Goal: Task Accomplishment & Management: Manage account settings

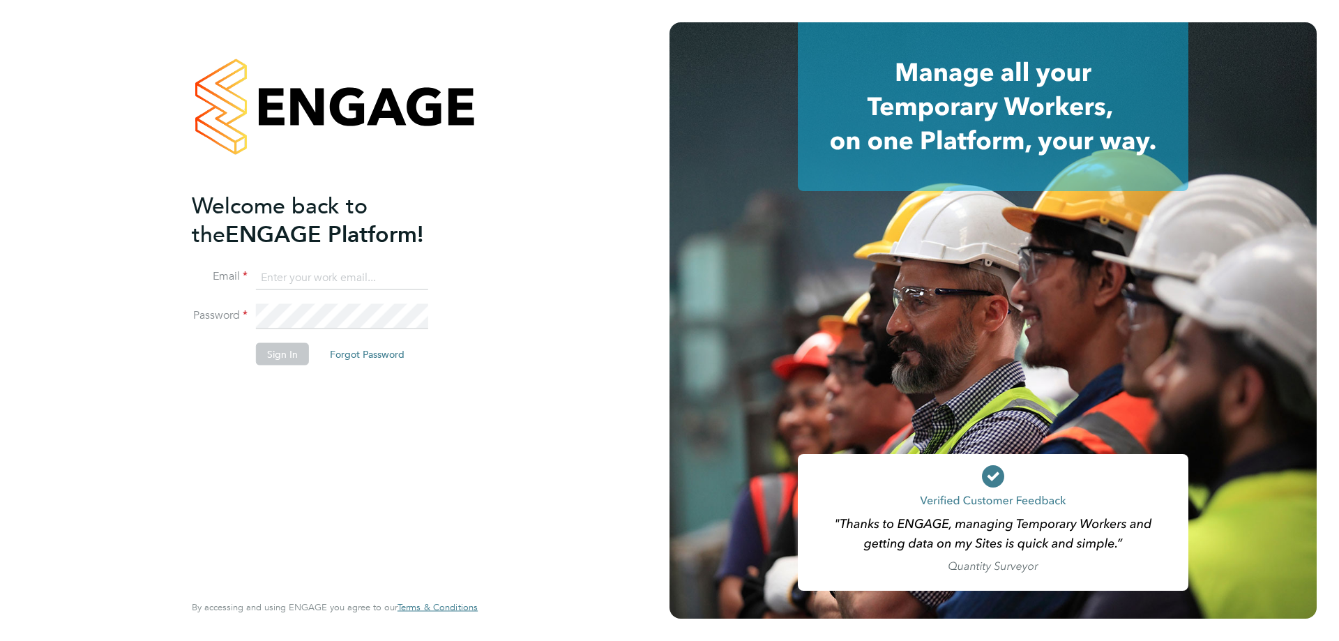
type input "jake@tradelinerecruitment.co.uk"
click at [330, 296] on li "Email jake@tradelinerecruitment.co.uk" at bounding box center [328, 284] width 272 height 39
click at [290, 355] on button "Sign In" at bounding box center [282, 353] width 53 height 22
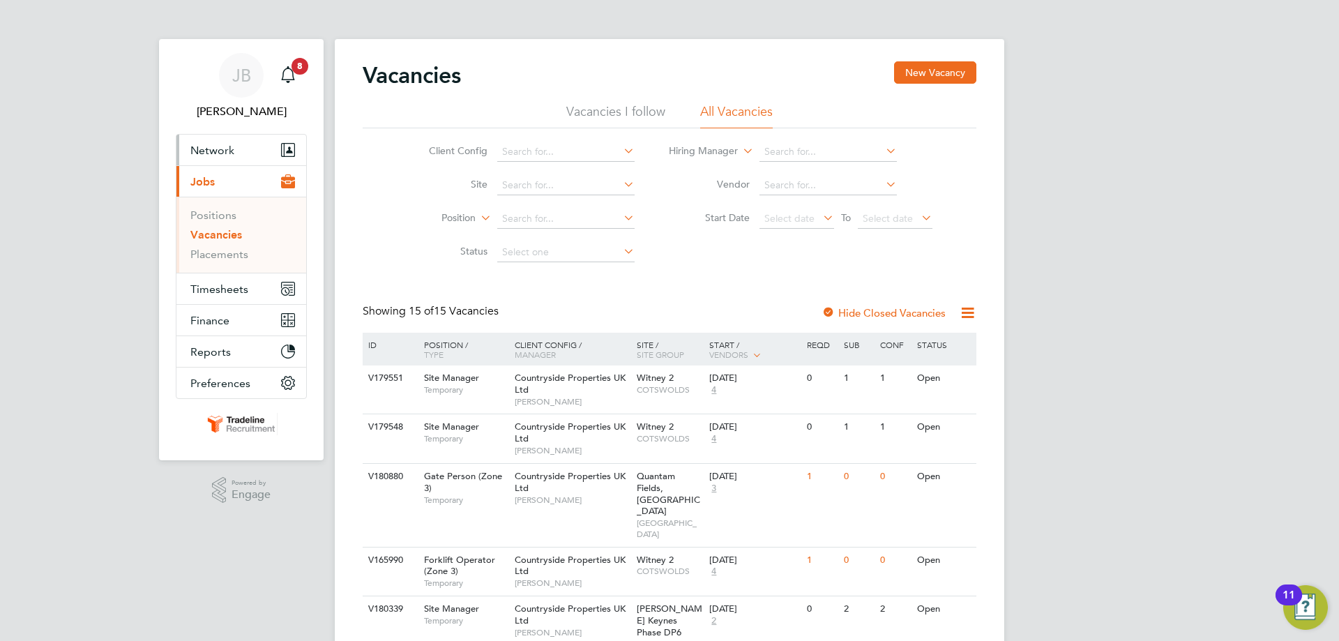
click at [241, 148] on button "Network" at bounding box center [241, 150] width 130 height 31
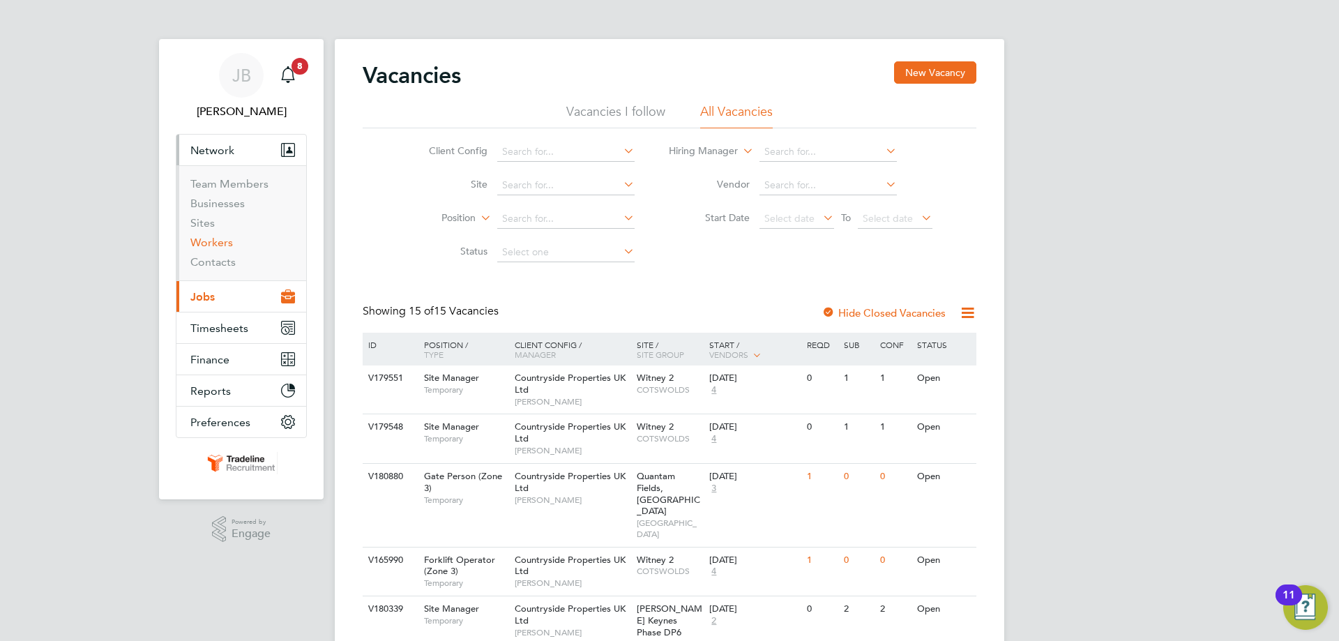
click at [219, 240] on link "Workers" at bounding box center [211, 242] width 43 height 13
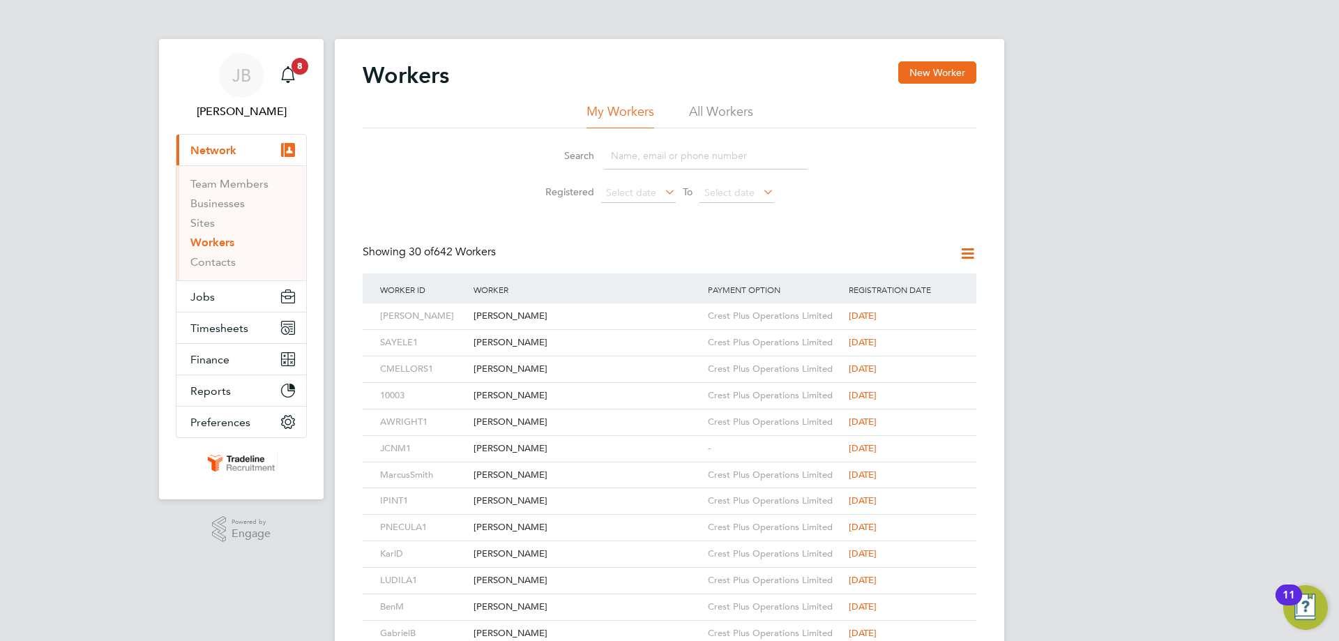
click at [713, 121] on li "All Workers" at bounding box center [721, 115] width 64 height 25
click at [645, 159] on input at bounding box center [706, 155] width 204 height 27
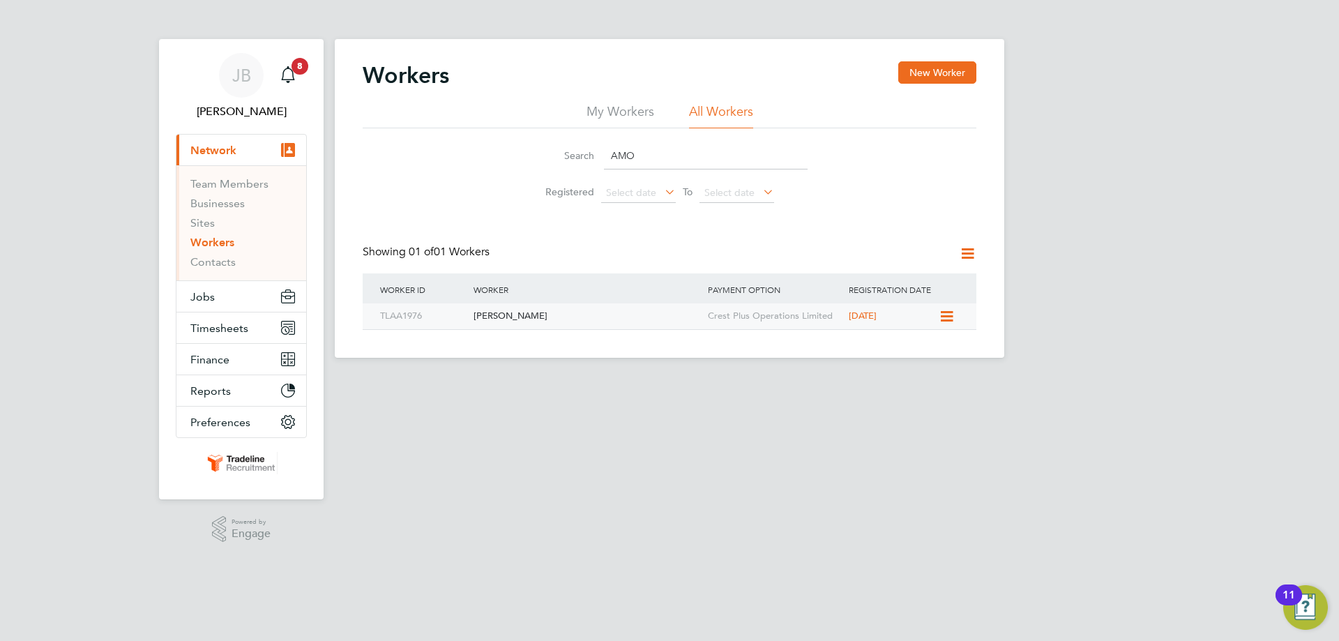
click at [534, 313] on div "Amoako Asante" at bounding box center [587, 316] width 234 height 26
drag, startPoint x: 677, startPoint y: 156, endPoint x: 588, endPoint y: 153, distance: 89.3
click at [588, 153] on div "Search AMO" at bounding box center [669, 155] width 276 height 27
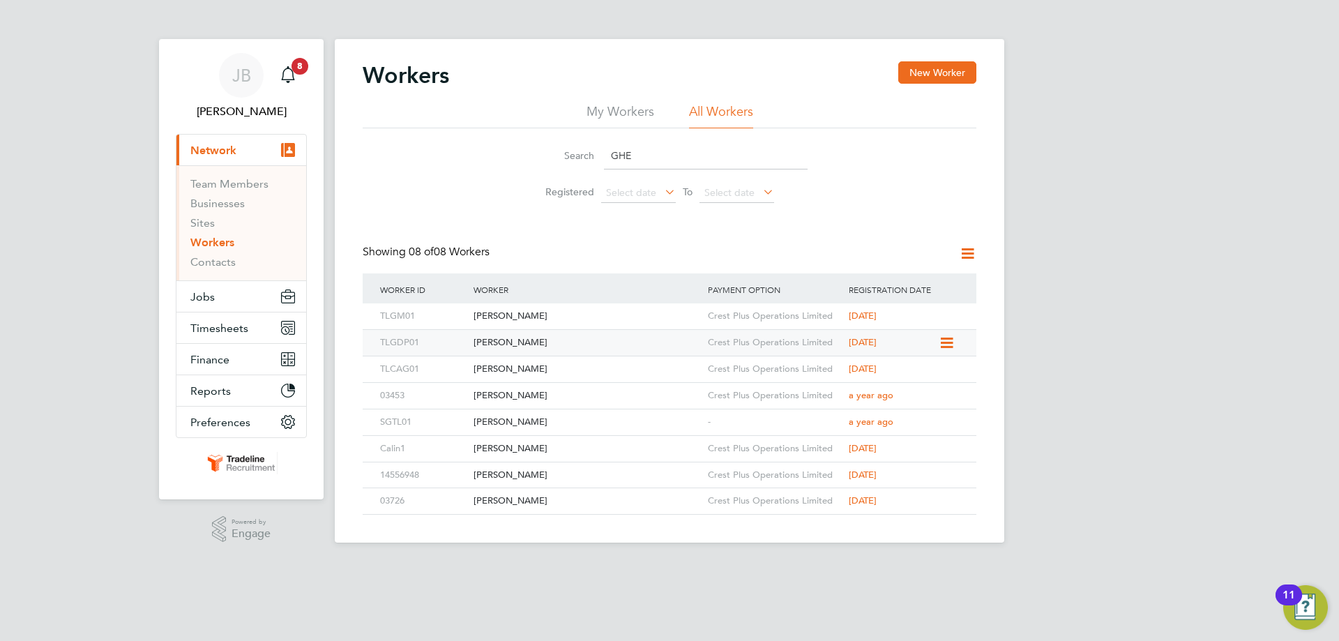
click at [605, 340] on div "Gheorghe-Daniel Picu" at bounding box center [587, 343] width 234 height 26
drag, startPoint x: 743, startPoint y: 158, endPoint x: 549, endPoint y: 158, distance: 193.9
click at [549, 158] on div "Search GHE" at bounding box center [669, 155] width 276 height 27
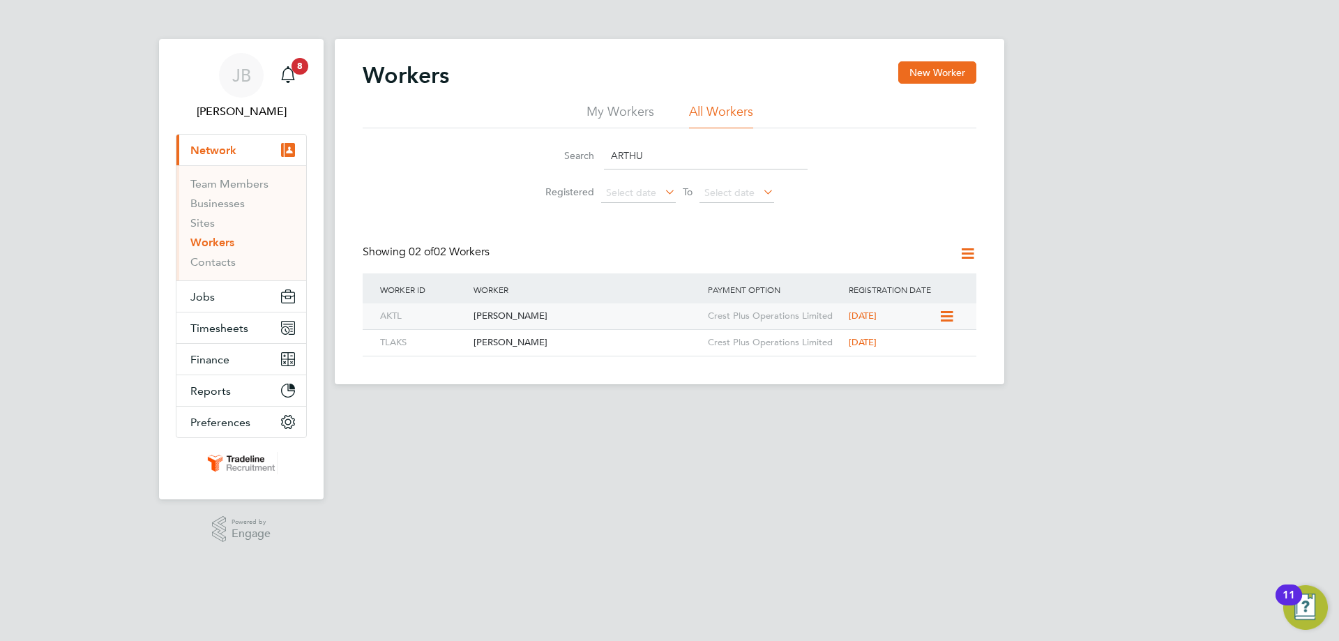
click at [582, 321] on div "Arthur King" at bounding box center [587, 316] width 234 height 26
drag, startPoint x: 681, startPoint y: 157, endPoint x: 541, endPoint y: 156, distance: 139.5
click at [541, 156] on div "Search ARTHU" at bounding box center [669, 155] width 276 height 27
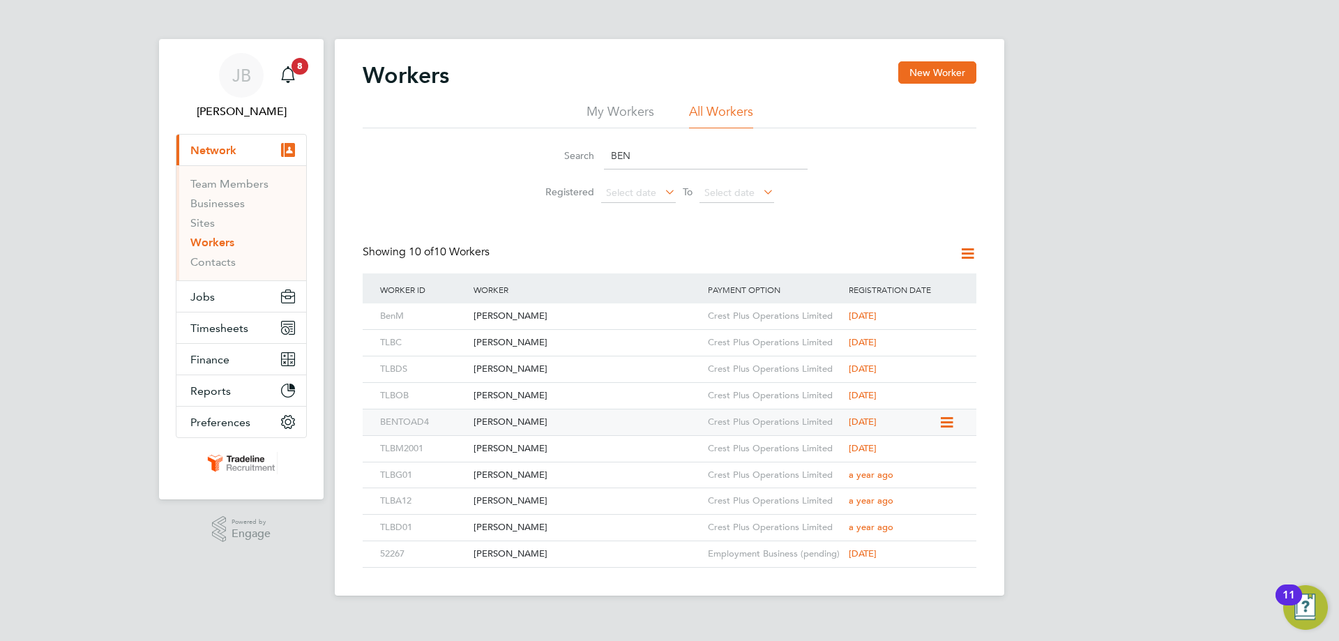
type input "BEN"
click at [595, 421] on div "Benjamin Toader" at bounding box center [587, 422] width 234 height 26
drag, startPoint x: 677, startPoint y: 166, endPoint x: 534, endPoint y: 158, distance: 143.9
click at [534, 158] on div "Search BEN" at bounding box center [669, 155] width 276 height 27
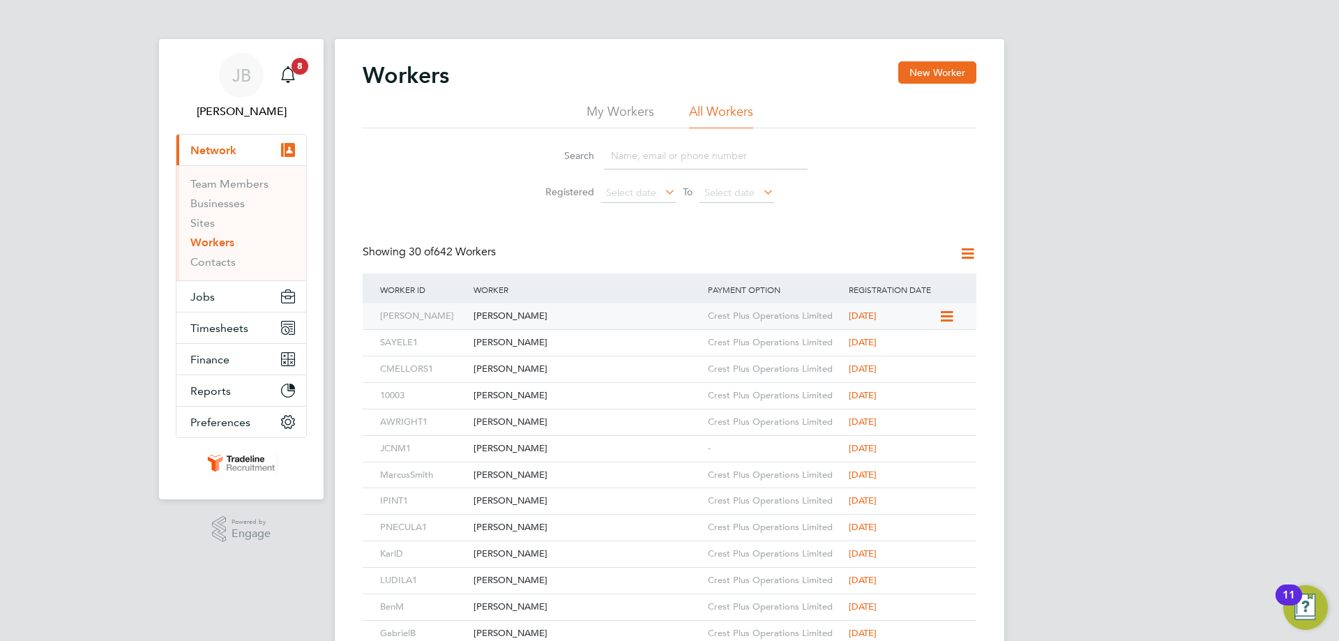
click at [583, 320] on div "Andrian Ionascu" at bounding box center [587, 316] width 234 height 26
click at [589, 335] on div "Semungus Ayele" at bounding box center [587, 343] width 234 height 26
click at [520, 361] on div "Clint Mellors" at bounding box center [587, 369] width 234 height 26
click at [613, 388] on div "Bogdan Prahoveanu" at bounding box center [587, 396] width 234 height 26
click at [626, 426] on div "Alex Wright" at bounding box center [587, 422] width 234 height 26
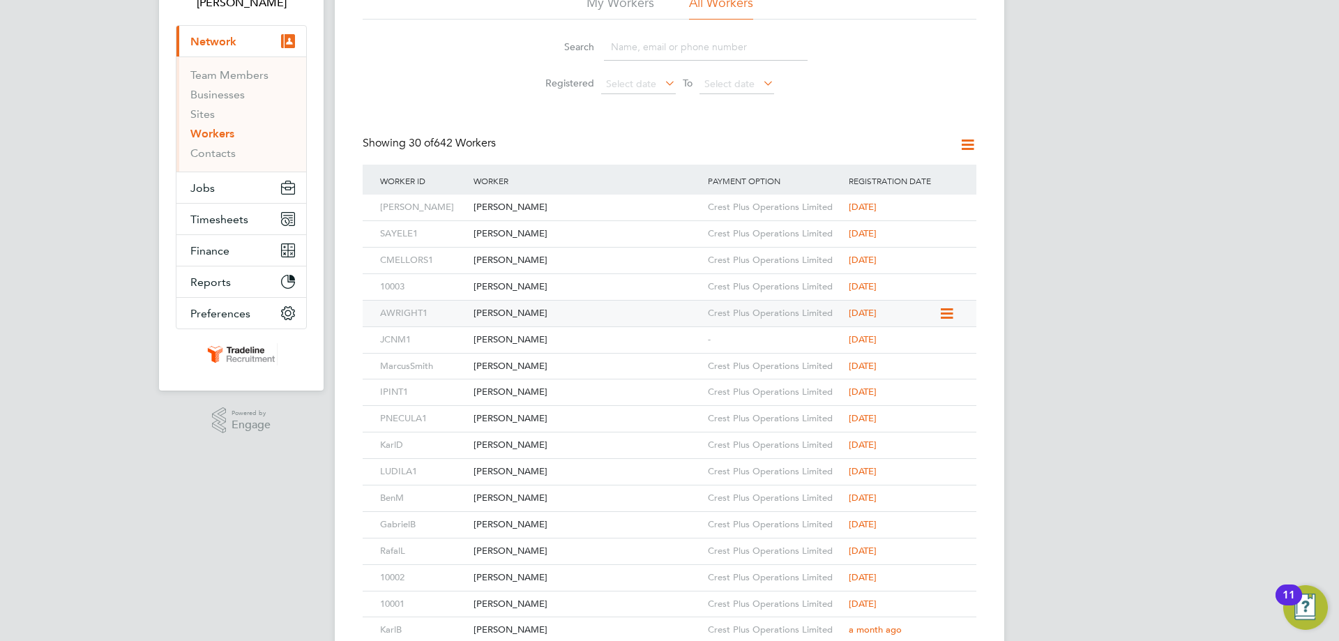
scroll to position [139, 0]
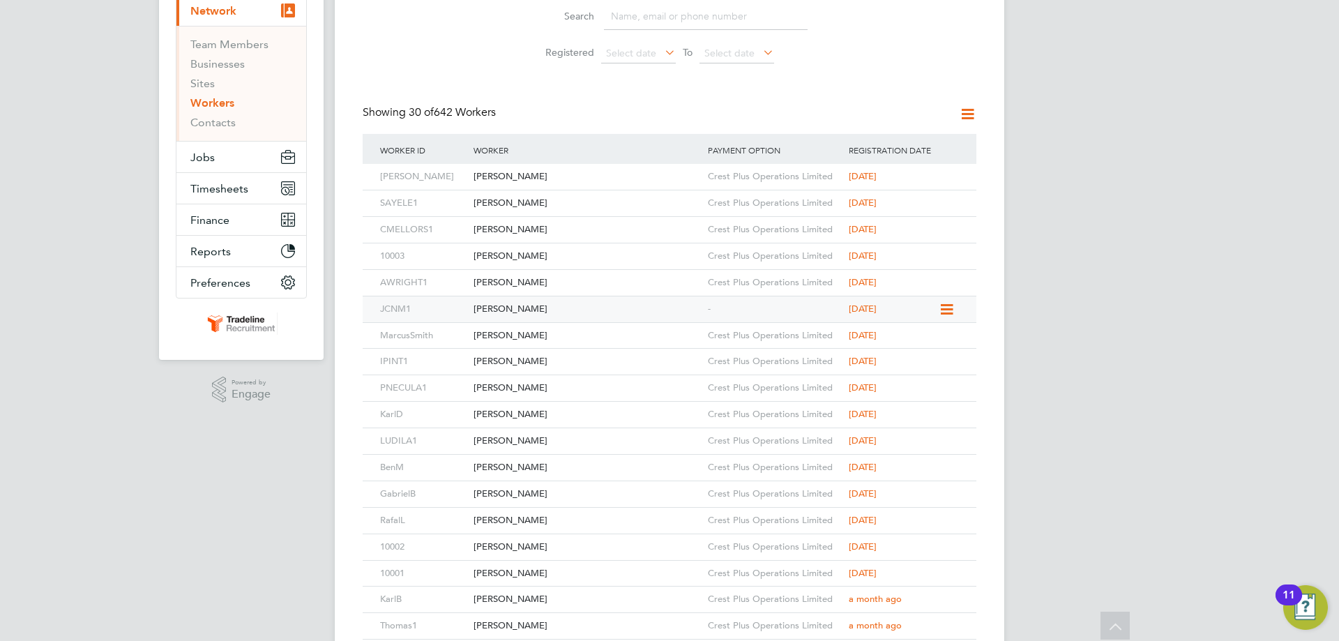
click at [564, 317] on div "[PERSON_NAME]" at bounding box center [587, 309] width 234 height 26
click at [589, 331] on div "Marcus Smith" at bounding box center [587, 336] width 234 height 26
click at [625, 362] on div "Ion Pintilie" at bounding box center [587, 362] width 234 height 26
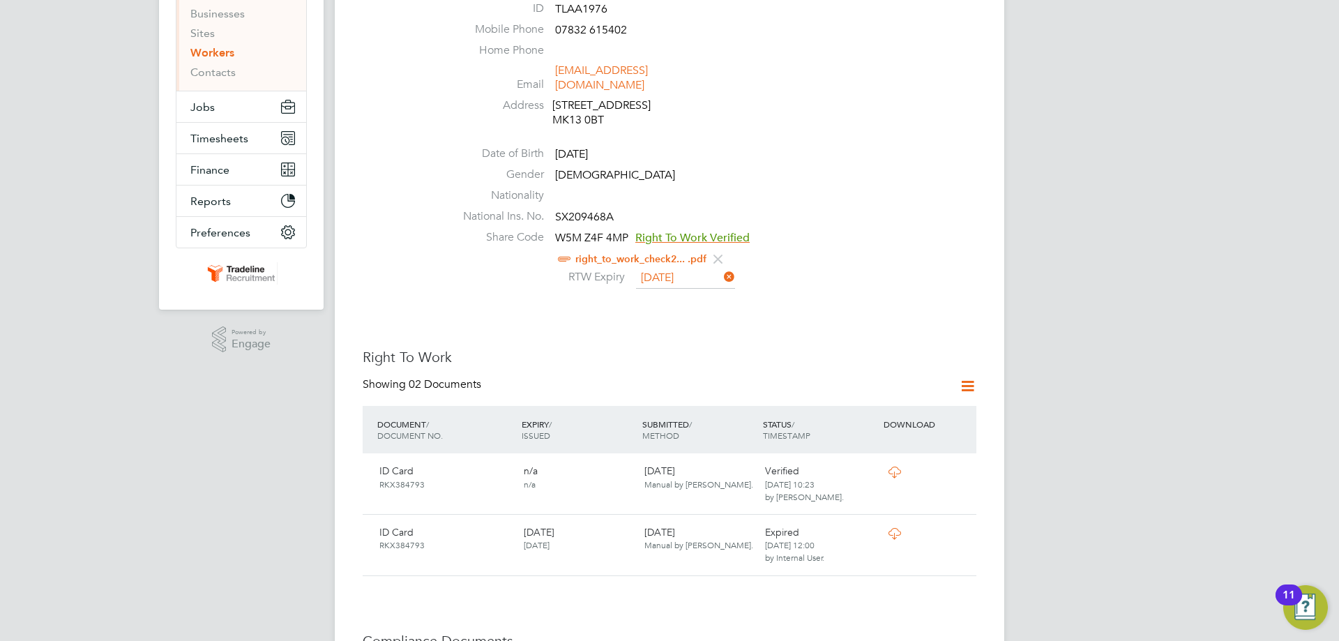
scroll to position [418, 0]
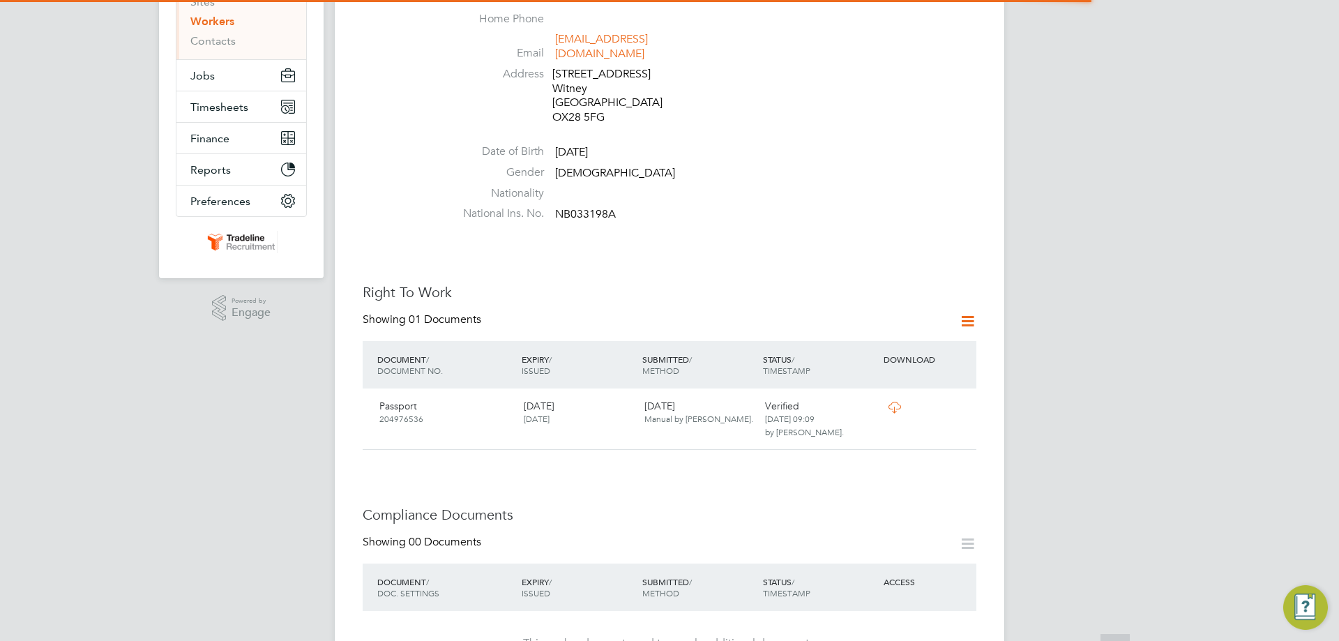
scroll to position [418, 0]
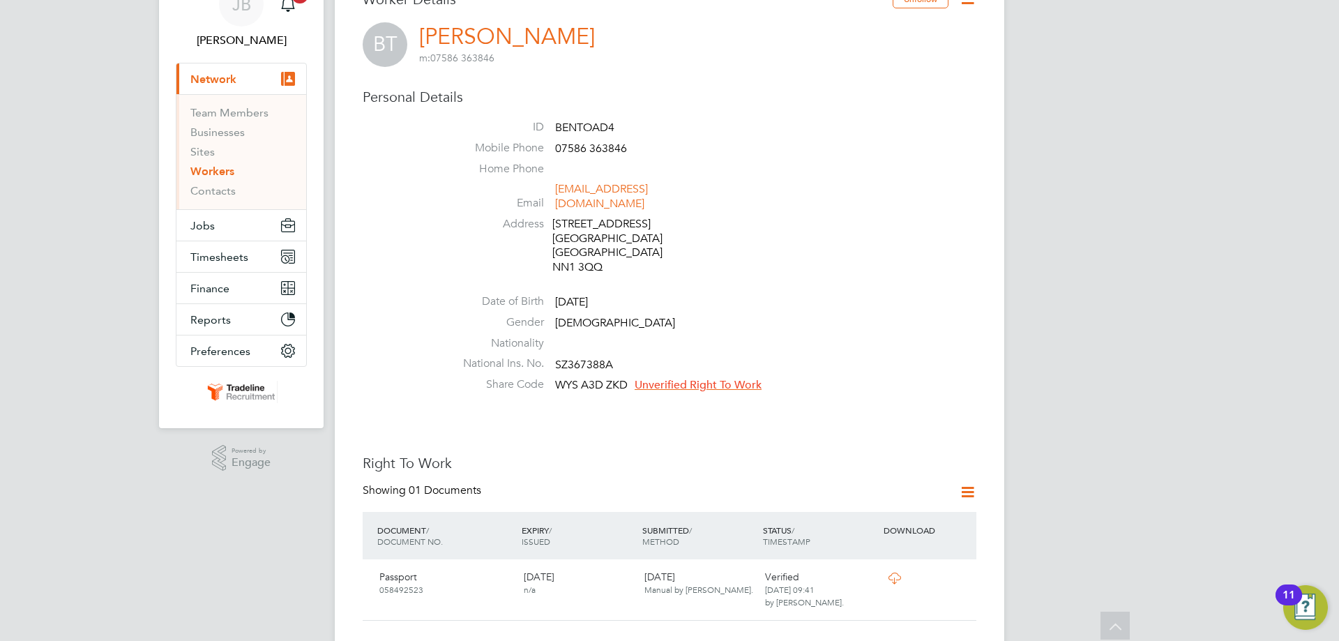
scroll to position [70, 0]
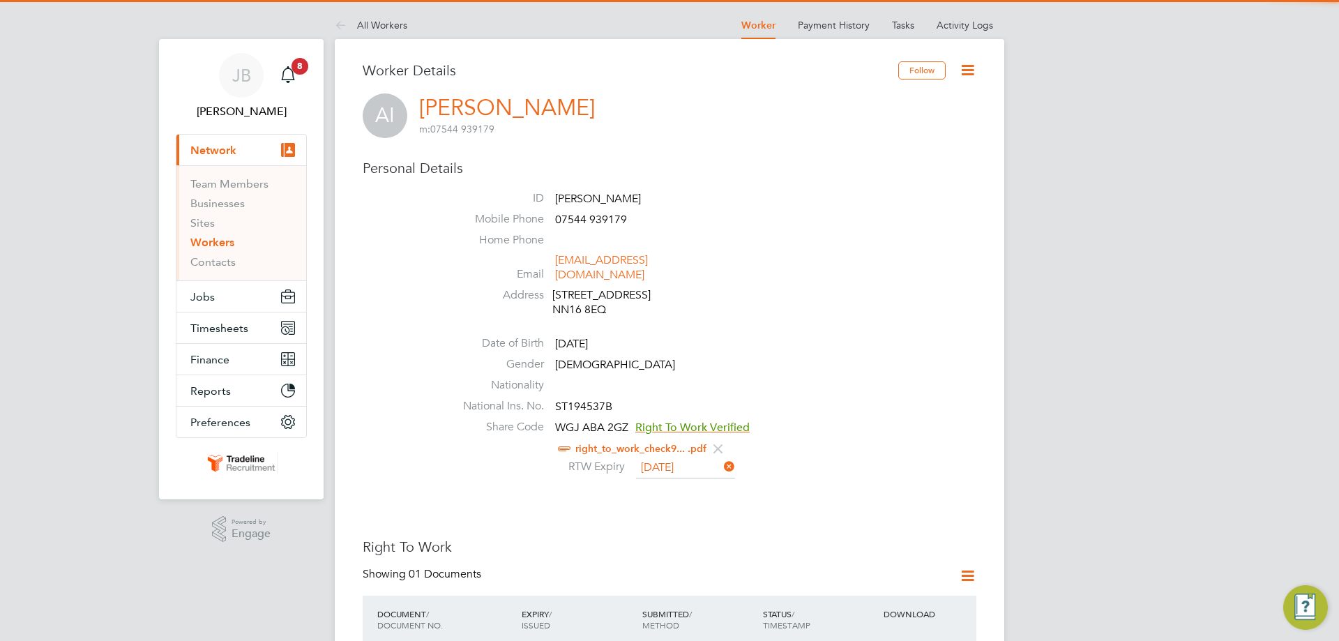
scroll to position [488, 0]
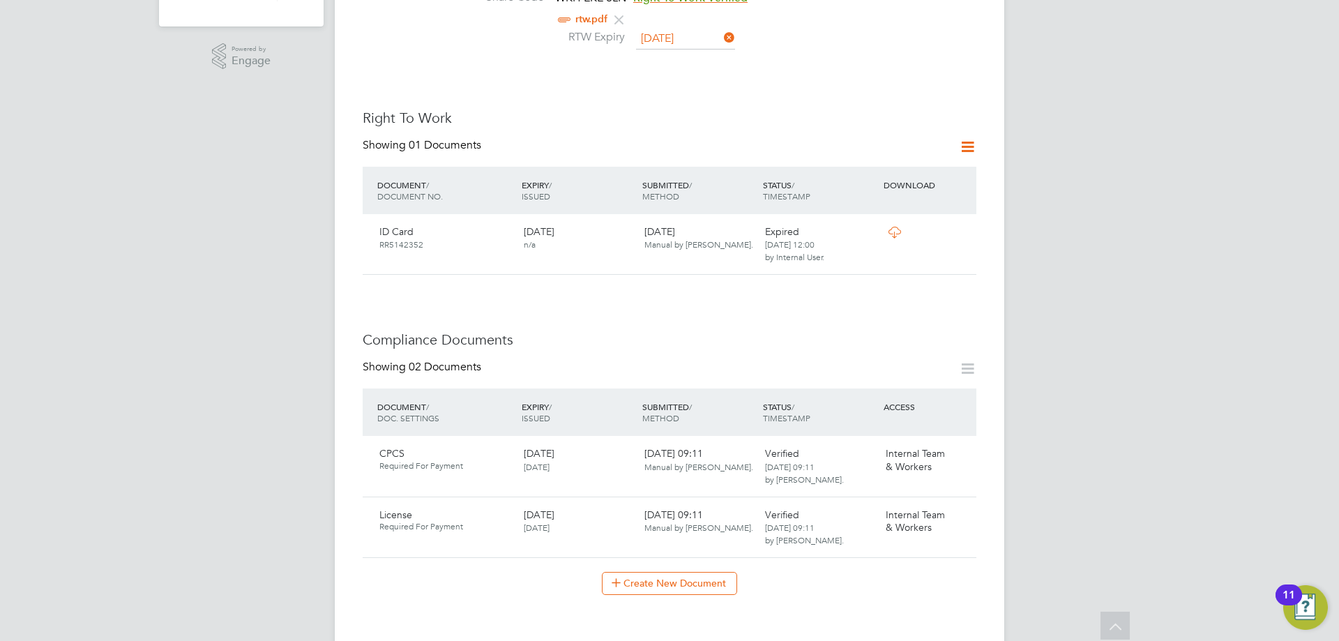
scroll to position [628, 0]
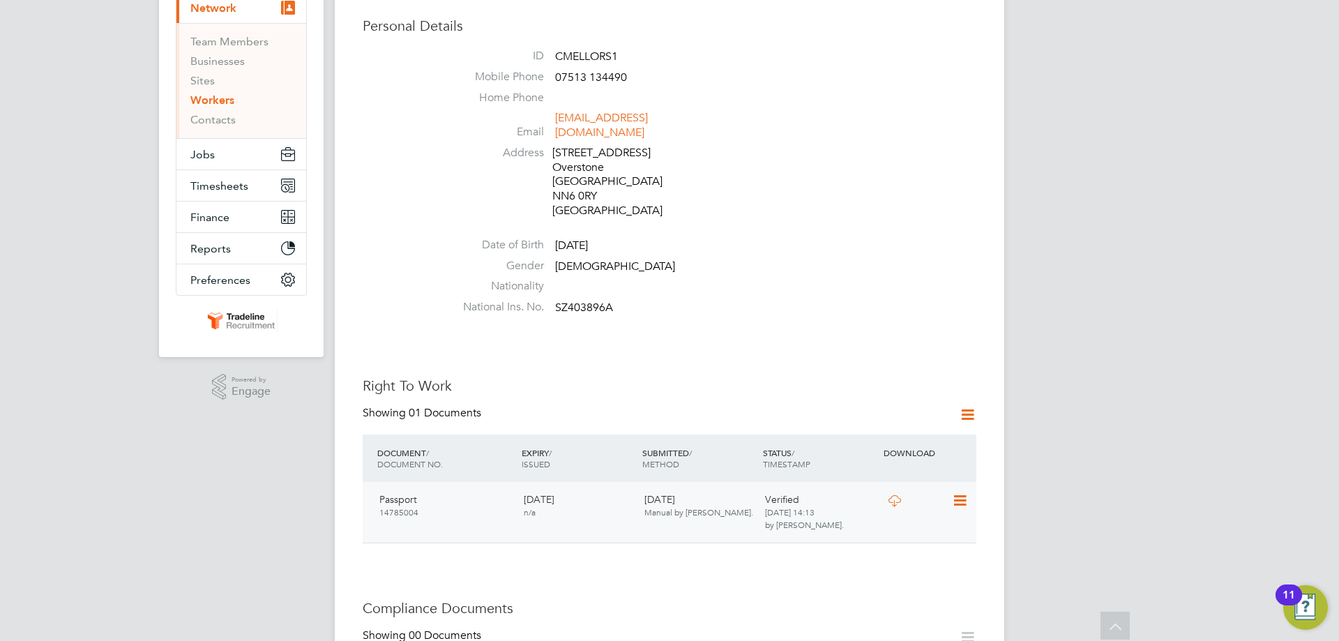
scroll to position [279, 0]
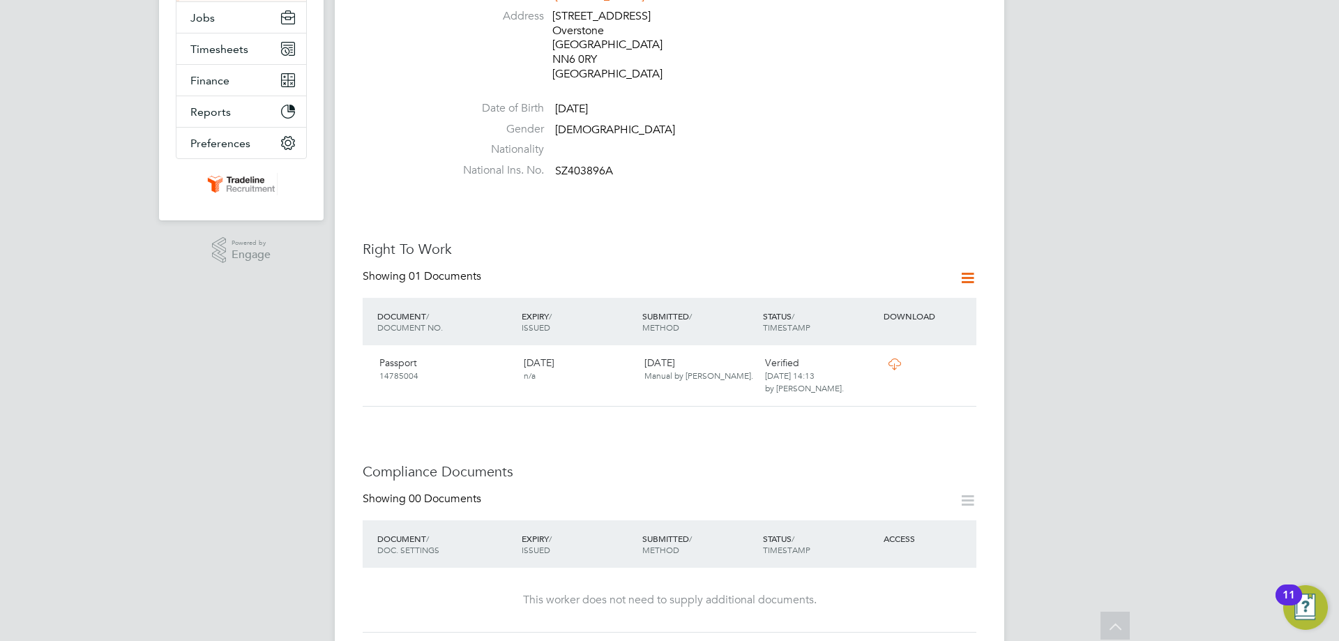
click at [750, 269] on div "Showing 01 Documents" at bounding box center [670, 283] width 614 height 29
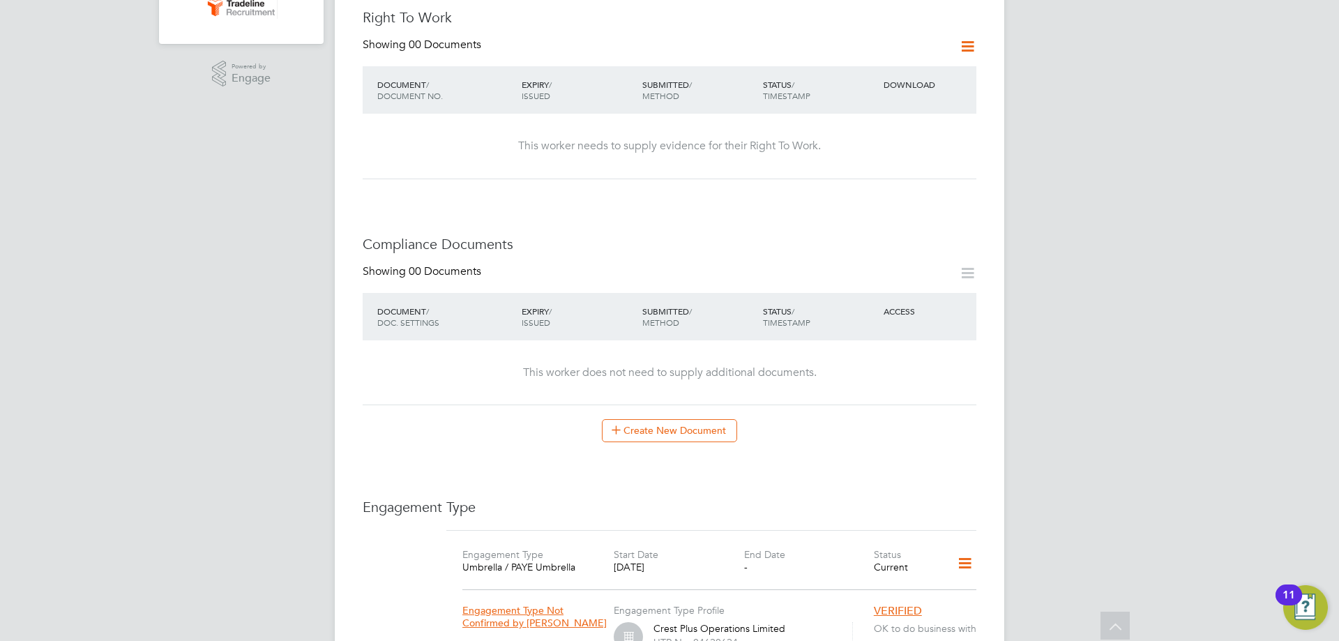
scroll to position [37, 0]
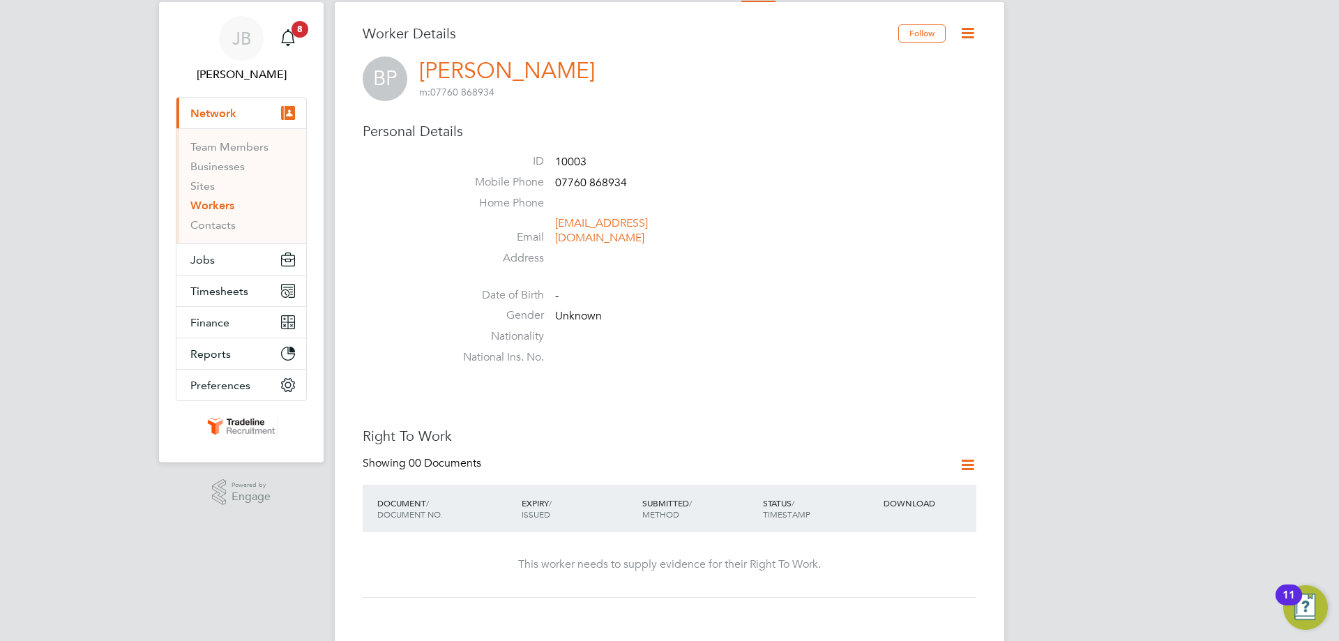
drag, startPoint x: 635, startPoint y: 63, endPoint x: 503, endPoint y: 66, distance: 132.5
click at [503, 66] on div "BP Bogdan Prahoveanu m: 07760 868934" at bounding box center [670, 78] width 614 height 45
click at [595, 78] on link "Bogdan Prahoveanu" at bounding box center [507, 70] width 176 height 27
click at [656, 89] on div "BP Bogdan Prahoveanu m: 07760 868934" at bounding box center [670, 78] width 614 height 45
drag, startPoint x: 647, startPoint y: 68, endPoint x: 508, endPoint y: 66, distance: 139.5
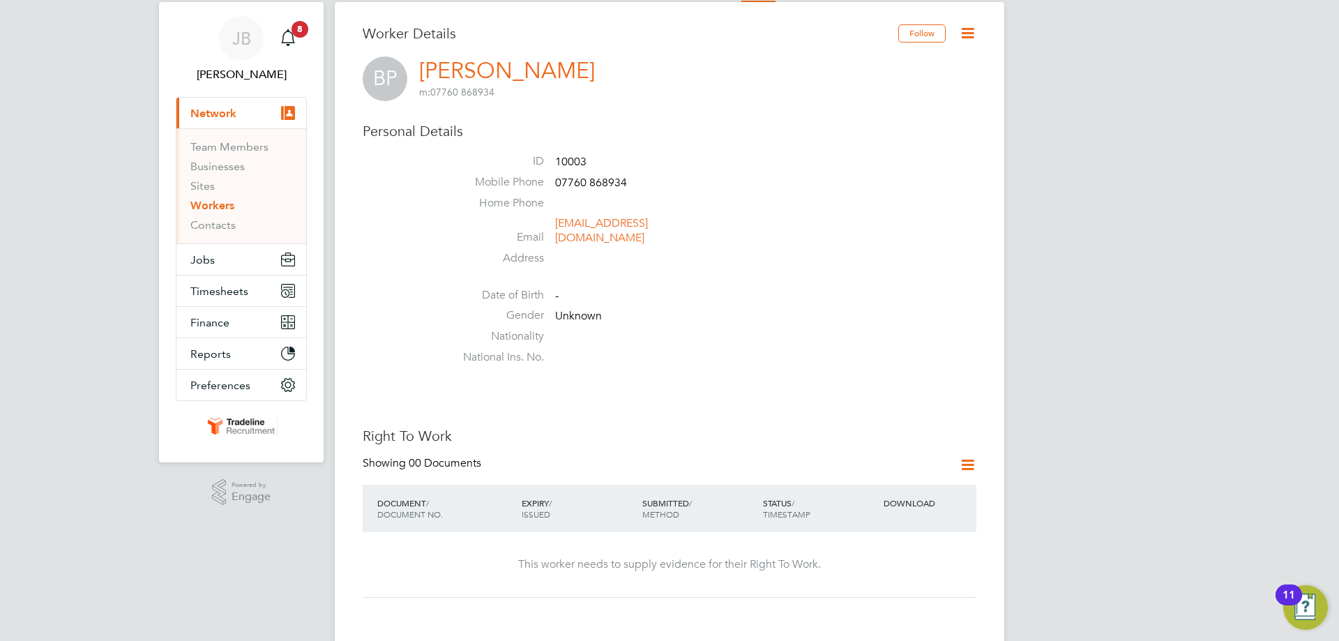
click at [508, 66] on div "BP Bogdan Prahoveanu m: 07760 868934" at bounding box center [670, 78] width 614 height 45
copy h2 "Prahoveanu m: 07760 868934"
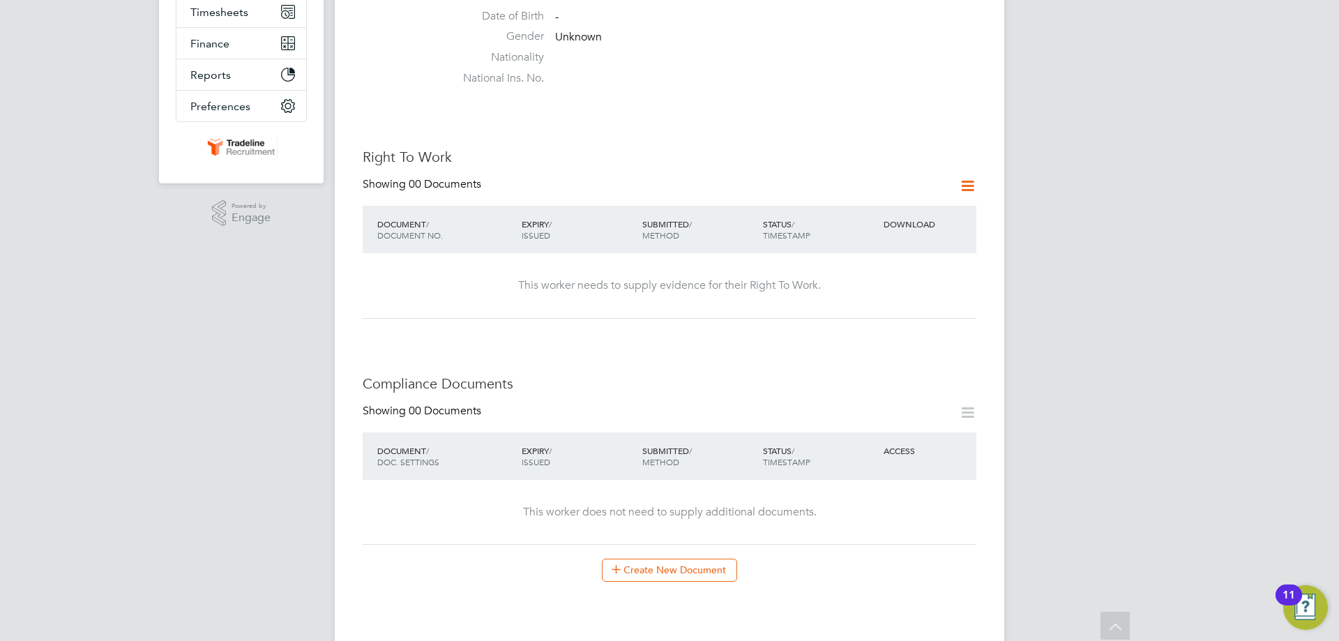
click at [965, 177] on icon at bounding box center [967, 185] width 17 height 17
click at [841, 198] on li "Add Right To Work Document" at bounding box center [890, 205] width 168 height 20
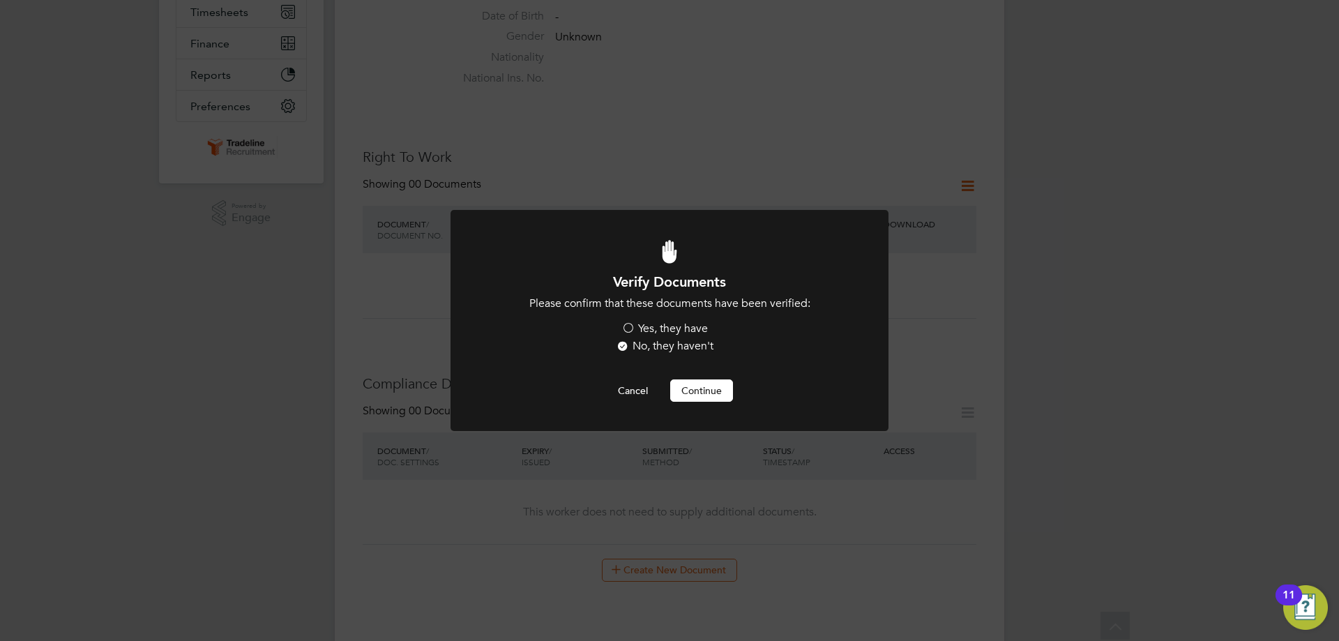
scroll to position [0, 0]
click at [643, 327] on label "Yes, they have" at bounding box center [664, 329] width 86 height 15
click at [0, 0] on input "Yes, they have" at bounding box center [0, 0] width 0 height 0
click at [699, 394] on button "Continue" at bounding box center [701, 390] width 63 height 22
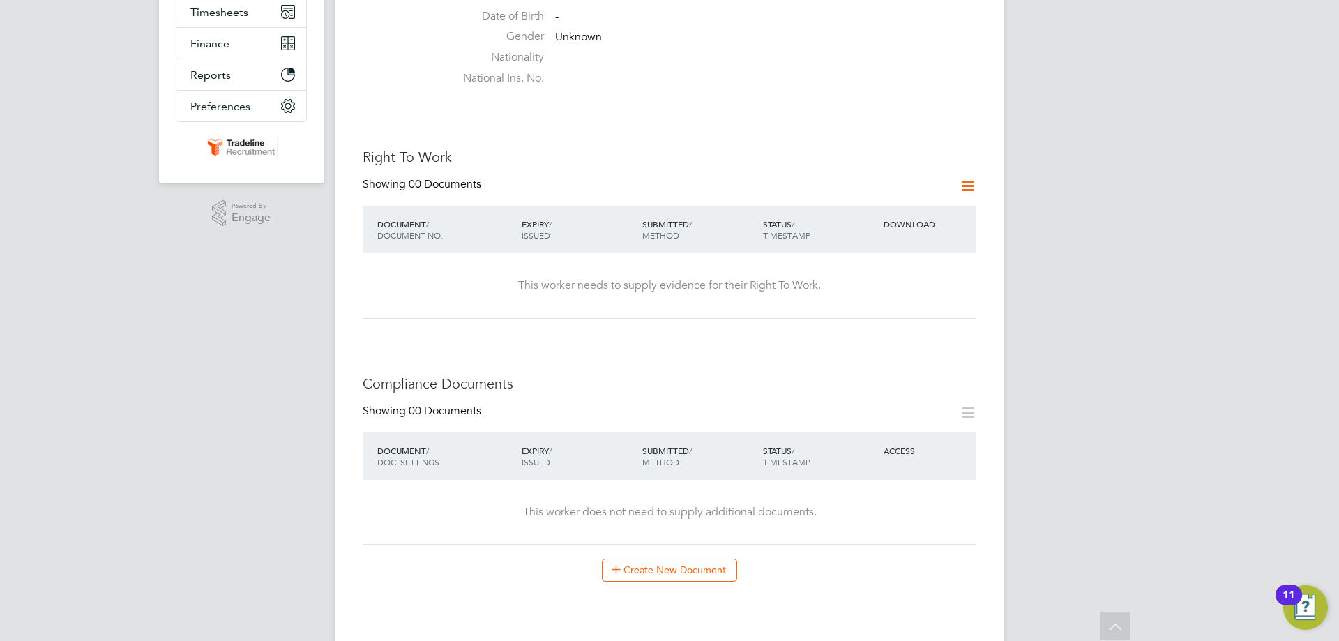
scroll to position [37, 0]
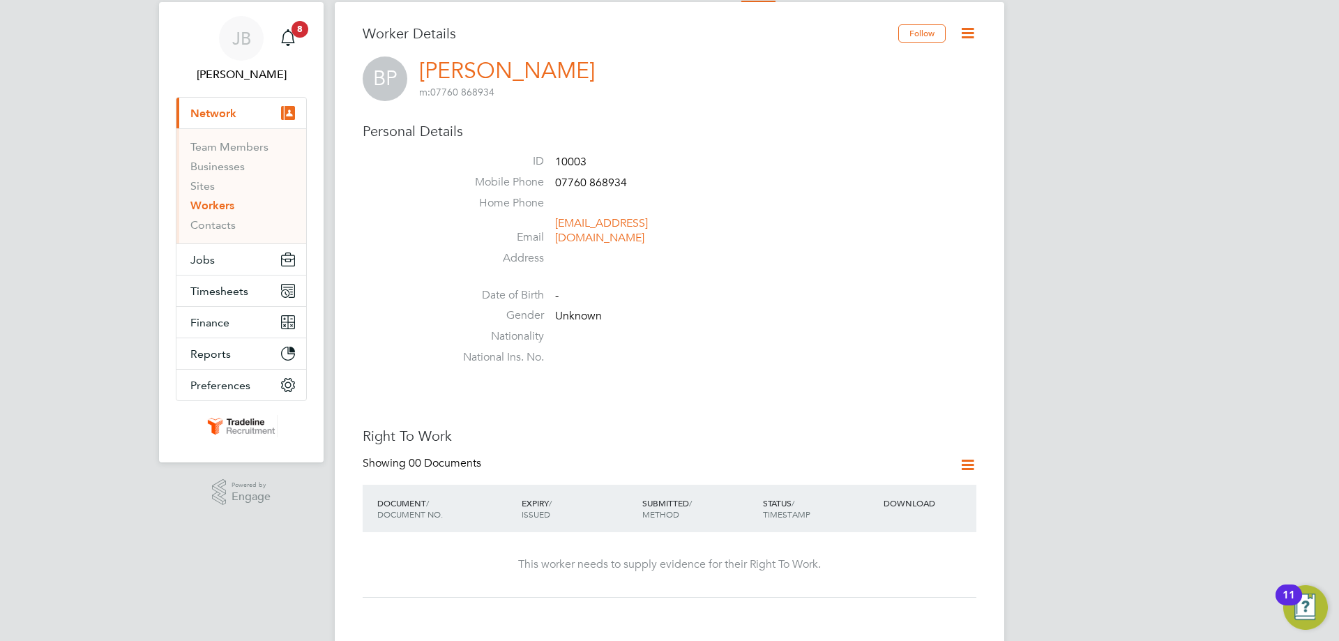
click at [965, 37] on icon at bounding box center [967, 32] width 17 height 17
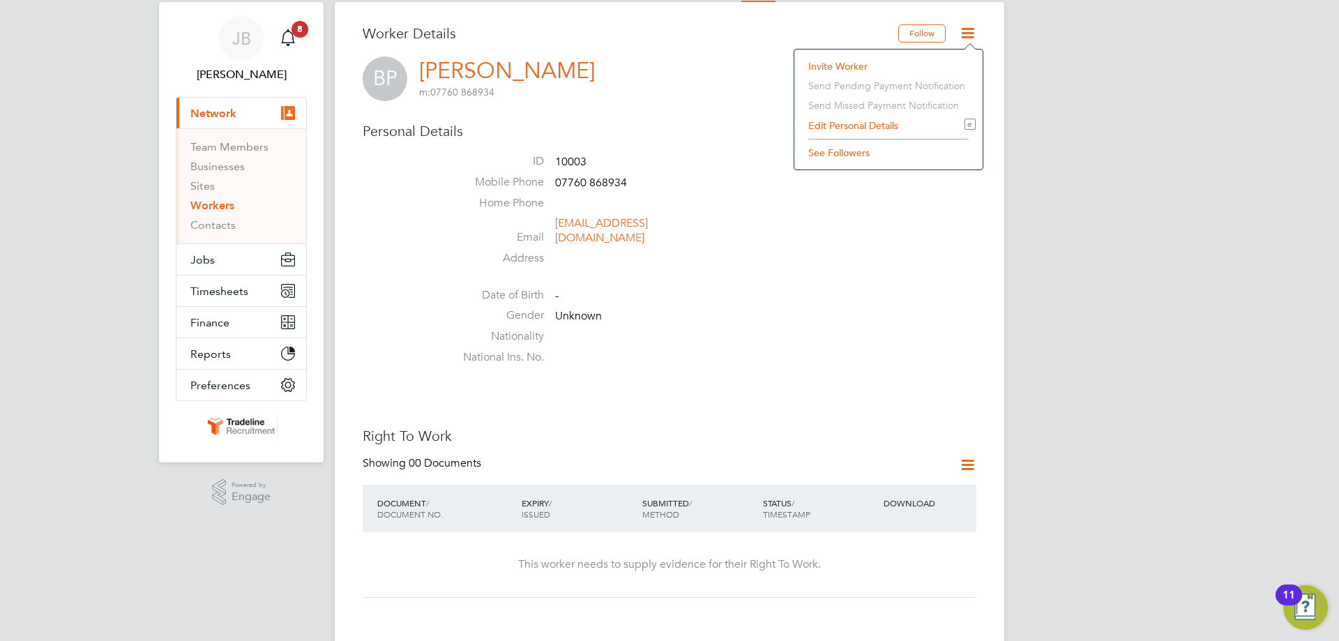
click at [860, 125] on li "Edit Personal Details e" at bounding box center [888, 126] width 174 height 20
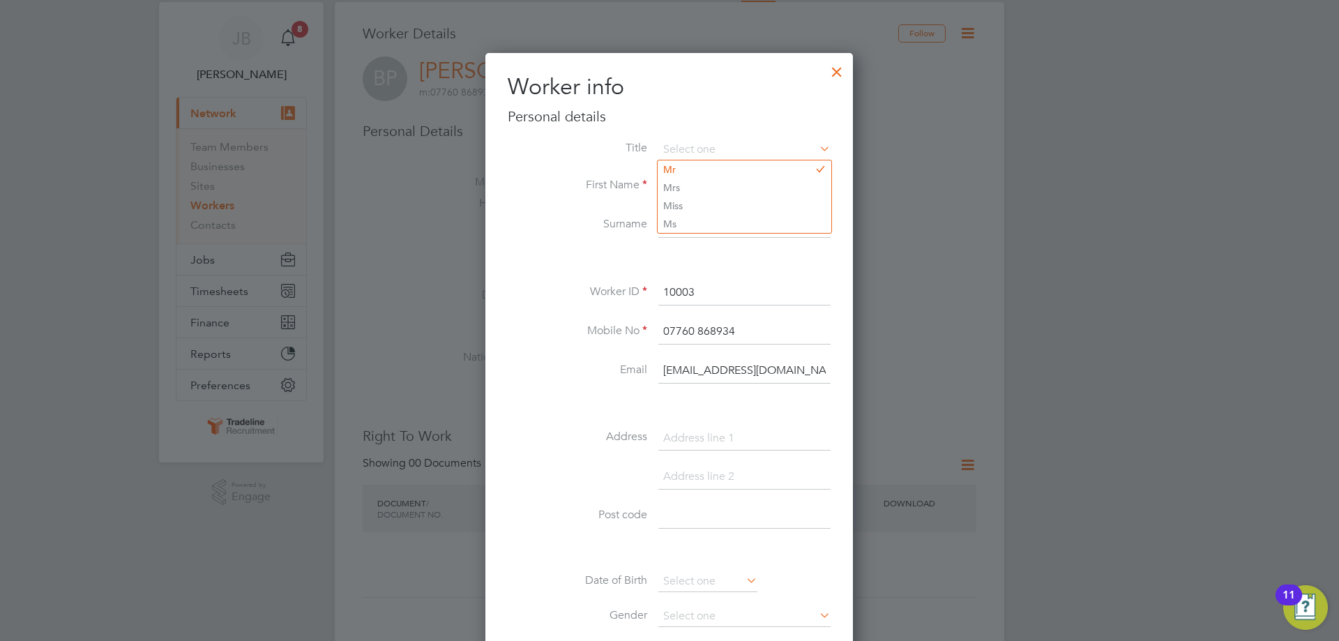
scroll to position [455, 0]
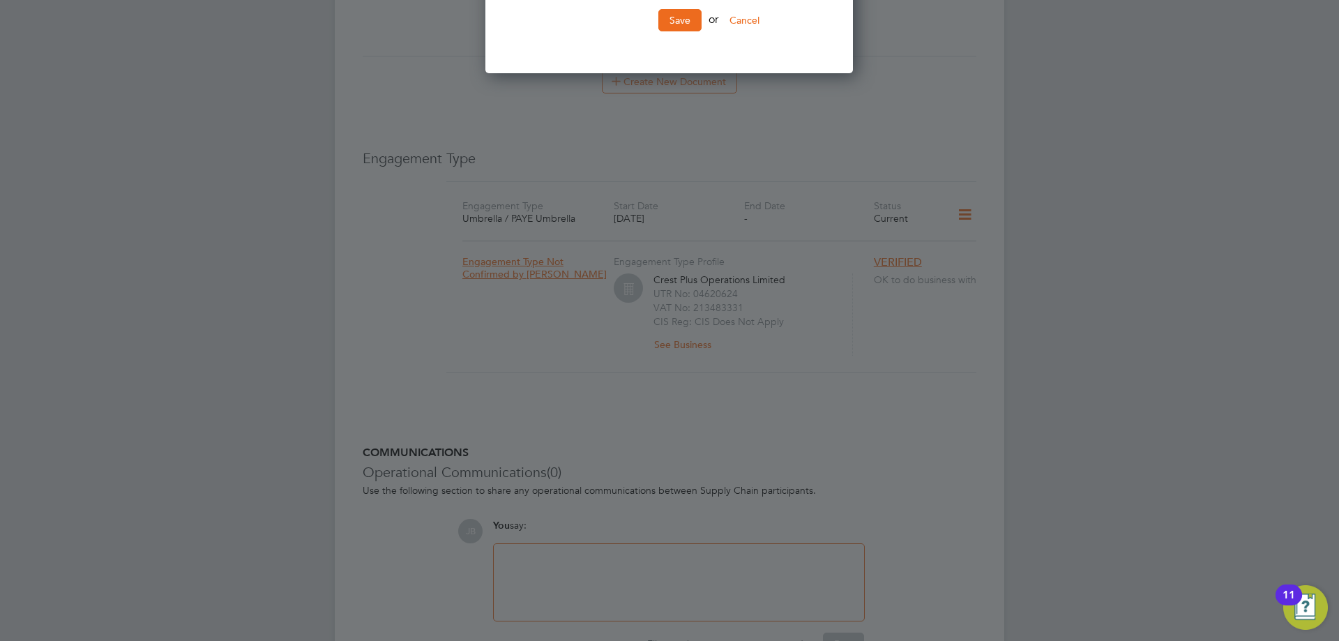
click at [900, 131] on div at bounding box center [669, 320] width 1339 height 641
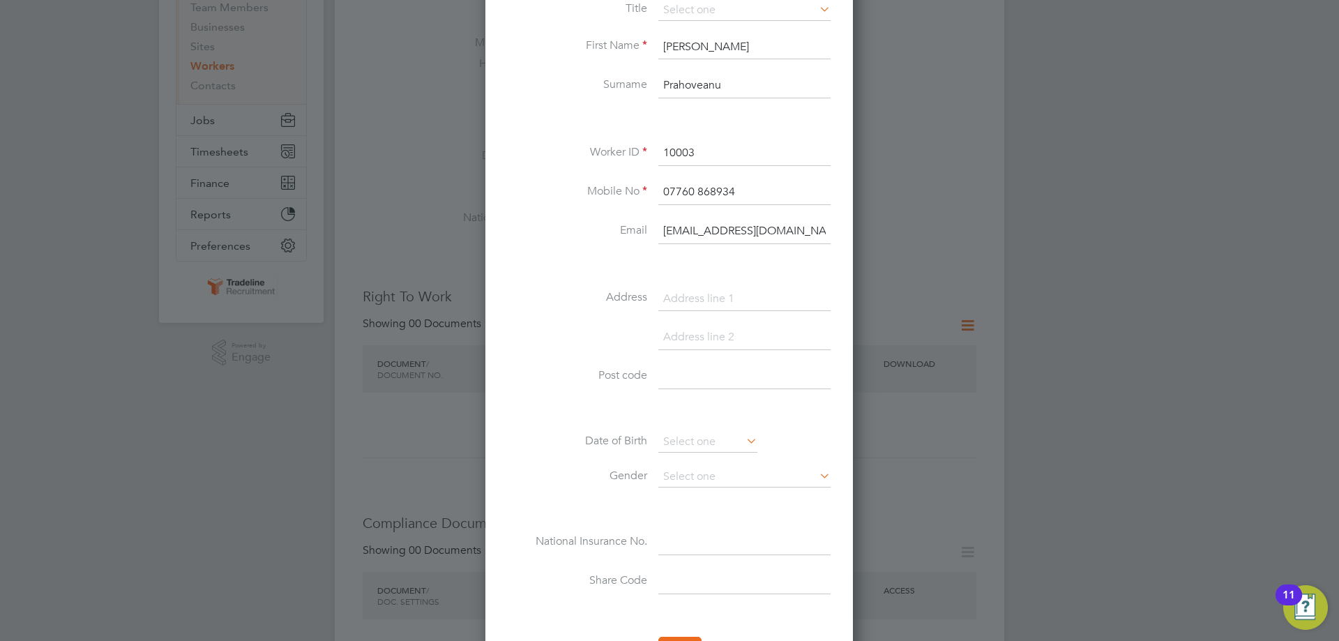
scroll to position [0, 0]
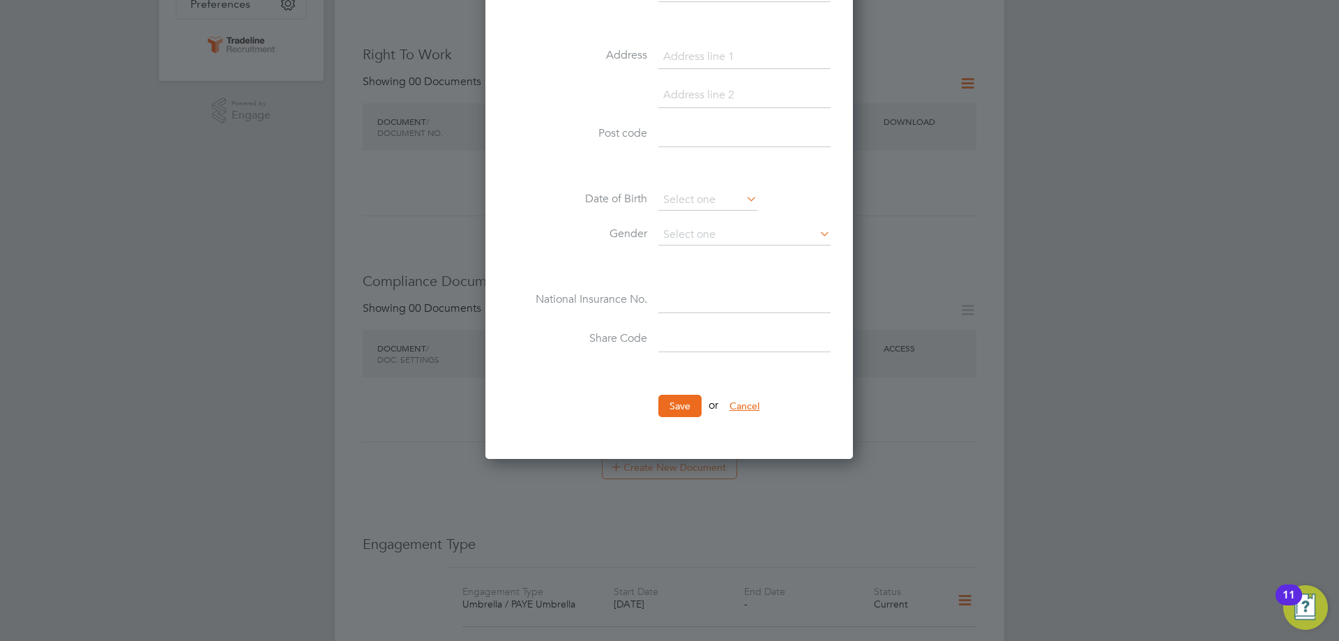
click at [755, 412] on button "Cancel" at bounding box center [744, 406] width 52 height 22
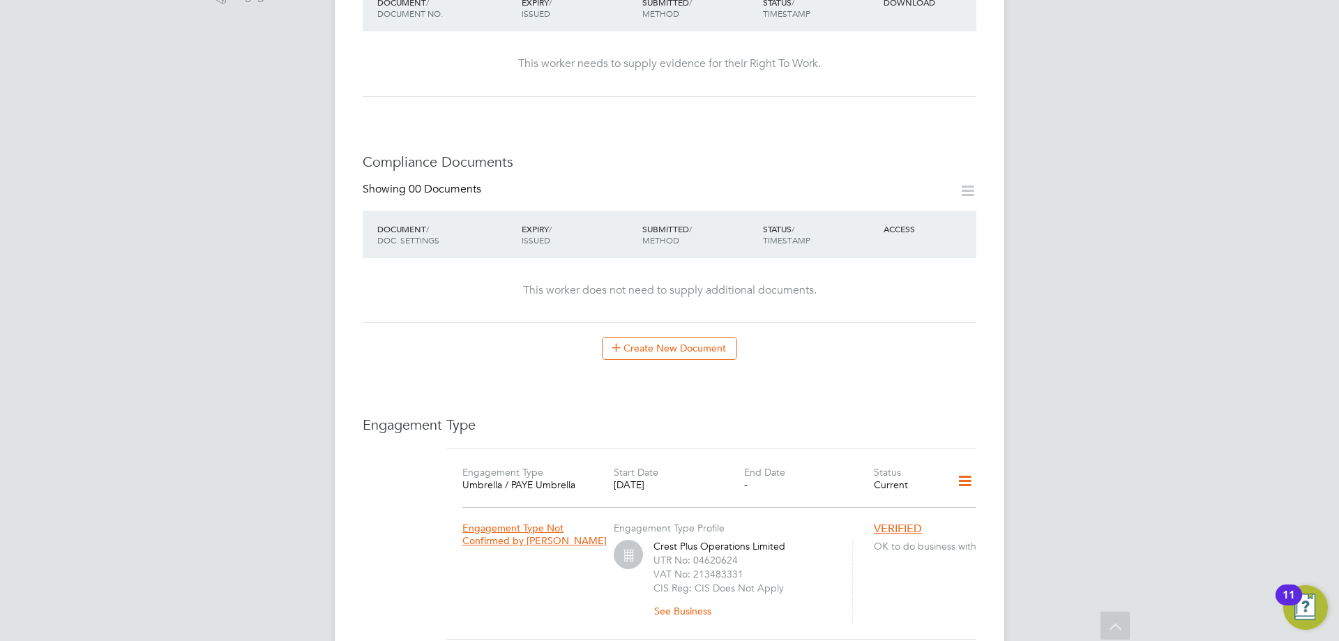
scroll to position [665, 0]
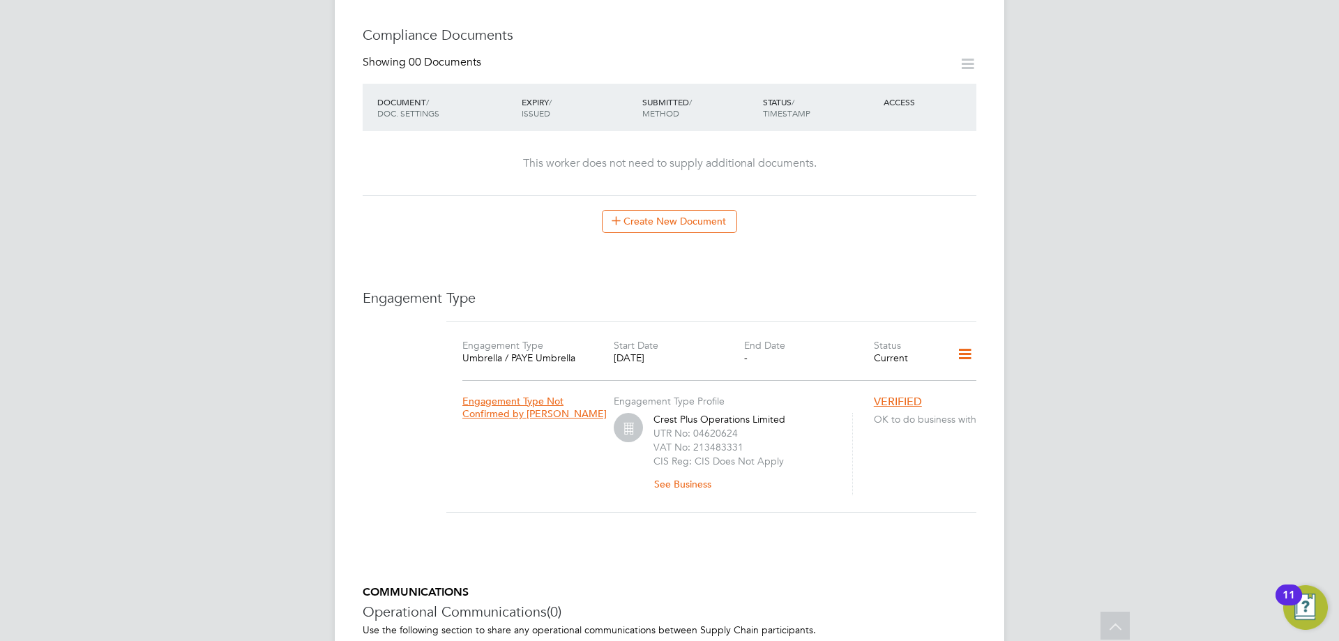
click at [965, 338] on icon at bounding box center [965, 354] width 24 height 32
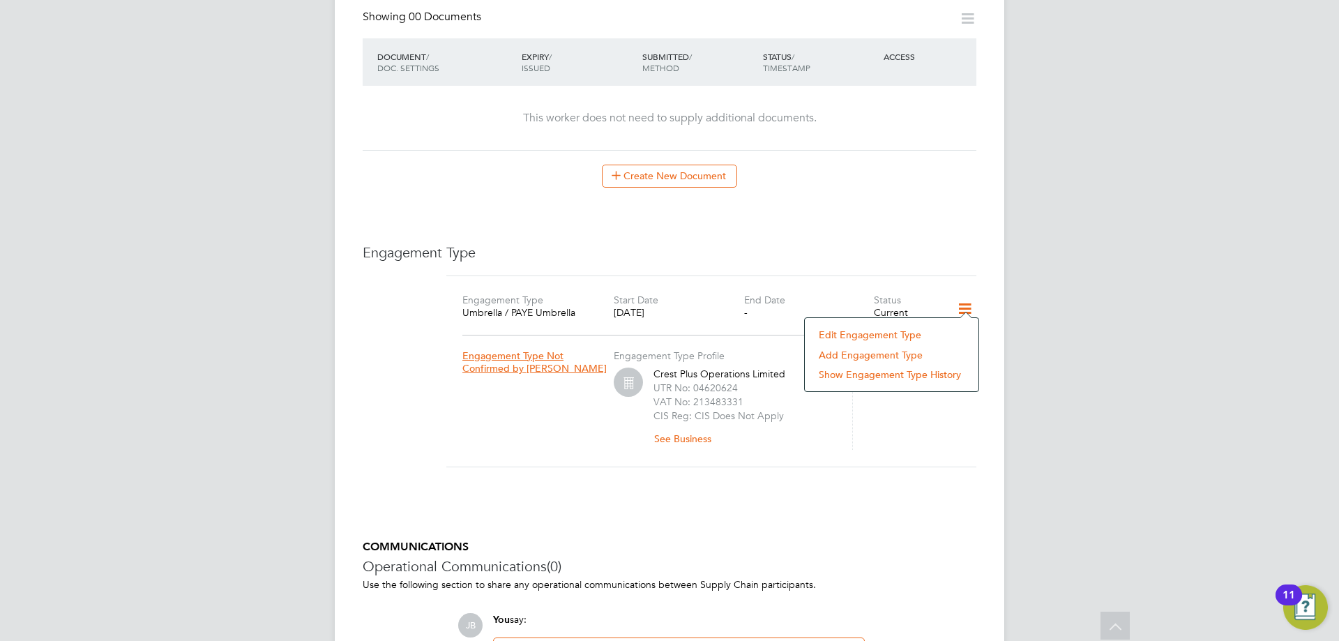
scroll to position [734, 0]
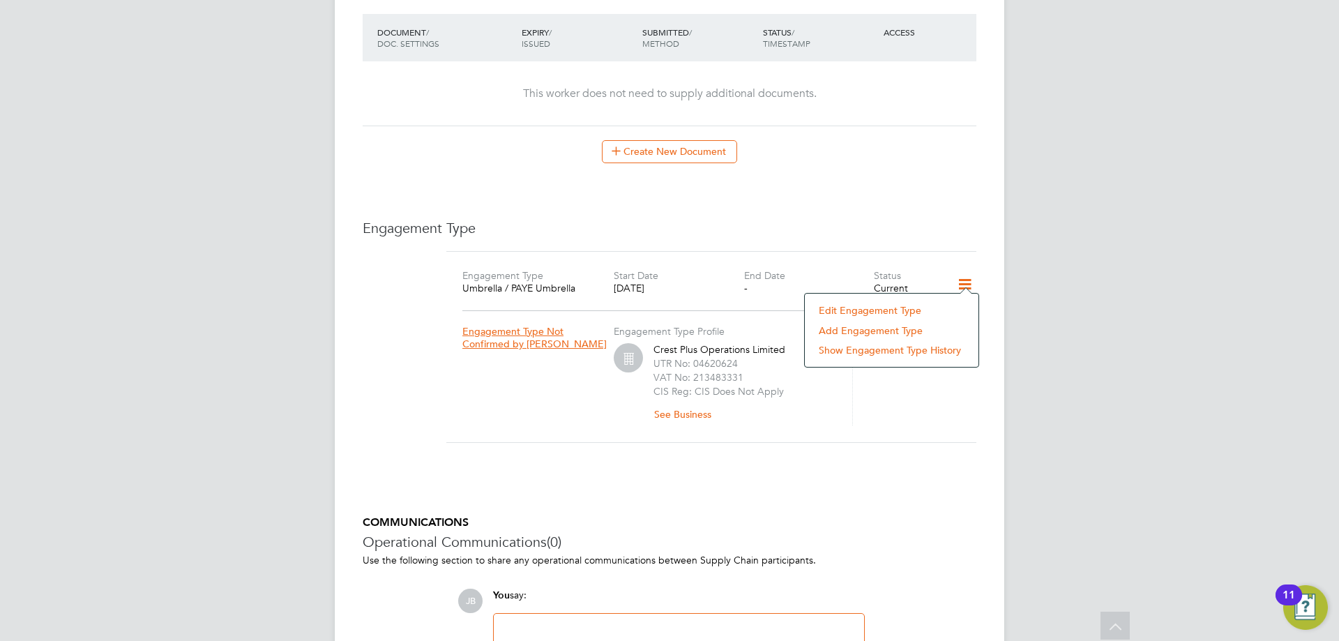
click at [965, 251] on div "Engagement Type Umbrella / PAYE Umbrella Start Date 15 Sep 2025 End Date - Stat…" at bounding box center [711, 347] width 530 height 192
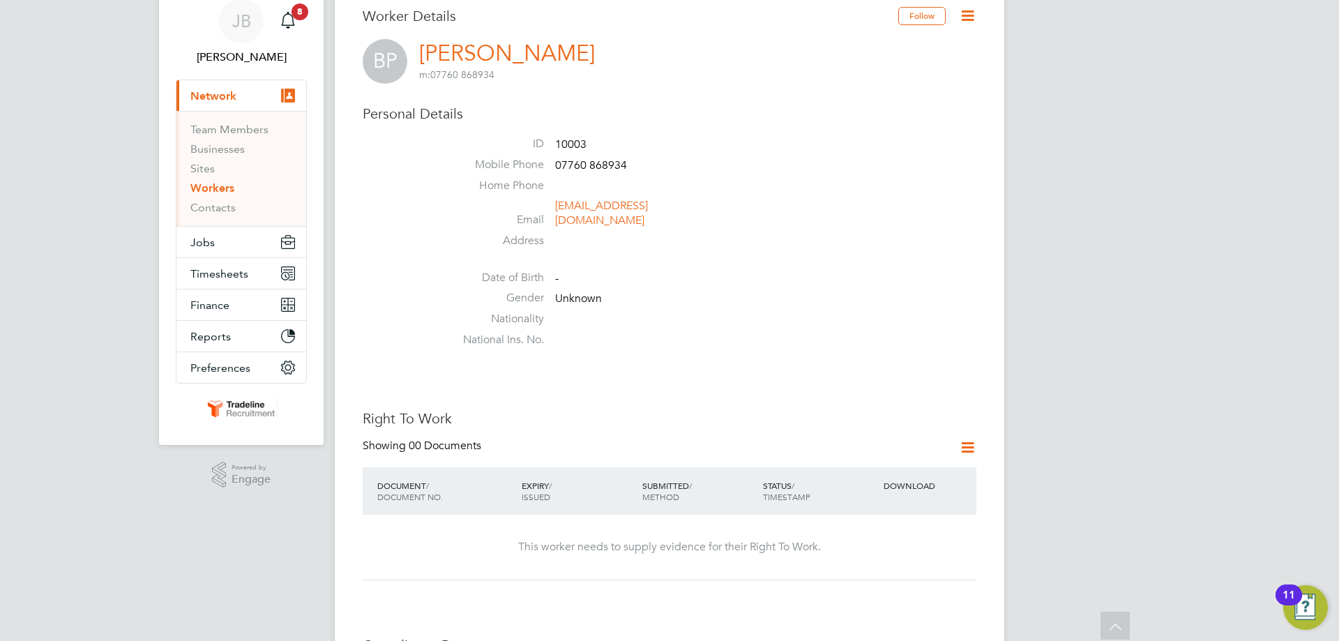
scroll to position [0, 0]
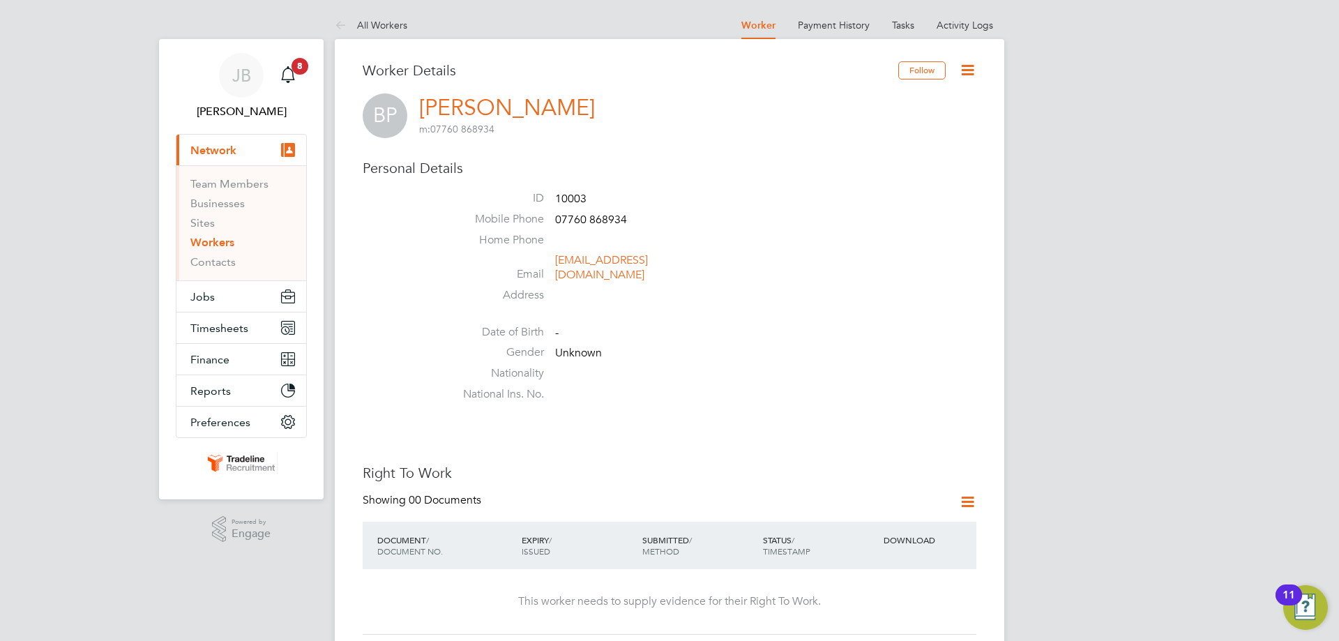
drag, startPoint x: 633, startPoint y: 105, endPoint x: 499, endPoint y: 103, distance: 134.6
click at [499, 103] on div "BP Bogdan Prahoveanu m: 07760 868934" at bounding box center [670, 115] width 614 height 45
copy h2 "Prahoveanu m: 07760 868934"
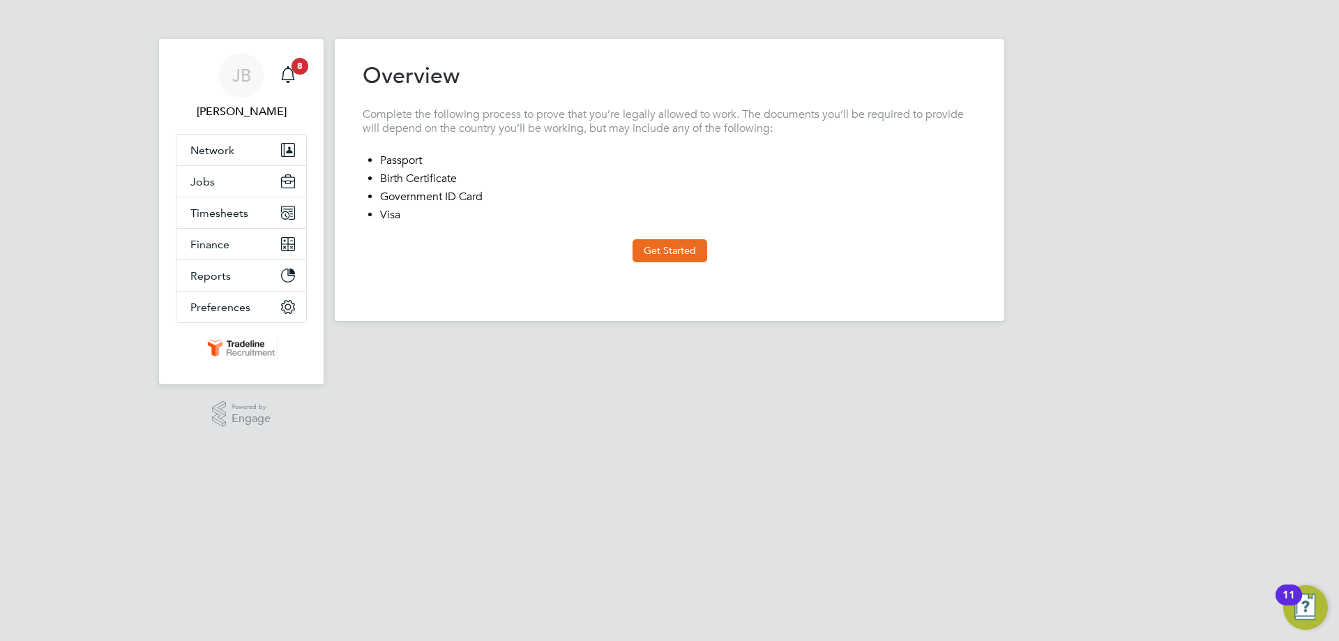
click at [630, 243] on div "Get Started" at bounding box center [670, 250] width 614 height 22
click at [659, 250] on button "Get Started" at bounding box center [670, 250] width 75 height 22
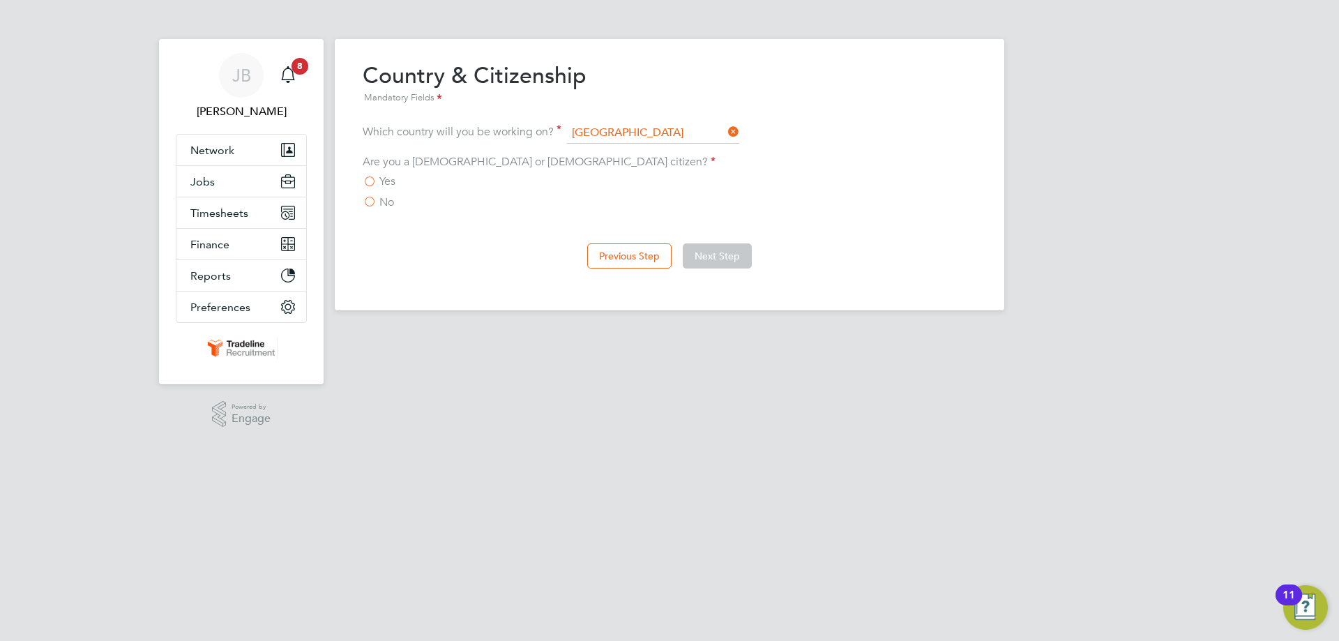
click at [386, 197] on span "No" at bounding box center [386, 202] width 15 height 14
click at [0, 0] on input "No" at bounding box center [0, 0] width 0 height 0
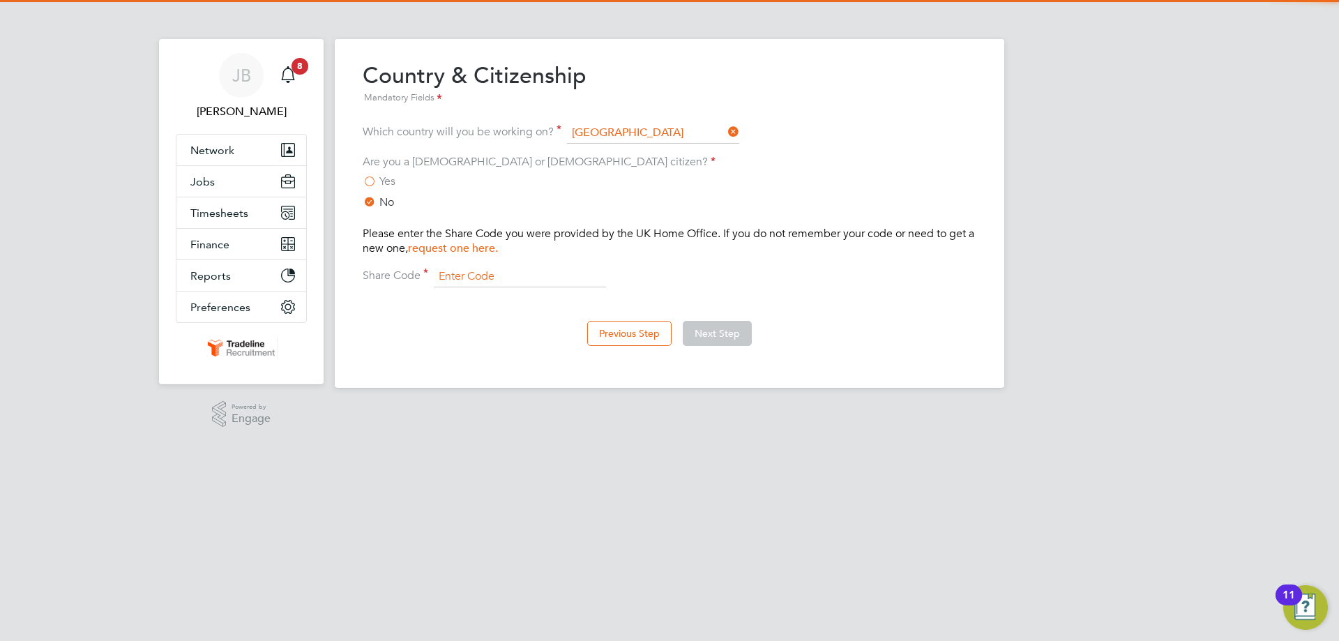
click at [451, 273] on input at bounding box center [520, 276] width 172 height 21
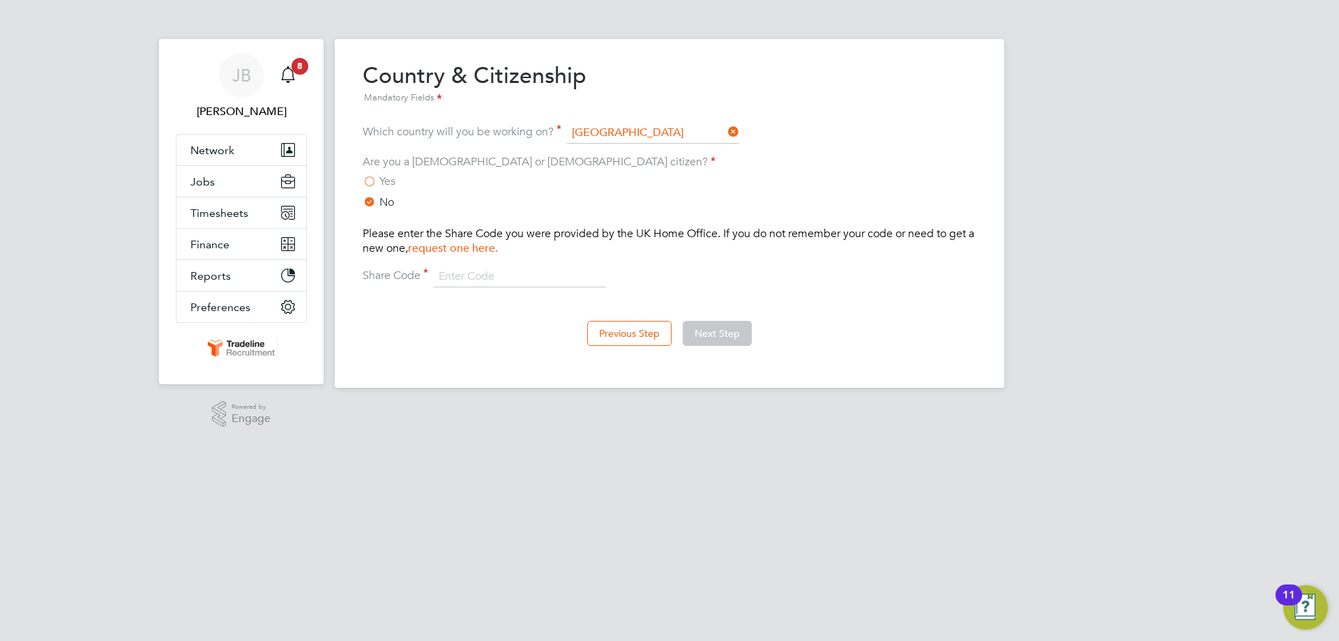
click at [773, 238] on p "Please enter the Share Code you were provided by the UK Home Office. If you do …" at bounding box center [670, 241] width 614 height 29
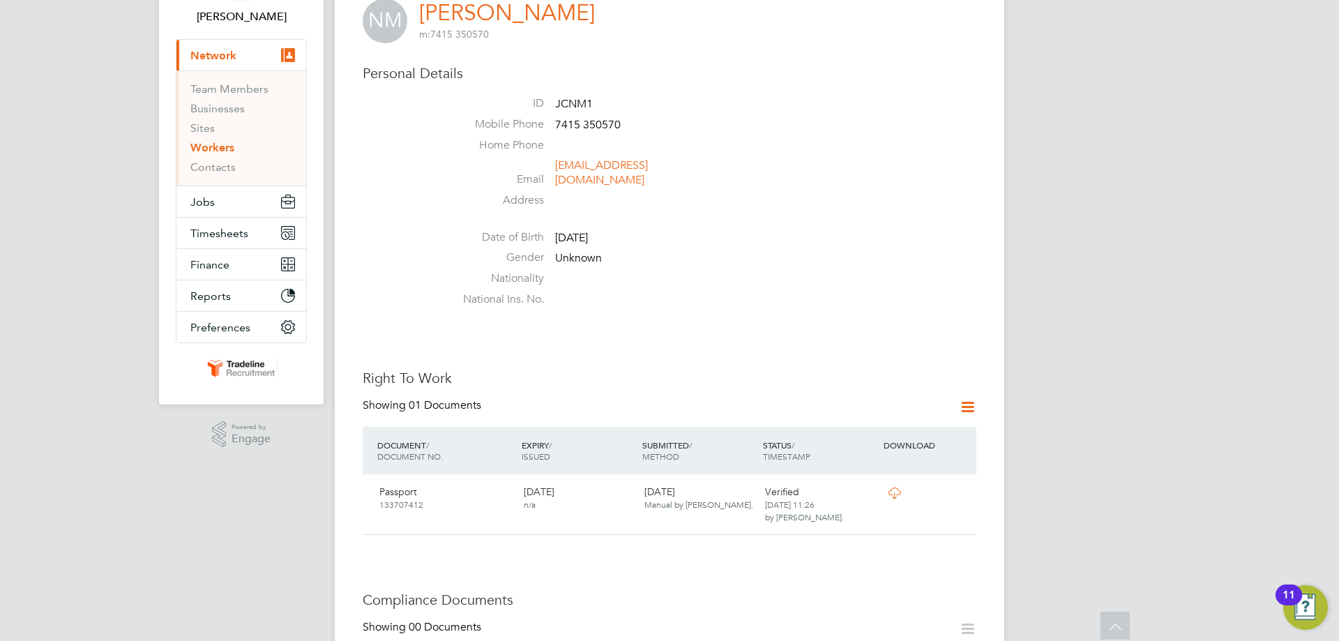
scroll to position [70, 0]
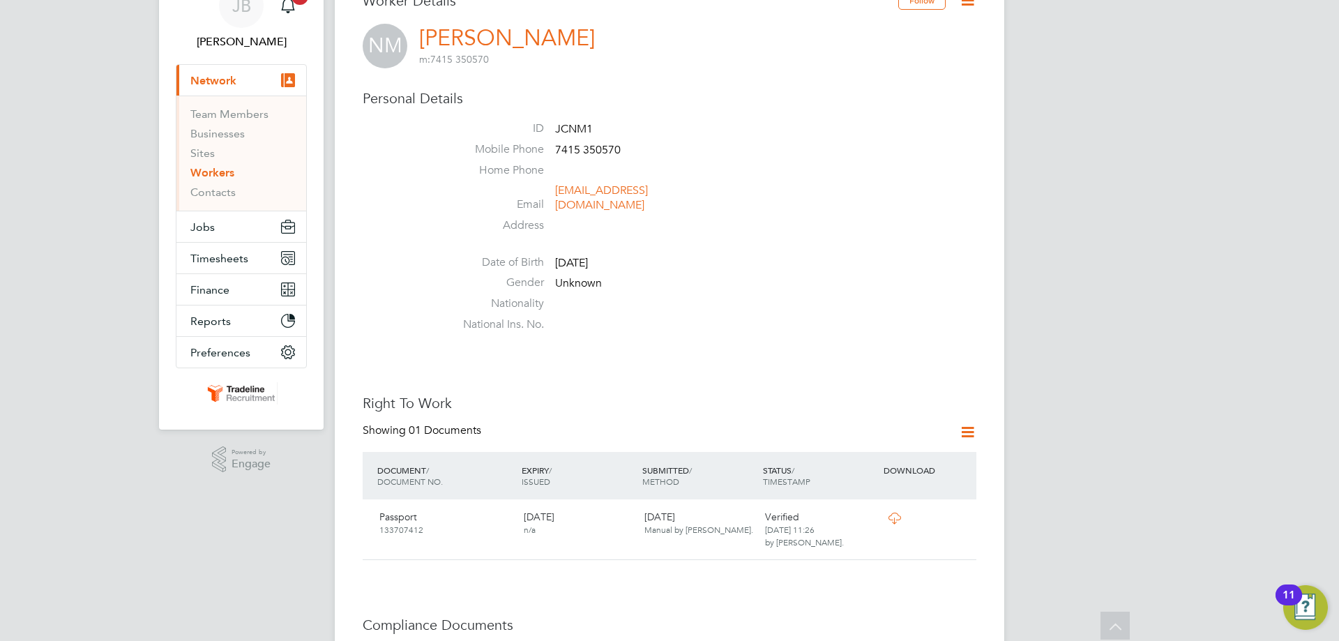
click at [971, 1] on icon at bounding box center [967, 0] width 17 height 17
click at [840, 91] on li "Edit Personal Details e" at bounding box center [888, 93] width 174 height 20
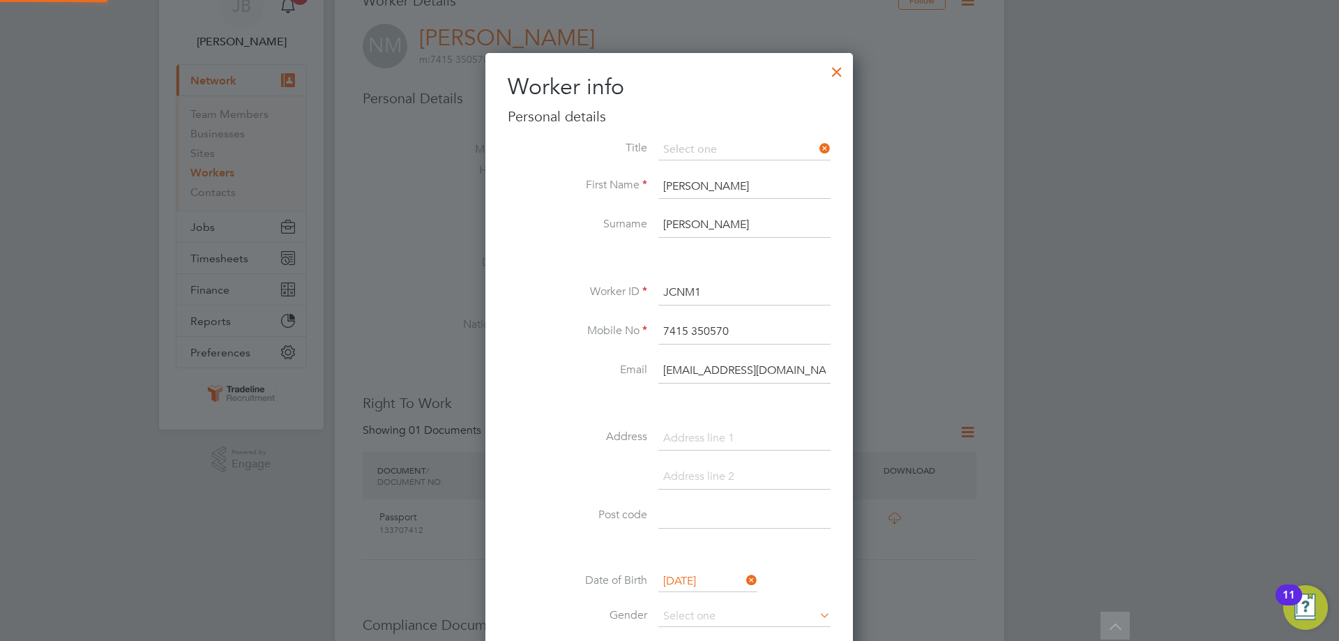
scroll to position [788, 369]
click at [709, 164] on li "Mr" at bounding box center [745, 169] width 174 height 18
type input "Mr"
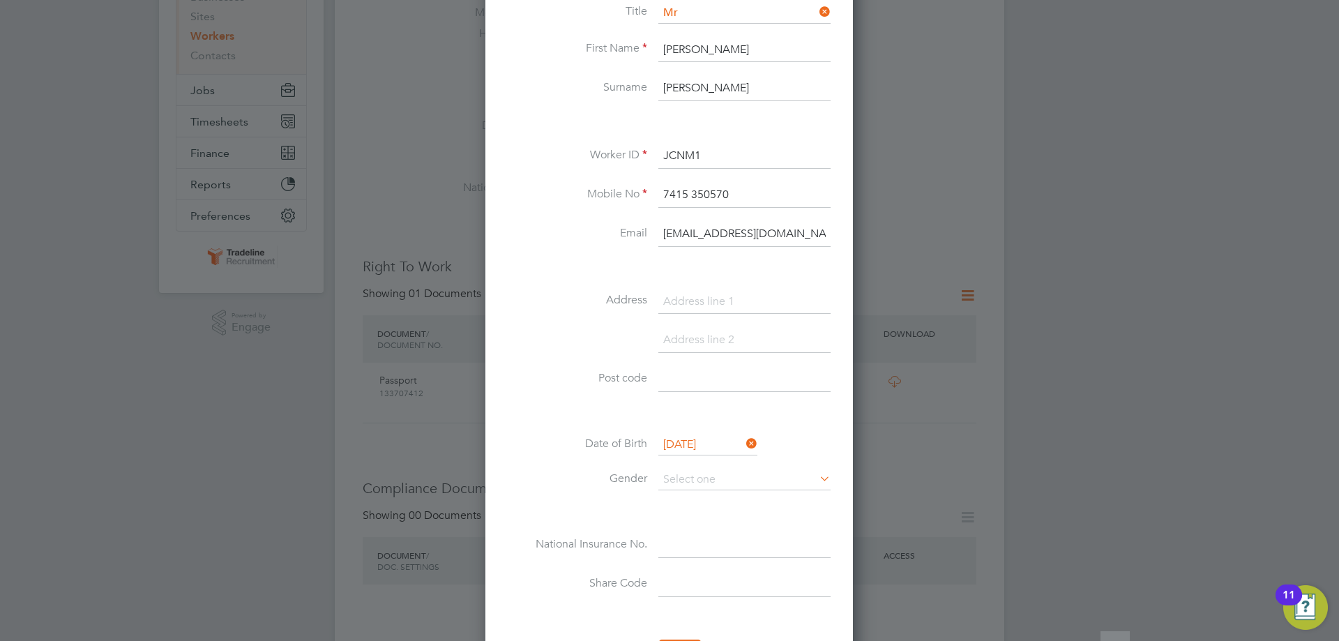
scroll to position [209, 0]
click at [680, 292] on input at bounding box center [744, 299] width 172 height 25
paste input "[STREET_ADDRESS]"
type input "[STREET_ADDRESS]"
click at [699, 332] on input at bounding box center [744, 337] width 172 height 25
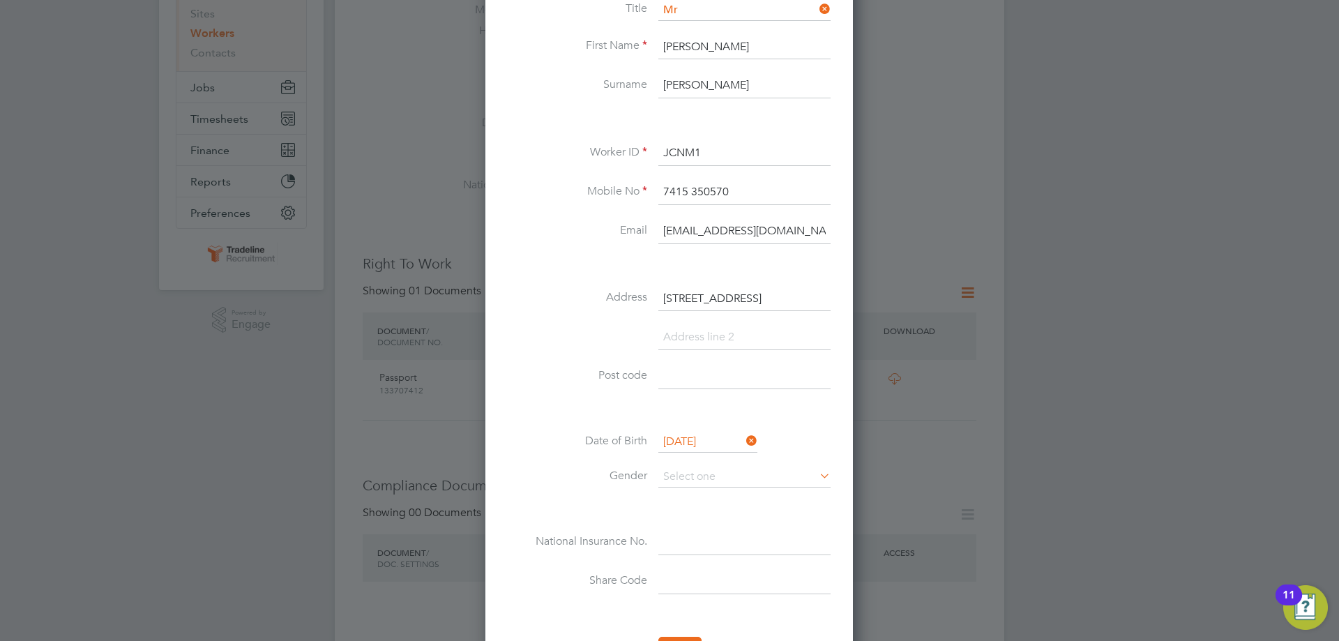
paste input "[GEOGRAPHIC_DATA]"
type input "[GEOGRAPHIC_DATA]"
click at [704, 380] on input at bounding box center [744, 376] width 172 height 25
paste input "[GEOGRAPHIC_DATA]"
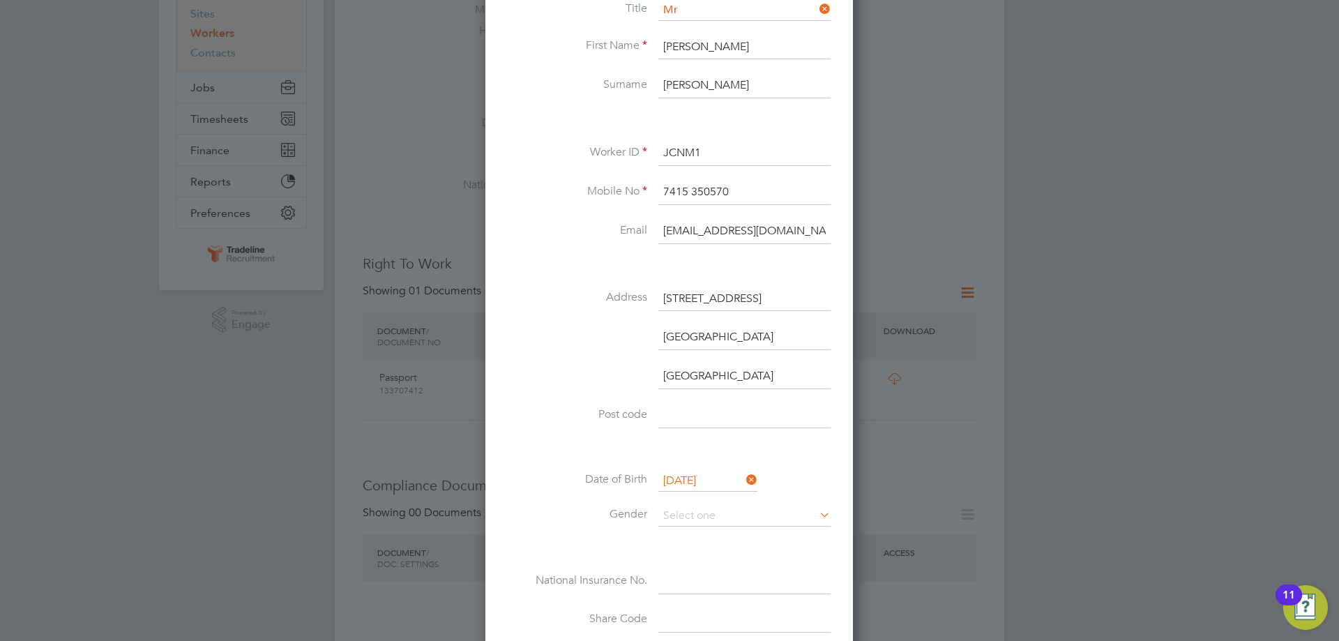
type input "[GEOGRAPHIC_DATA]"
click at [683, 414] on input at bounding box center [744, 415] width 172 height 25
paste input "CV37 9EG"
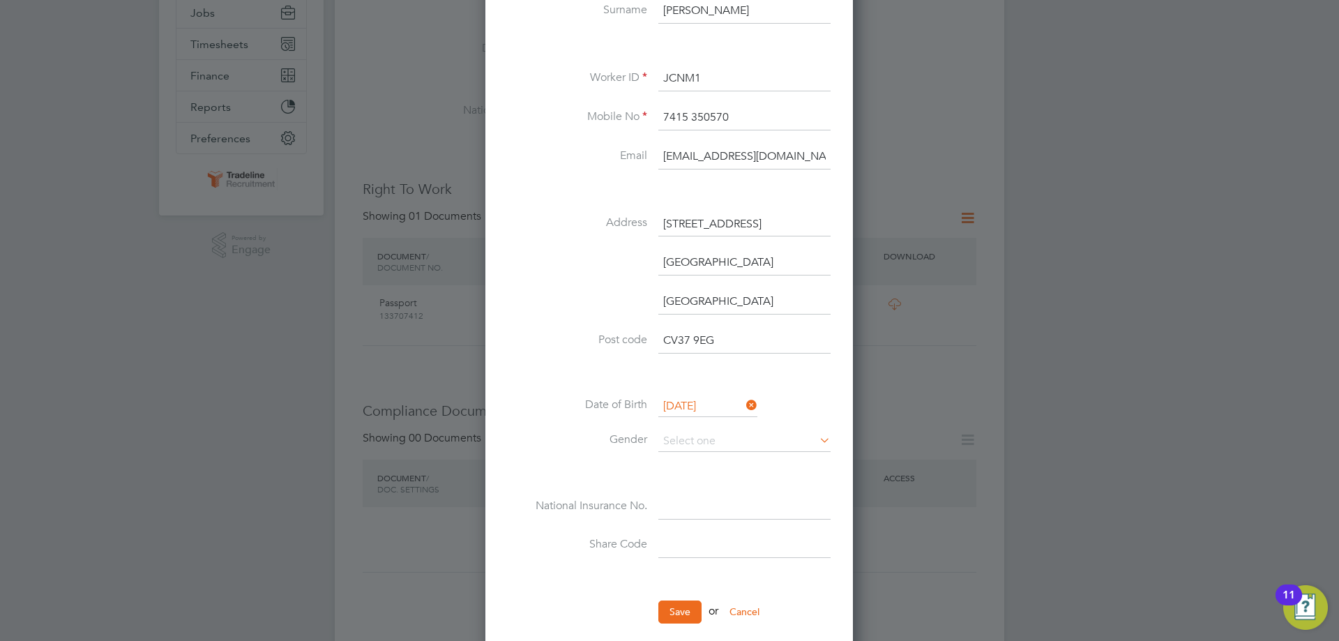
scroll to position [418, 0]
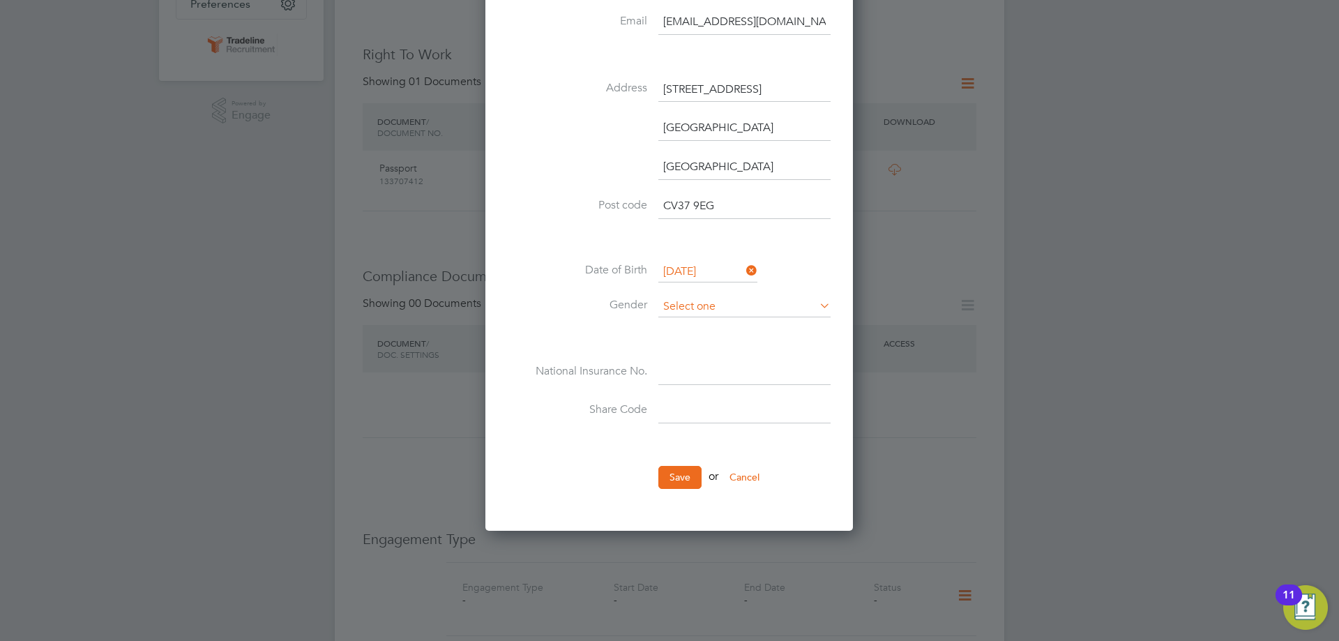
type input "CV37 9EG"
click at [719, 304] on input at bounding box center [744, 306] width 172 height 21
click at [710, 319] on li "[DEMOGRAPHIC_DATA]" at bounding box center [745, 326] width 174 height 18
type input "[DEMOGRAPHIC_DATA]"
click at [702, 364] on input at bounding box center [744, 372] width 172 height 25
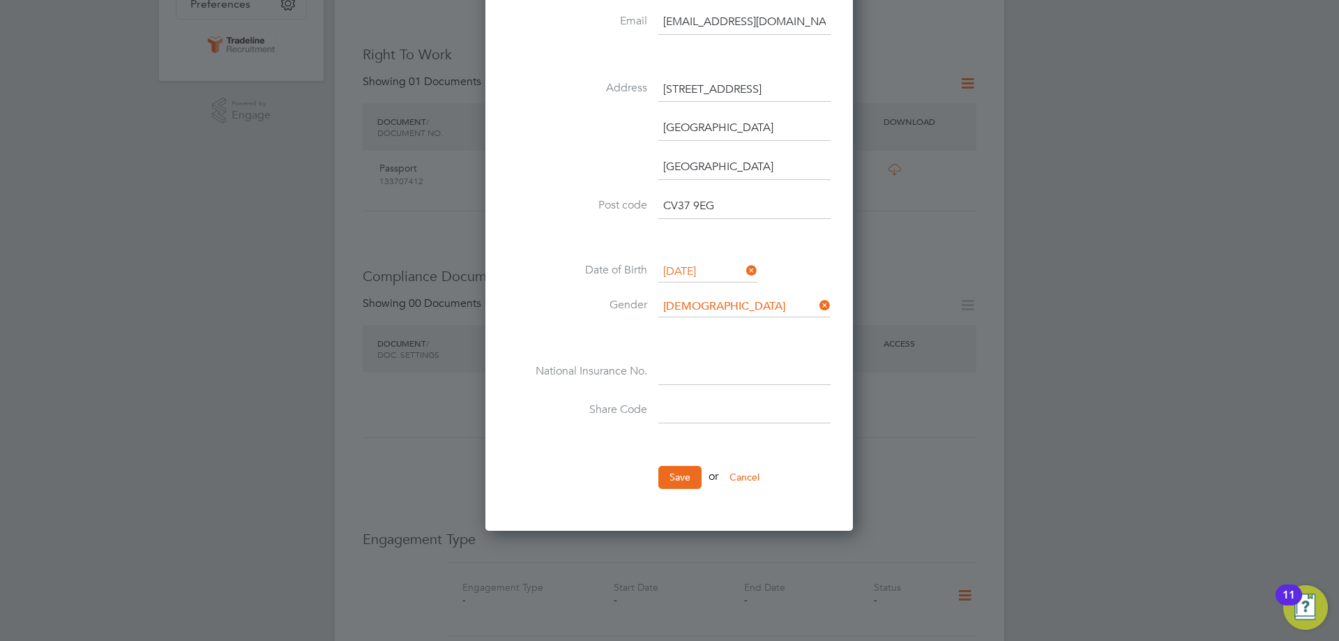
paste input "NY982450A"
type input "NY 98 24 50 A"
click at [682, 478] on button "Save" at bounding box center [679, 477] width 43 height 22
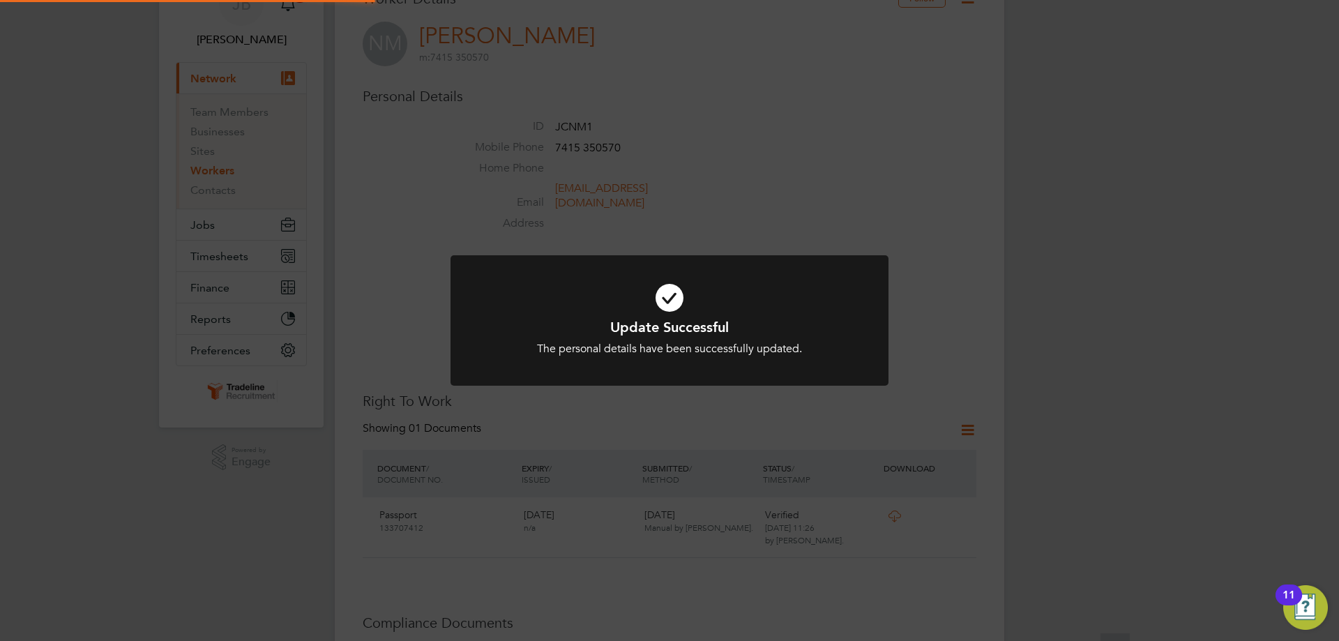
scroll to position [70, 0]
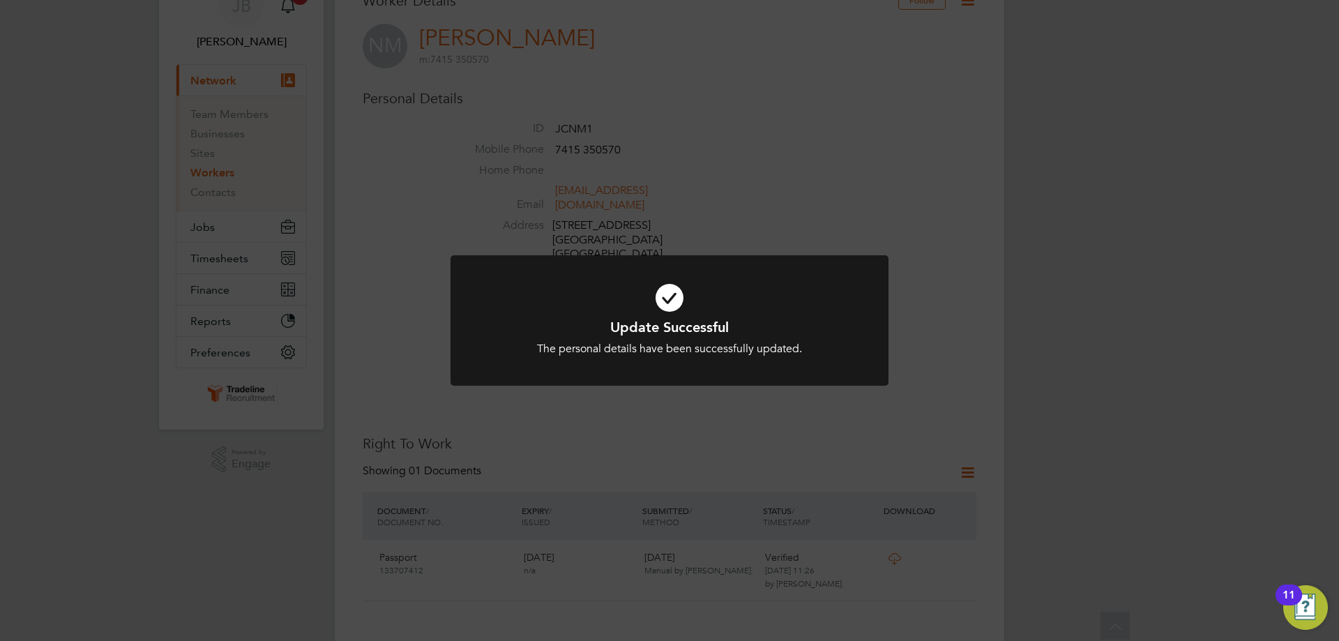
click at [665, 303] on icon at bounding box center [669, 298] width 363 height 54
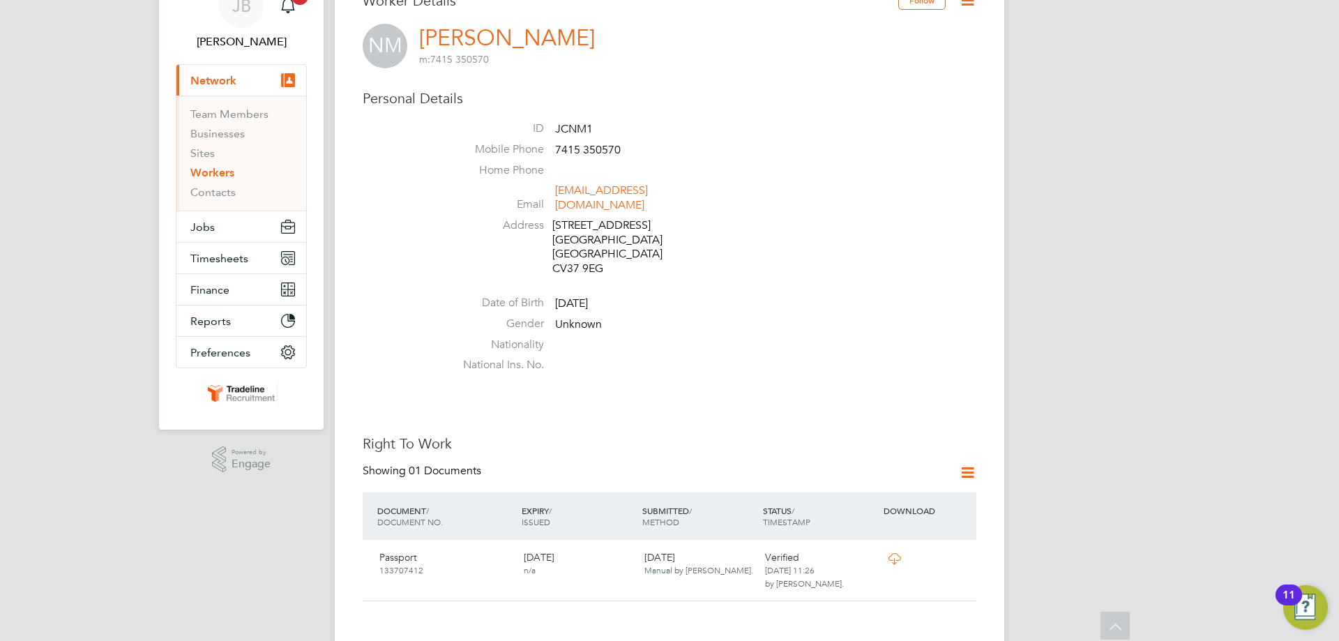
click at [803, 254] on li "Address 22a Heron Lane Stratford upon Avon West Midlands CV37 9EG" at bounding box center [711, 248] width 530 height 61
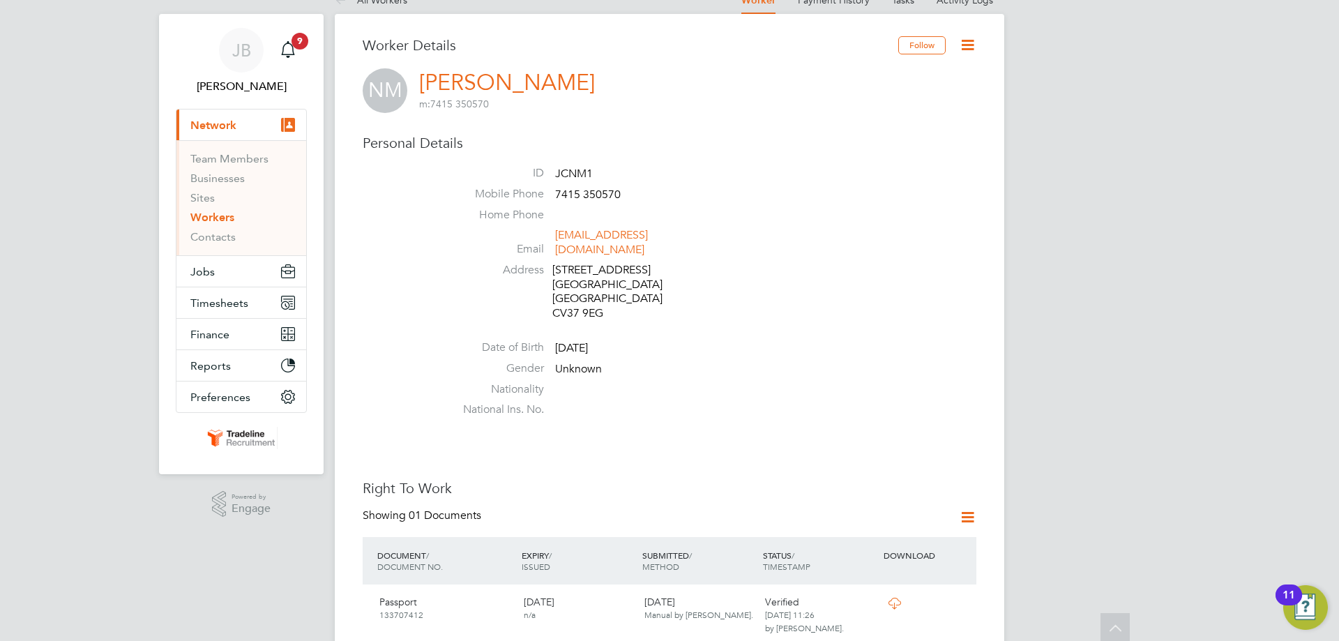
scroll to position [0, 0]
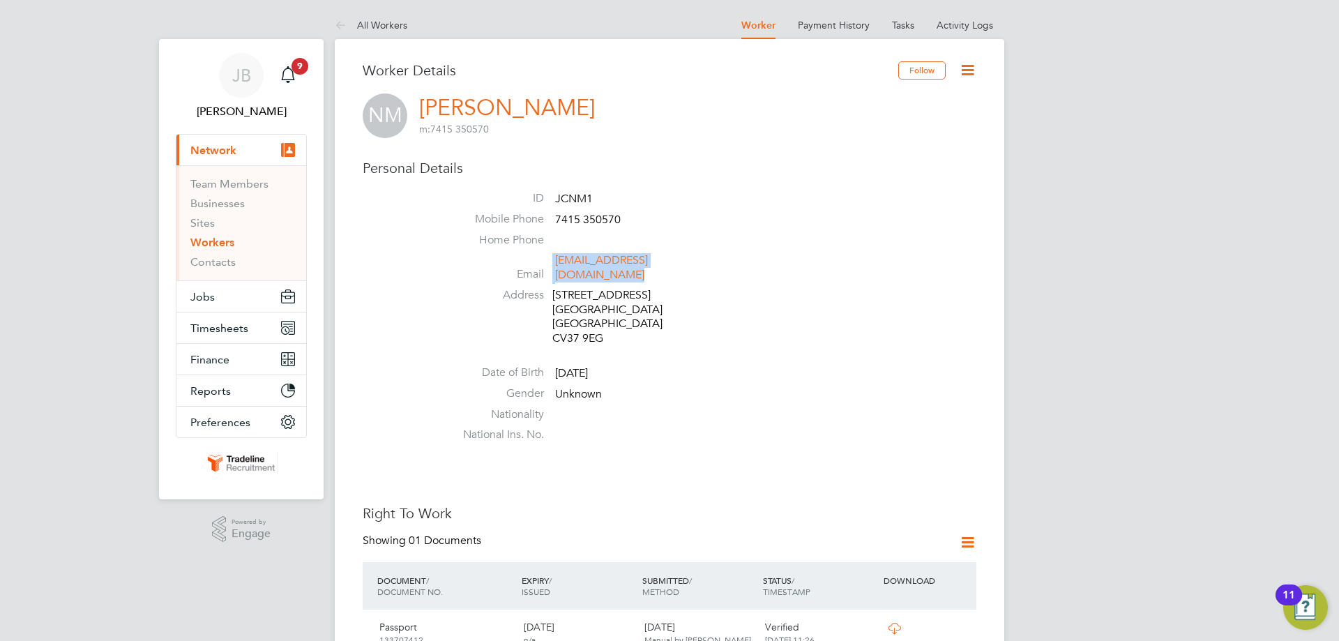
click at [803, 254] on li "Email ntmatthews@me.com" at bounding box center [711, 270] width 530 height 34
click at [964, 70] on icon at bounding box center [967, 69] width 17 height 17
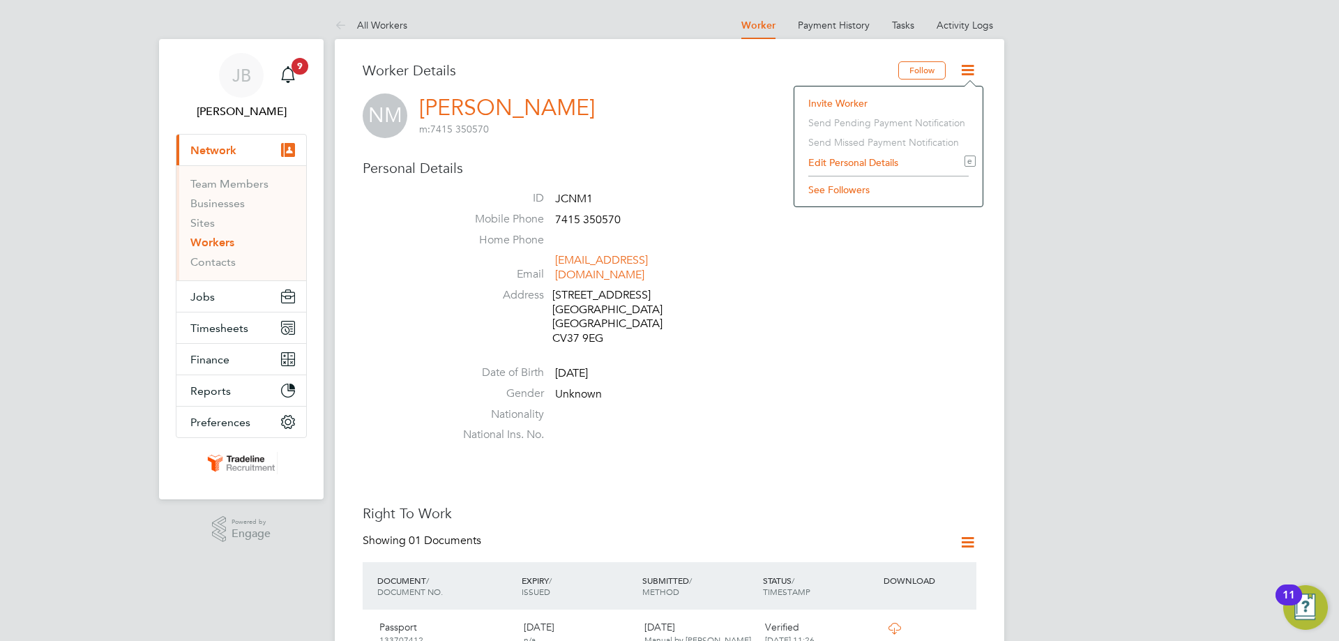
click at [856, 156] on li "Edit Personal Details e" at bounding box center [888, 163] width 174 height 20
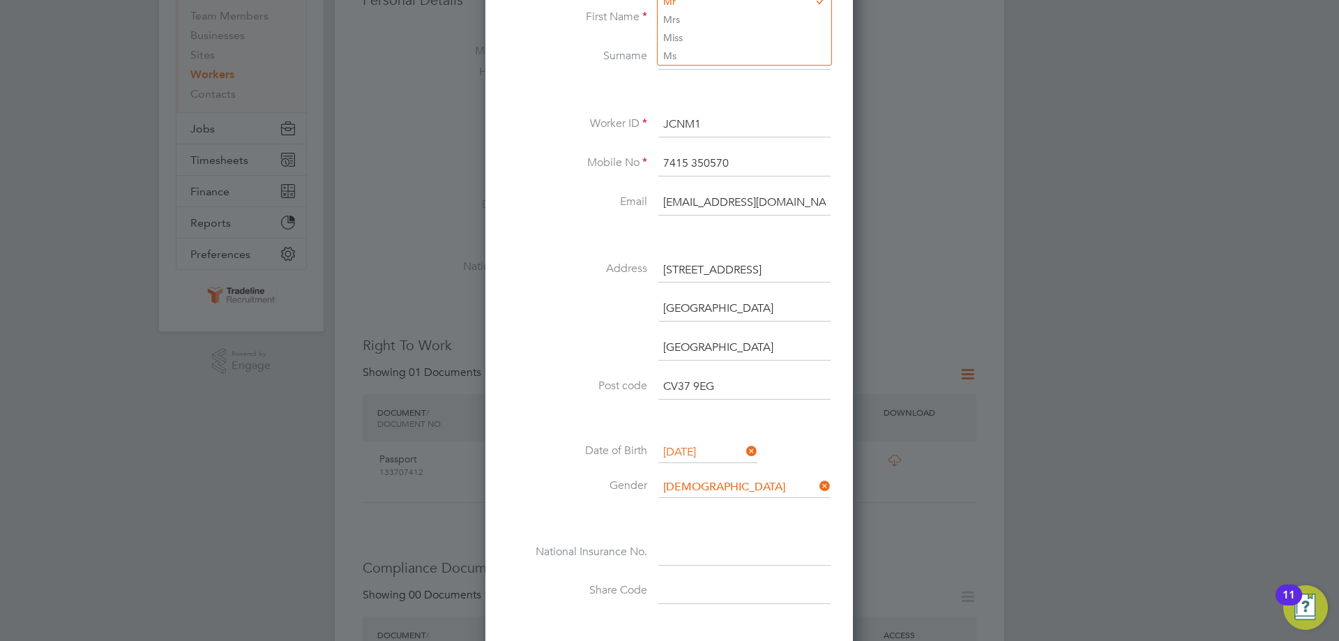
scroll to position [349, 0]
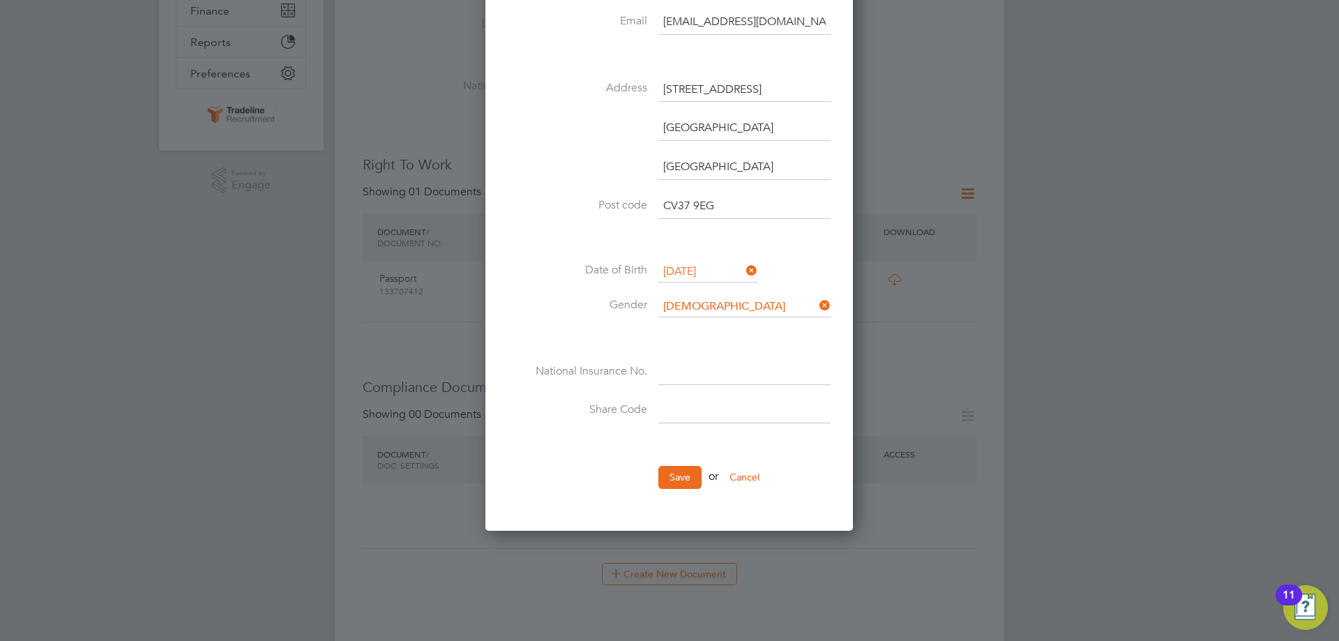
click at [716, 377] on input at bounding box center [744, 372] width 172 height 25
paste input "NY982450A"
type input "NY 98 24 50 A"
click at [679, 472] on button "Save" at bounding box center [679, 477] width 43 height 22
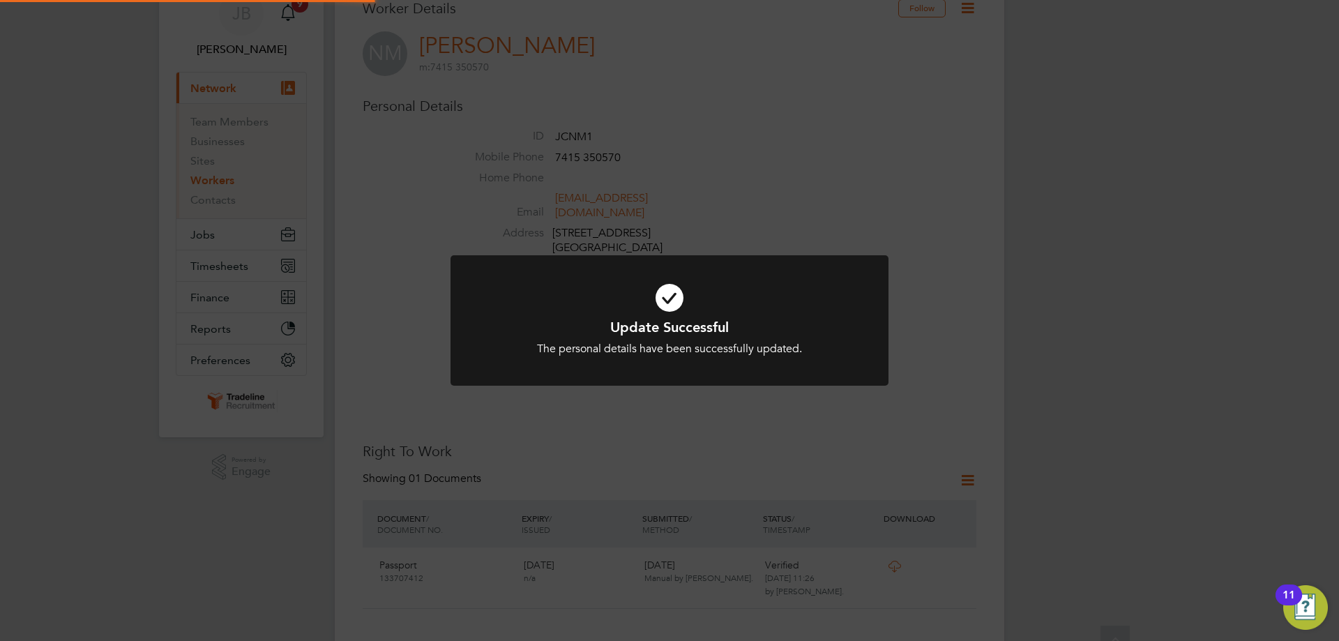
scroll to position [0, 0]
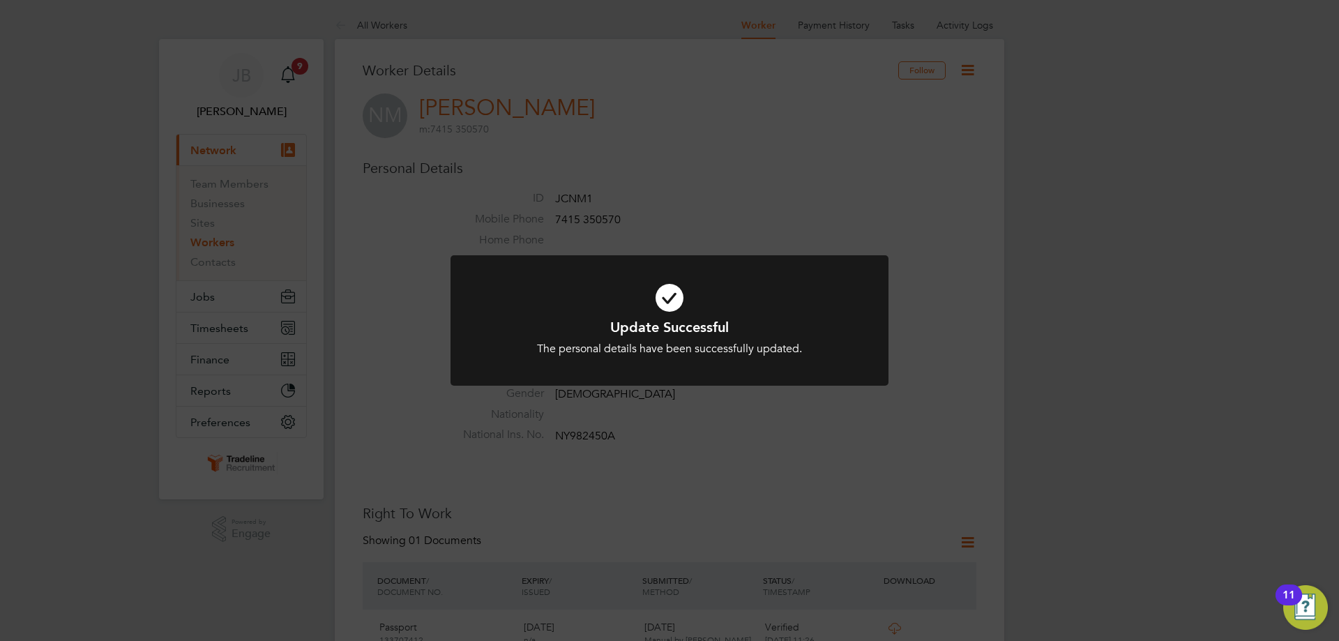
click at [683, 298] on icon at bounding box center [669, 298] width 363 height 54
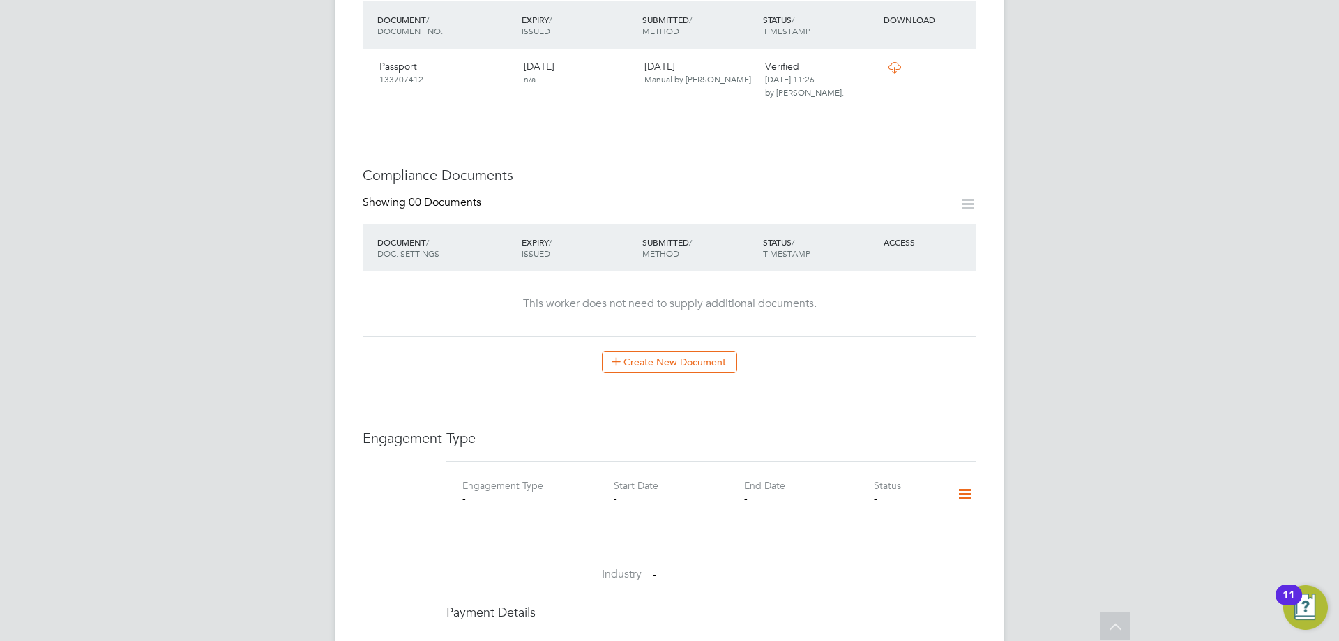
scroll to position [628, 0]
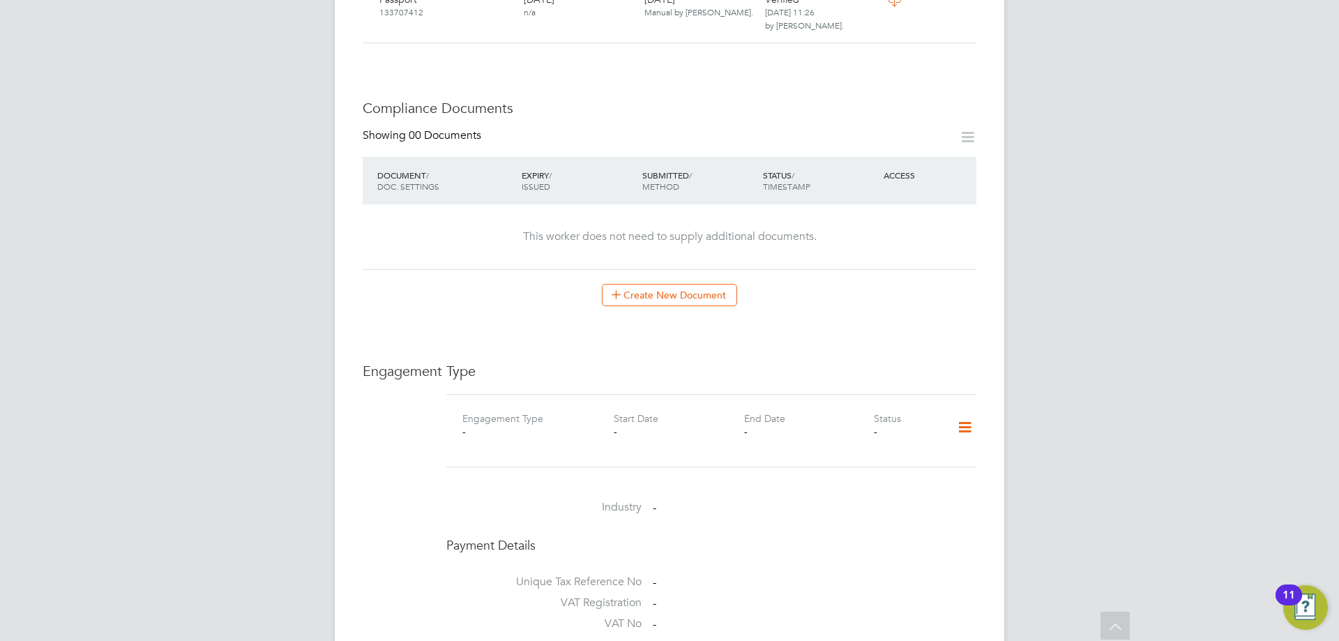
click at [956, 411] on icon at bounding box center [965, 427] width 24 height 32
click at [902, 470] on li "Add Engagement Type" at bounding box center [893, 474] width 158 height 20
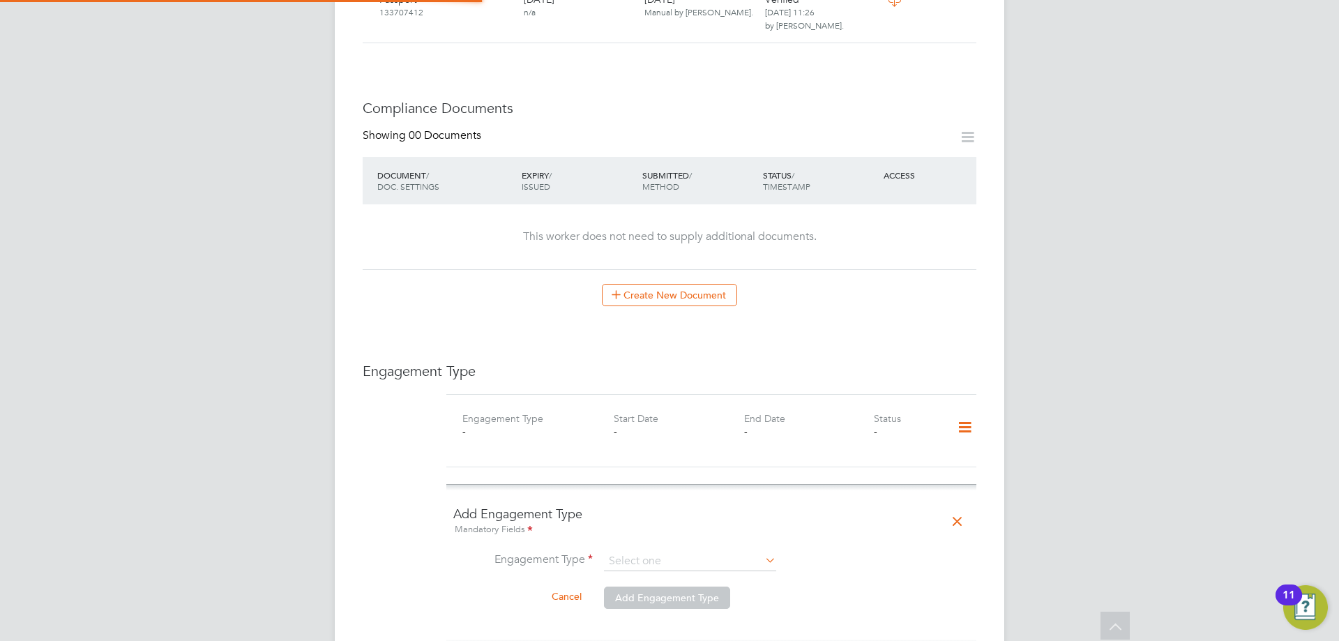
scroll to position [767, 0]
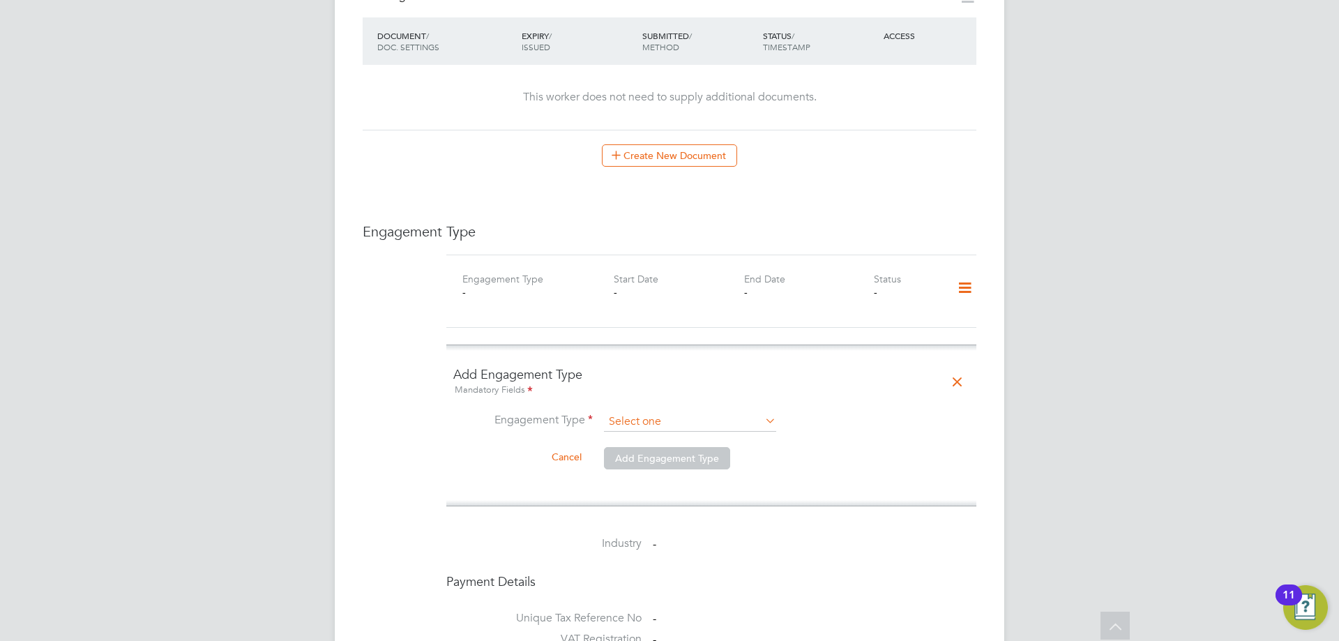
click at [651, 418] on div "All Workers Worker Payment History Tasks Activity Logs Worker Payment History T…" at bounding box center [670, 202] width 670 height 1917
click at [670, 480] on li "Umbrella" at bounding box center [690, 488] width 174 height 20
type input "Umbrella"
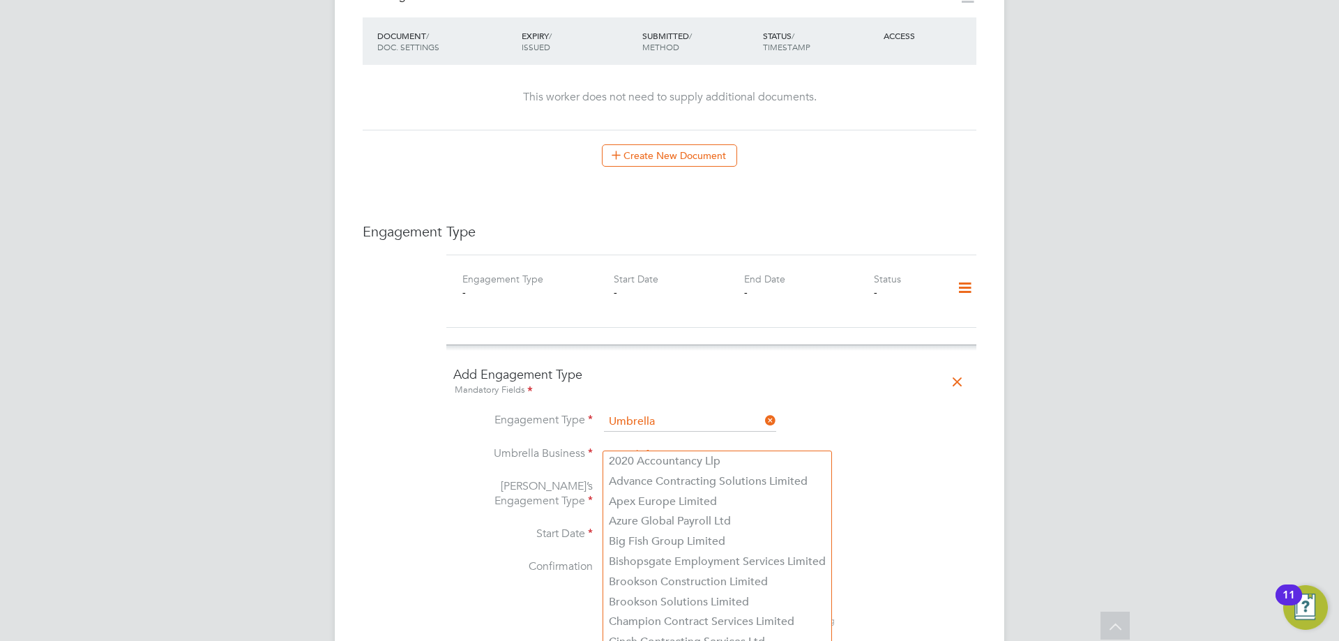
click at [650, 446] on input at bounding box center [690, 456] width 172 height 20
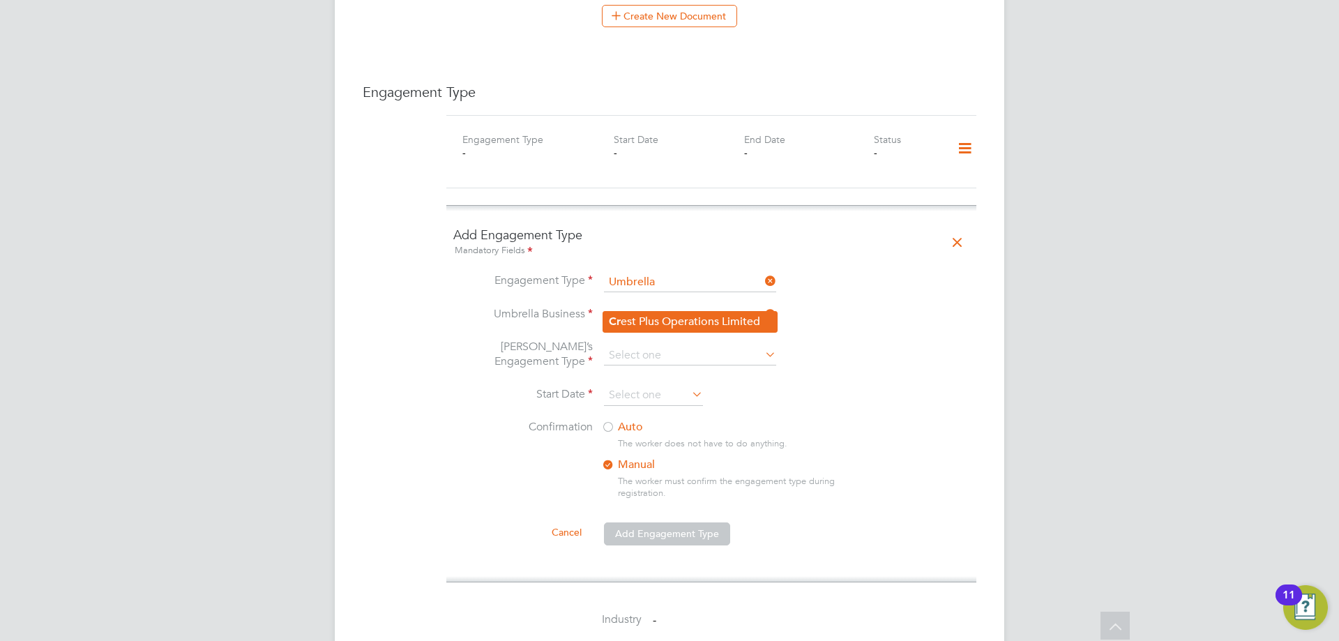
click at [663, 320] on li "Cr est Plus Operations Limited" at bounding box center [690, 322] width 174 height 20
type input "Crest Plus Operations Limited"
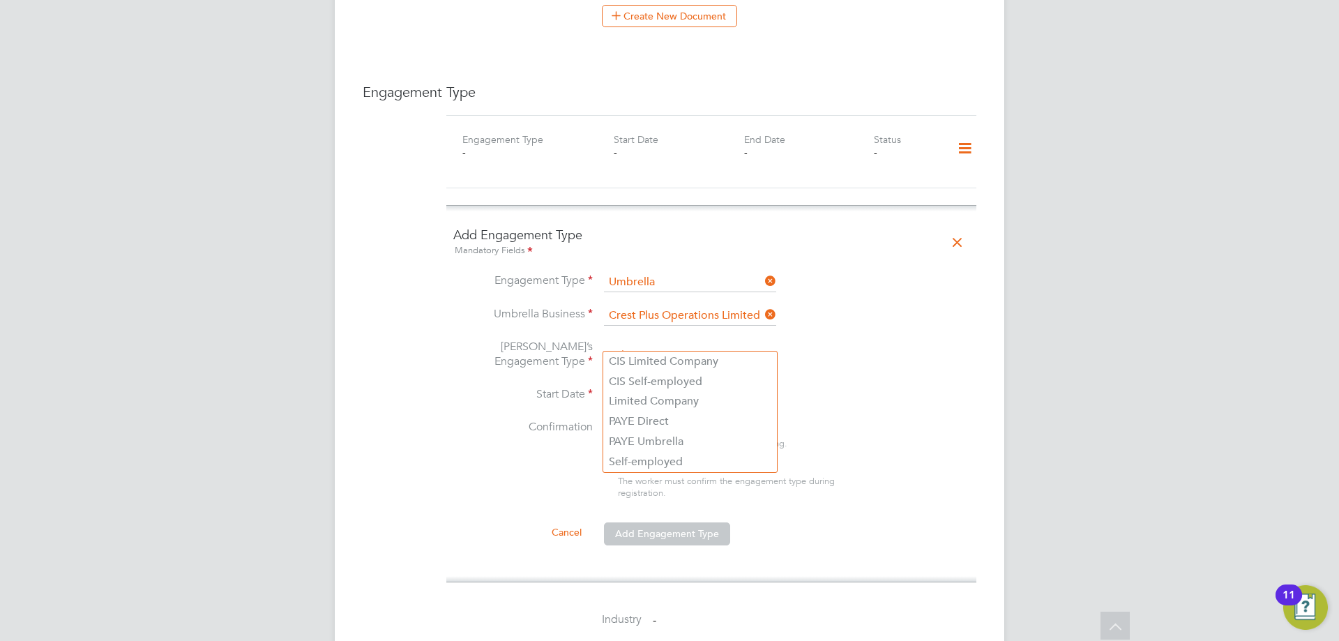
click at [652, 346] on input at bounding box center [690, 356] width 172 height 20
click at [654, 379] on li "CIS Self-employed" at bounding box center [690, 382] width 174 height 20
type input "CIS Self-employed"
click at [628, 385] on input at bounding box center [653, 395] width 99 height 21
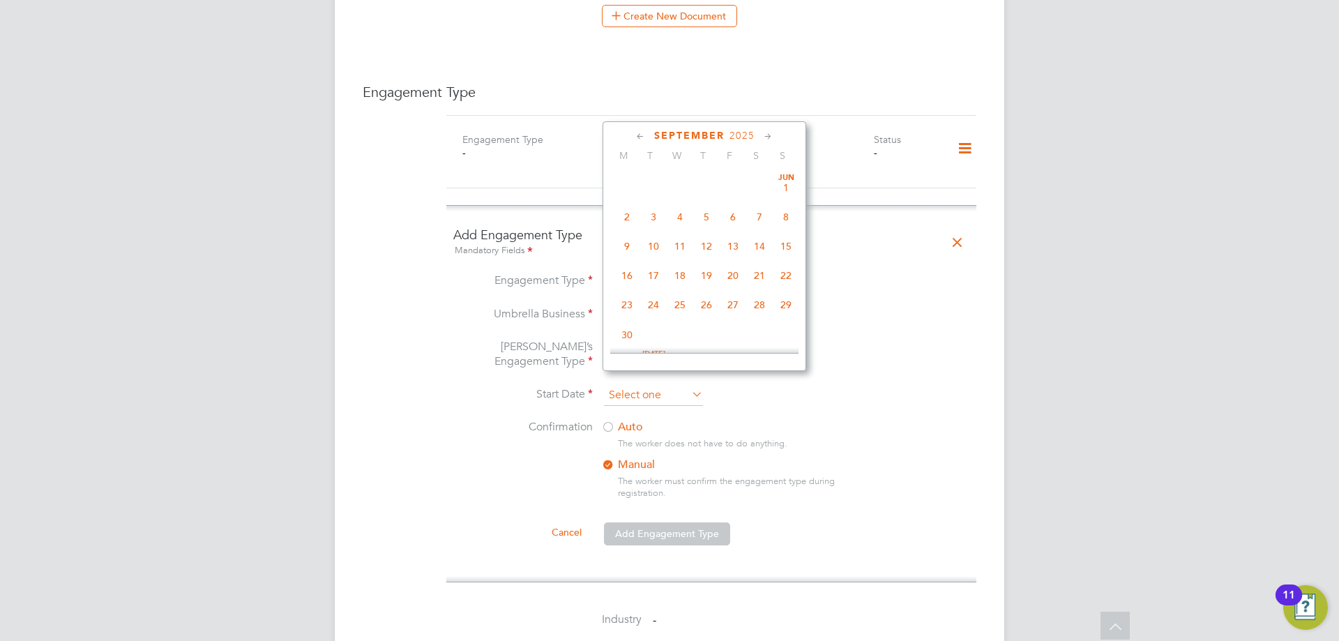
scroll to position [513, 0]
click at [625, 188] on span "8" at bounding box center [627, 174] width 27 height 27
type input "08 Sep 2025"
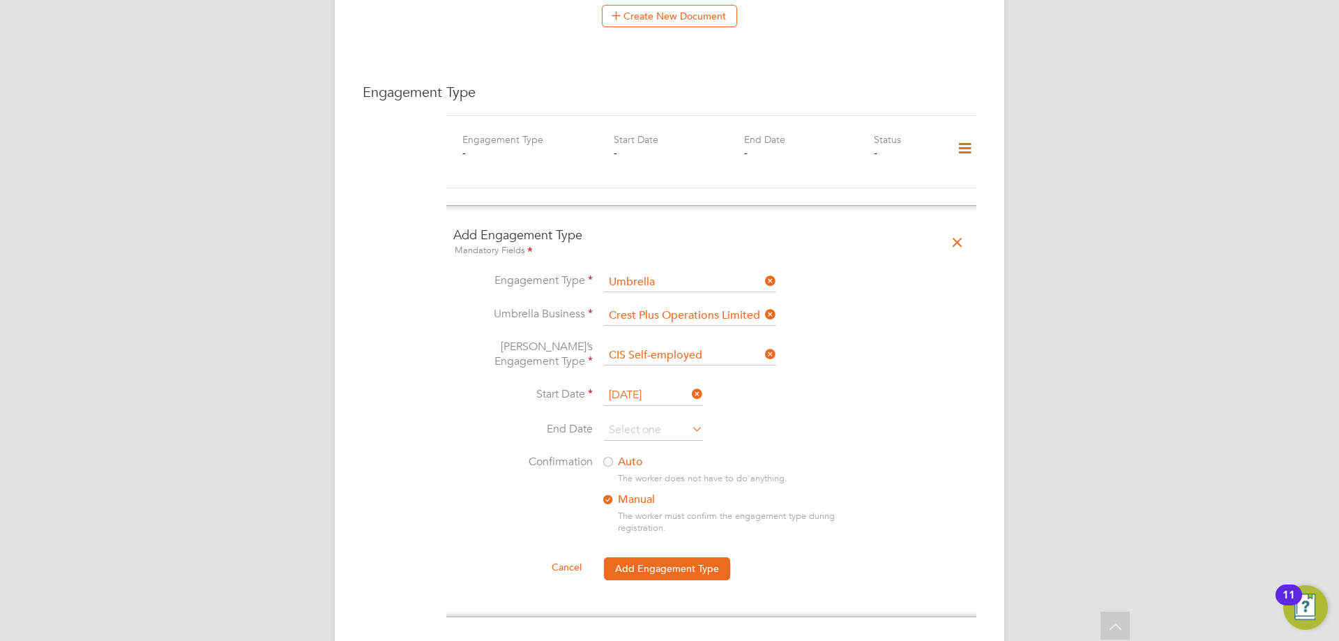
click at [611, 456] on div at bounding box center [608, 463] width 14 height 14
click at [669, 564] on button "Add Engagement Type" at bounding box center [667, 568] width 126 height 22
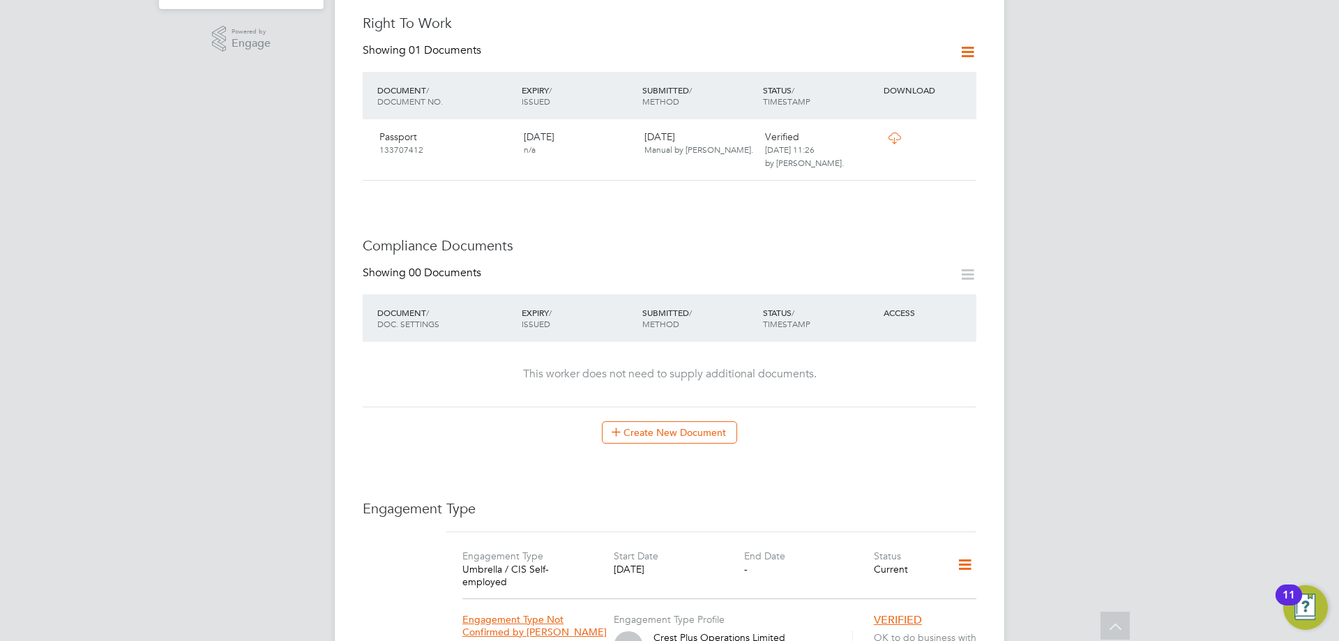
scroll to position [488, 0]
click at [702, 423] on button "Create New Document" at bounding box center [669, 434] width 135 height 22
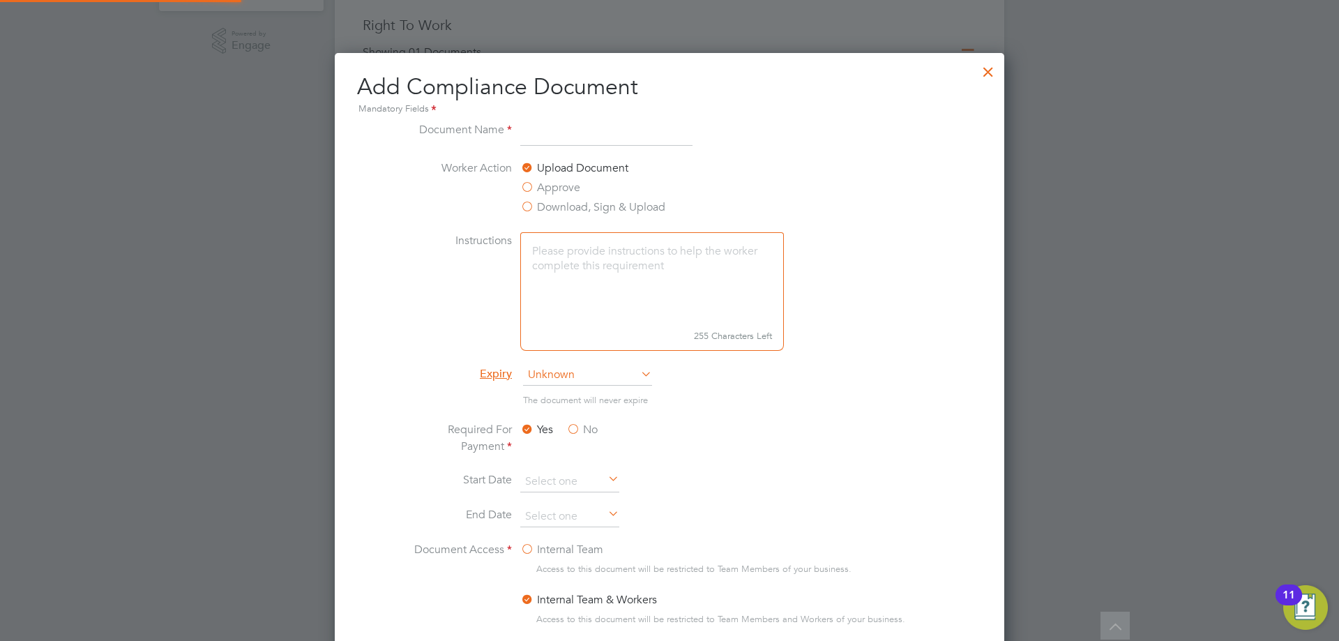
scroll to position [732, 670]
type input "CSCS"
click at [585, 368] on span "Unknown" at bounding box center [587, 375] width 129 height 21
click at [564, 459] on li "Specific date" at bounding box center [587, 468] width 130 height 18
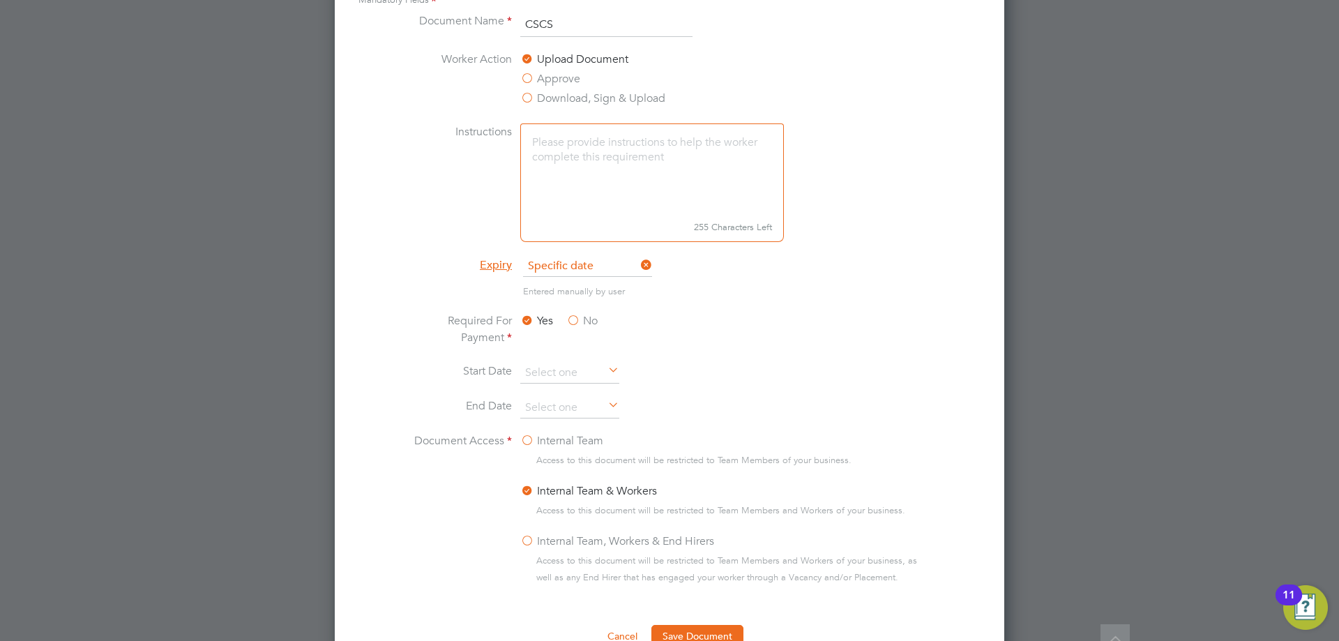
scroll to position [767, 0]
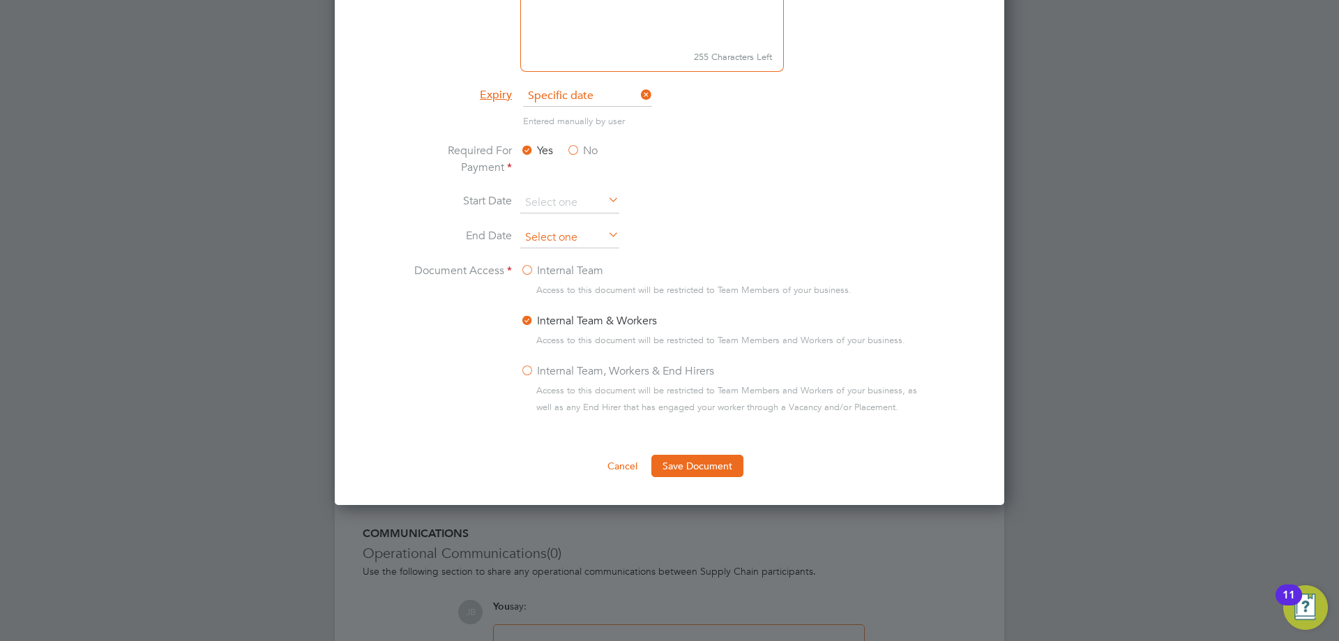
click at [540, 228] on input at bounding box center [569, 237] width 99 height 21
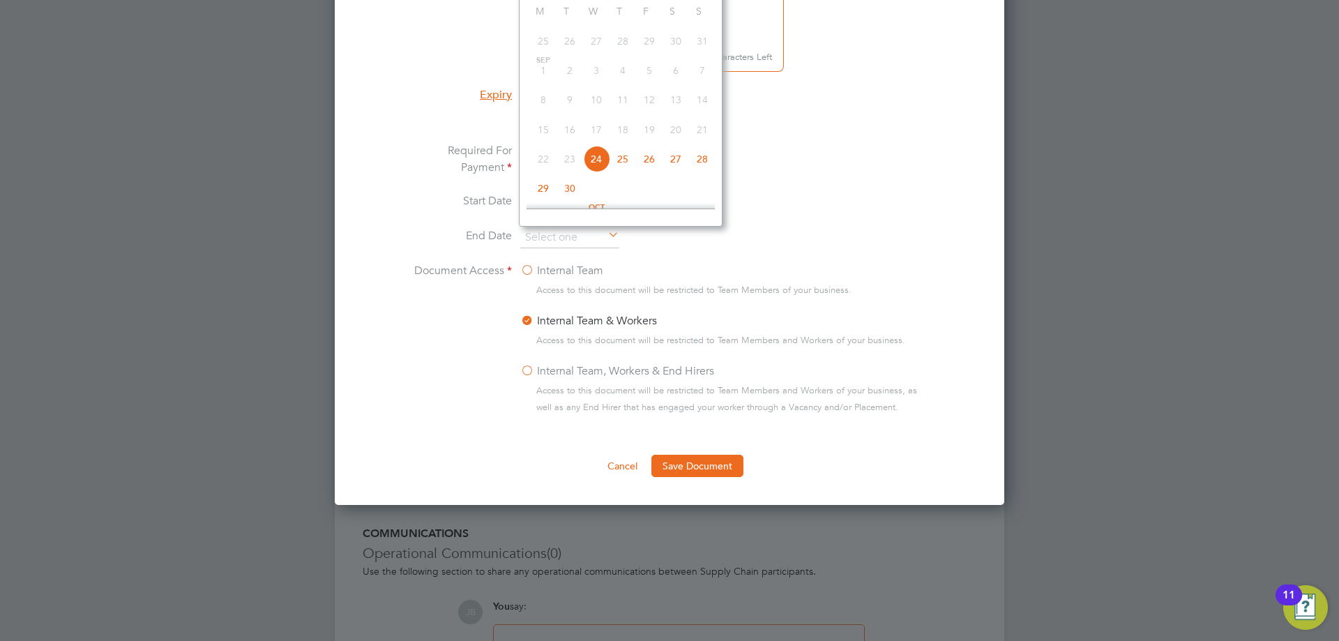
scroll to position [628, 0]
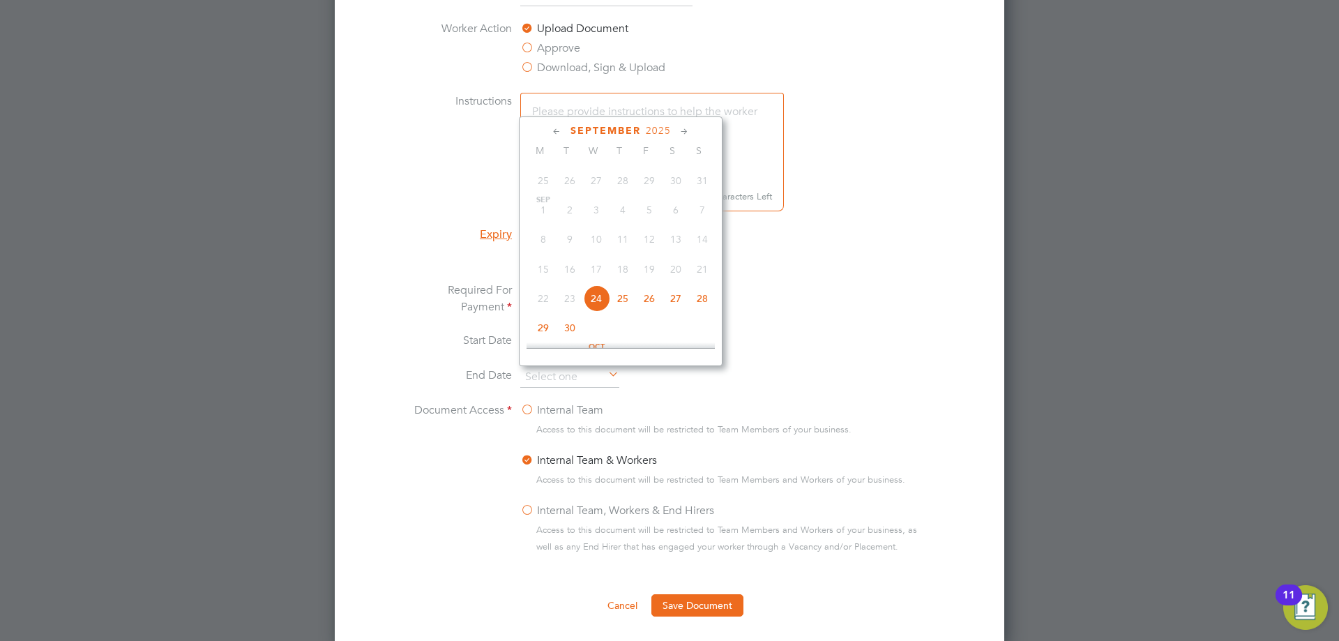
click at [654, 133] on span "2025" at bounding box center [658, 131] width 25 height 12
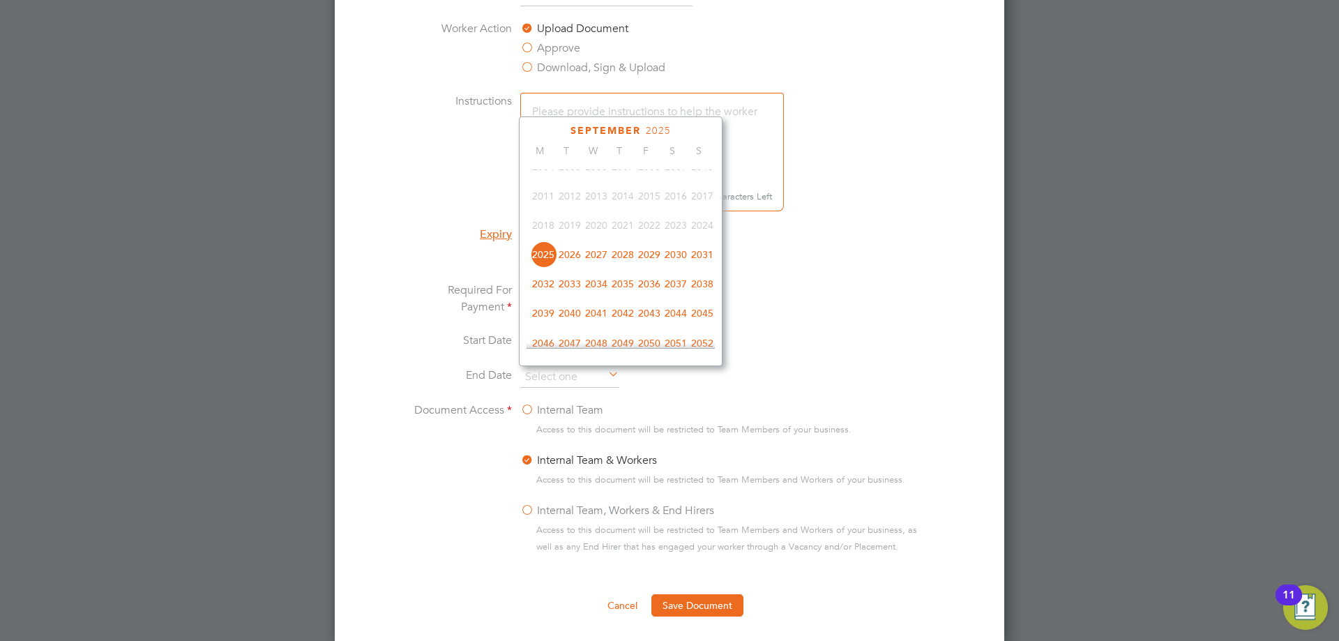
click at [596, 266] on span "2027" at bounding box center [596, 254] width 27 height 27
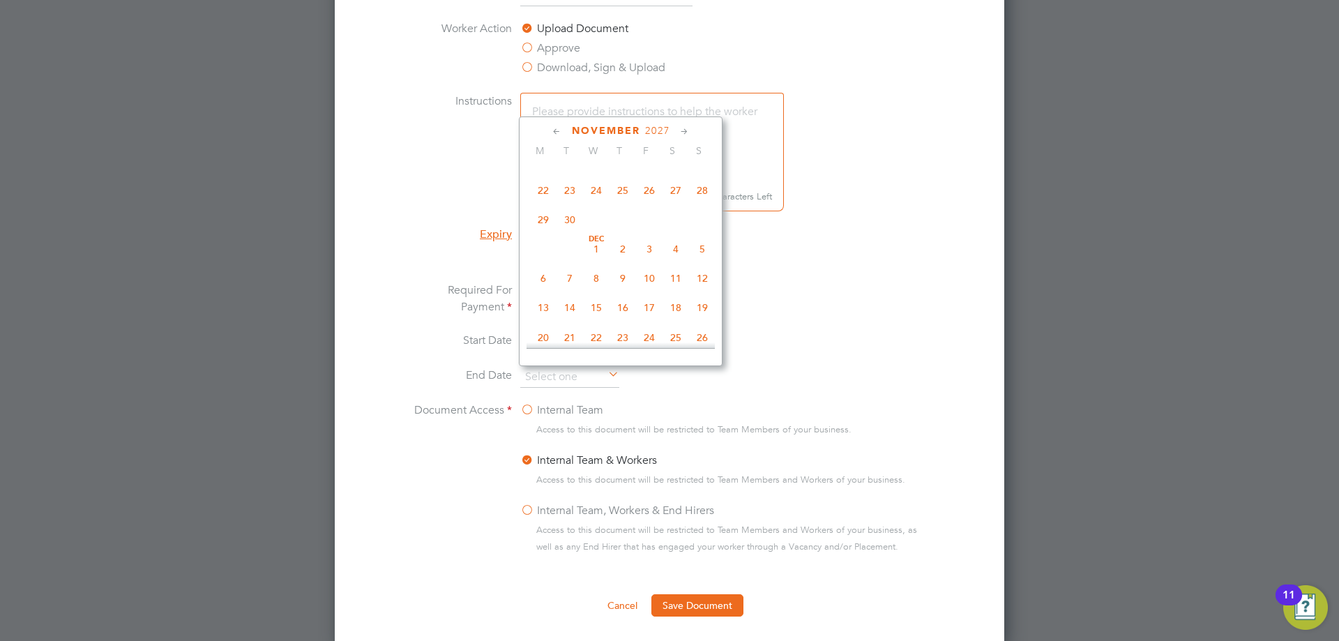
scroll to position [858, 0]
click at [560, 221] on span "30" at bounding box center [570, 208] width 27 height 27
type input "30 Nov 2027"
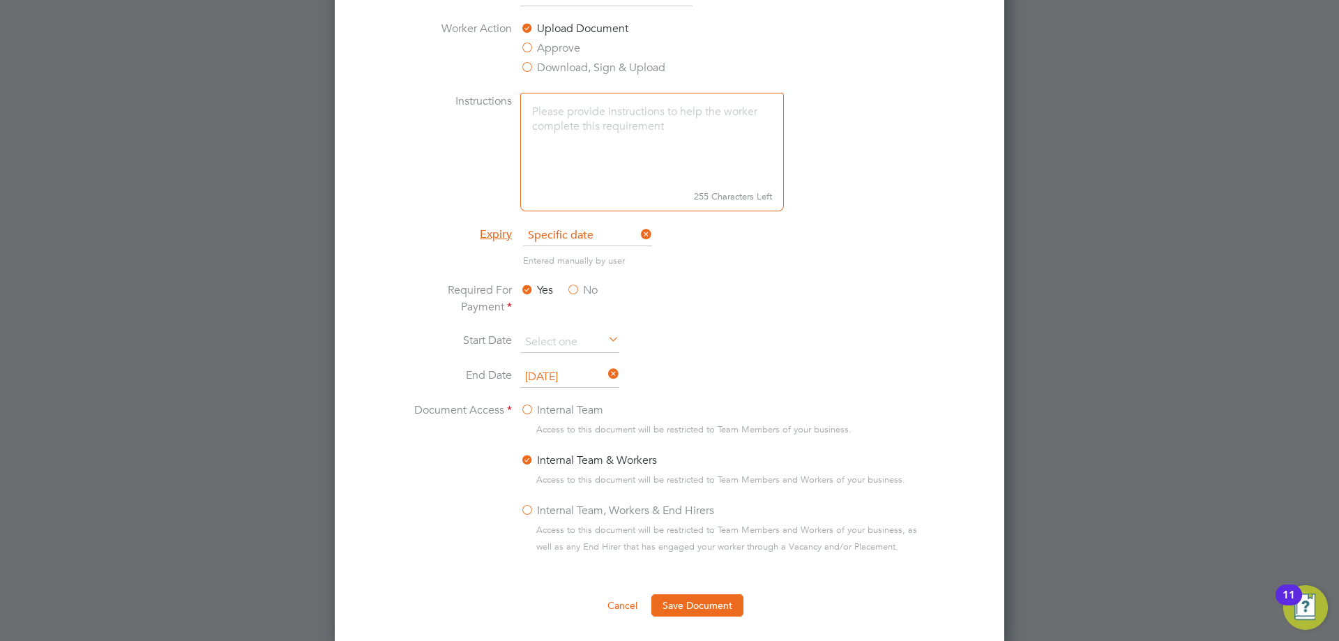
click at [686, 591] on ng-form "Document Name CSCS Worker Action Upload Document Approve Download, Sign & Uploa…" at bounding box center [669, 299] width 625 height 635
click at [688, 596] on button "Save Document" at bounding box center [697, 605] width 92 height 22
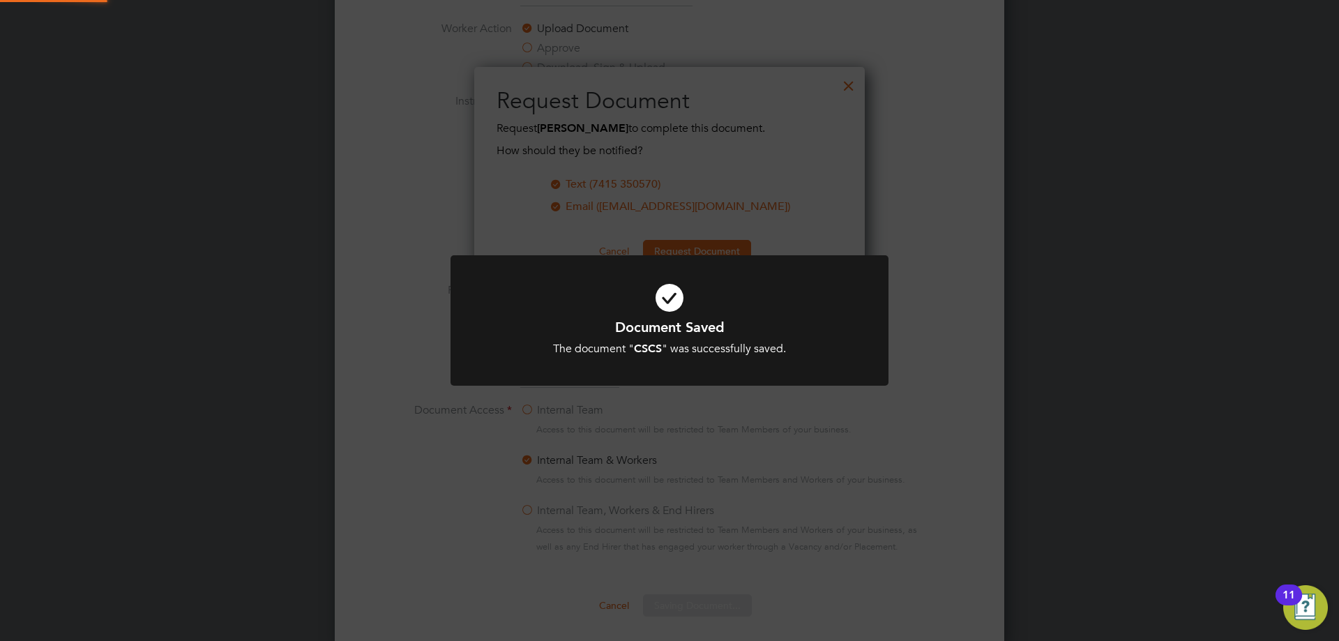
scroll to position [224, 391]
click at [684, 311] on icon at bounding box center [669, 298] width 363 height 54
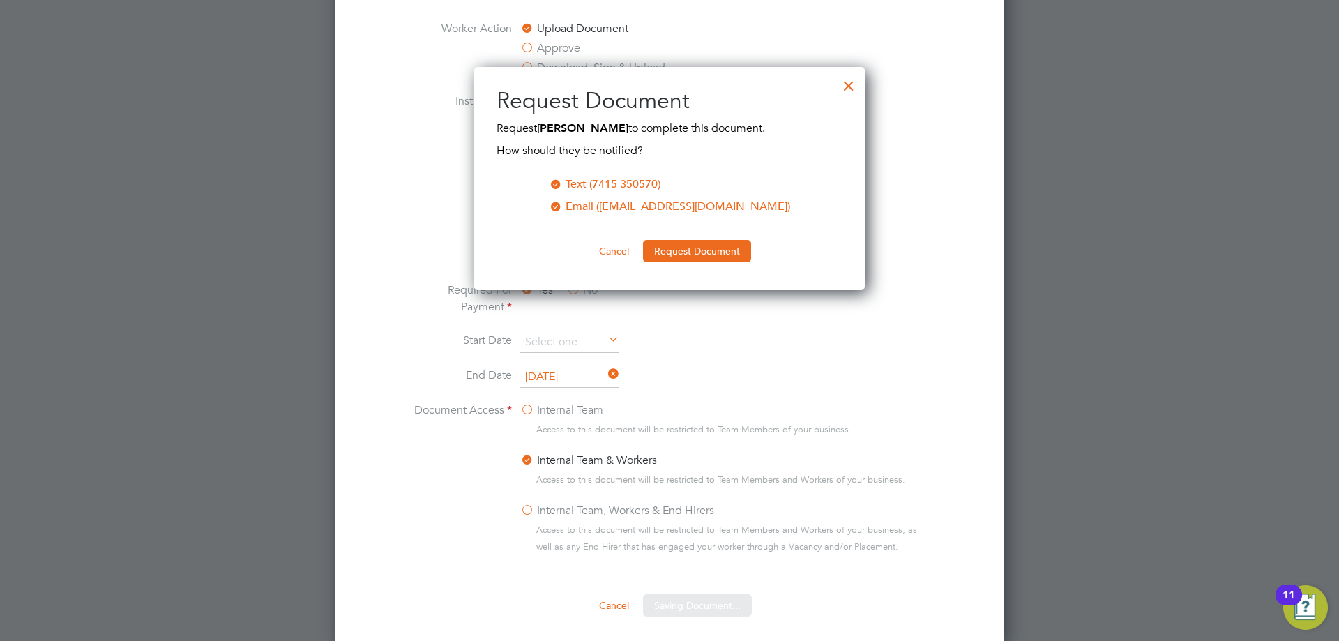
click at [674, 254] on div "All Workers Worker Payment History Tasks Activity Logs Worker Payment History T…" at bounding box center [670, 153] width 670 height 1541
click at [674, 254] on button "Request Document" at bounding box center [697, 251] width 108 height 22
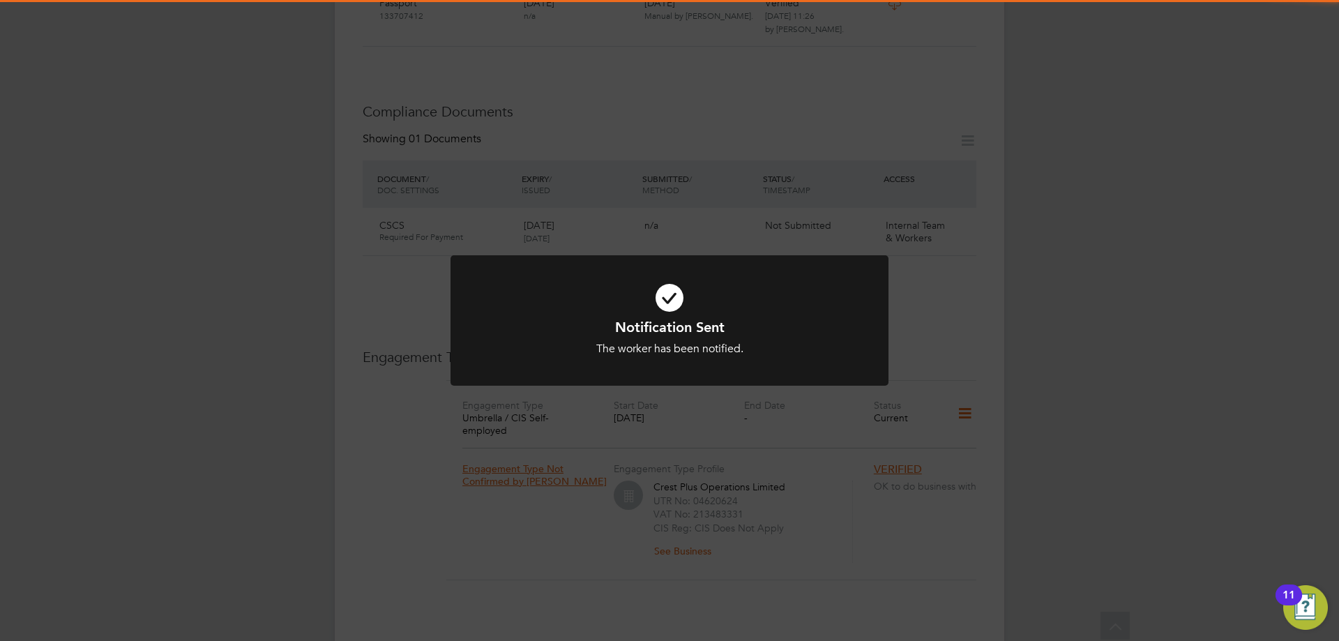
click at [674, 301] on icon at bounding box center [669, 298] width 363 height 54
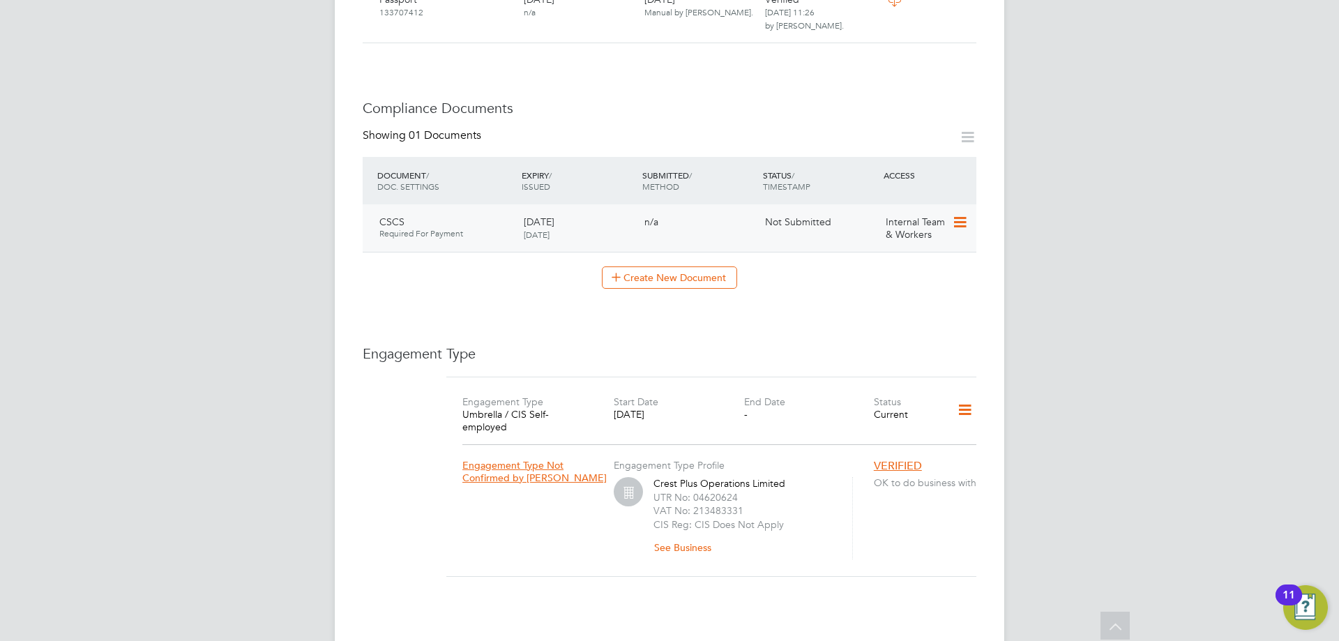
click at [961, 214] on icon at bounding box center [959, 222] width 14 height 17
click at [927, 261] on li "Submit Document" at bounding box center [914, 262] width 103 height 20
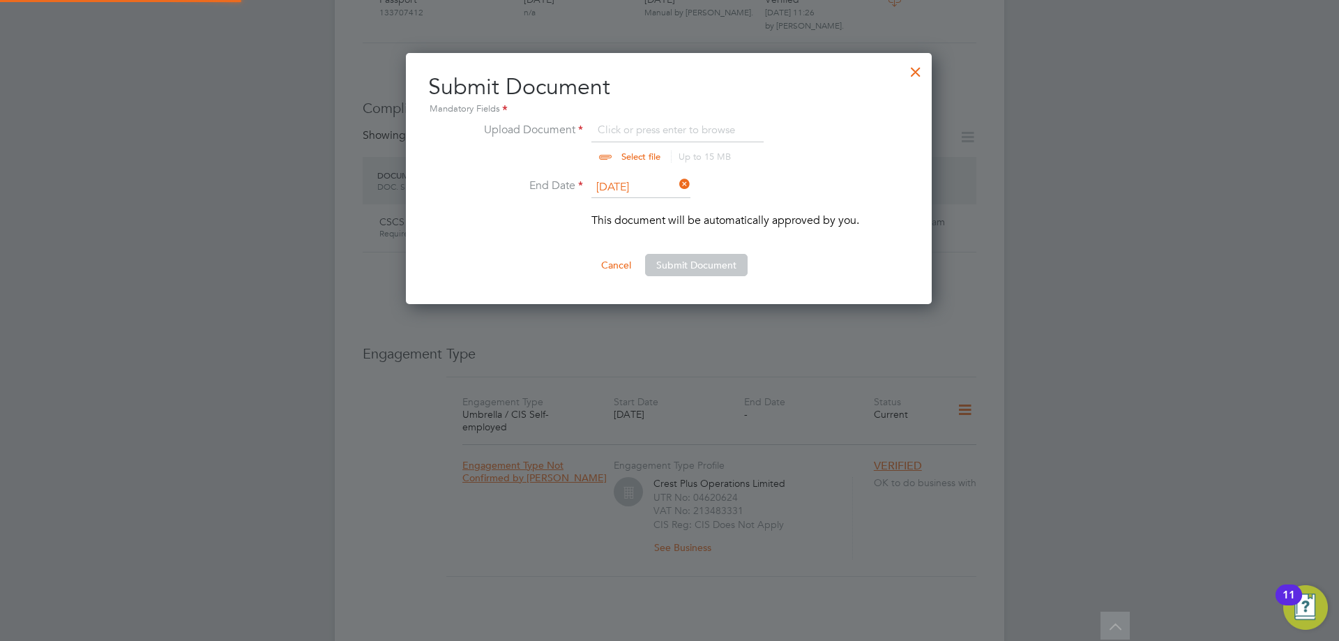
scroll to position [252, 527]
click at [677, 136] on input "file" at bounding box center [654, 142] width 219 height 42
type input "C:\fakepath\CSCS.pdf"
click at [695, 269] on button "Submit Document" at bounding box center [696, 265] width 103 height 22
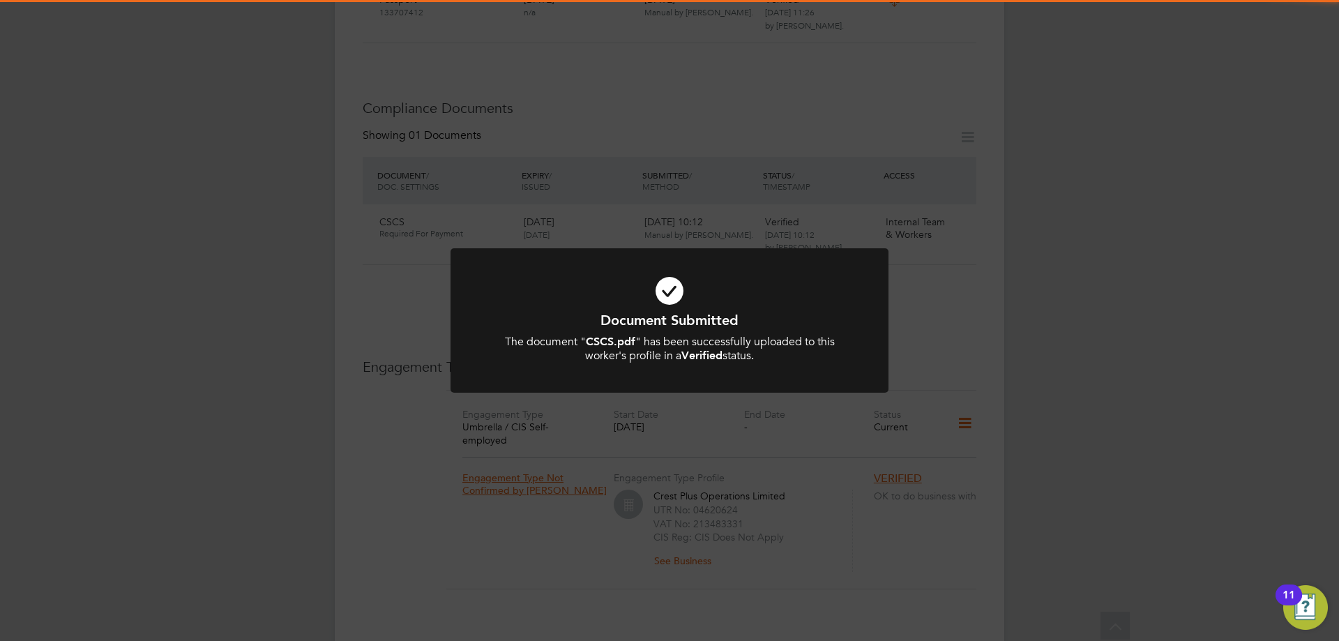
click at [674, 280] on icon at bounding box center [669, 291] width 363 height 54
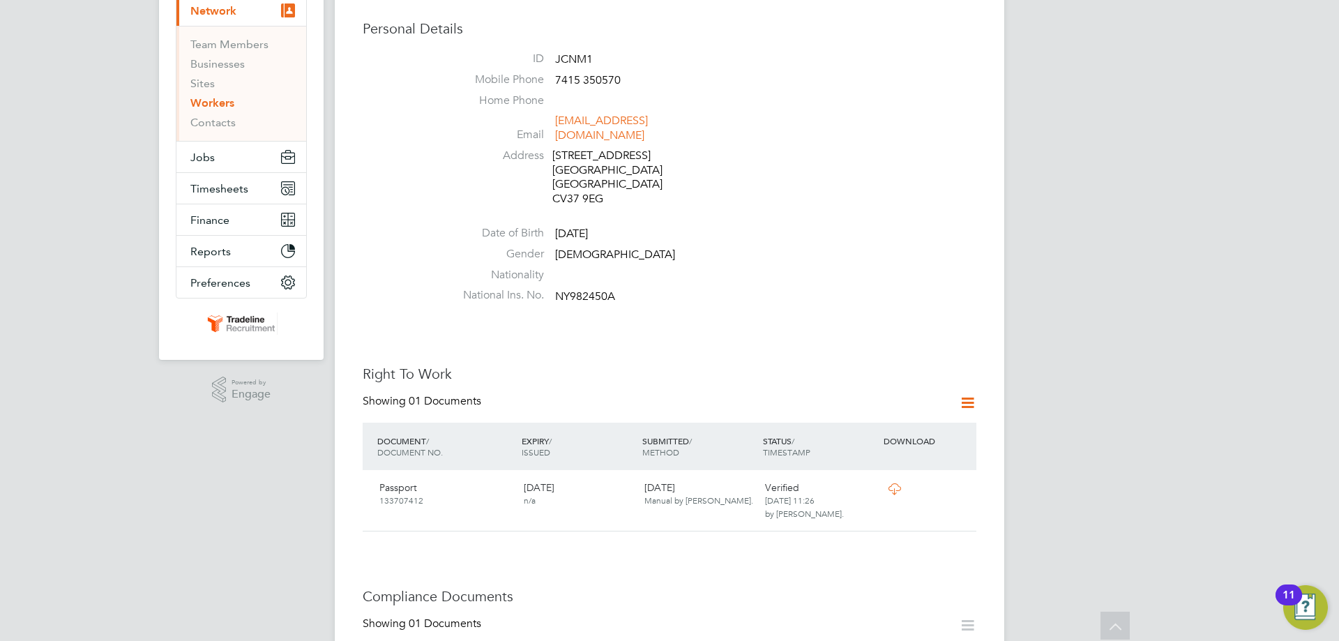
scroll to position [0, 0]
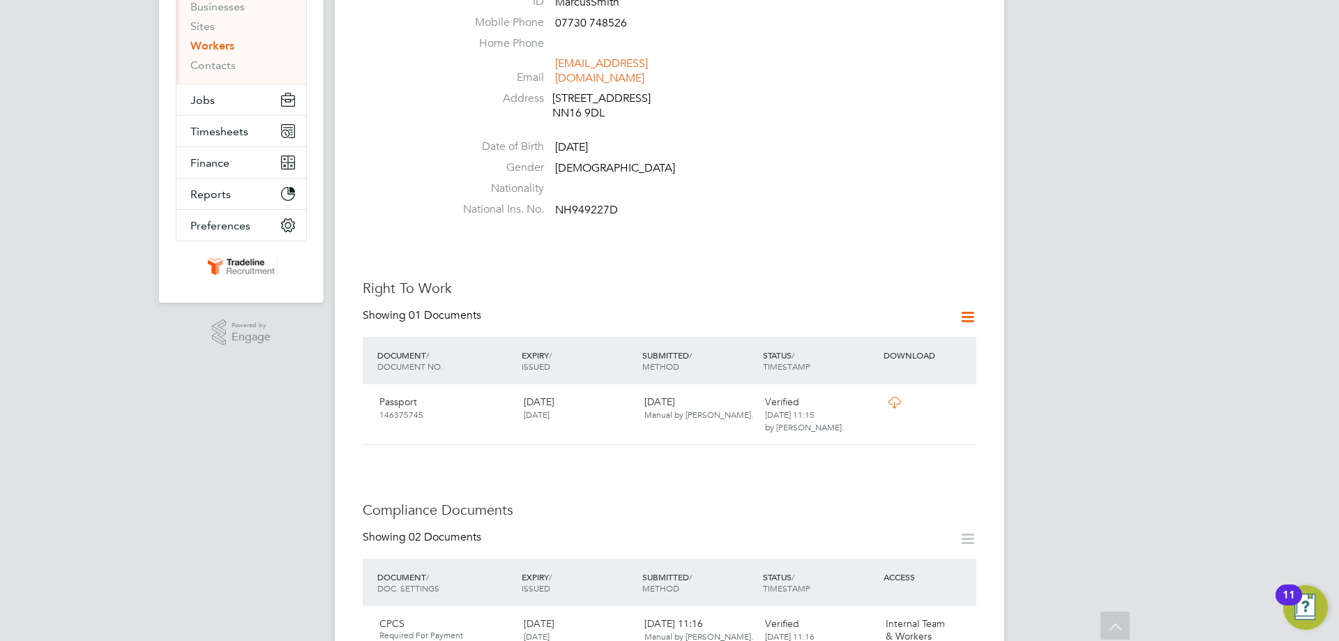
scroll to position [70, 0]
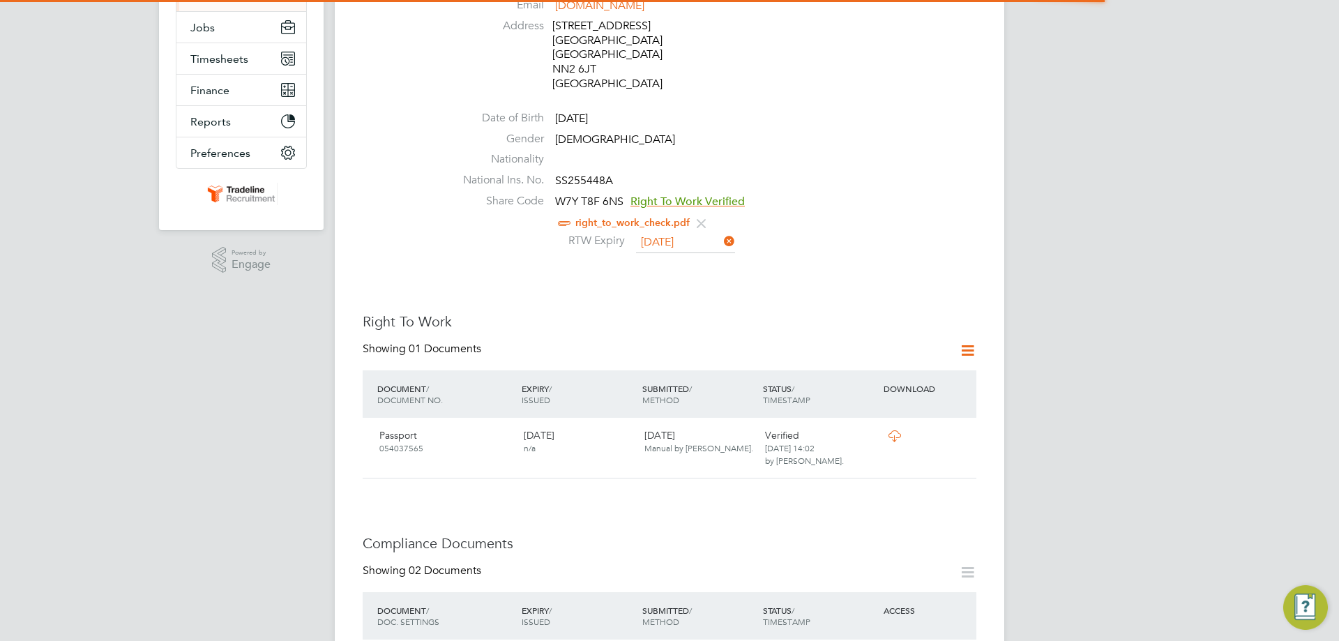
scroll to position [279, 0]
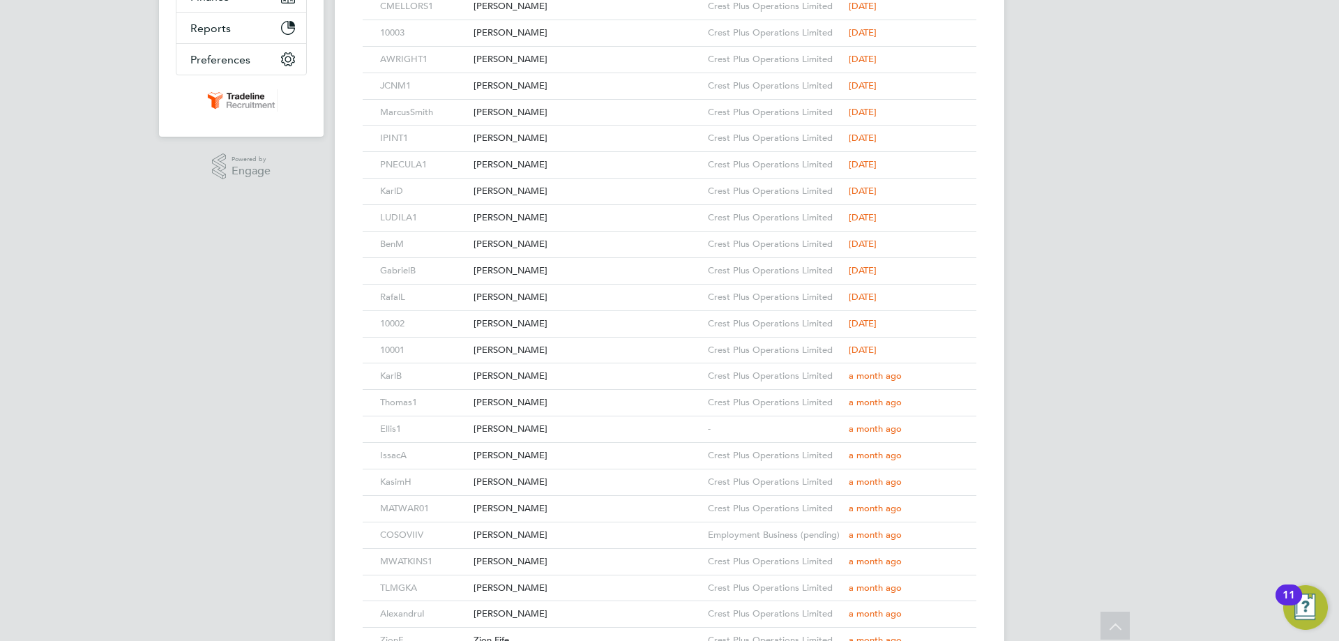
scroll to position [547, 0]
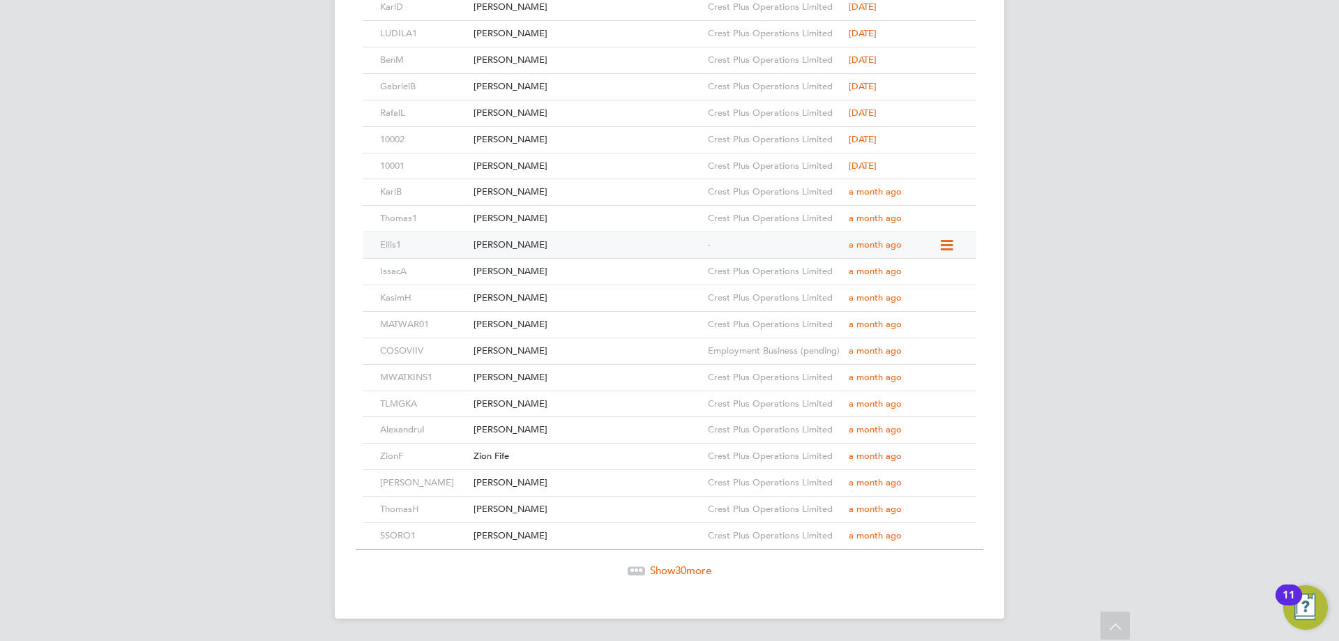
click at [593, 250] on div "[PERSON_NAME]" at bounding box center [587, 245] width 234 height 26
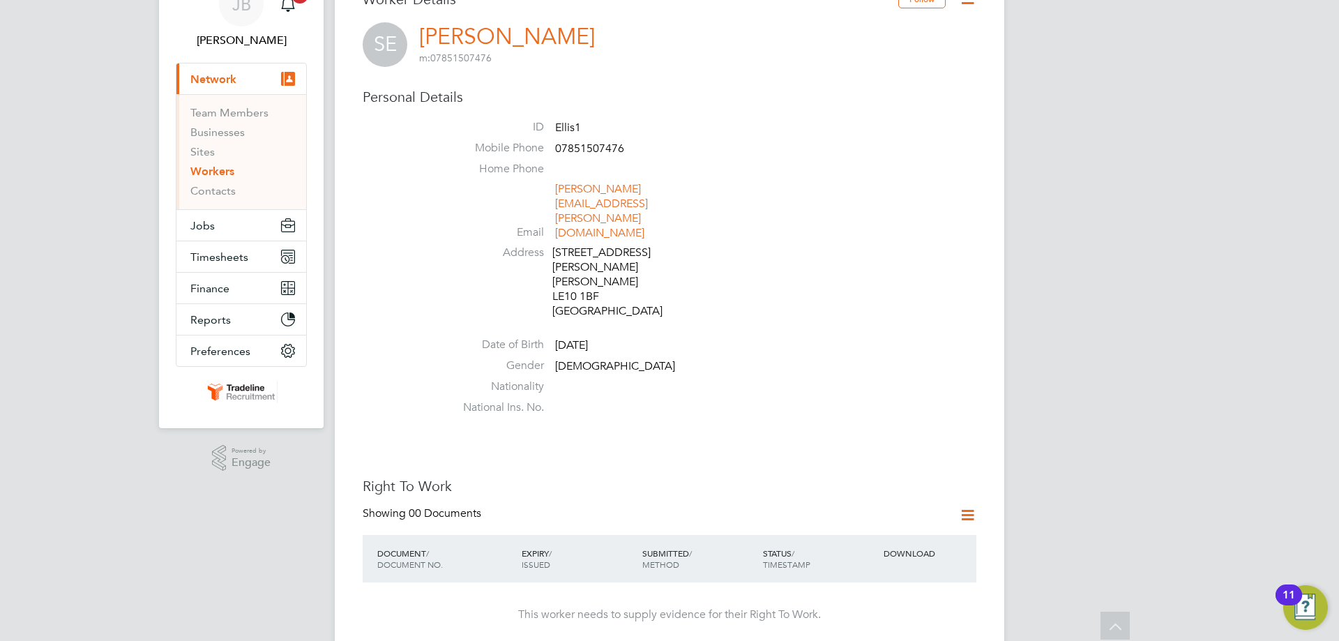
scroll to position [70, 0]
click at [972, 8] on icon at bounding box center [967, 0] width 17 height 17
click at [842, 91] on li "Edit Personal Details e" at bounding box center [888, 93] width 174 height 20
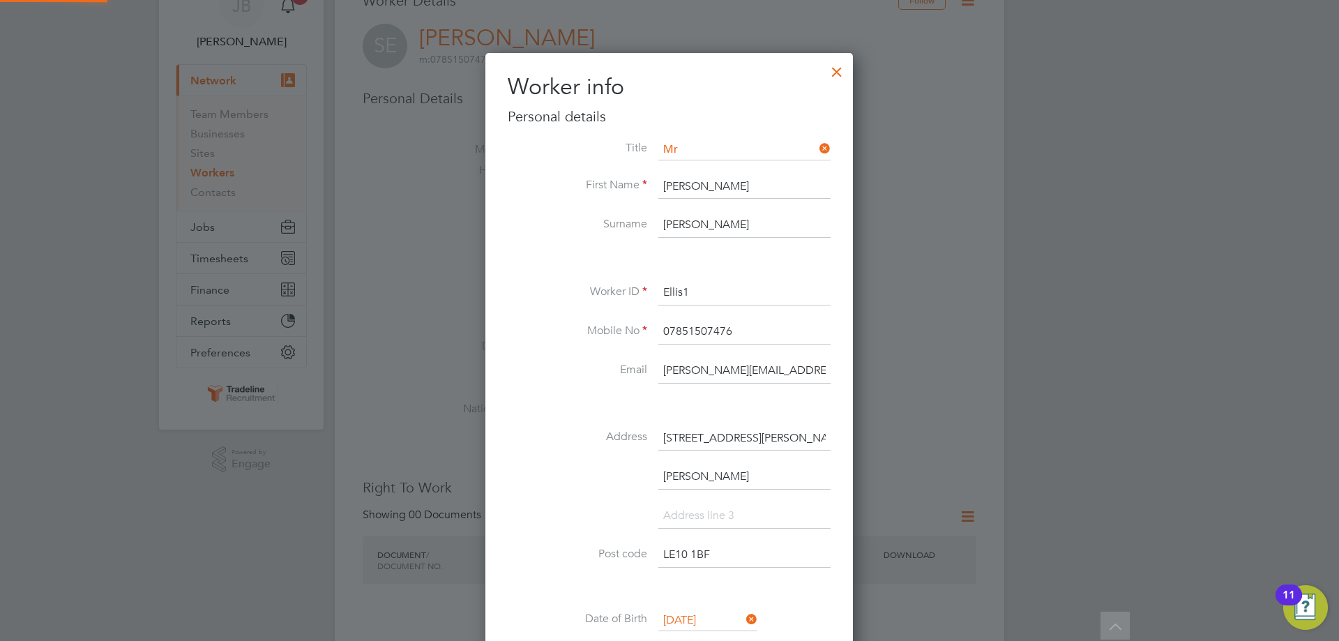
scroll to position [826, 369]
click at [706, 171] on li "Mr" at bounding box center [745, 169] width 174 height 18
type input "Mr"
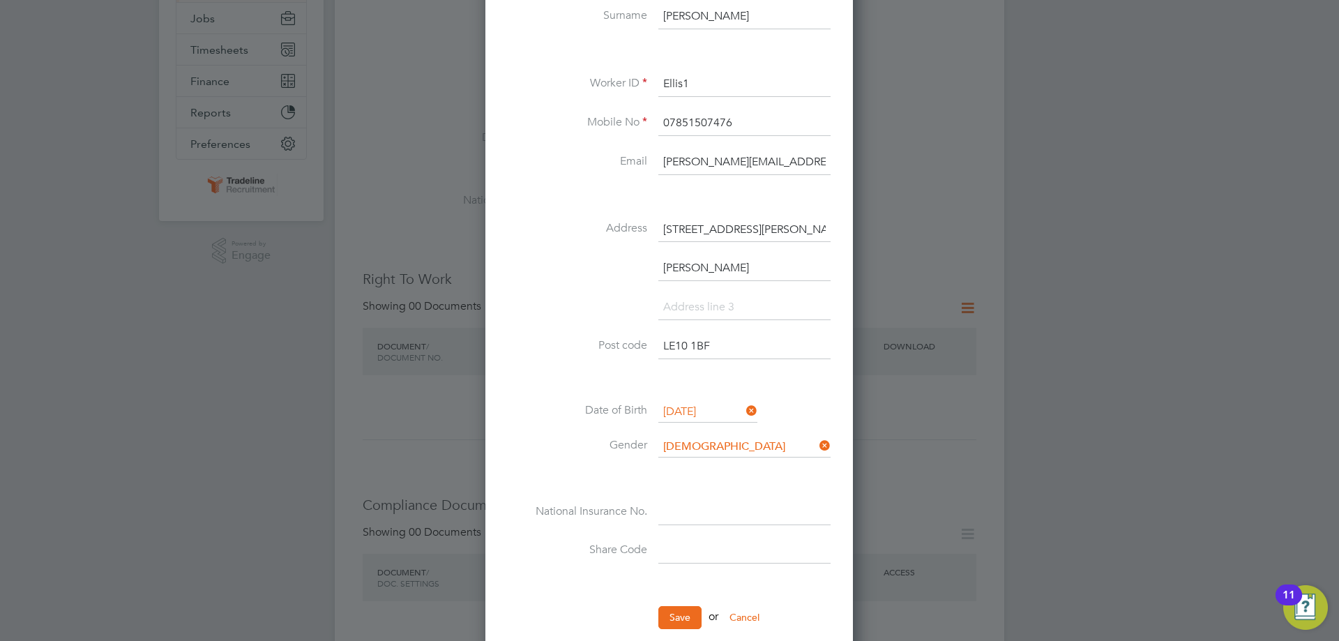
scroll to position [279, 0]
click at [687, 556] on input at bounding box center [744, 550] width 172 height 25
click at [677, 505] on input at bounding box center [744, 511] width 172 height 25
paste input "JM880997B"
type input "JM 88 09 97 B"
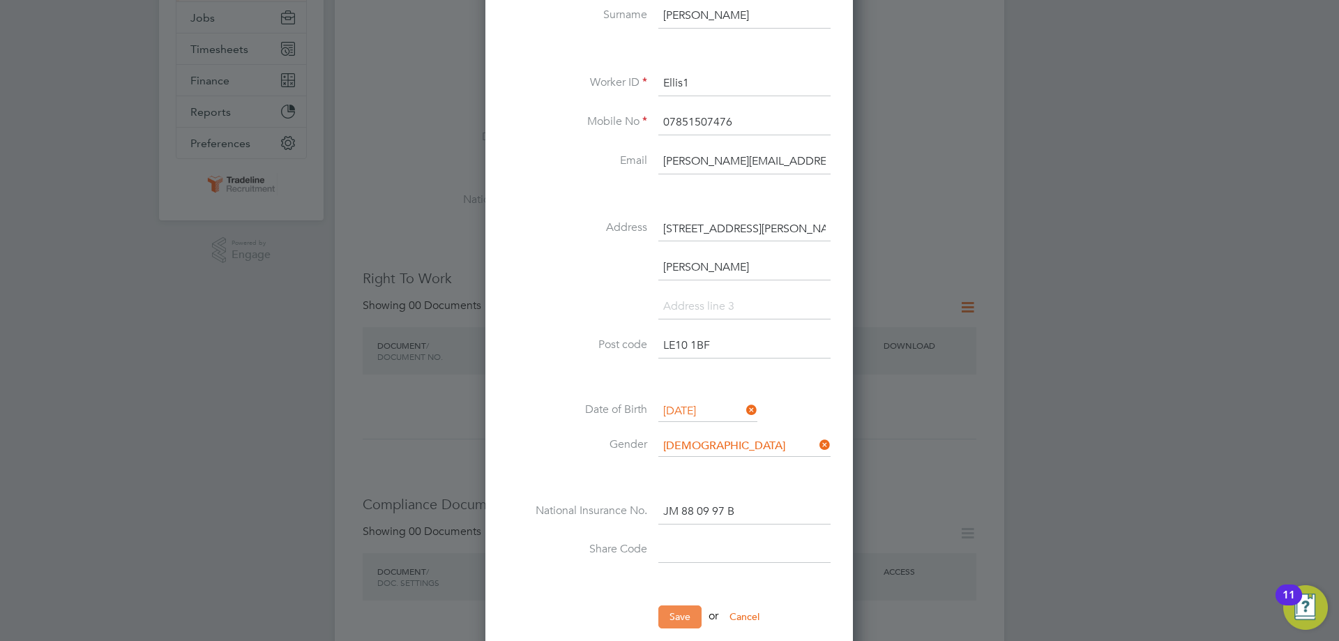
click at [679, 619] on button "Save" at bounding box center [679, 616] width 43 height 22
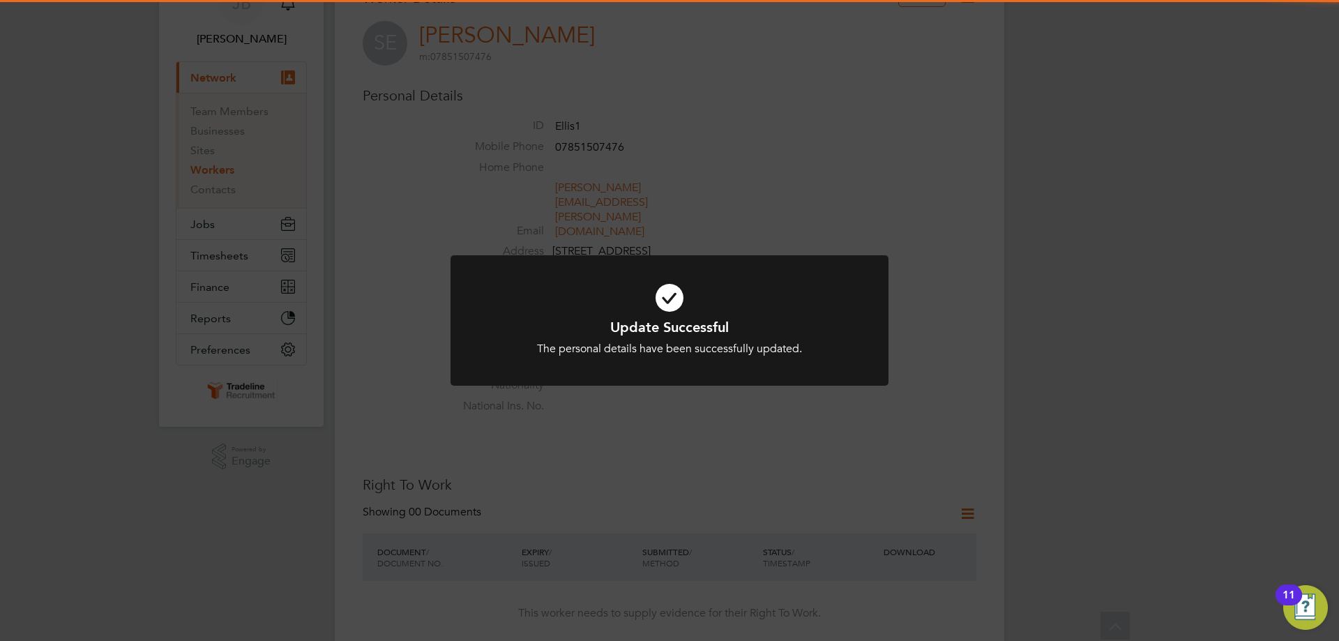
scroll to position [70, 0]
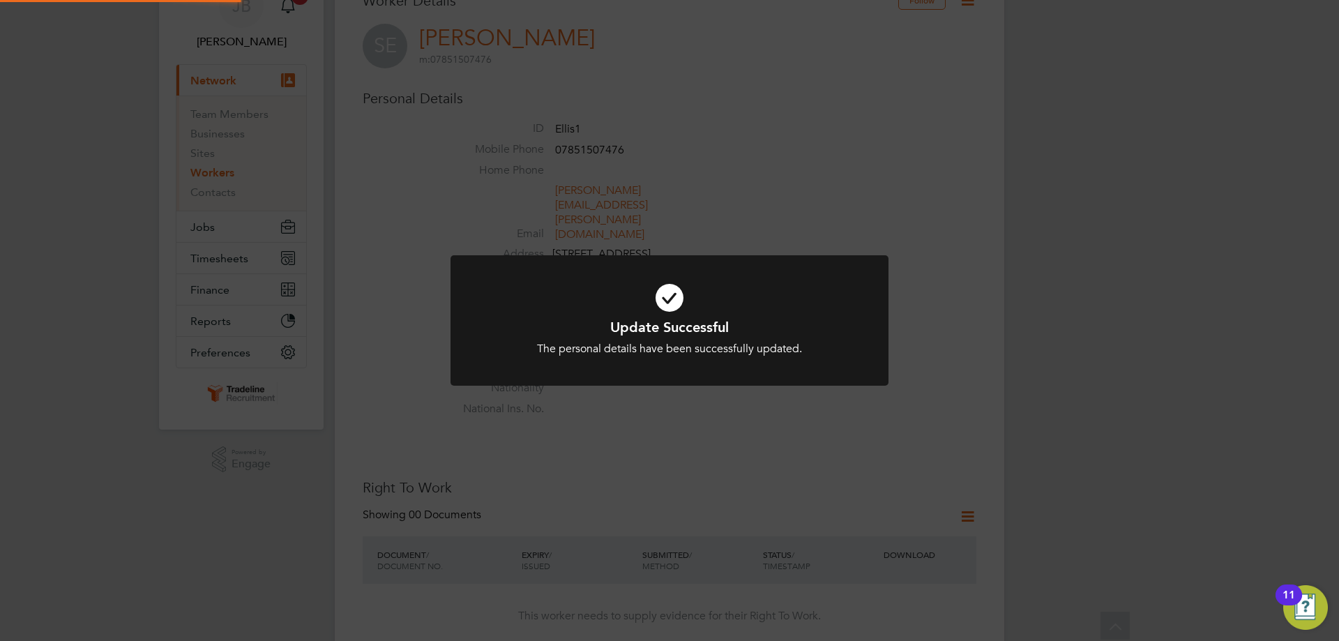
click at [672, 315] on icon at bounding box center [669, 298] width 363 height 54
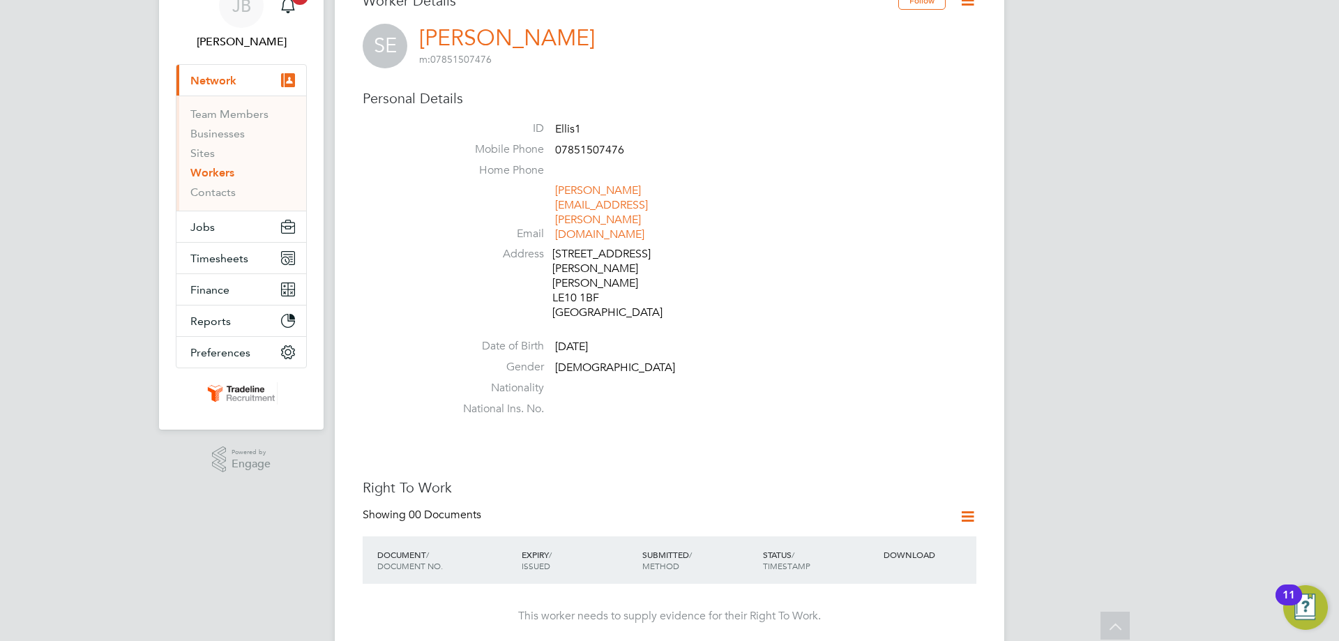
click at [965, 1] on icon at bounding box center [967, 0] width 17 height 17
click at [854, 90] on li "Edit Personal Details e" at bounding box center [888, 93] width 174 height 20
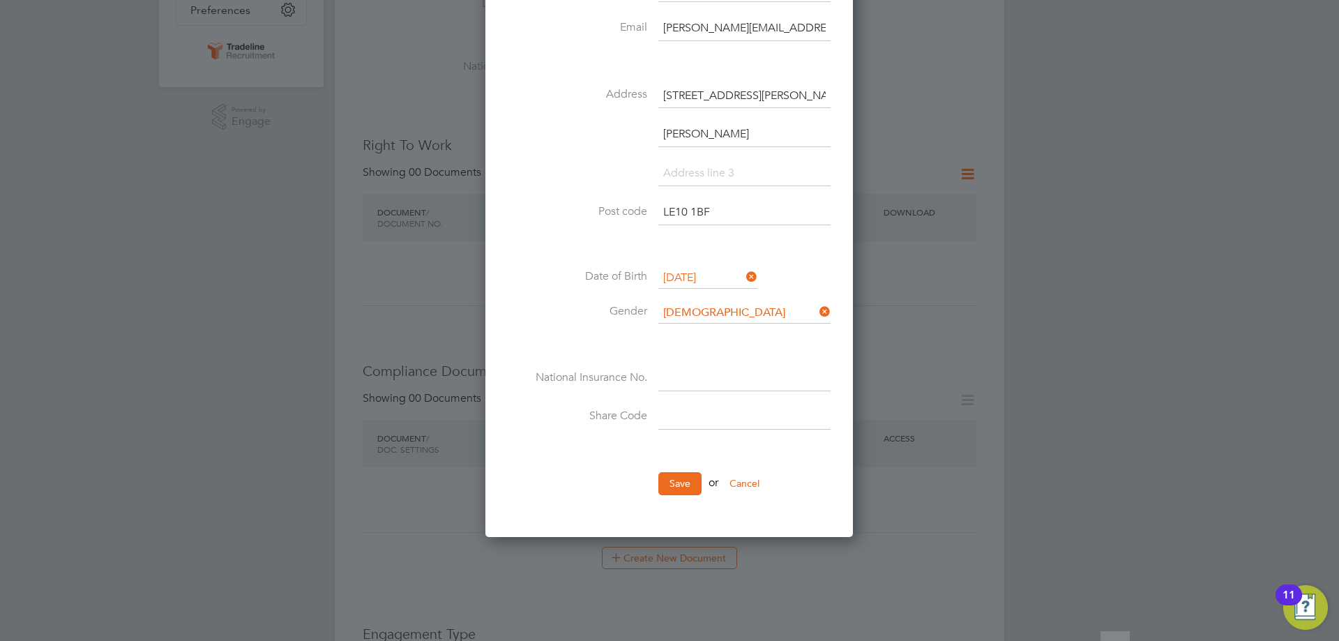
scroll to position [418, 0]
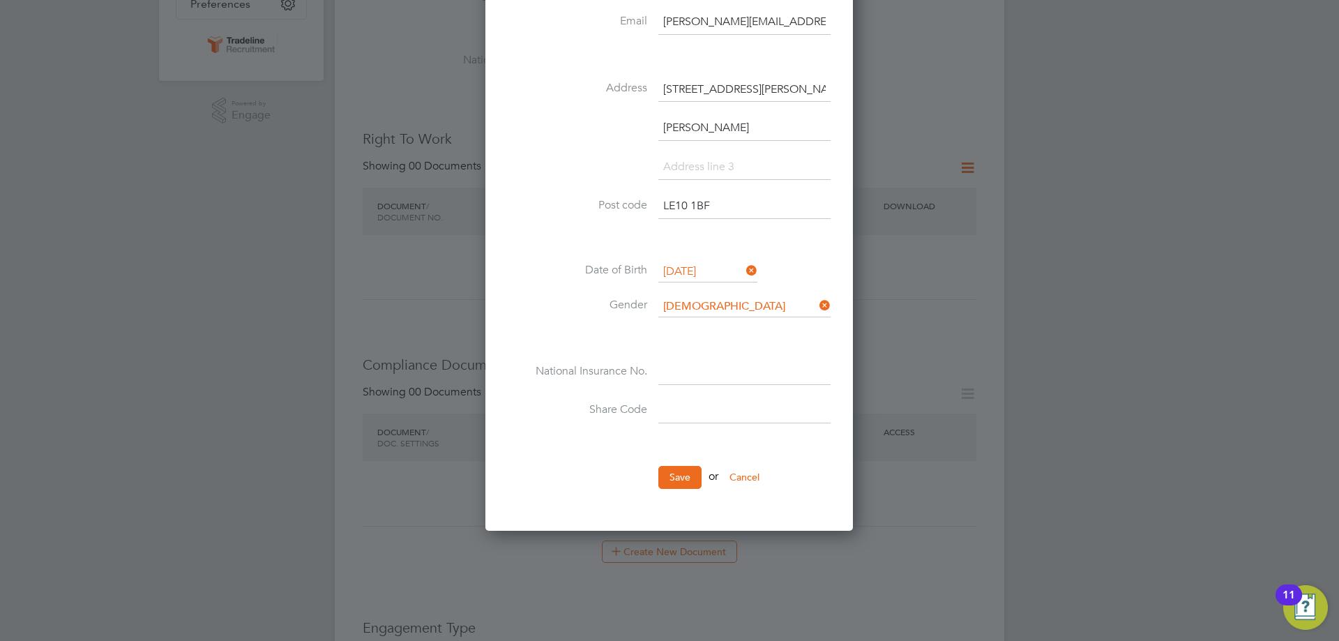
drag, startPoint x: 680, startPoint y: 383, endPoint x: 685, endPoint y: 396, distance: 14.1
click at [680, 383] on input at bounding box center [744, 372] width 172 height 25
paste input "JM880997B"
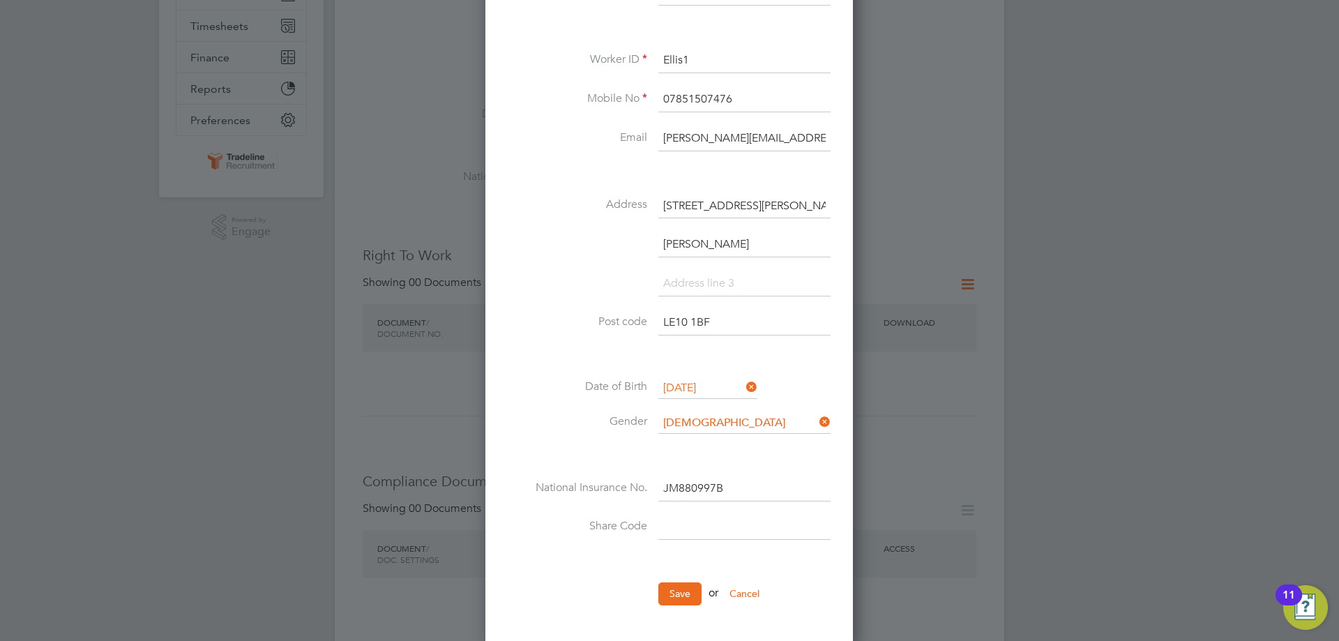
scroll to position [139, 0]
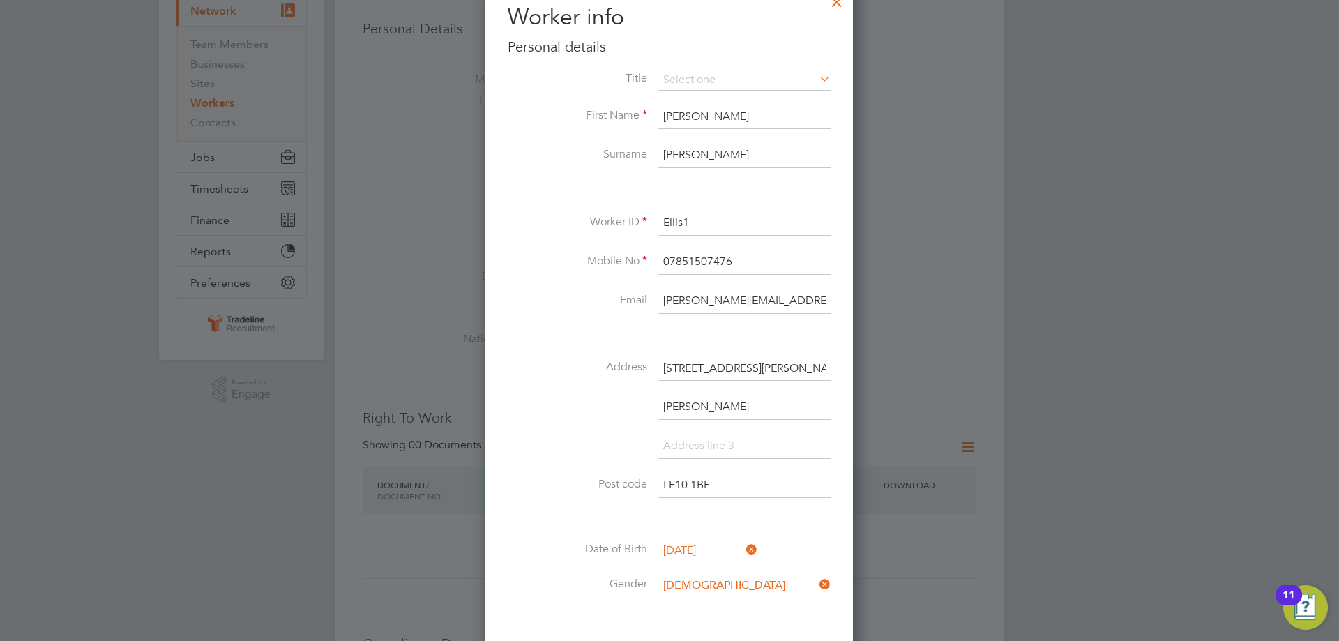
type input "JM 88 09 97 B"
click at [734, 438] on input at bounding box center [744, 446] width 172 height 25
type input "Leicestershire"
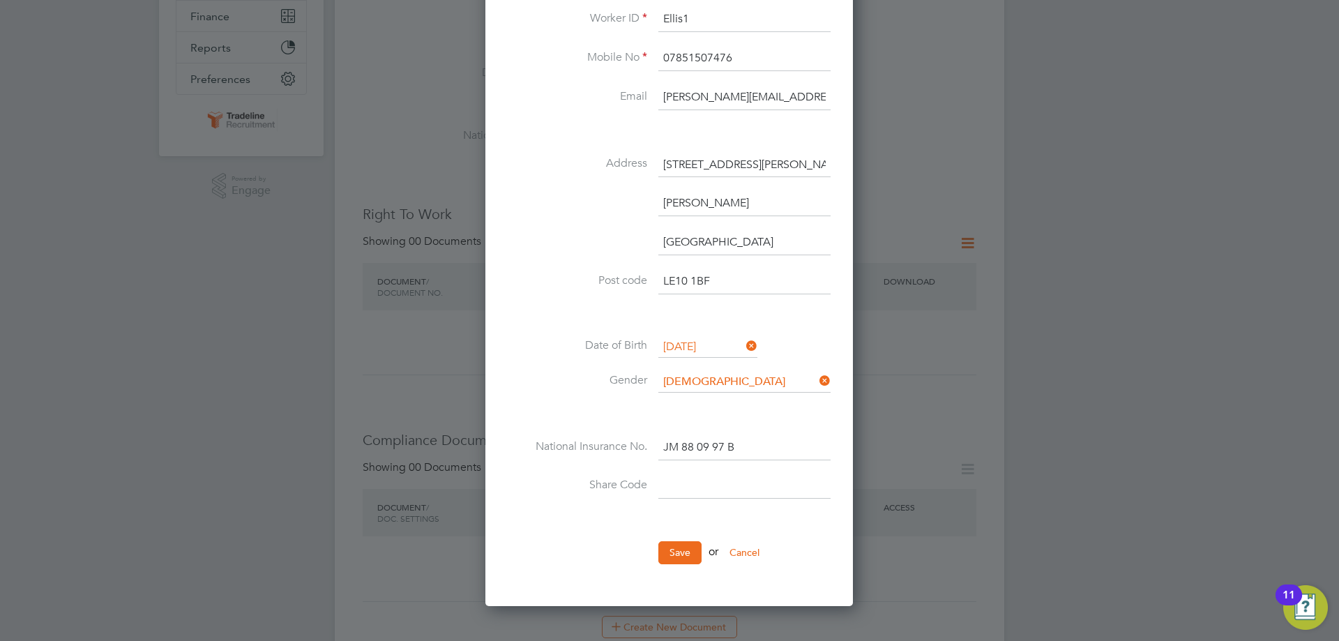
scroll to position [349, 0]
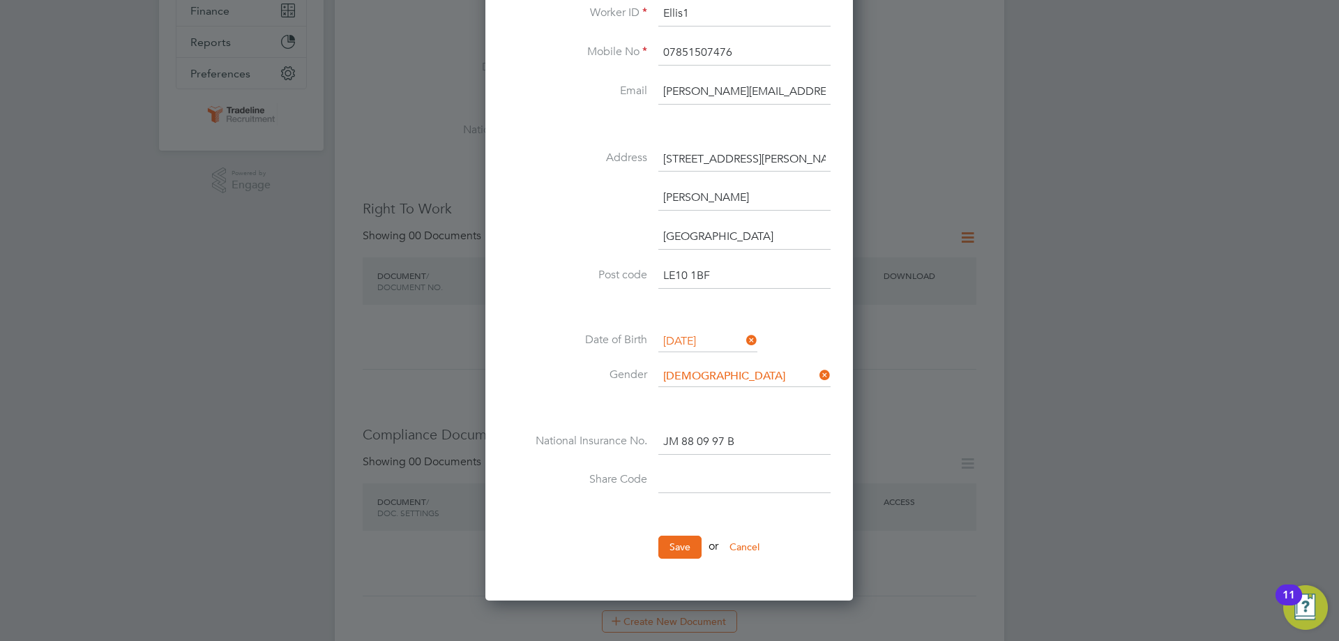
click at [760, 448] on input "JM 88 09 97 B" at bounding box center [744, 442] width 172 height 25
click at [756, 485] on input at bounding box center [744, 481] width 172 height 25
click at [692, 547] on button "Save" at bounding box center [679, 547] width 43 height 22
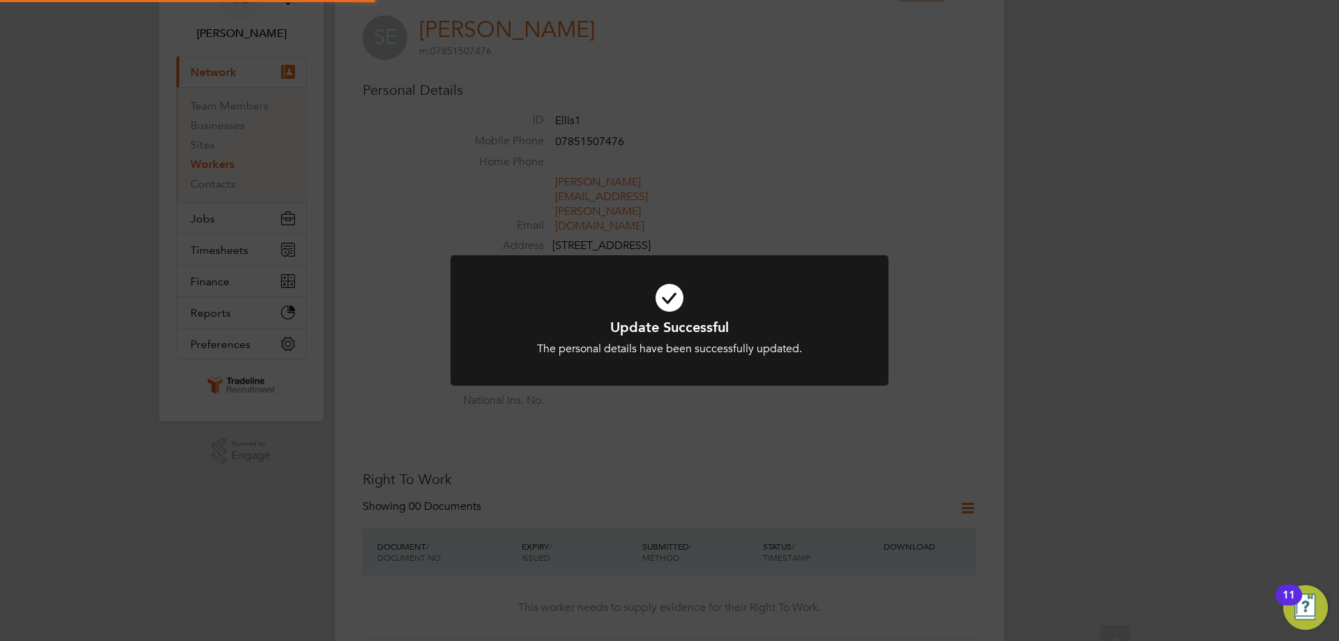
scroll to position [70, 0]
click at [672, 307] on icon at bounding box center [669, 298] width 363 height 54
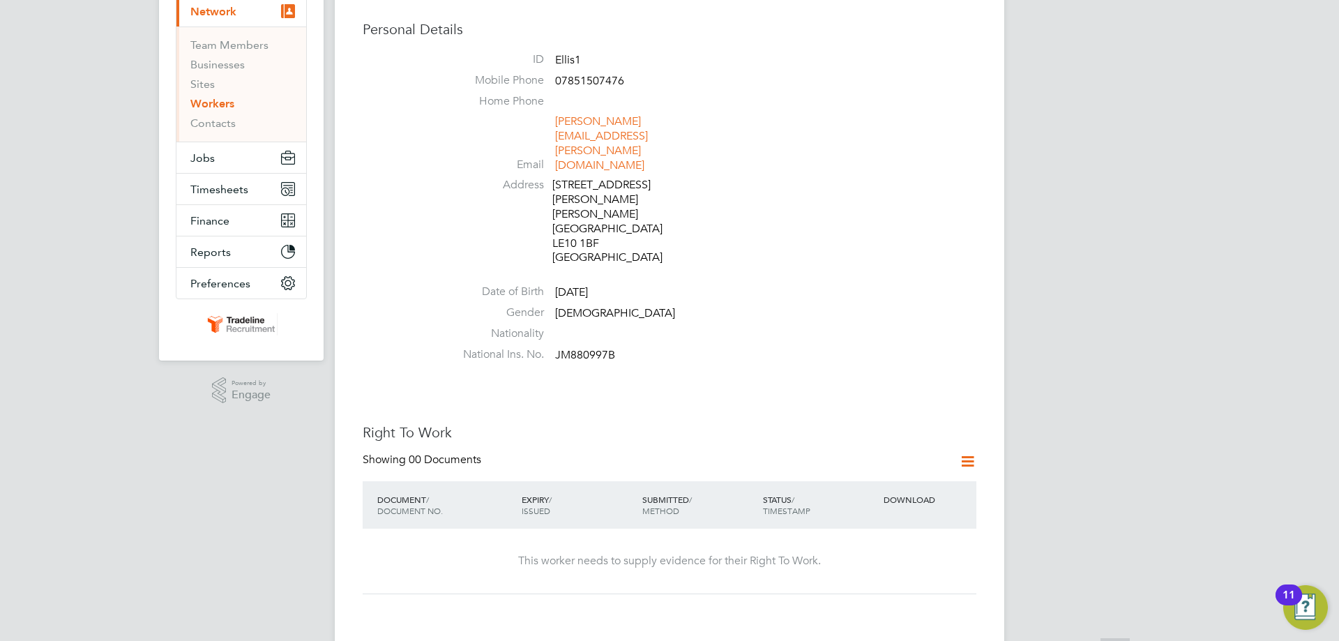
scroll to position [418, 0]
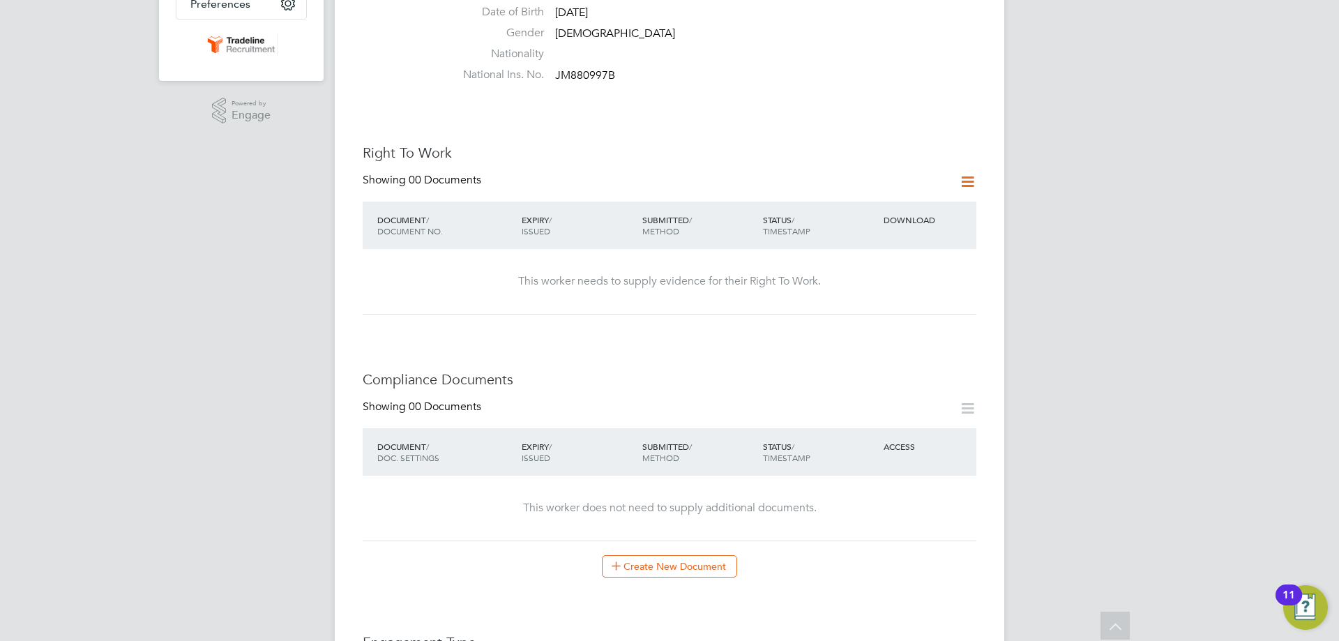
click at [970, 173] on icon at bounding box center [967, 181] width 17 height 17
click at [849, 158] on li "Add Right To Work Document" at bounding box center [890, 158] width 168 height 20
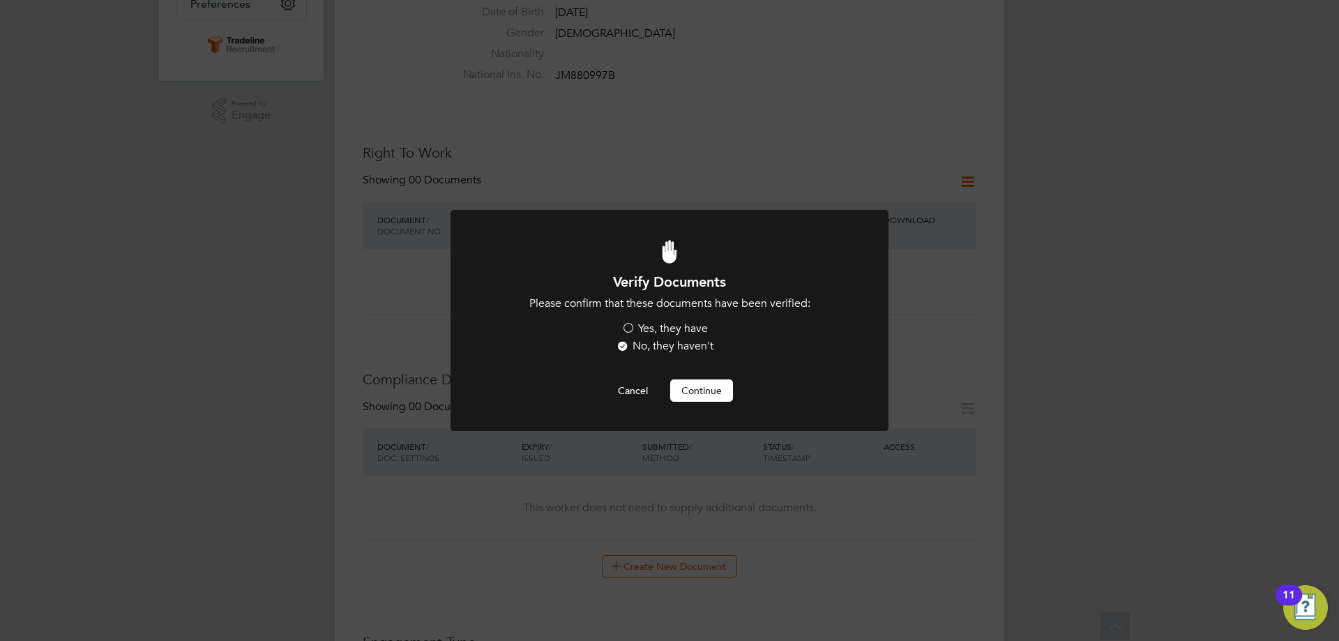
click at [659, 331] on label "Yes, they have" at bounding box center [664, 329] width 86 height 15
click at [0, 0] on input "Yes, they have" at bounding box center [0, 0] width 0 height 0
click at [697, 389] on button "Continue" at bounding box center [701, 390] width 63 height 22
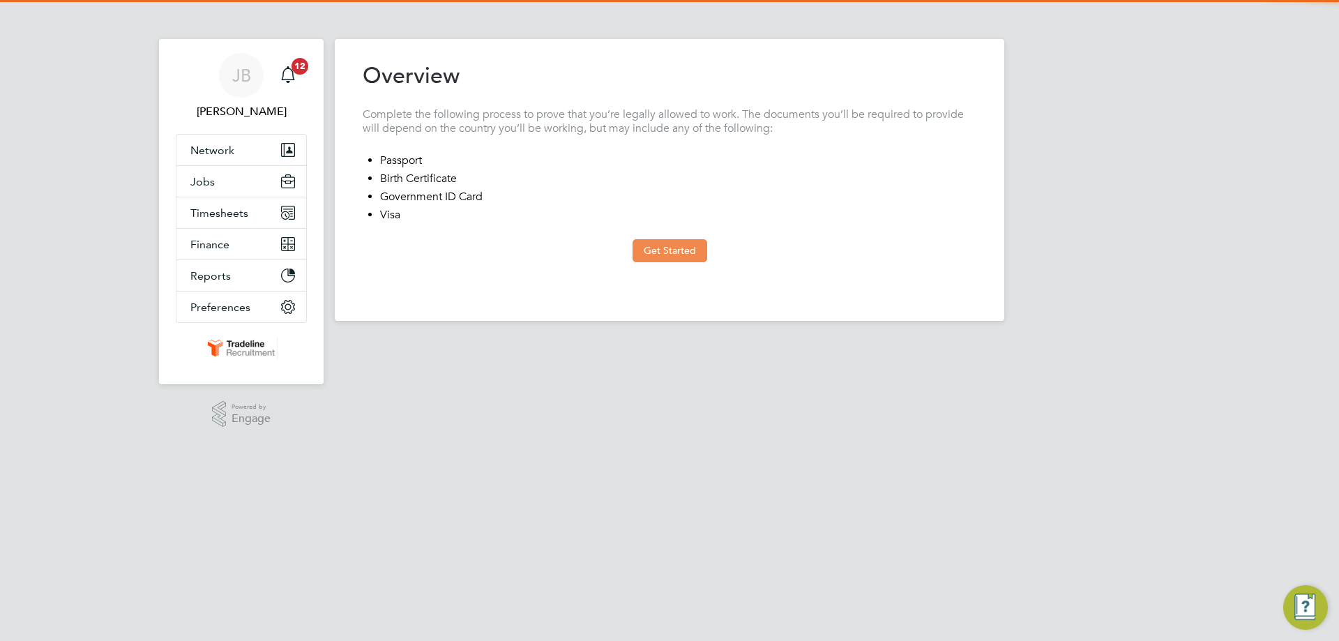
click at [690, 257] on button "Get Started" at bounding box center [670, 250] width 75 height 22
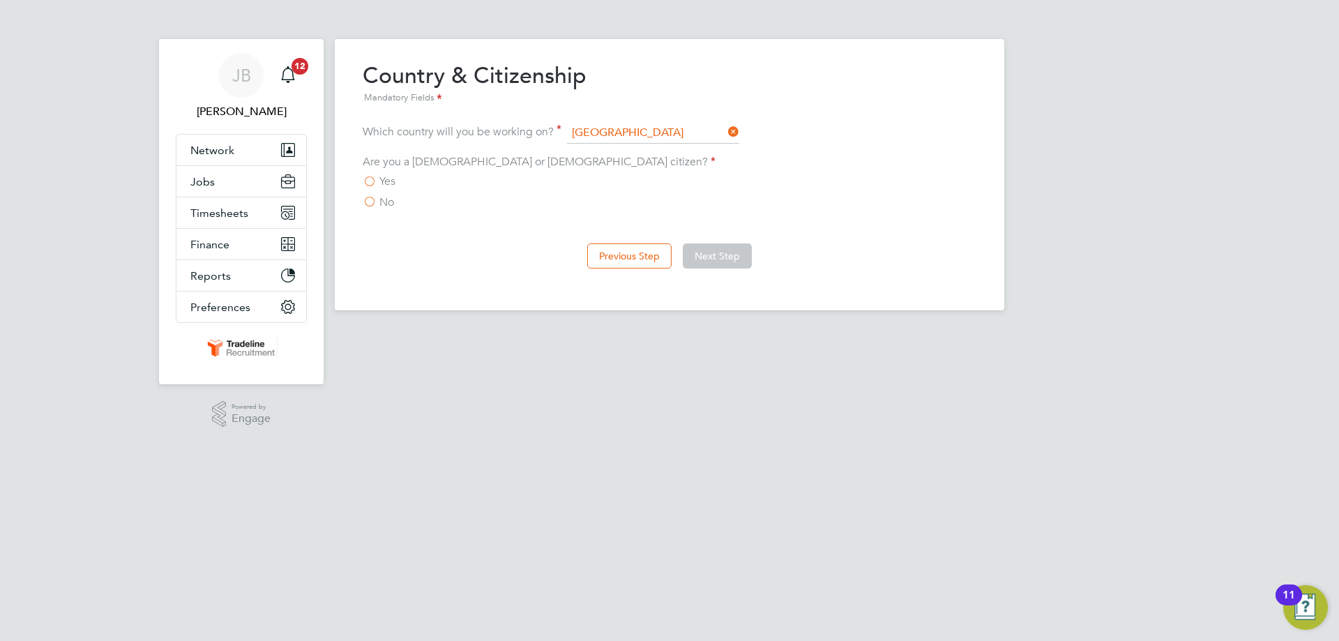
click at [396, 175] on div "Yes" at bounding box center [670, 181] width 614 height 15
click at [378, 186] on label "Yes" at bounding box center [379, 181] width 33 height 14
click at [0, 0] on input "Yes" at bounding box center [0, 0] width 0 height 0
click at [747, 269] on div "Previous Step Next Step" at bounding box center [670, 255] width 614 height 56
click at [714, 260] on button "Next Step" at bounding box center [717, 255] width 69 height 25
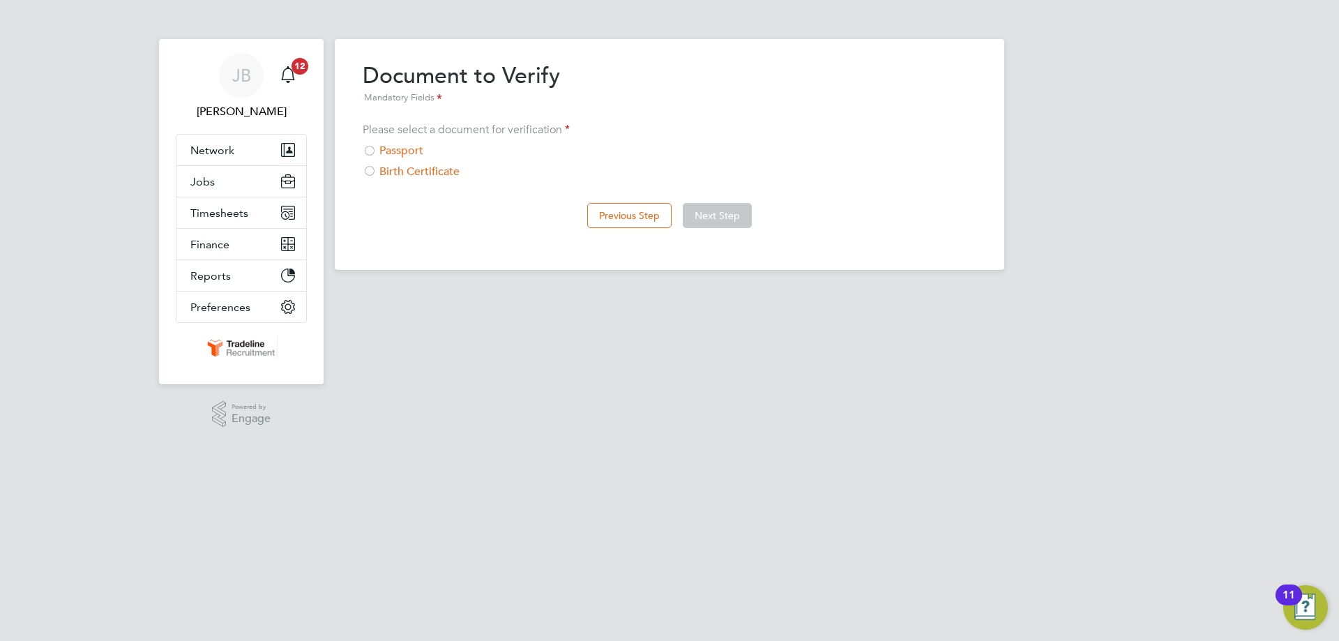
click at [407, 168] on div "Birth Certificate" at bounding box center [670, 172] width 614 height 15
click at [736, 218] on button "Next Step" at bounding box center [717, 215] width 69 height 25
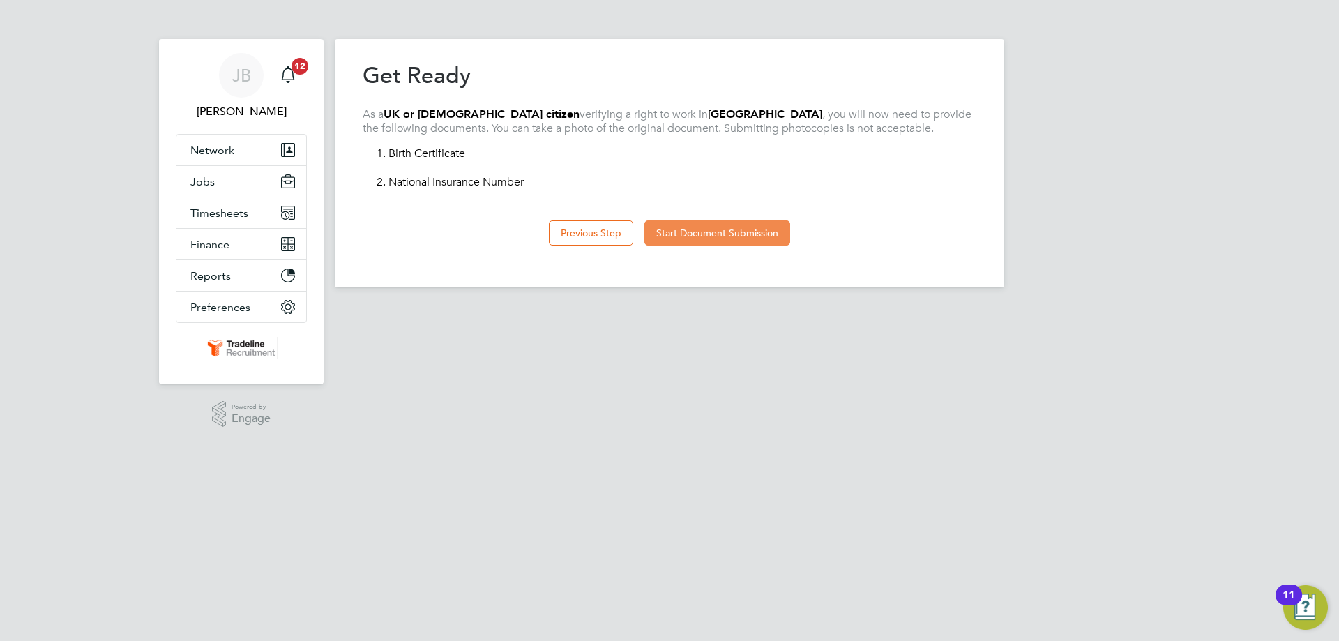
click at [695, 234] on button "Start Document Submission" at bounding box center [717, 232] width 146 height 25
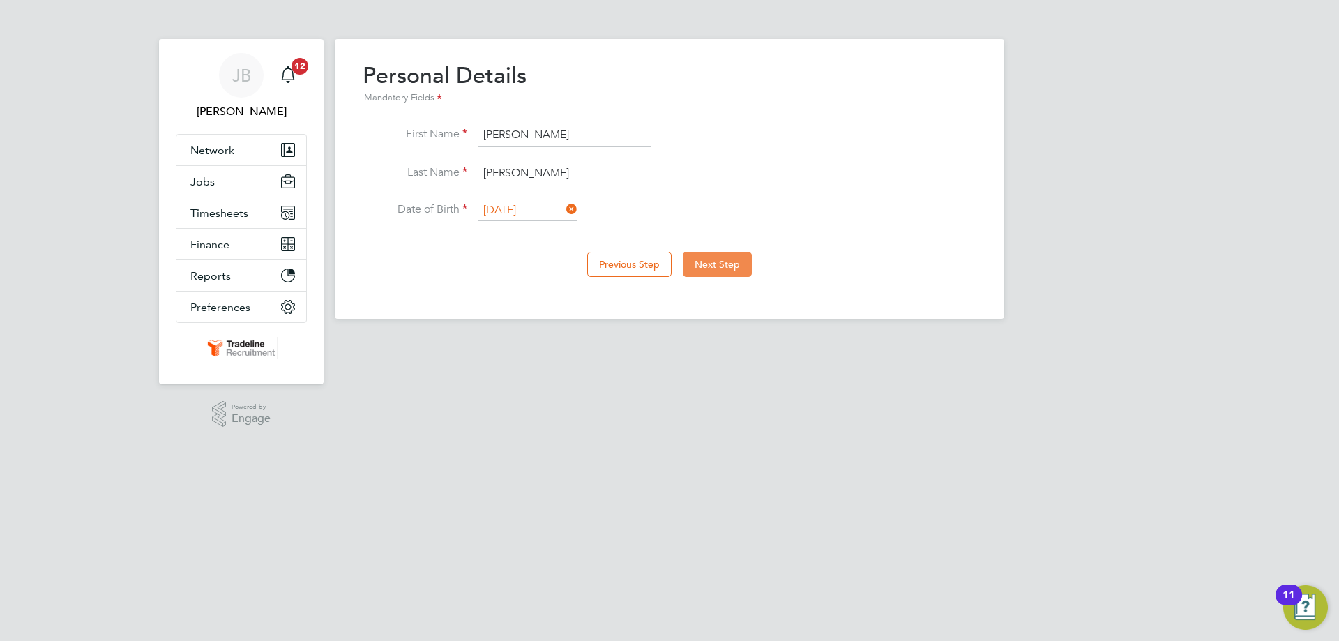
click at [723, 263] on button "Next Step" at bounding box center [717, 264] width 69 height 25
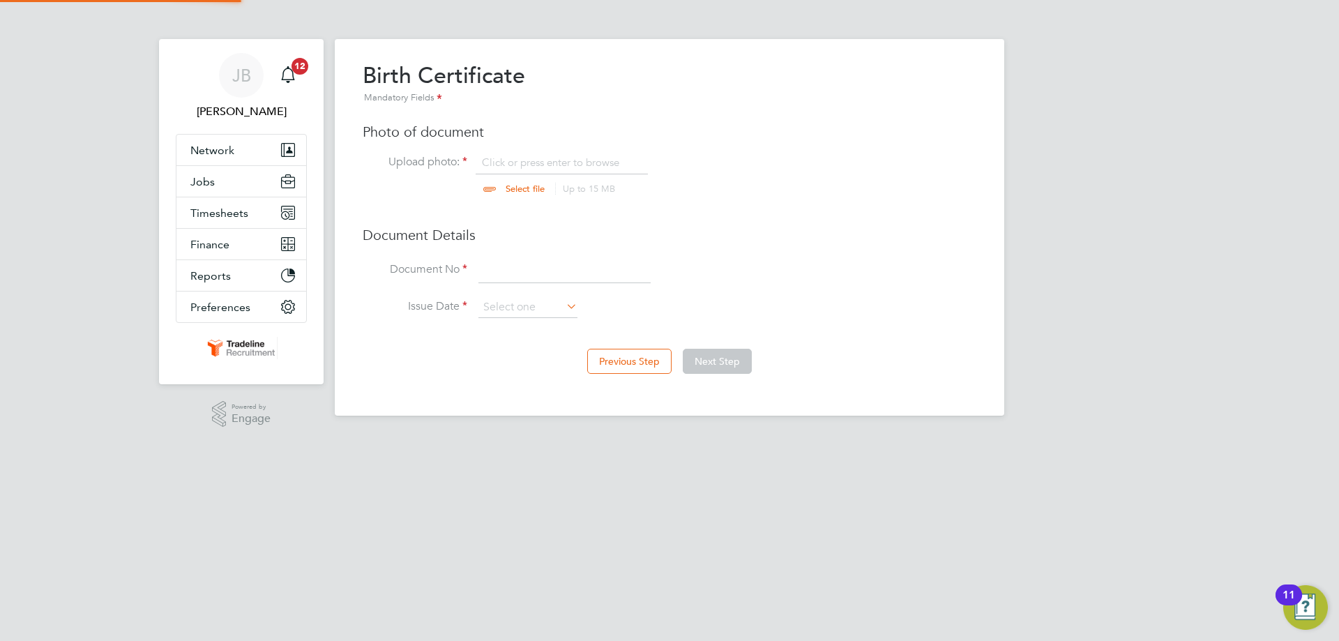
scroll to position [19, 173]
click at [549, 174] on input "file" at bounding box center [538, 177] width 219 height 42
type input "C:\fakepath\StephenEllisBirthCert.jpg"
click at [550, 268] on input at bounding box center [564, 270] width 172 height 25
type input "417156"
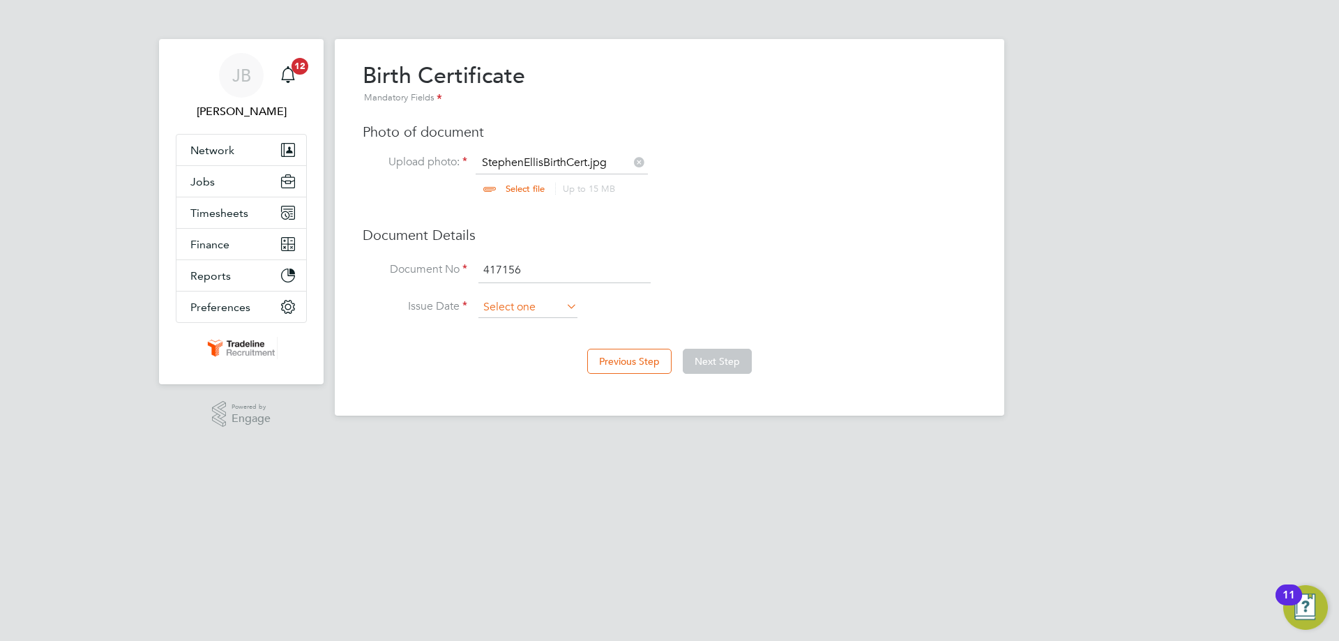
click at [543, 299] on input at bounding box center [527, 307] width 99 height 21
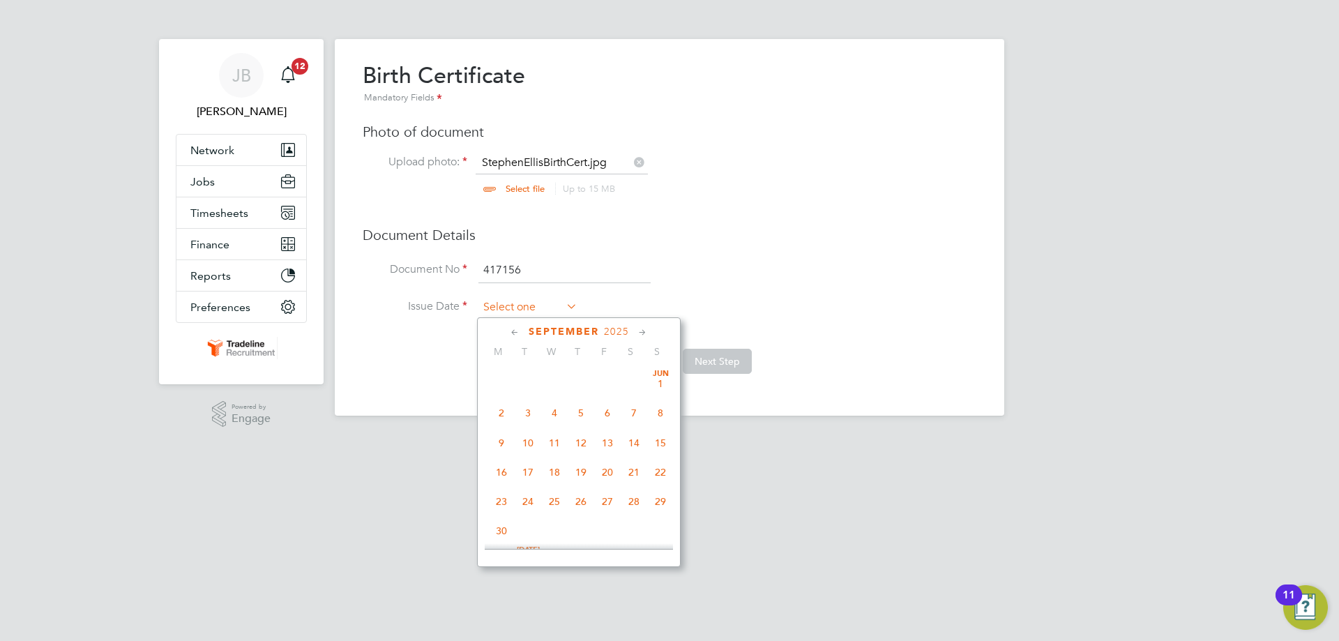
scroll to position [513, 0]
click at [616, 331] on span "2025" at bounding box center [616, 332] width 25 height 12
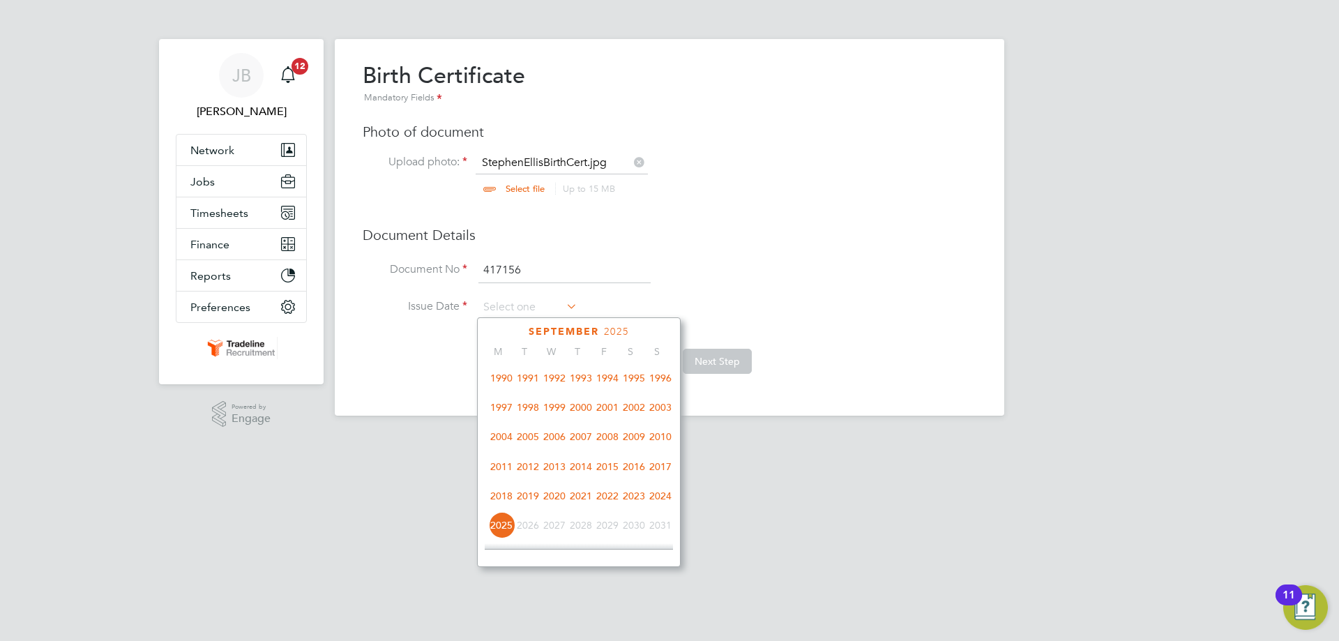
scroll to position [230, 0]
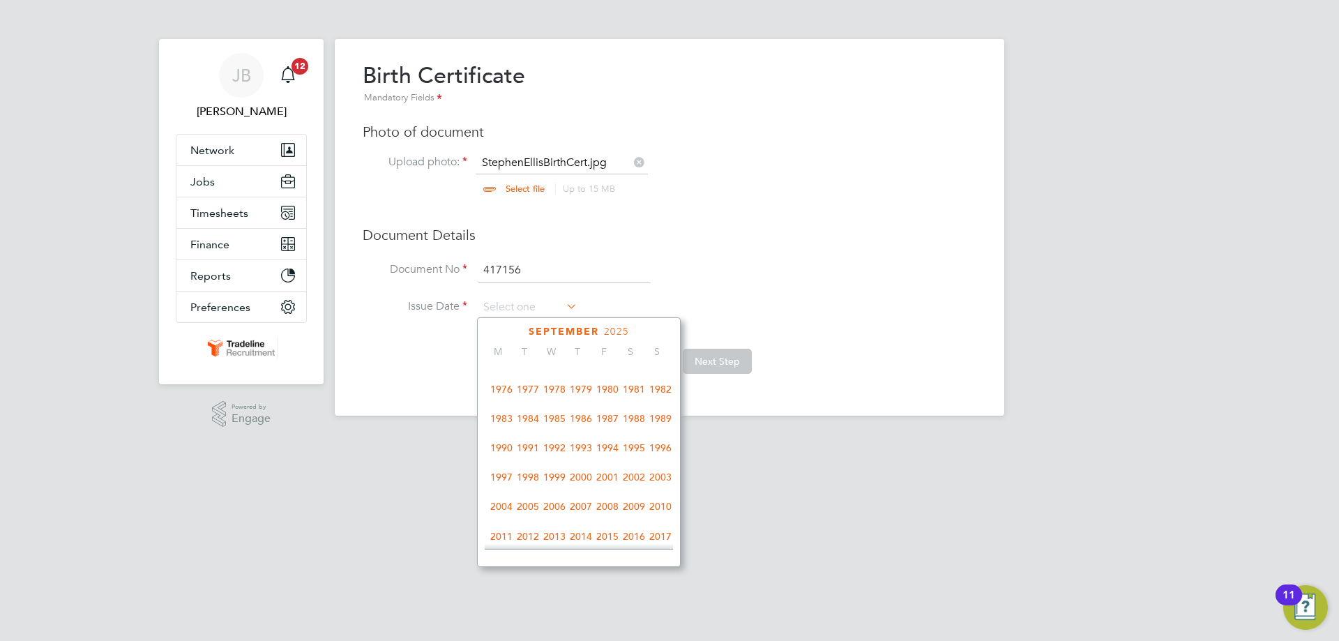
click at [637, 397] on span "1981" at bounding box center [634, 389] width 27 height 27
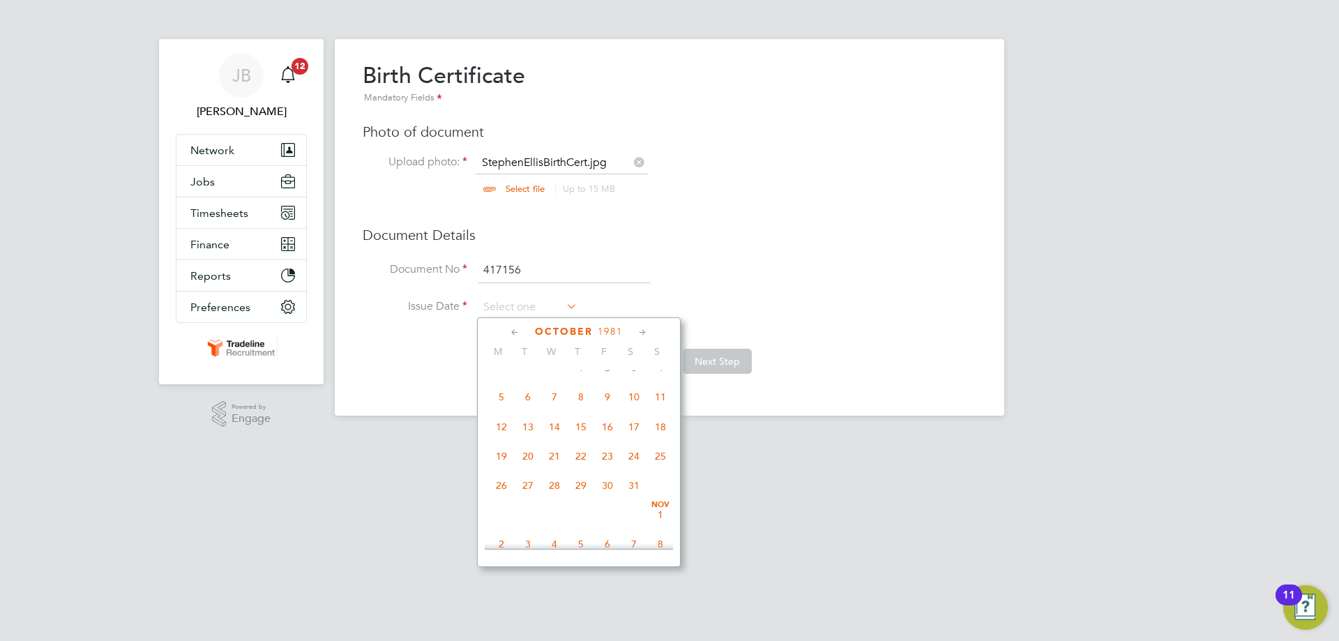
scroll to position [649, 0]
click at [624, 423] on span "17" at bounding box center [634, 412] width 27 height 27
type input "[DATE]"
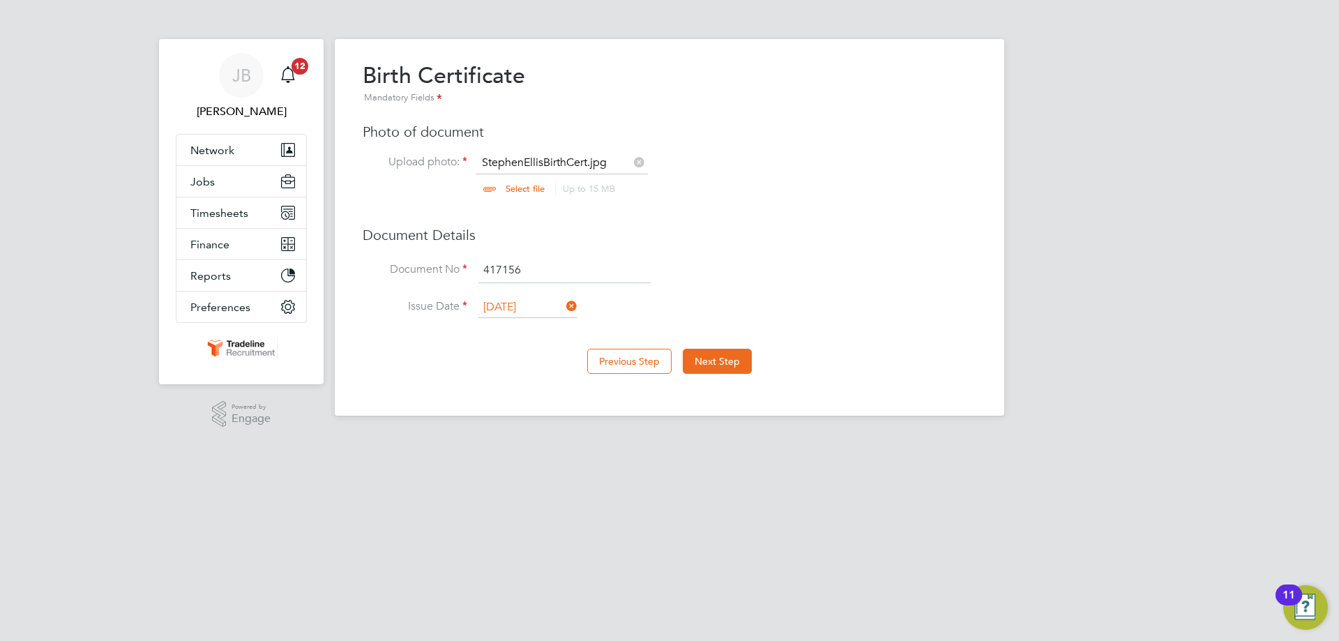
click at [695, 347] on div "Previous Step Next Step" at bounding box center [670, 360] width 614 height 56
click at [698, 356] on button "Next Step" at bounding box center [717, 361] width 69 height 25
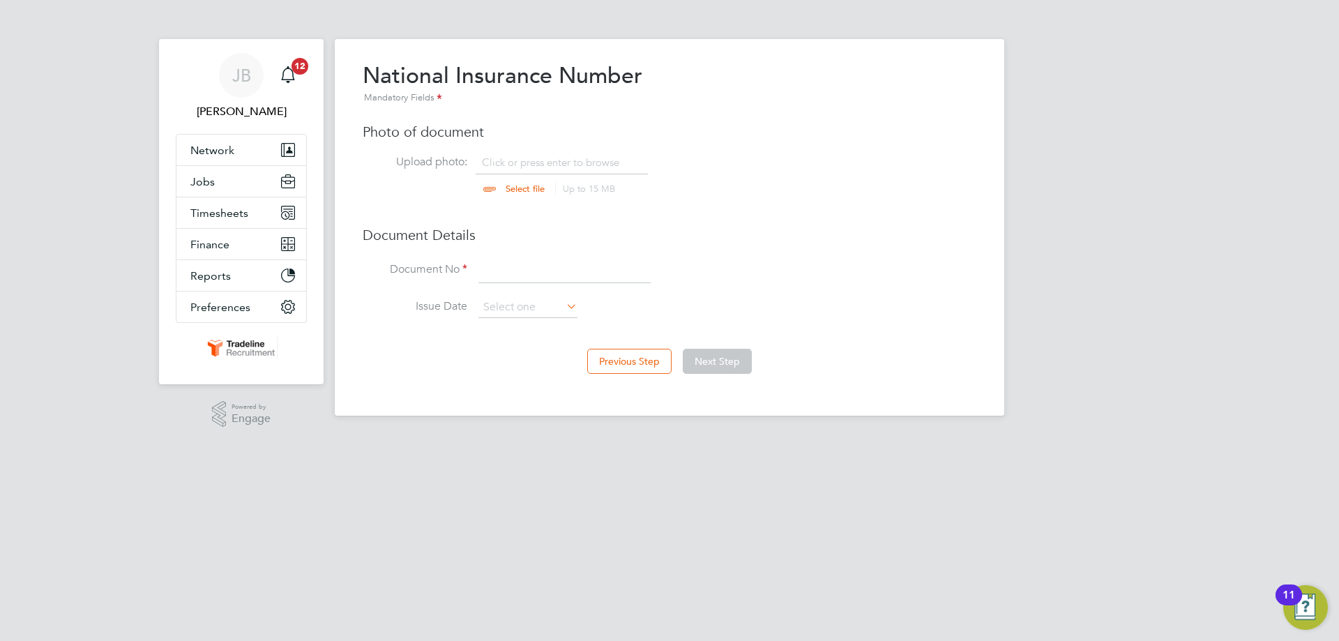
scroll to position [19, 173]
click at [550, 165] on input "file" at bounding box center [538, 177] width 219 height 42
type input "C:\fakepath\NI.jpg"
click at [537, 271] on input at bounding box center [564, 270] width 172 height 25
paste input "JM880997B"
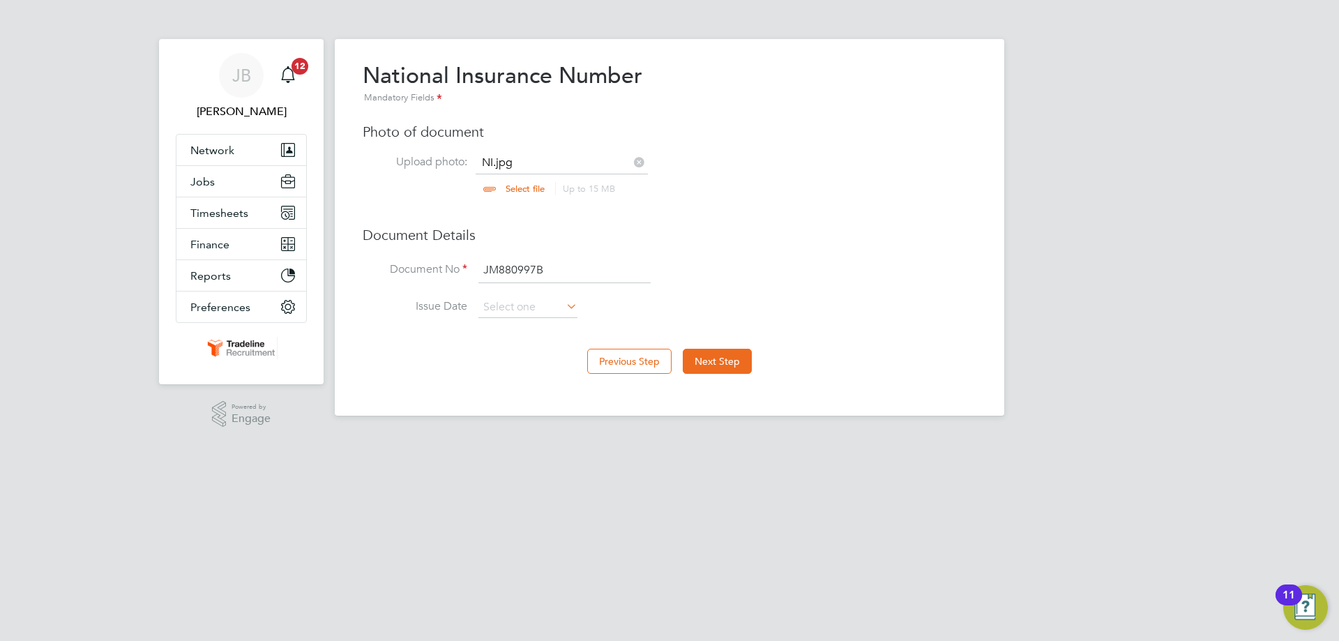
type input "JM880997B"
click at [748, 377] on div "Previous Step Next Step" at bounding box center [670, 360] width 614 height 56
click at [725, 363] on button "Next Step" at bounding box center [717, 361] width 69 height 25
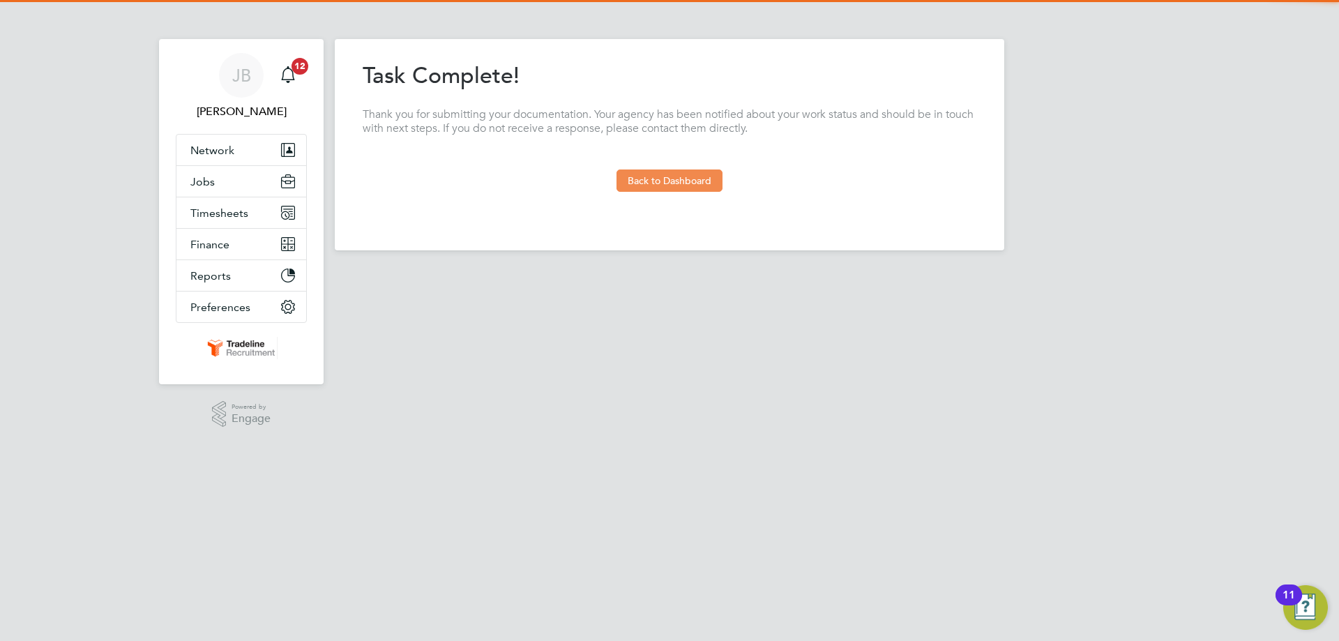
click at [677, 183] on button "Back to Dashboard" at bounding box center [670, 180] width 106 height 22
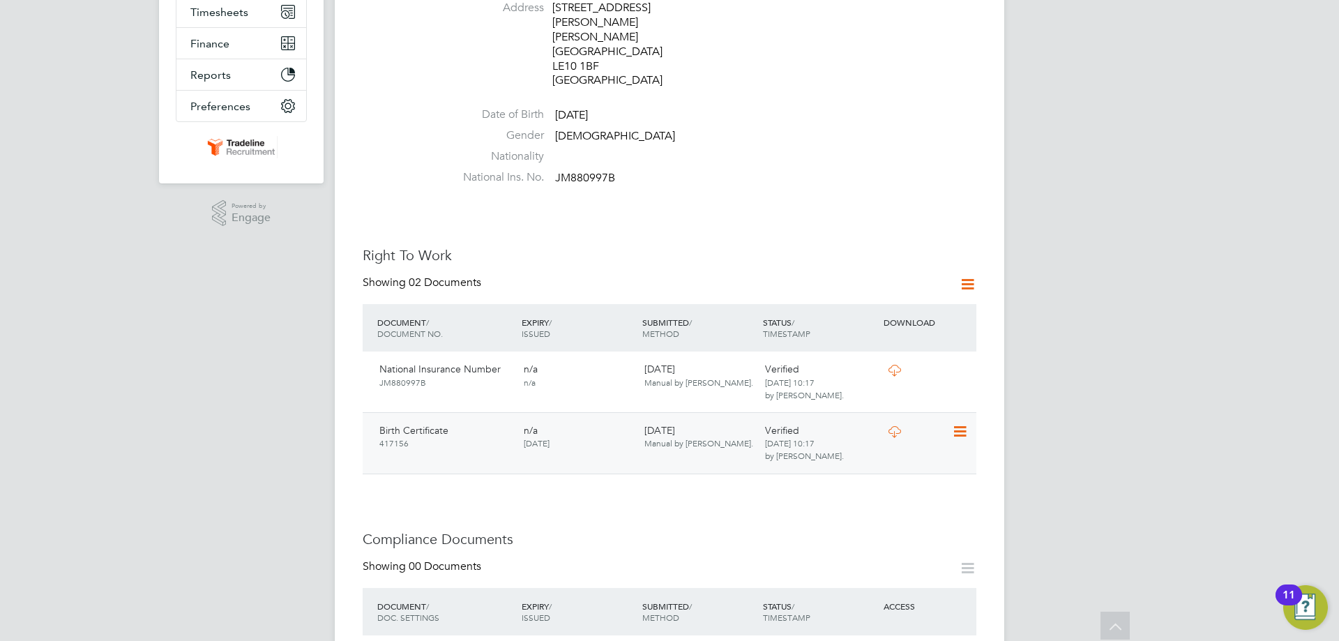
scroll to position [488, 0]
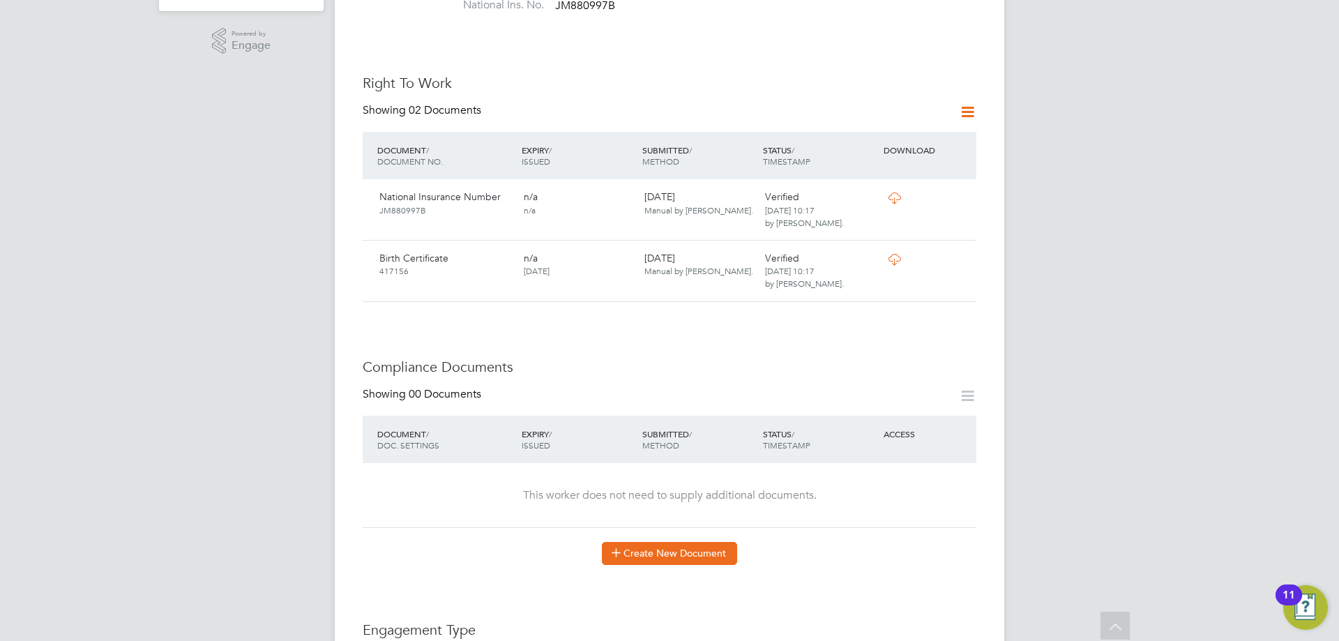
click at [654, 542] on button "Create New Document" at bounding box center [669, 553] width 135 height 22
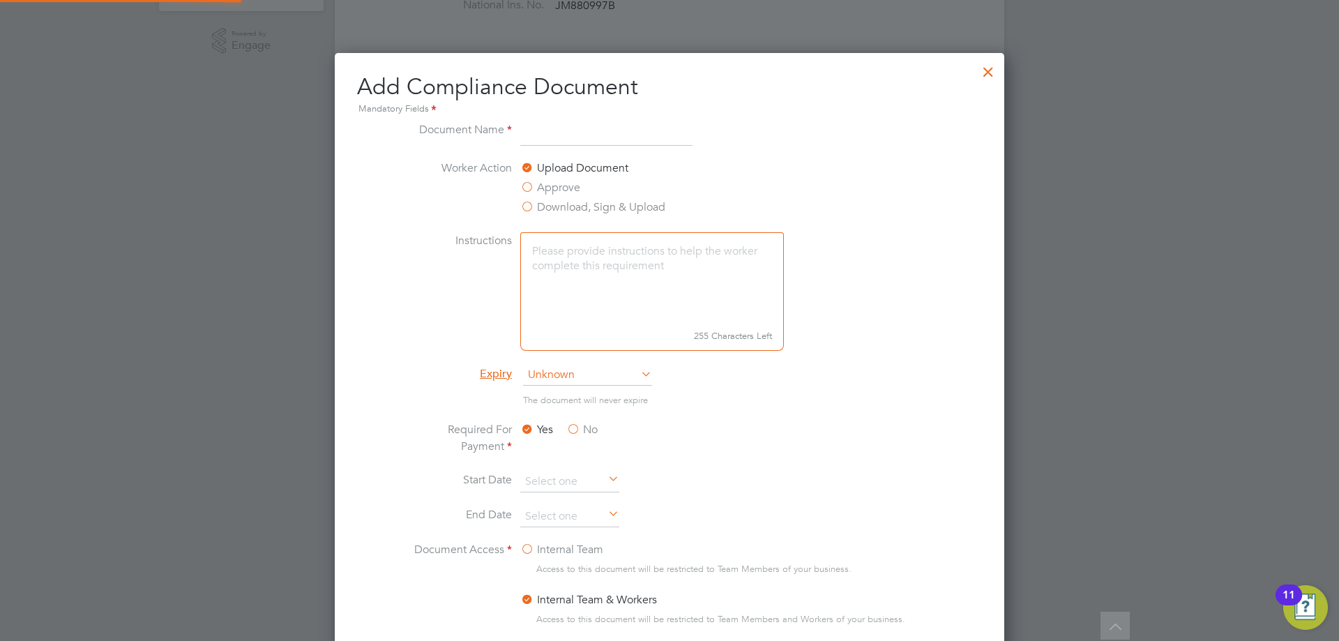
scroll to position [732, 670]
type input "CPCS BACK"
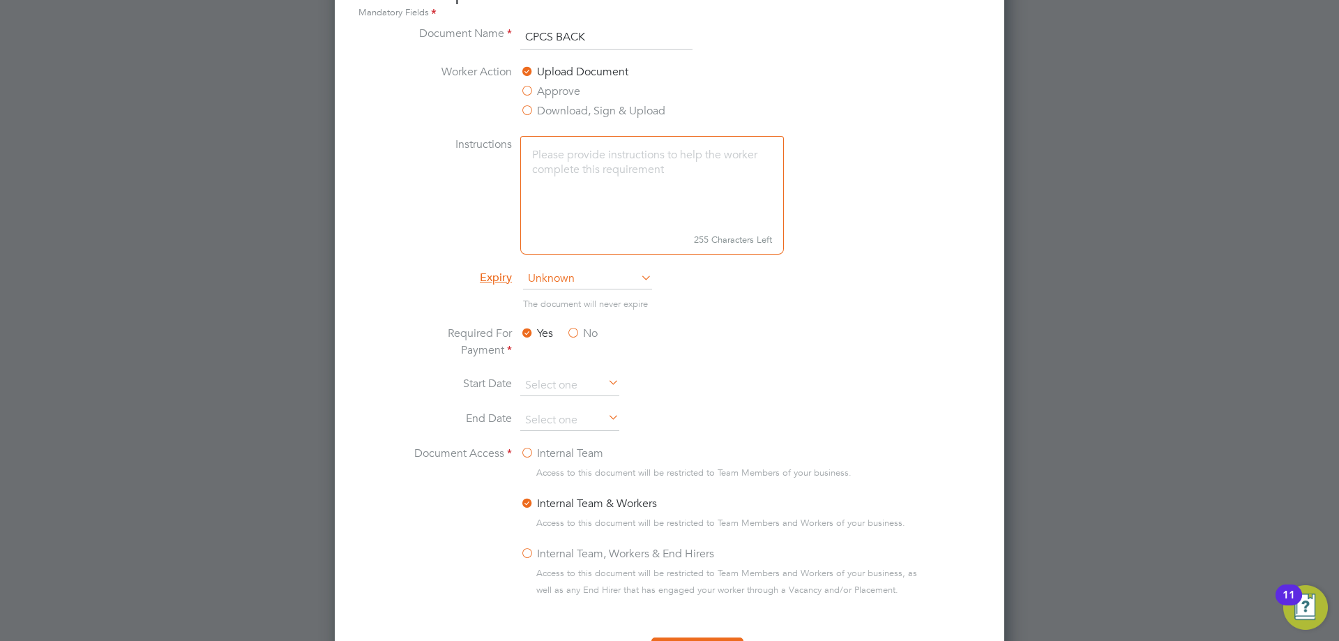
scroll to position [628, 0]
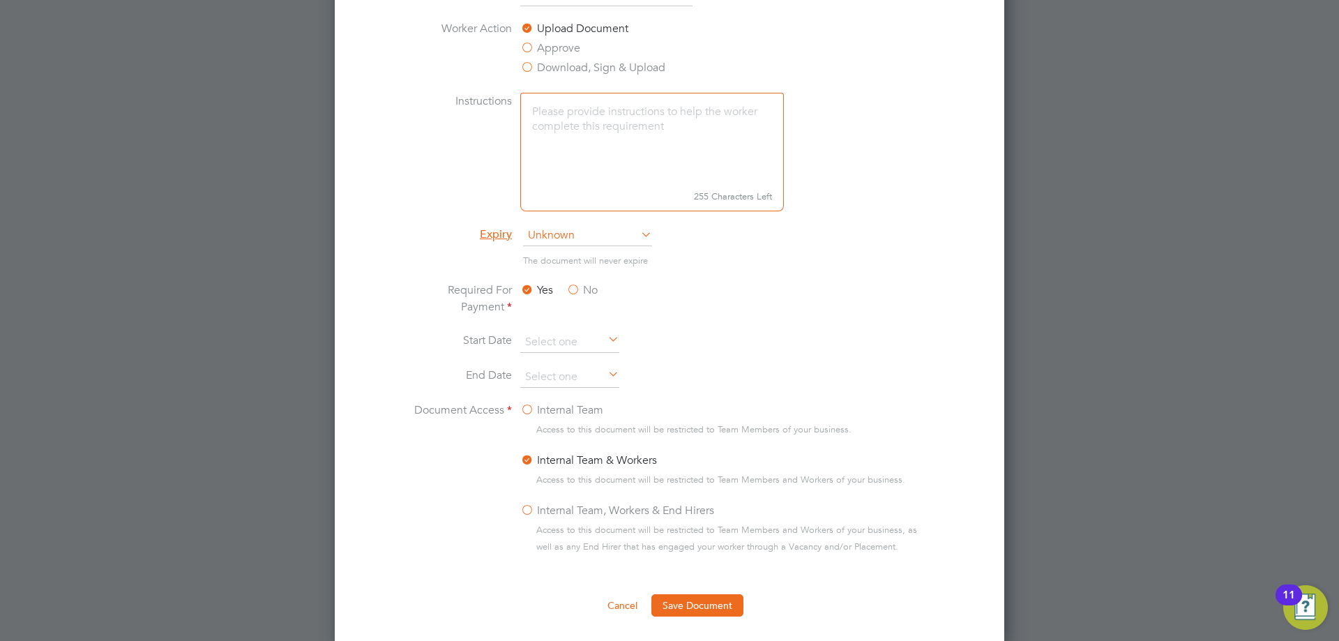
click at [557, 241] on span "Unknown" at bounding box center [587, 235] width 129 height 21
click at [582, 338] on li "Specific date" at bounding box center [587, 328] width 130 height 18
click at [563, 372] on input at bounding box center [569, 377] width 99 height 21
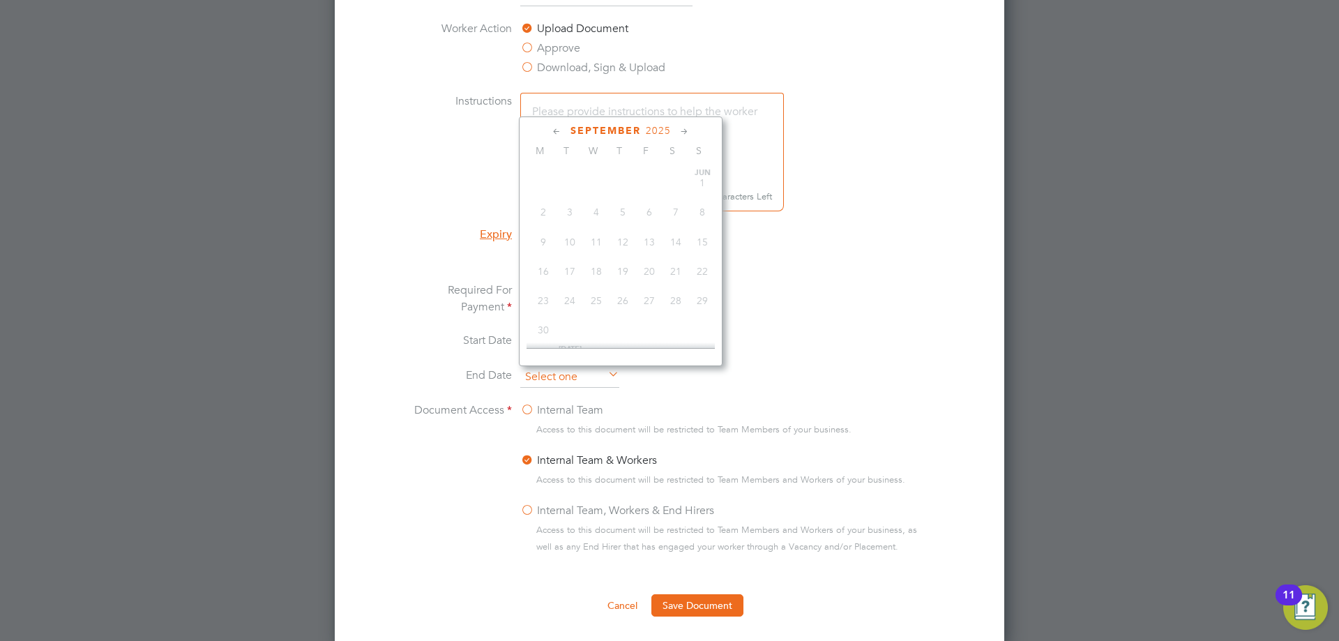
scroll to position [513, 0]
click at [660, 122] on div "[DATE] M T W T F S S [DATE] 2 3 4 5 6 7 8 9 10 11 12 13 14 15 16 17 18 19 20 21…" at bounding box center [621, 241] width 204 height 250
click at [660, 130] on span "2025" at bounding box center [658, 131] width 25 height 12
click at [596, 260] on span "2027" at bounding box center [596, 254] width 27 height 27
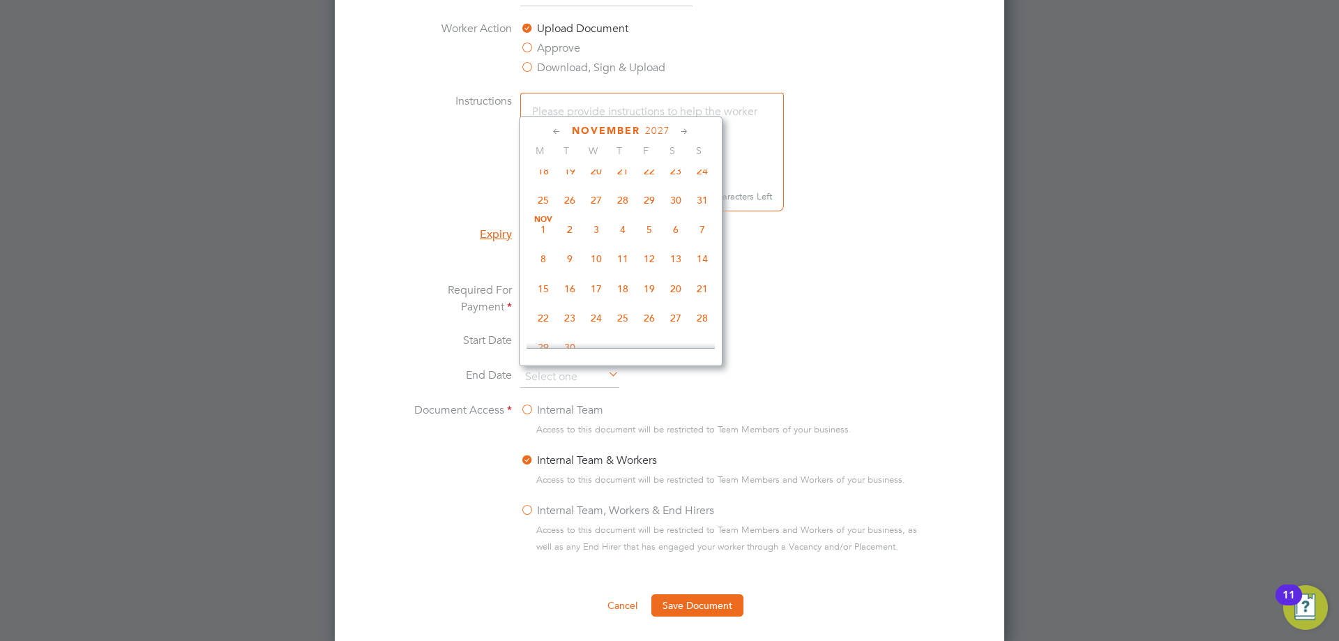
scroll to position [788, 0]
click at [575, 291] on span "30" at bounding box center [570, 277] width 27 height 27
type input "[DATE]"
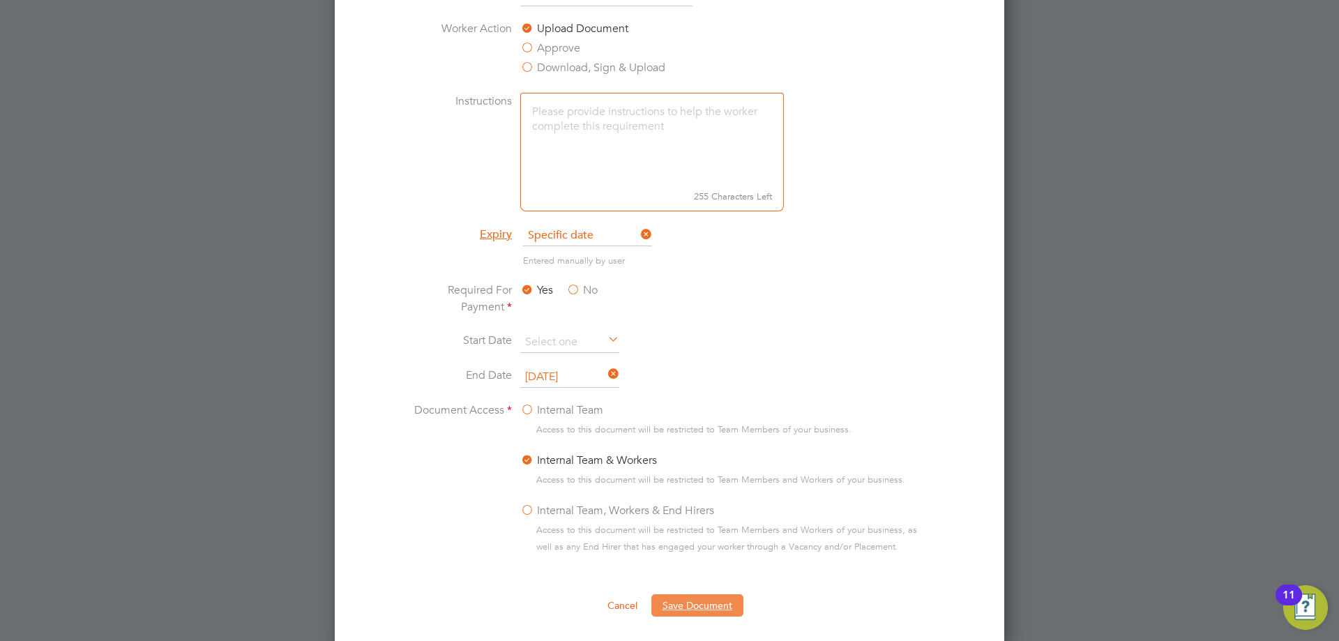
click at [693, 610] on button "Save Document" at bounding box center [697, 605] width 92 height 22
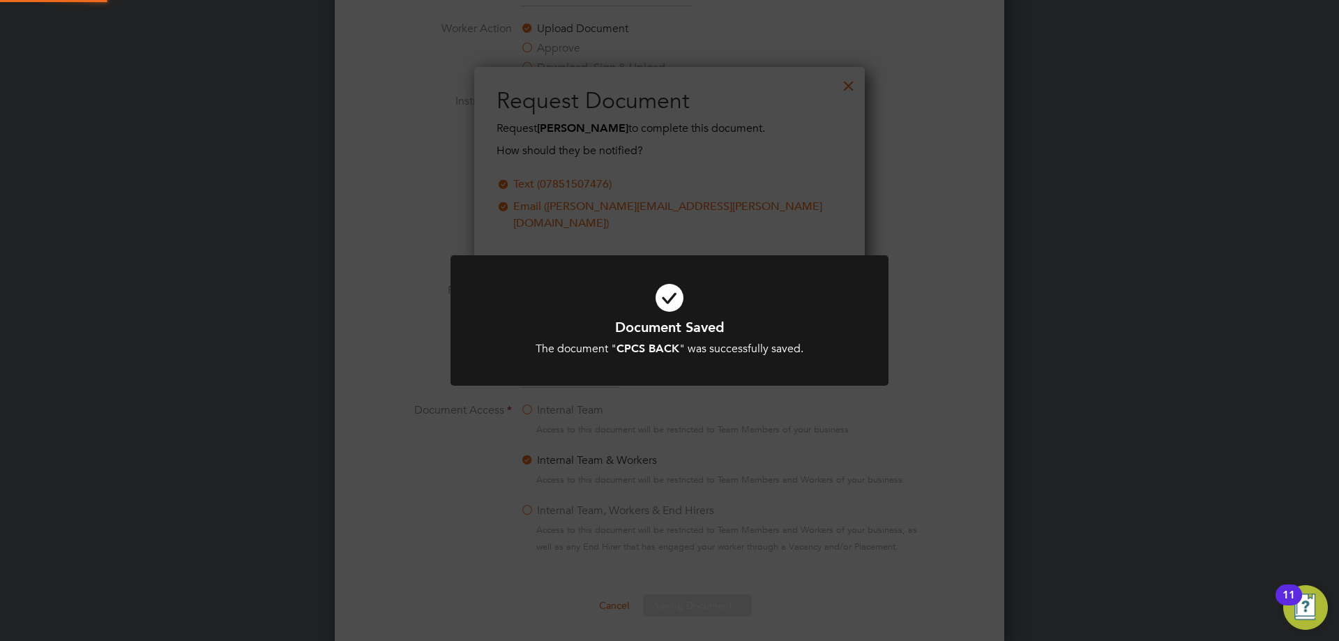
scroll to position [224, 391]
click at [680, 310] on icon at bounding box center [669, 298] width 363 height 54
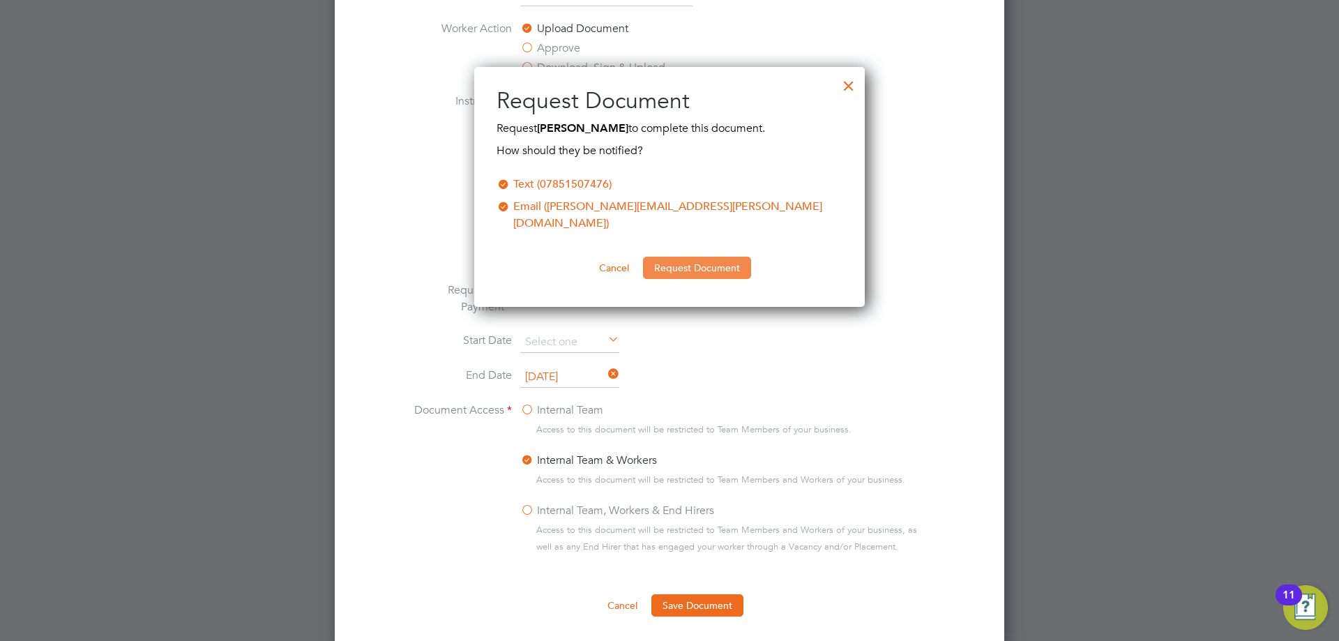
click at [694, 257] on button "Request Document" at bounding box center [697, 268] width 108 height 22
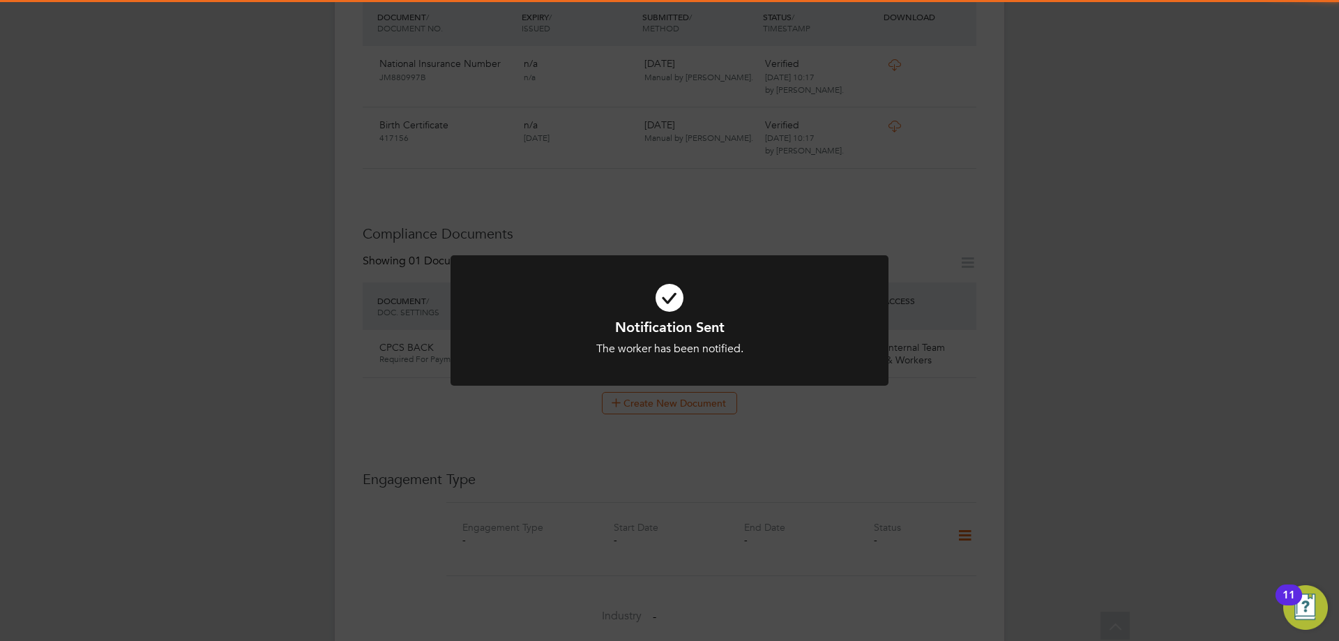
scroll to position [628, 0]
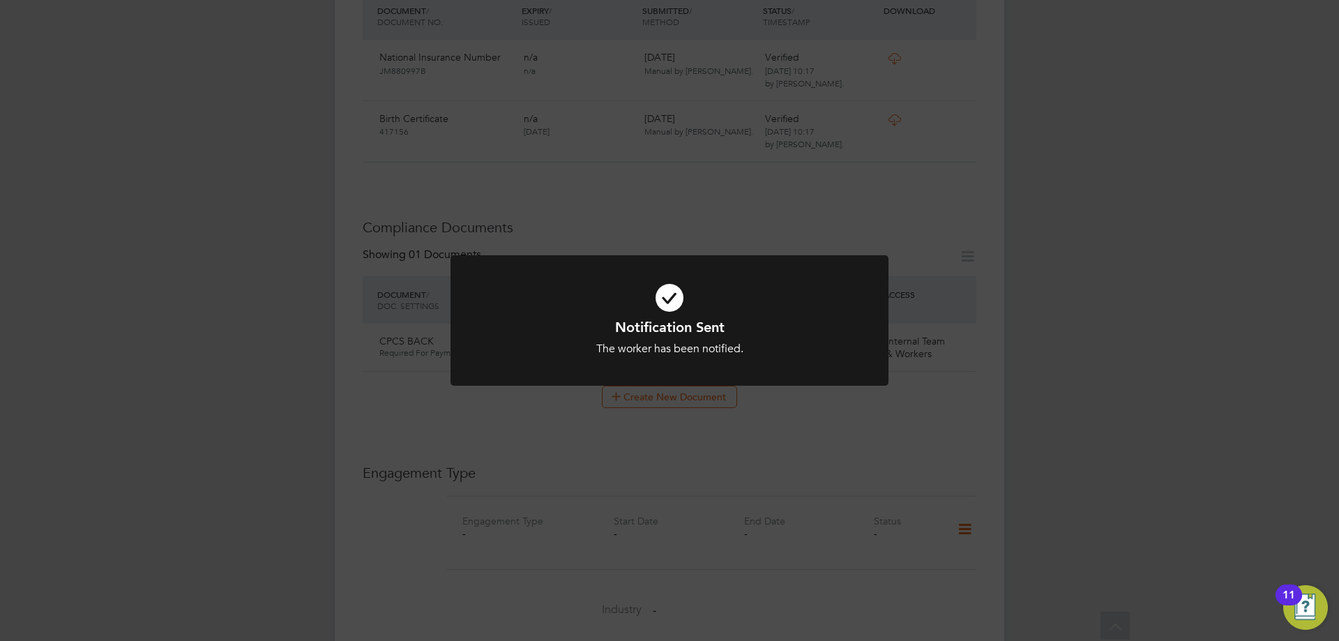
click at [679, 295] on icon at bounding box center [669, 298] width 363 height 54
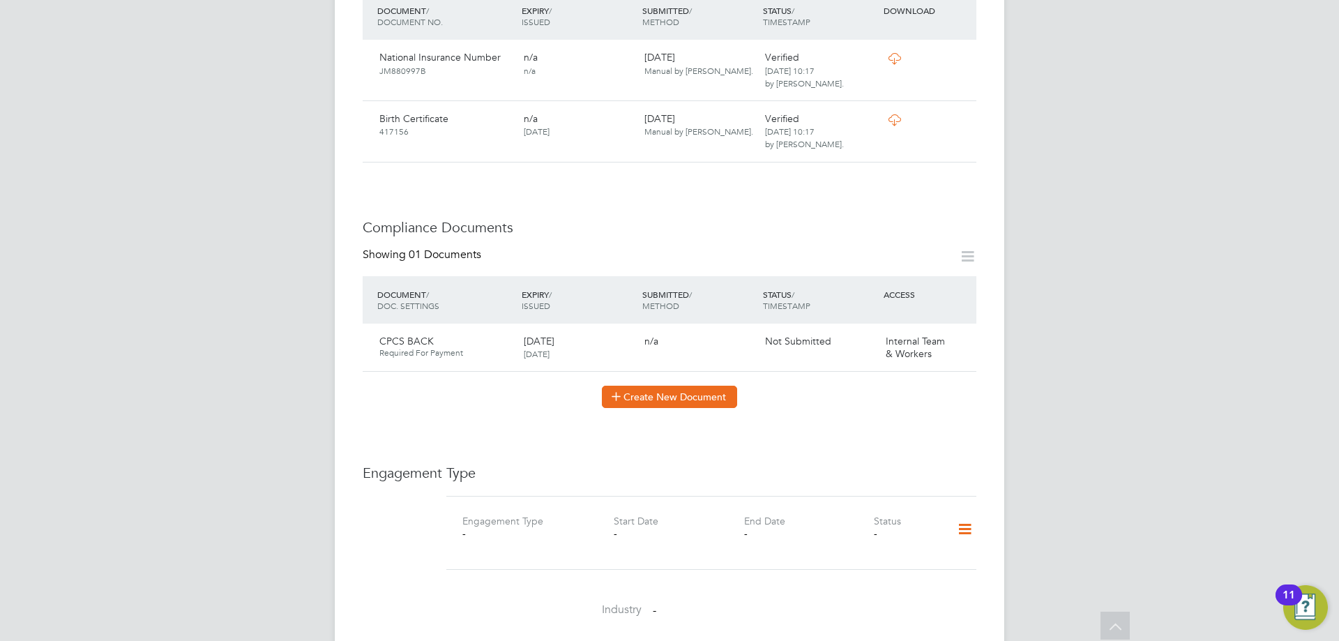
click at [667, 386] on button "Create New Document" at bounding box center [669, 397] width 135 height 22
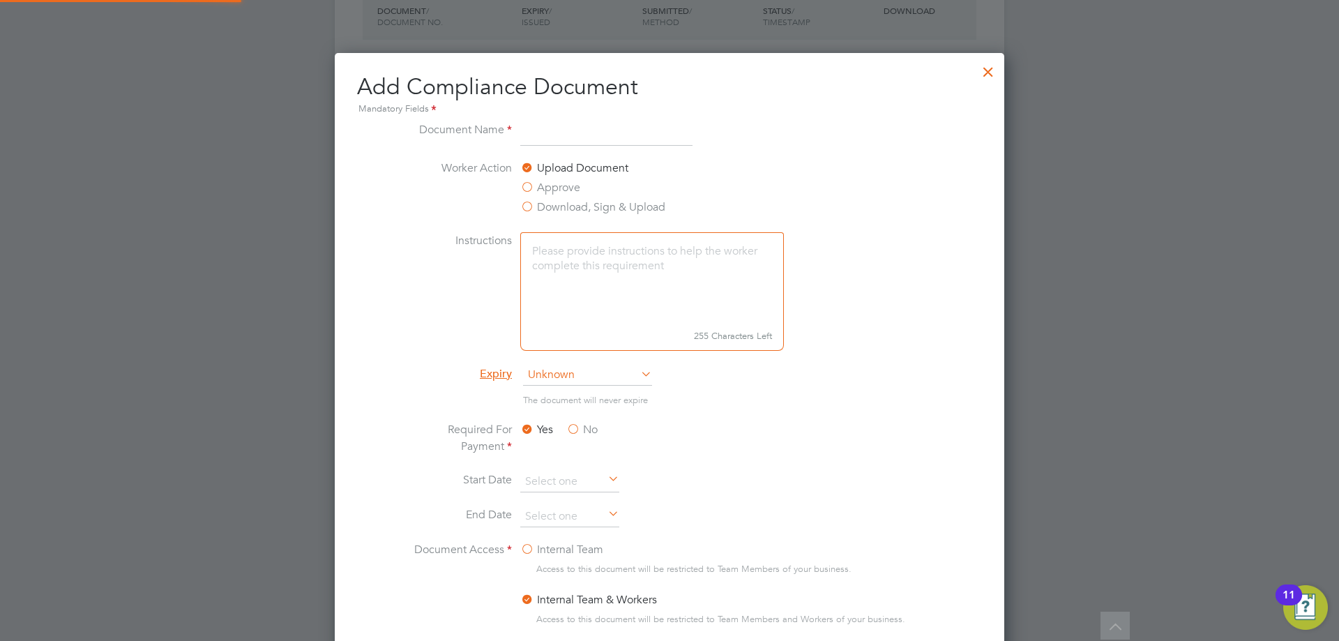
scroll to position [732, 670]
type input "CPCS"
click at [573, 371] on span "Unknown" at bounding box center [587, 375] width 129 height 21
click at [580, 466] on li "Specific date" at bounding box center [587, 468] width 130 height 18
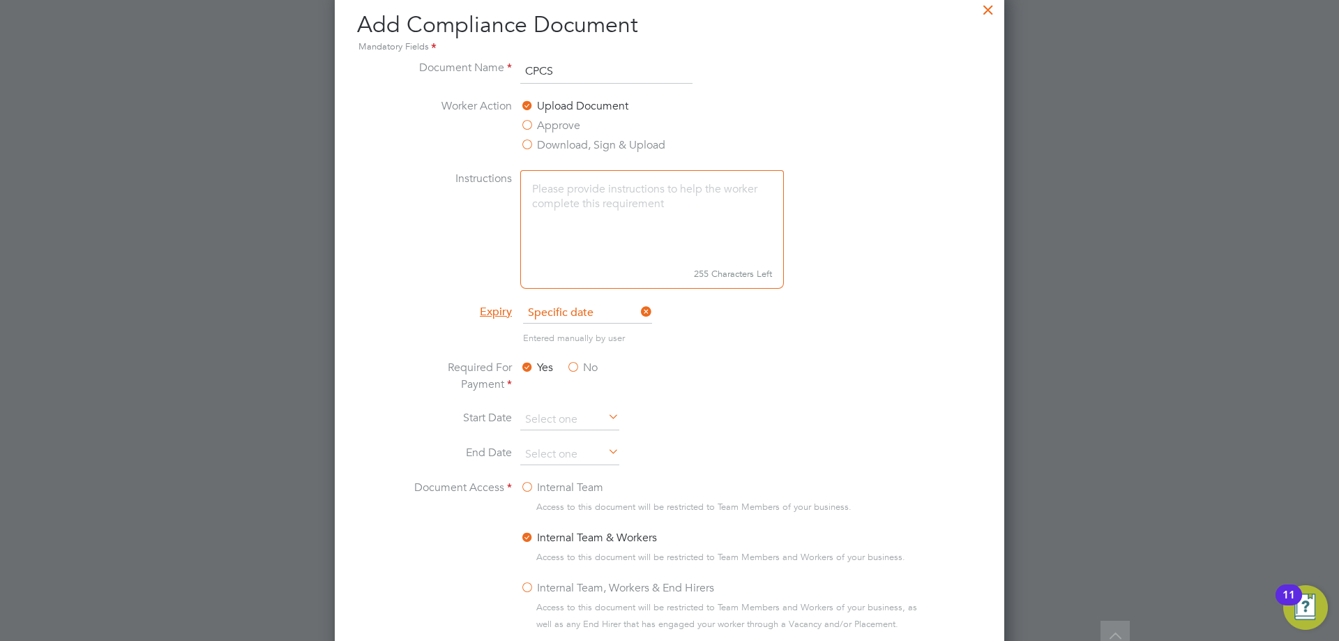
scroll to position [767, 0]
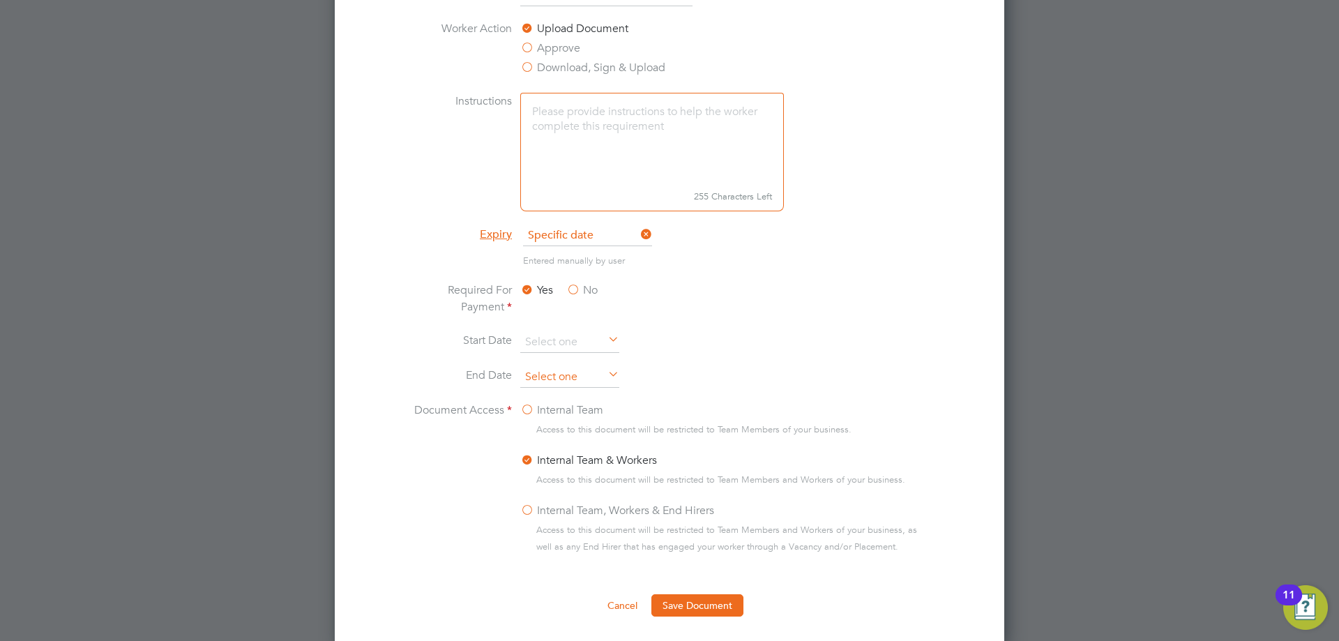
click at [571, 381] on input at bounding box center [569, 377] width 99 height 21
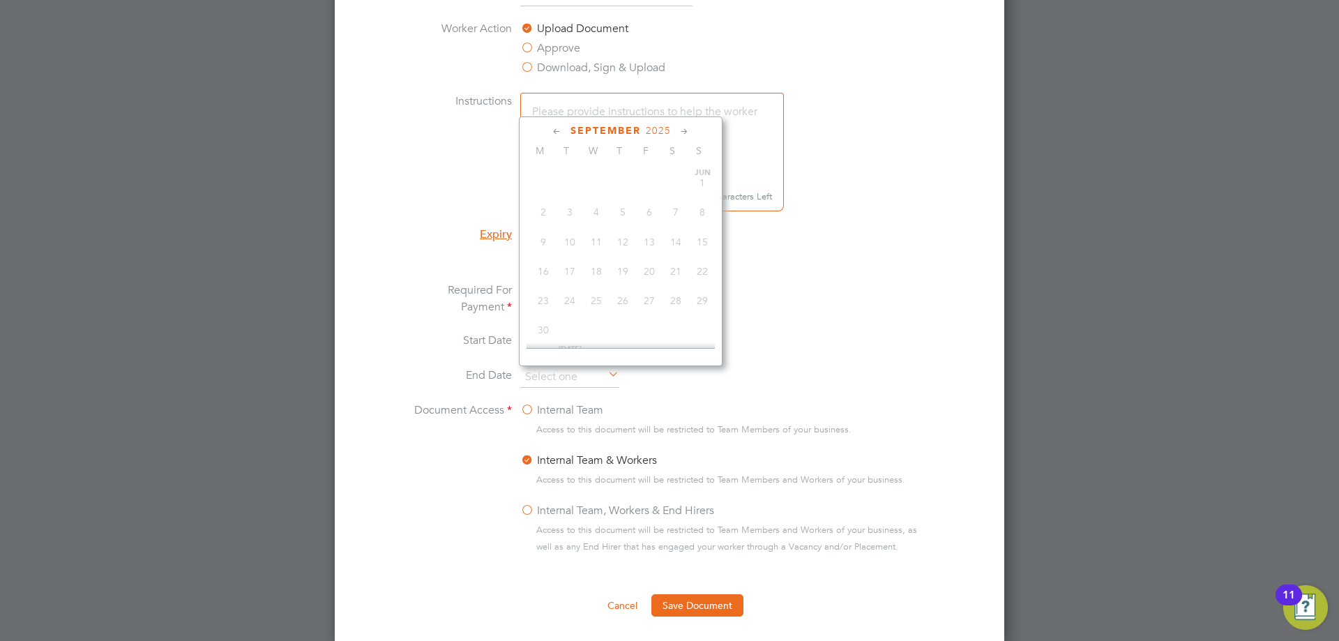
scroll to position [513, 0]
click at [656, 130] on span "2025" at bounding box center [658, 131] width 25 height 12
click at [603, 264] on span "2027" at bounding box center [596, 254] width 27 height 27
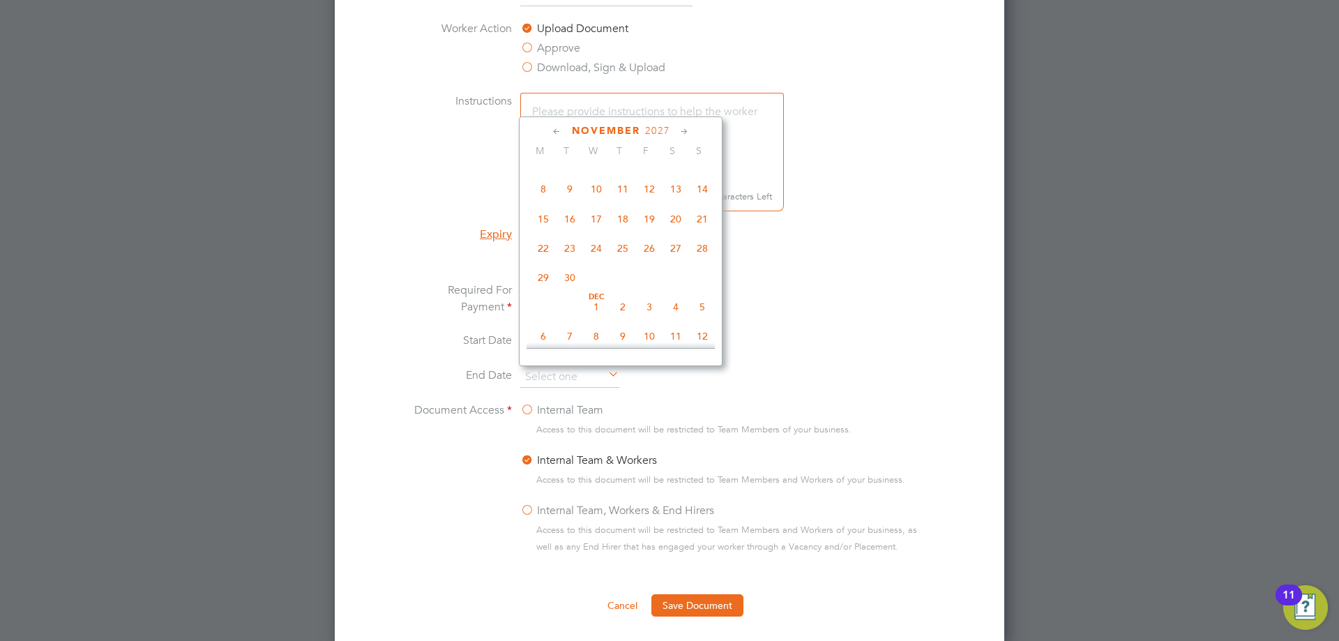
click at [569, 291] on span "30" at bounding box center [570, 277] width 27 height 27
type input "[DATE]"
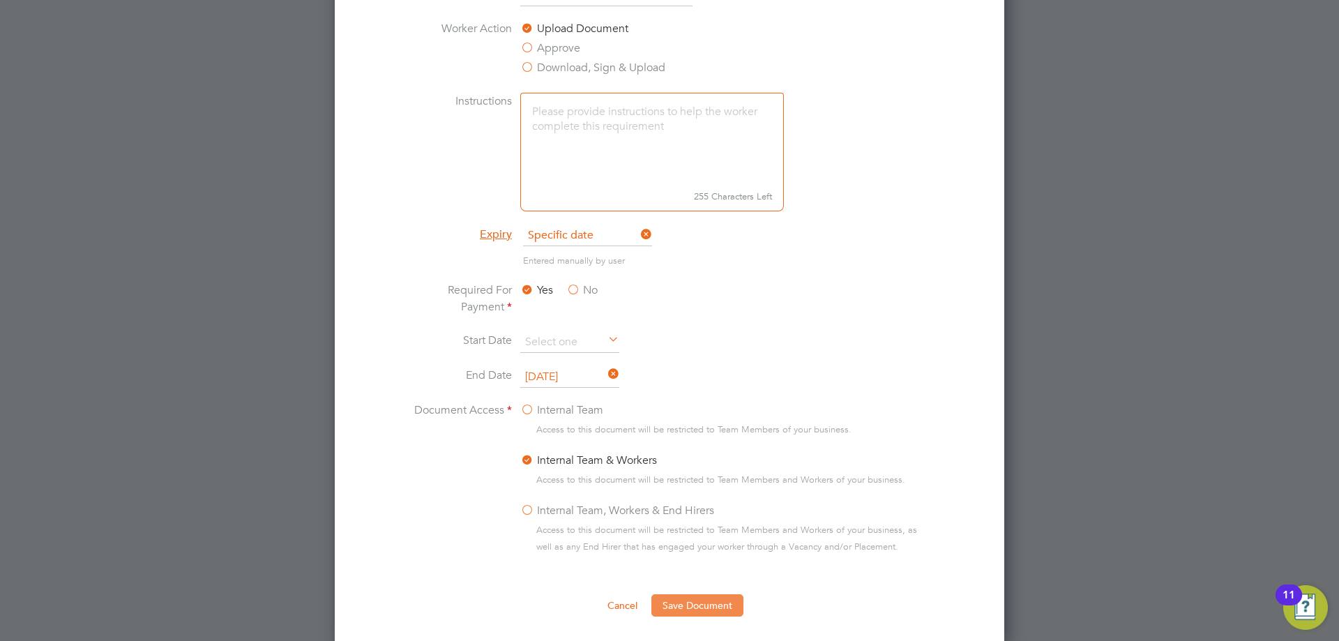
click at [688, 607] on button "Save Document" at bounding box center [697, 605] width 92 height 22
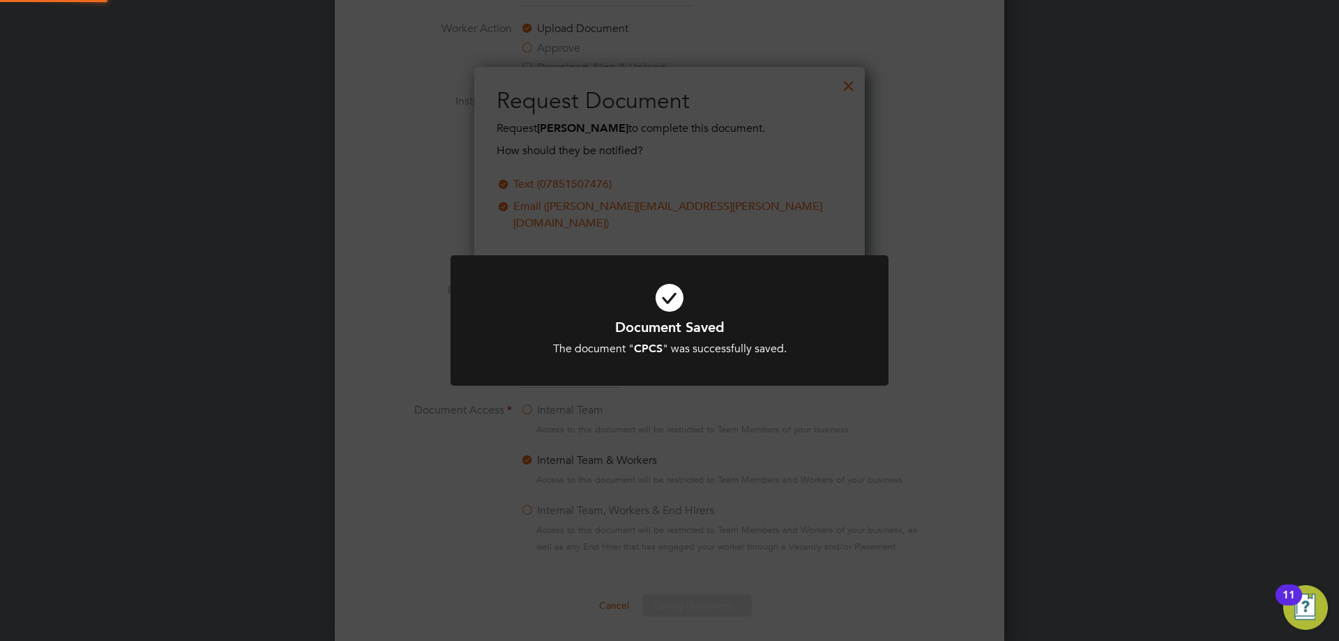
scroll to position [224, 391]
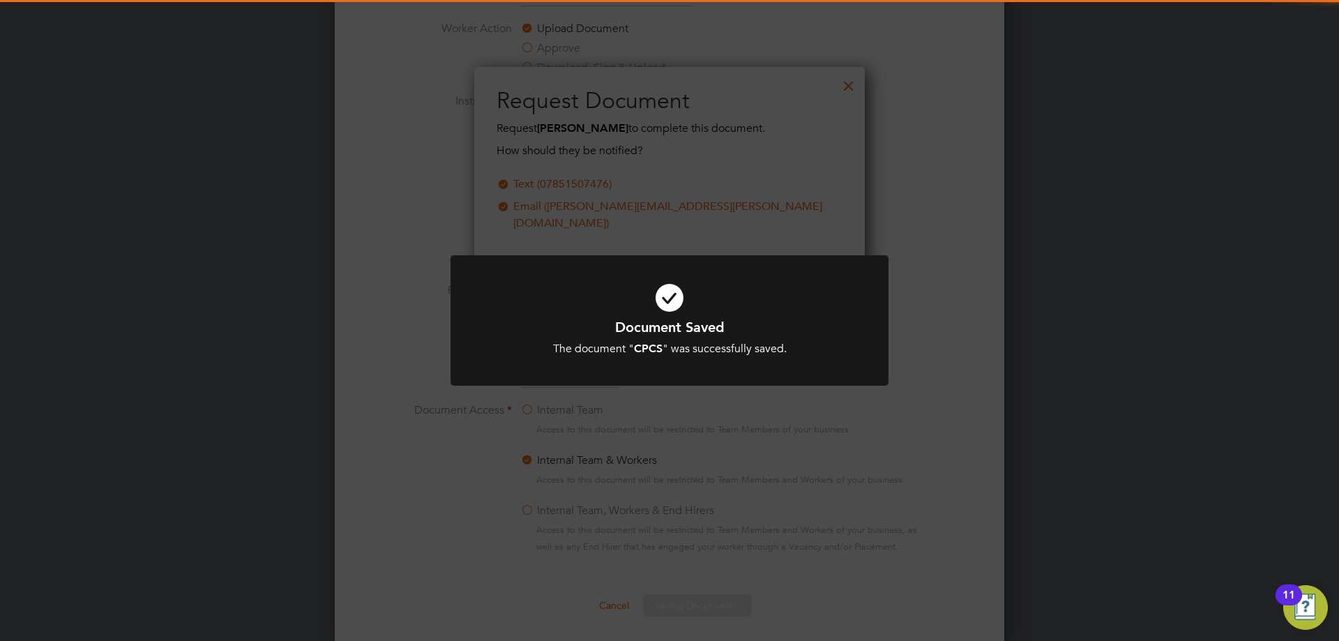
click at [681, 299] on icon at bounding box center [669, 298] width 363 height 54
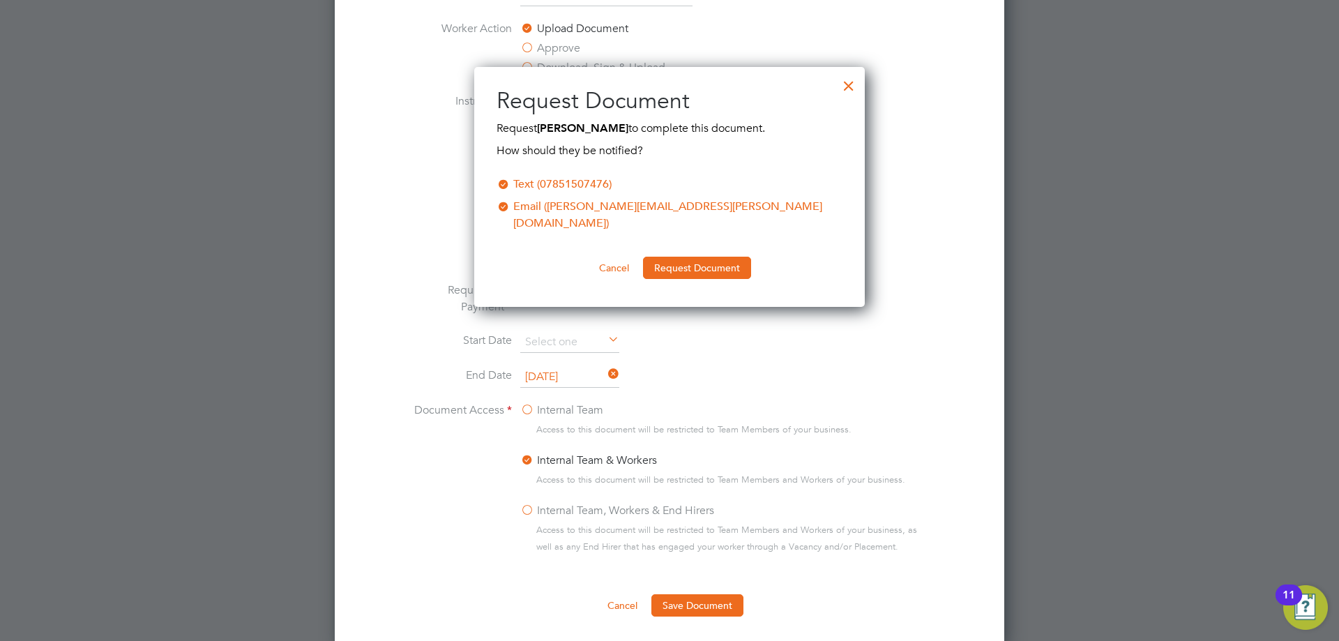
click at [681, 257] on button "Request Document" at bounding box center [697, 268] width 108 height 22
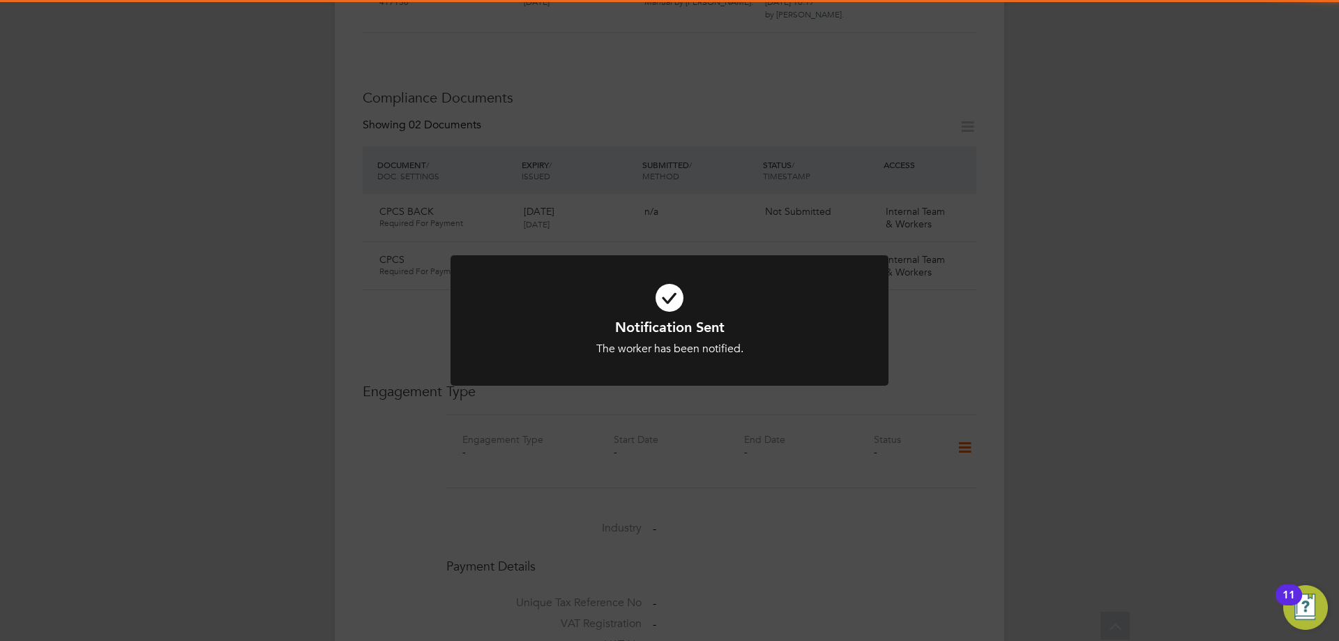
click at [669, 296] on icon at bounding box center [669, 298] width 363 height 54
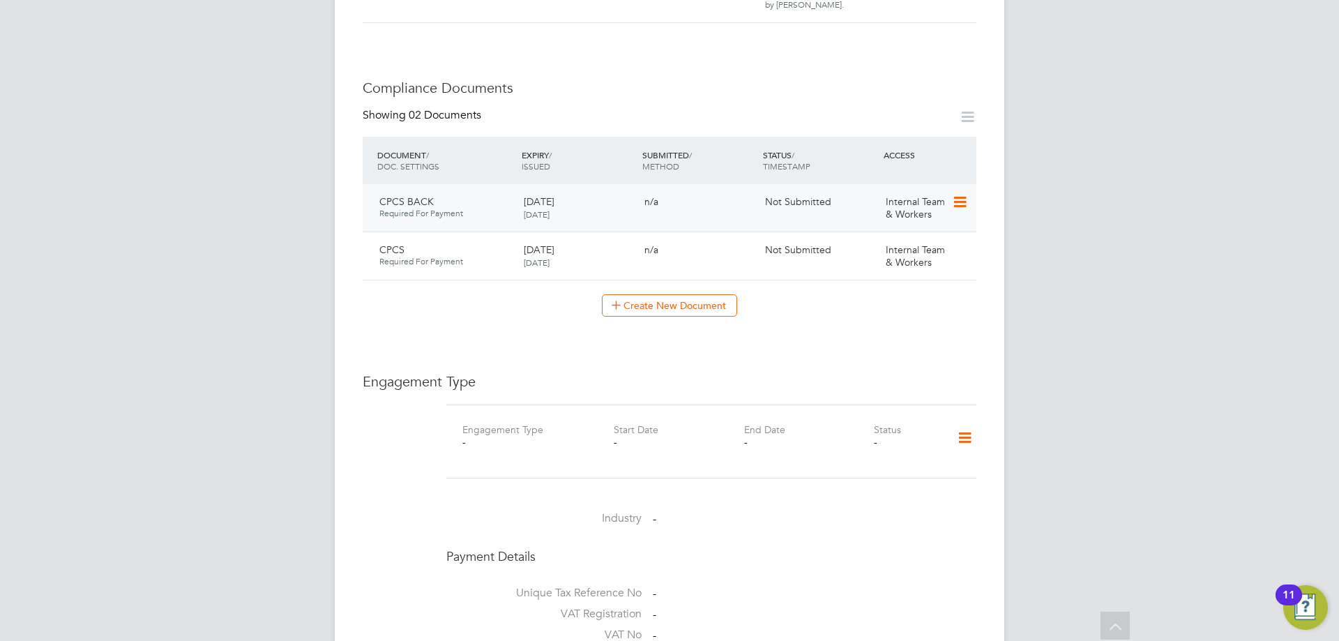
click at [961, 194] on icon at bounding box center [959, 202] width 14 height 17
click at [926, 201] on li "Submit Document" at bounding box center [914, 198] width 103 height 20
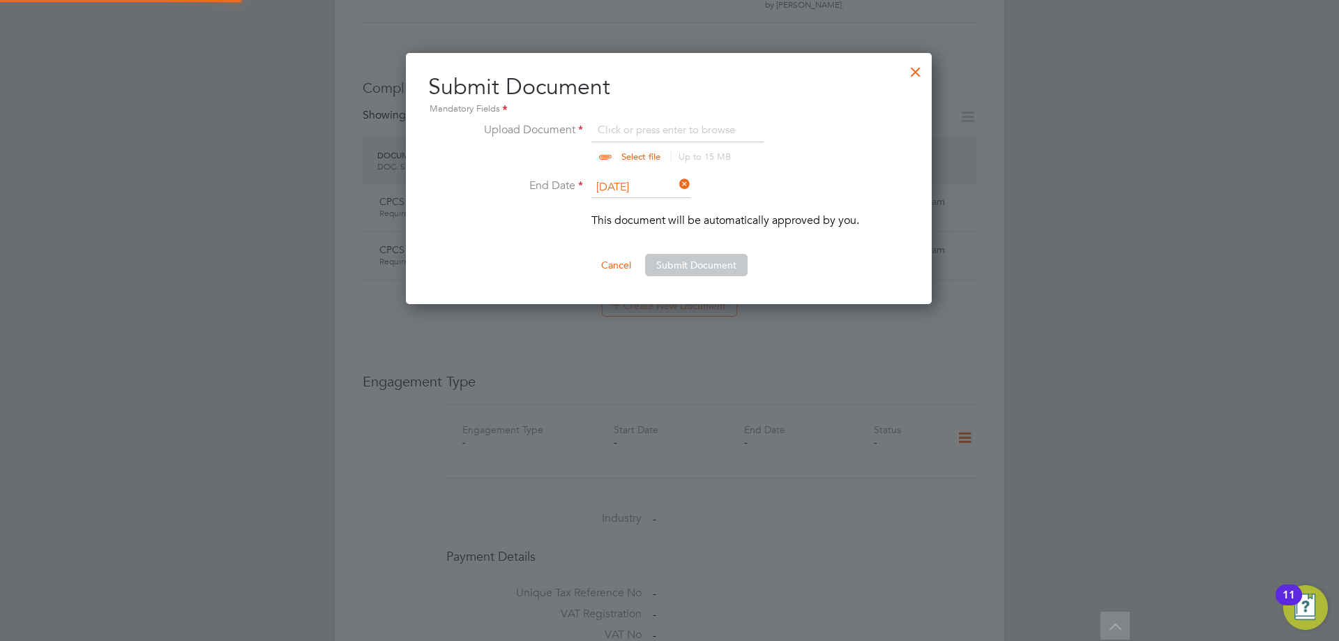
scroll to position [252, 527]
click at [689, 139] on input "file" at bounding box center [654, 142] width 219 height 42
type input "C:\fakepath\CPCSBACK.jpg"
click at [713, 257] on button "Submit Document" at bounding box center [696, 265] width 103 height 22
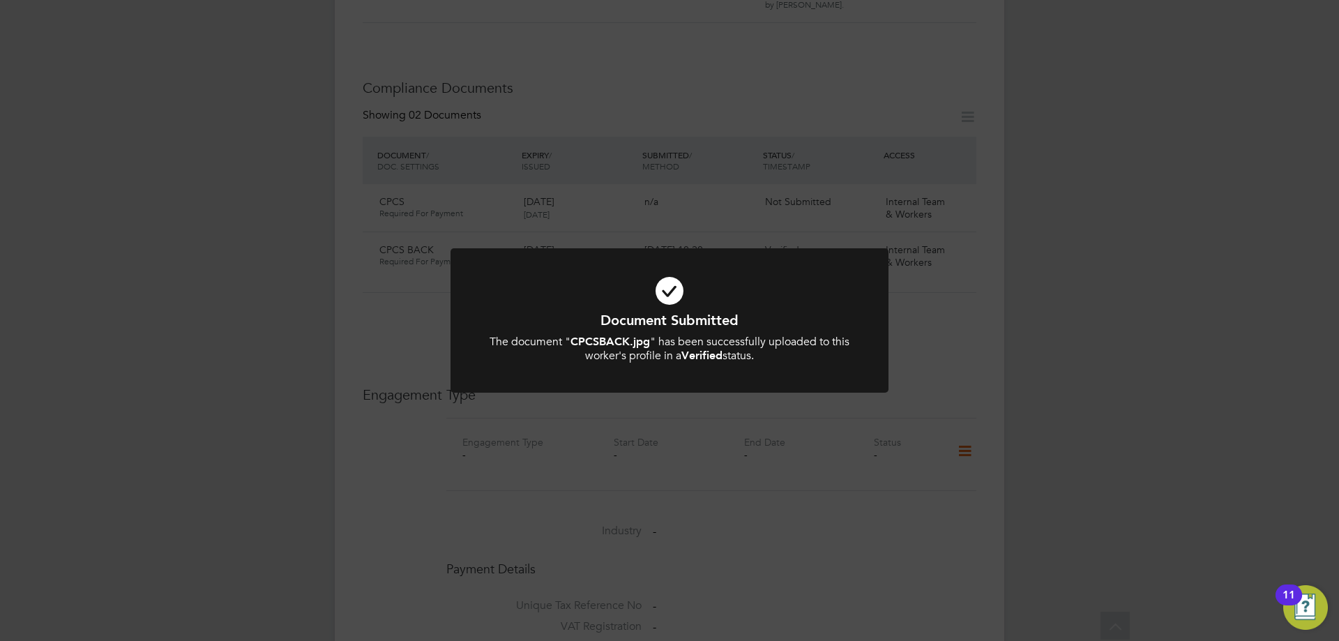
click at [664, 286] on icon at bounding box center [669, 291] width 363 height 54
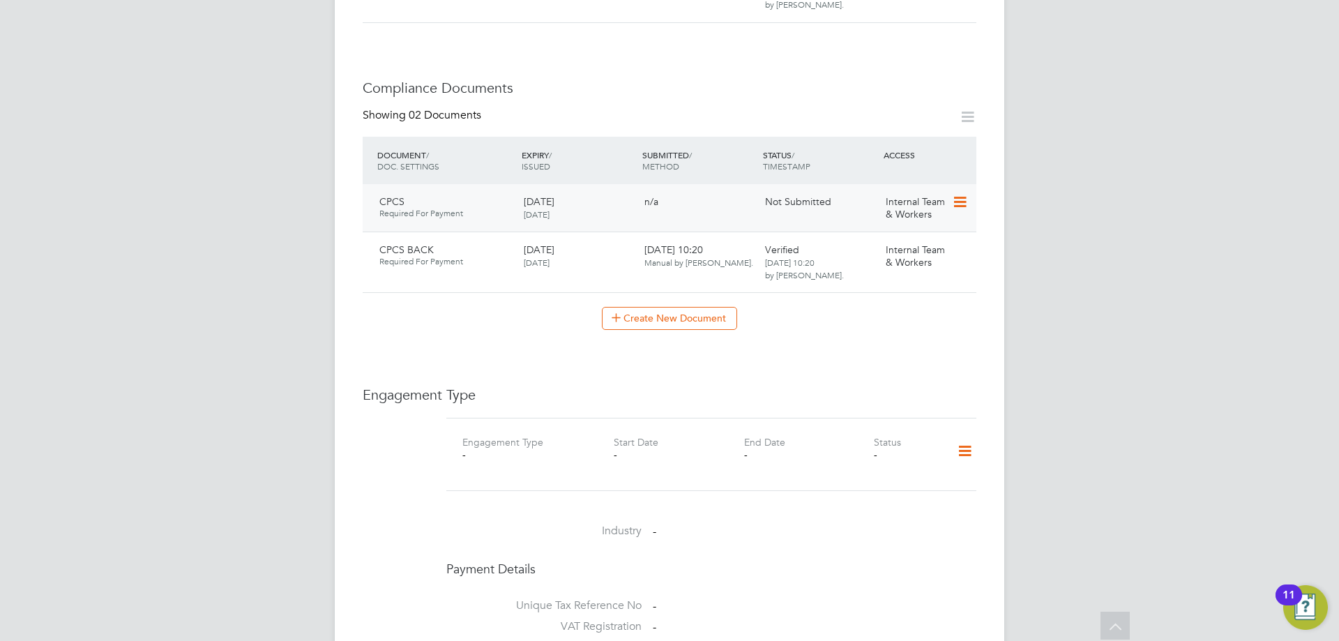
click at [954, 194] on icon at bounding box center [959, 202] width 14 height 17
click at [909, 192] on li "Submit Document" at bounding box center [914, 198] width 103 height 20
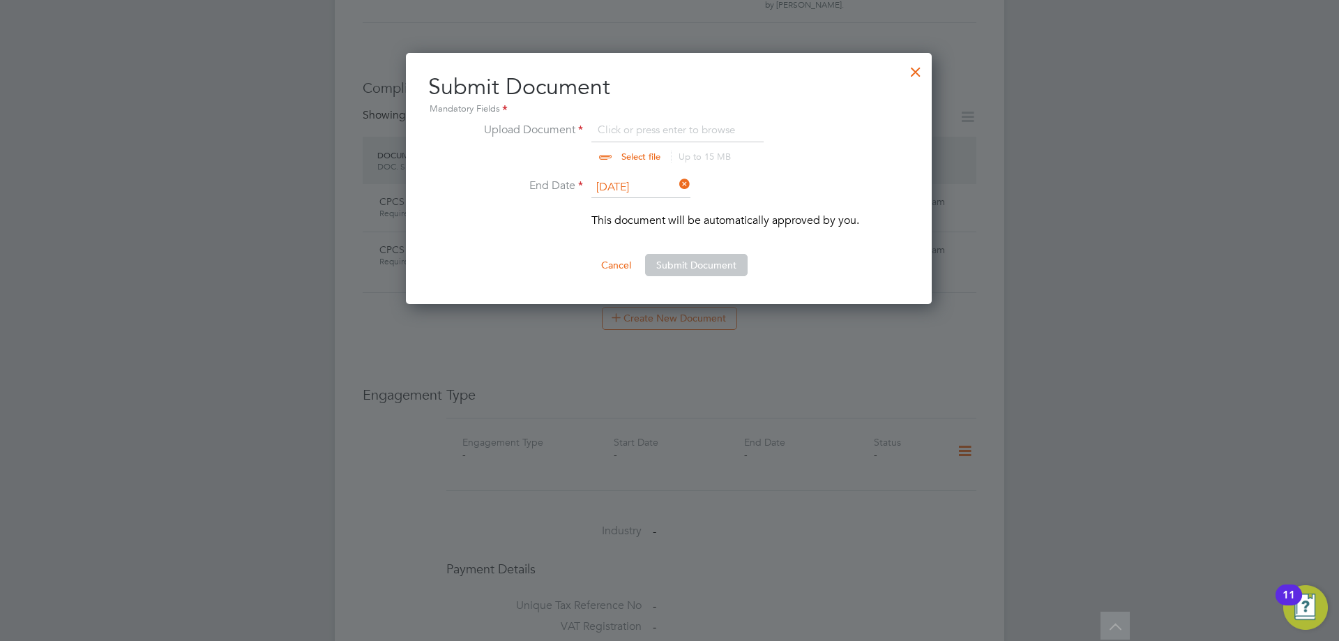
click at [677, 130] on input "file" at bounding box center [654, 142] width 219 height 42
type input "C:\fakepath\CPCS.jpg"
click at [713, 254] on button "Submit Document" at bounding box center [696, 265] width 103 height 22
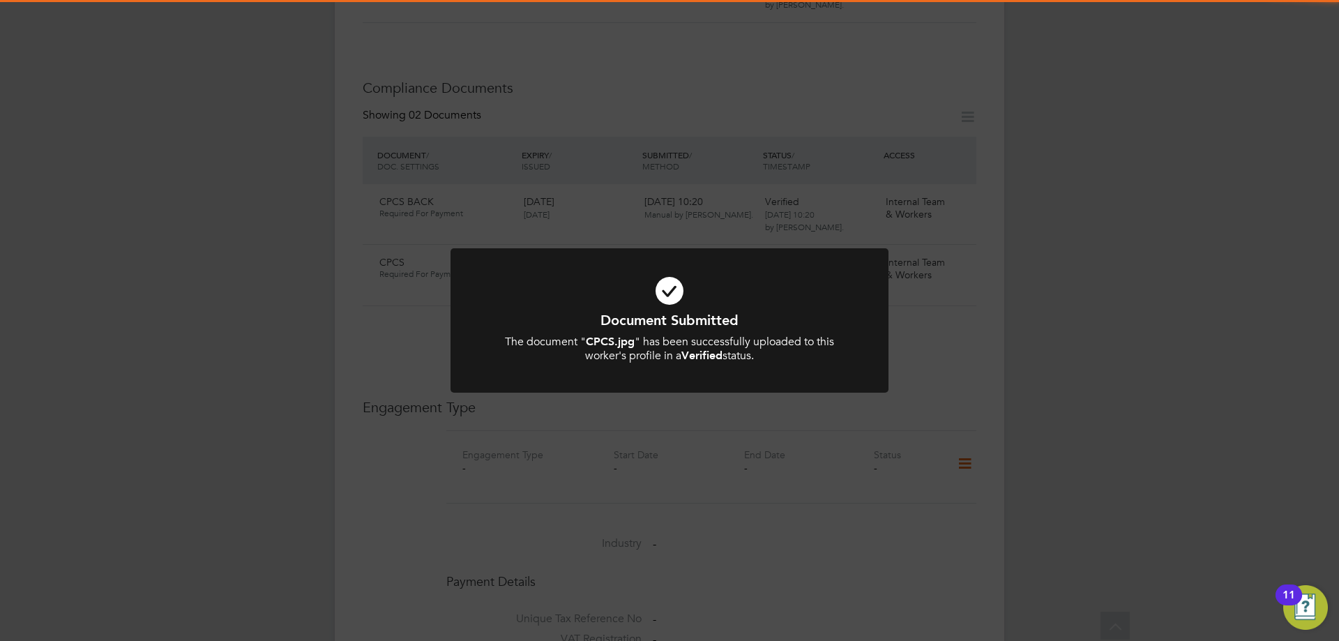
click at [655, 288] on icon at bounding box center [669, 291] width 363 height 54
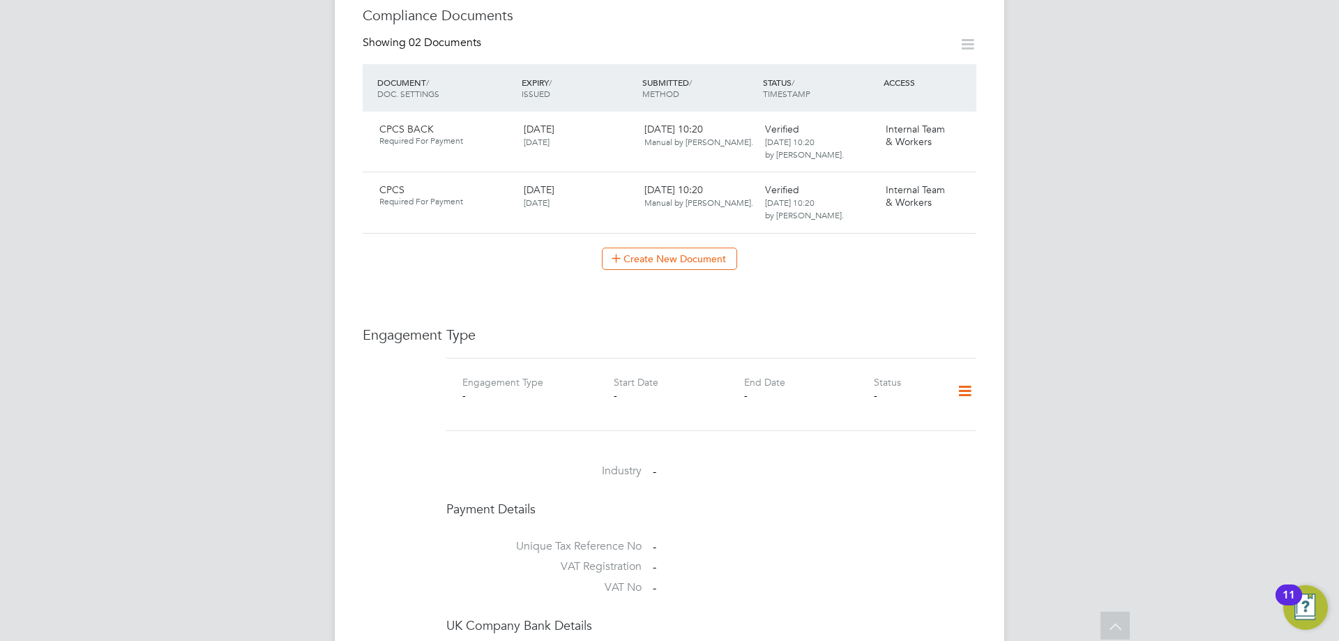
scroll to position [976, 0]
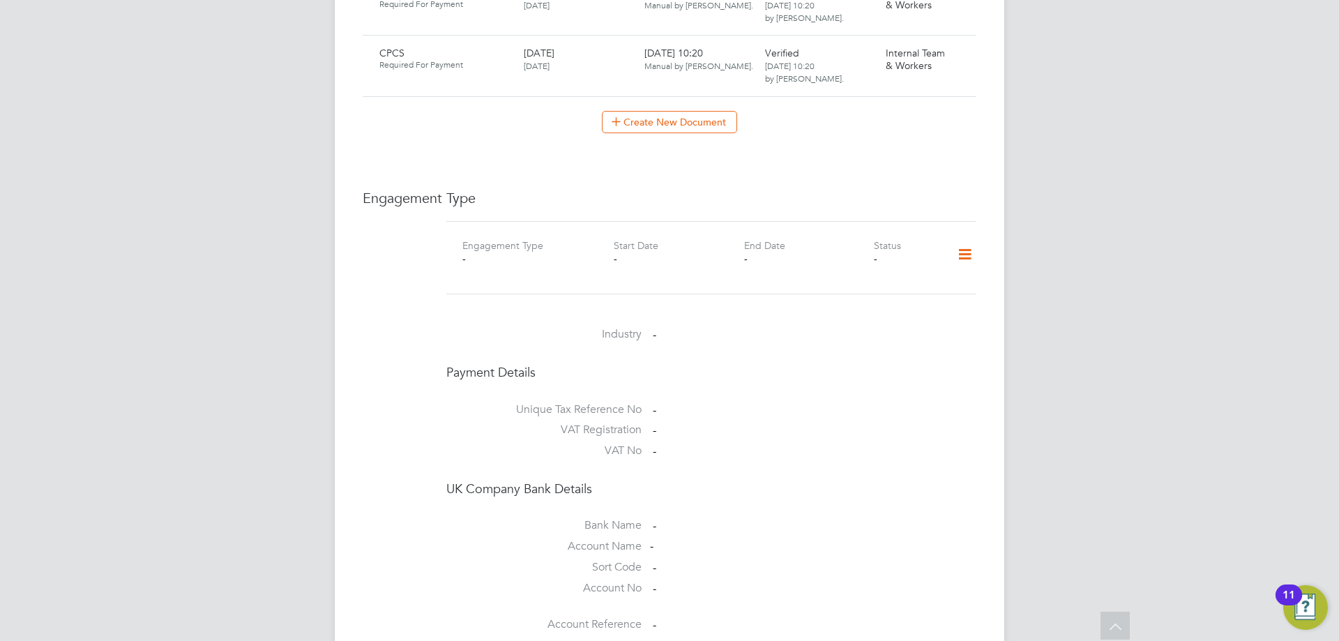
click at [970, 239] on icon at bounding box center [965, 255] width 24 height 32
click at [900, 253] on li "Add Engagement Type" at bounding box center [893, 257] width 158 height 20
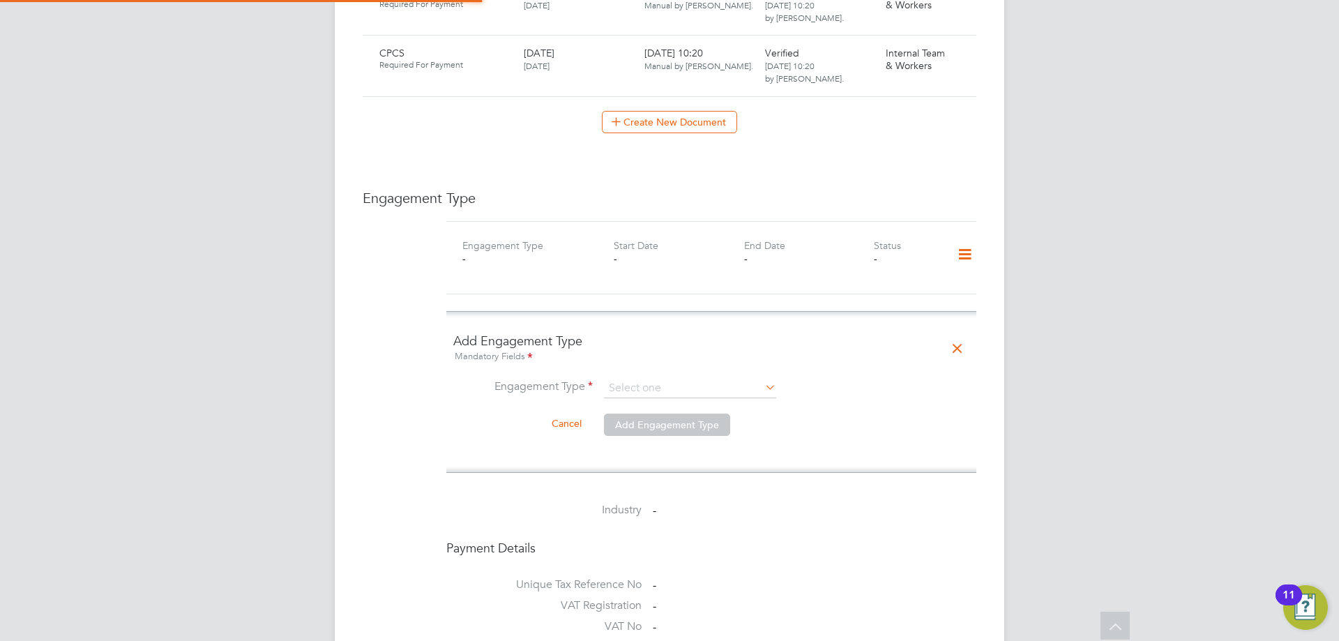
click at [677, 333] on ng-form "Add Engagement Type Mandatory Fields Engagement Type Cancel Add Engagement Type" at bounding box center [711, 392] width 516 height 119
click at [673, 379] on input at bounding box center [690, 389] width 172 height 20
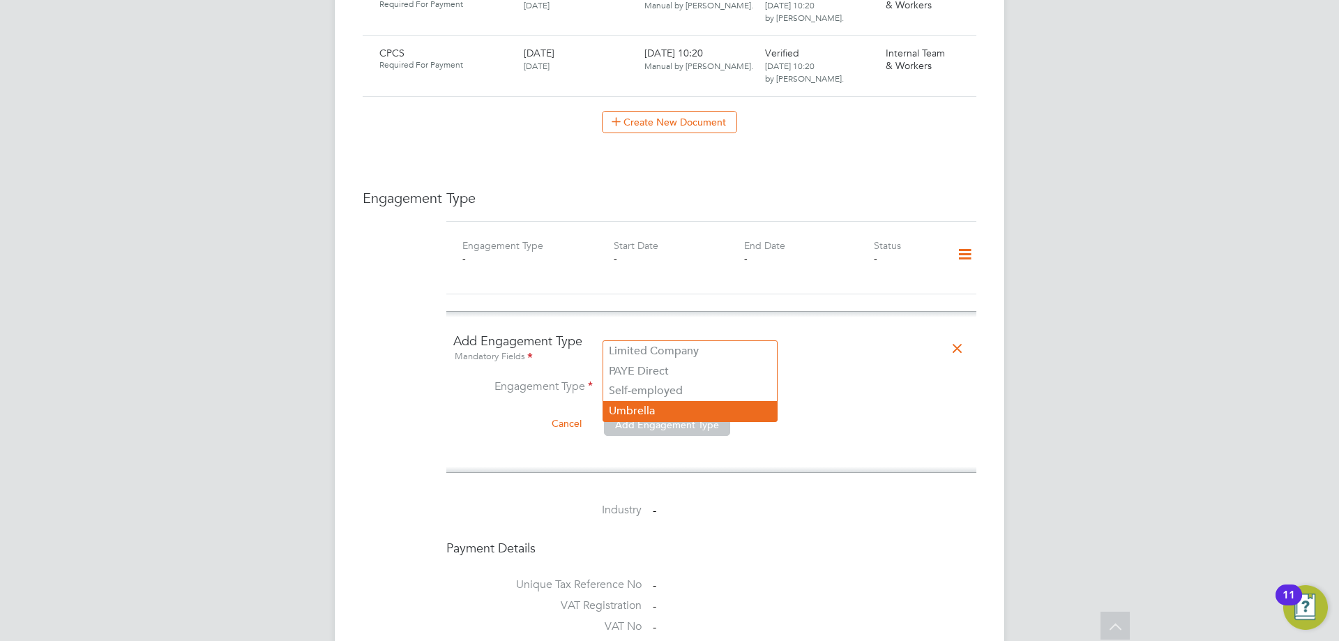
click at [662, 404] on li "Umbrella" at bounding box center [690, 411] width 174 height 20
type input "Umbrella"
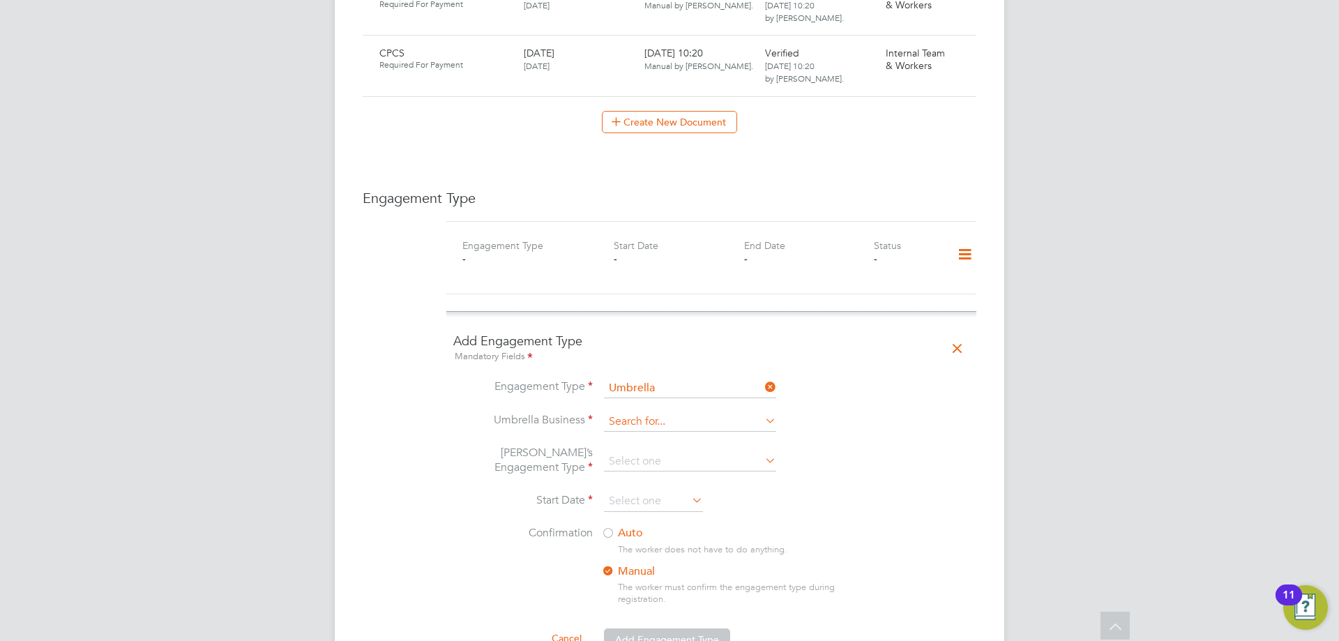
click at [666, 412] on input at bounding box center [690, 422] width 172 height 20
click at [669, 388] on li "Cres t Plus Operations Limited" at bounding box center [690, 385] width 174 height 20
type input "Crest Plus Operations Limited"
click at [668, 452] on input at bounding box center [690, 462] width 172 height 20
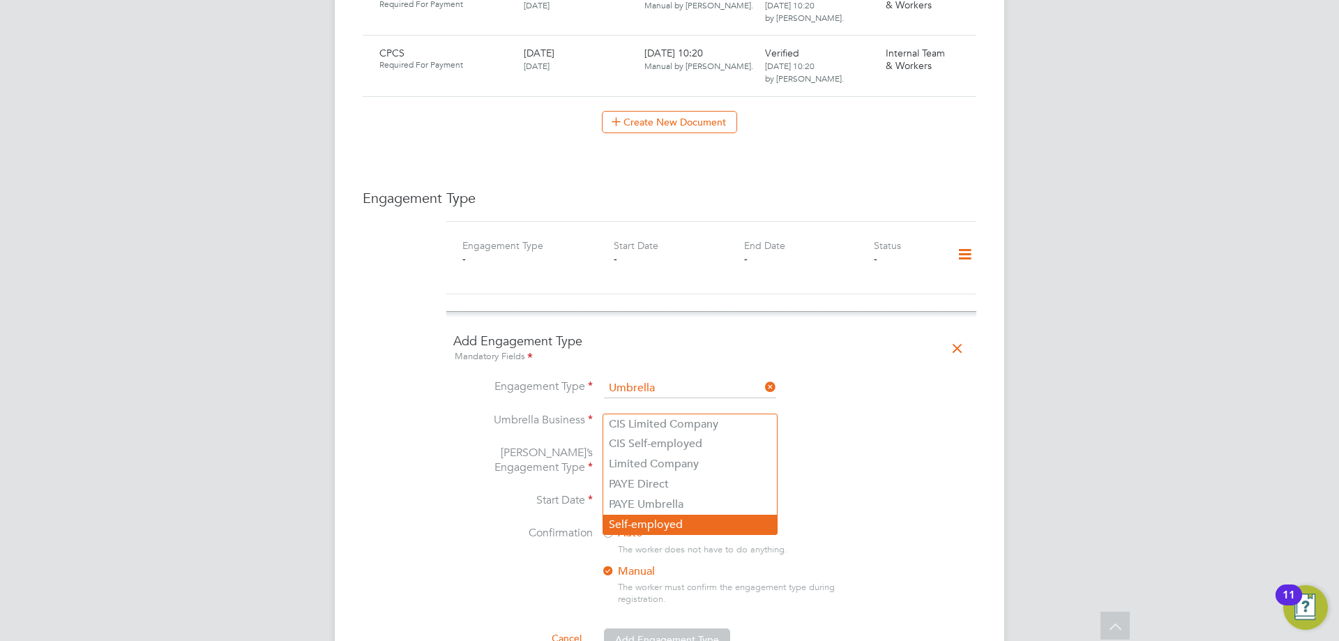
click at [674, 522] on li "Self-employed" at bounding box center [690, 525] width 174 height 20
type input "Self-employed"
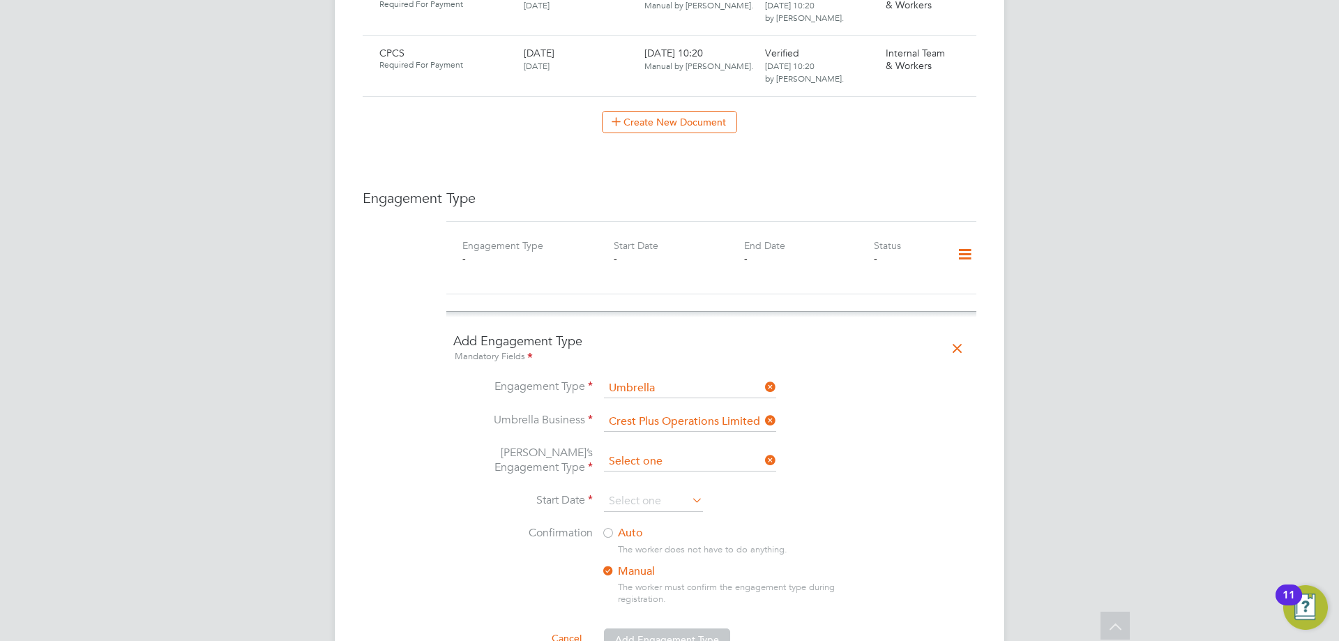
click at [674, 452] on input at bounding box center [690, 462] width 172 height 20
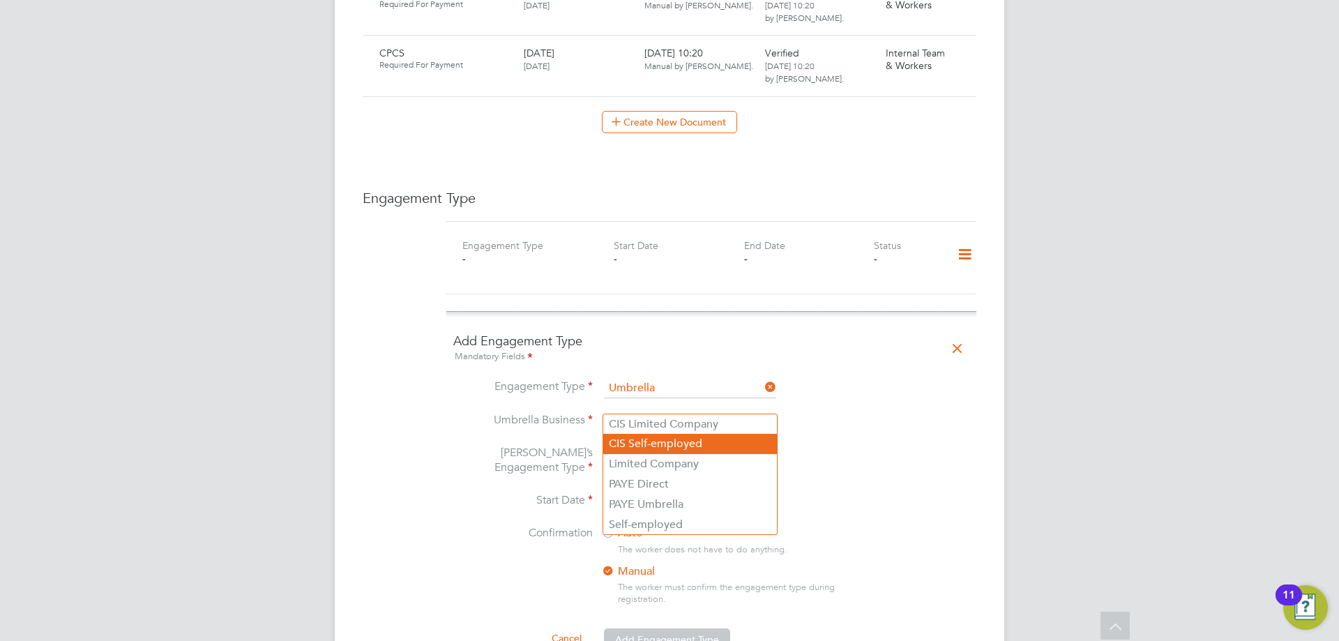
click at [675, 443] on li "CIS Self-employed" at bounding box center [690, 444] width 174 height 20
type input "CIS Self-employed"
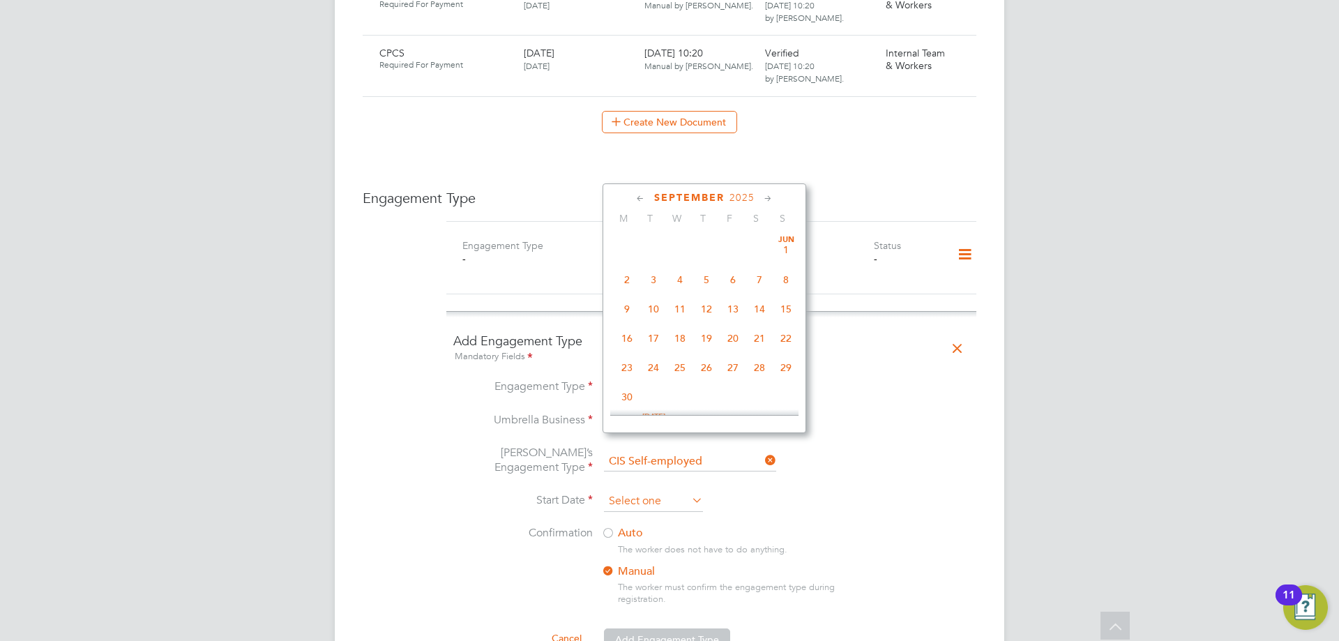
click at [650, 491] on input at bounding box center [653, 501] width 99 height 21
click at [631, 287] on span "[DATE]" at bounding box center [627, 277] width 27 height 27
type input "[DATE]"
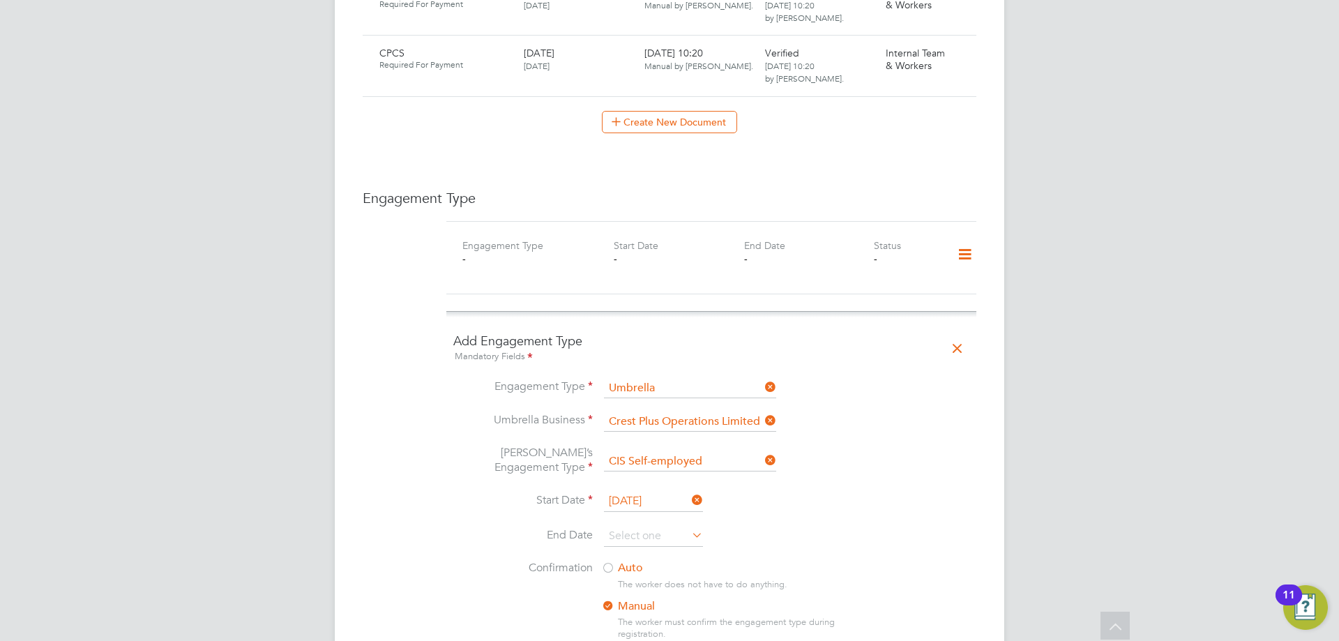
click at [610, 562] on div at bounding box center [608, 569] width 14 height 14
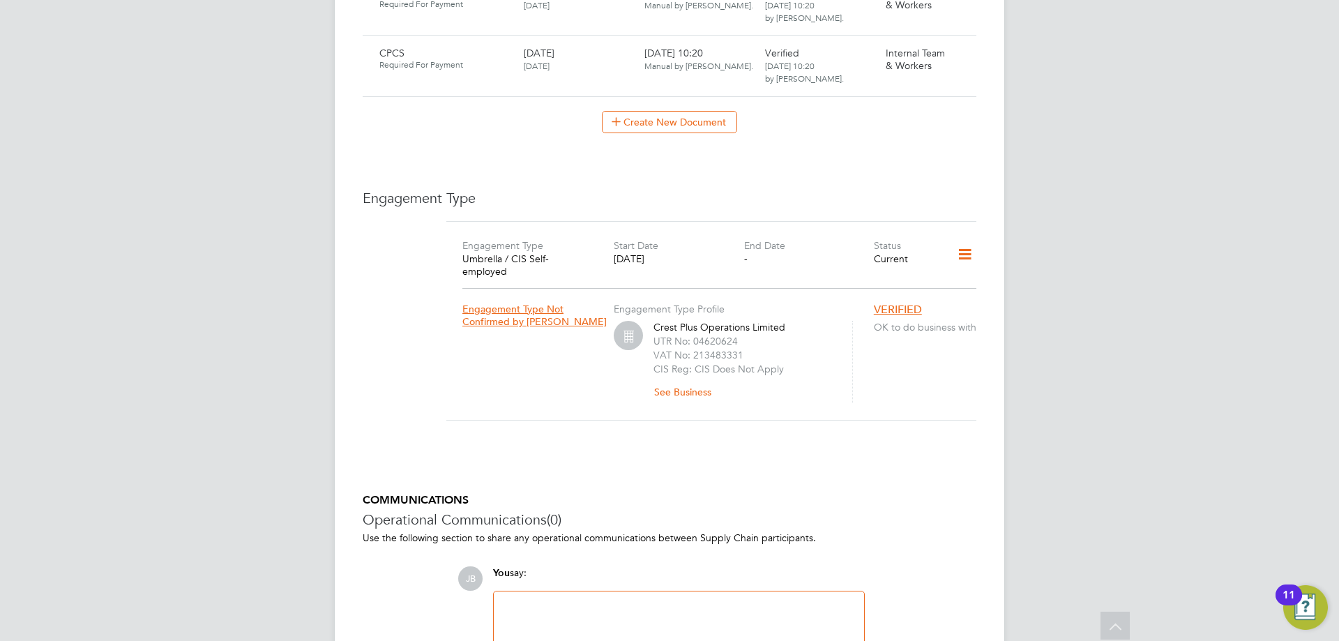
click at [960, 239] on icon at bounding box center [965, 255] width 24 height 32
click at [876, 238] on li "Edit Engagement Type" at bounding box center [892, 237] width 160 height 20
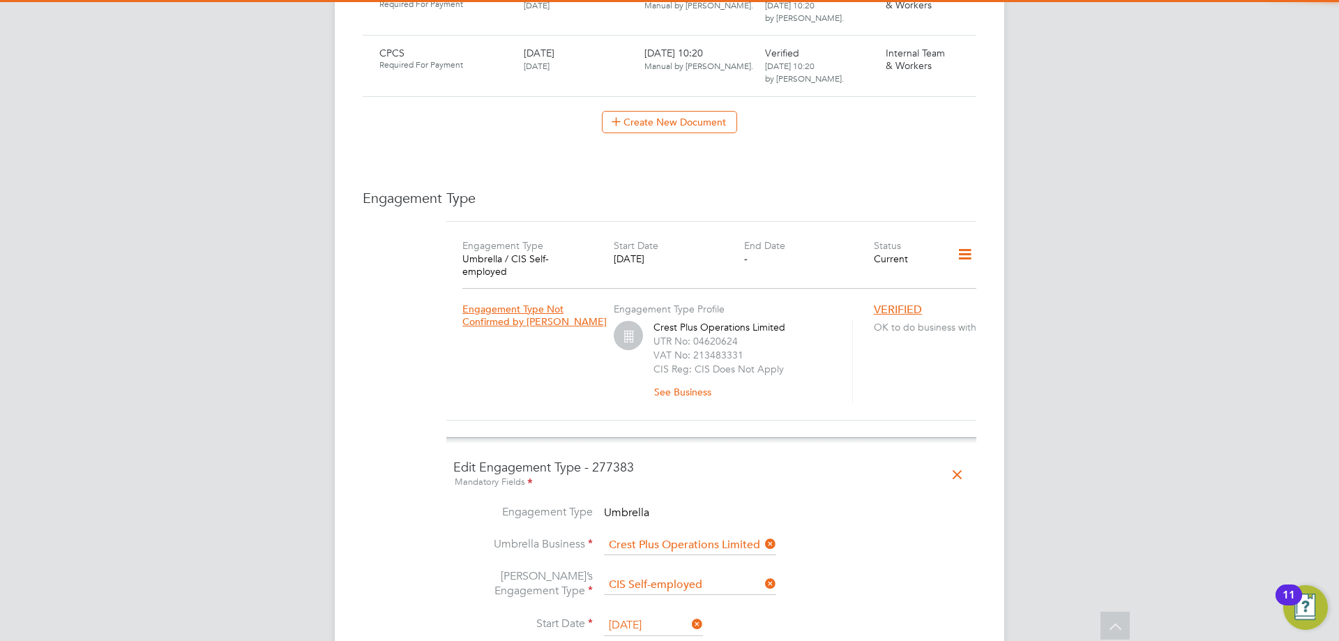
click at [654, 615] on input "[DATE]" at bounding box center [653, 625] width 99 height 21
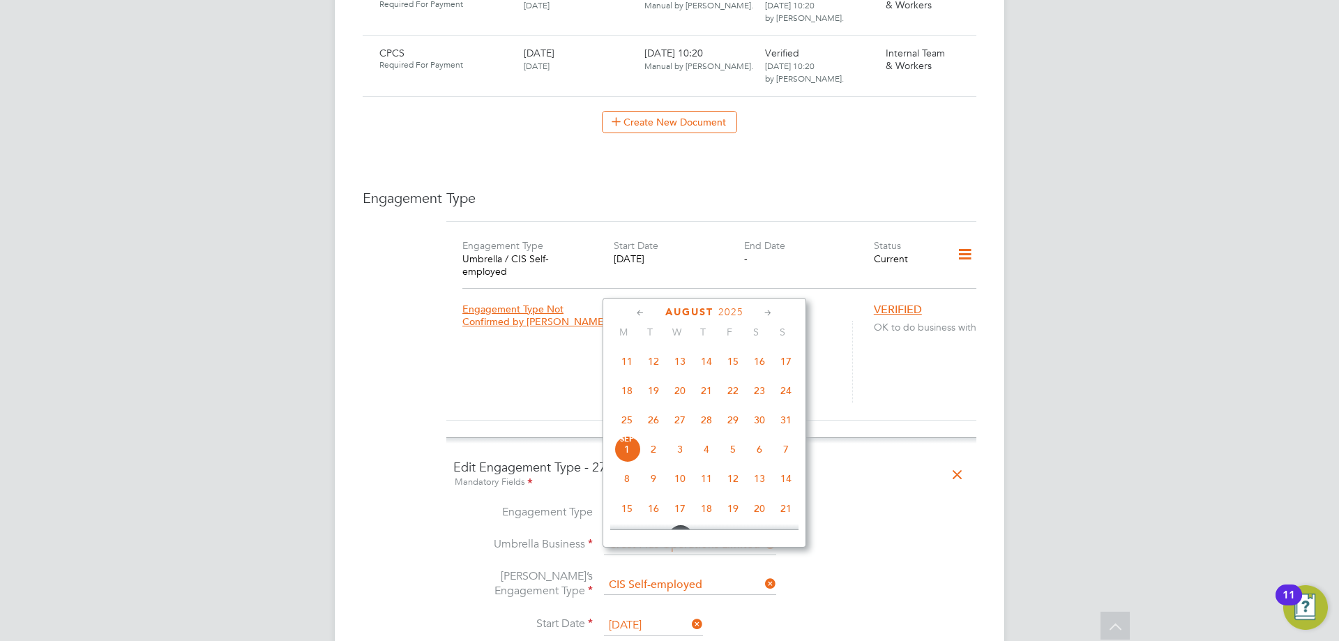
scroll to position [353, 0]
click at [625, 394] on span "11" at bounding box center [627, 394] width 27 height 27
type input "[DATE]"
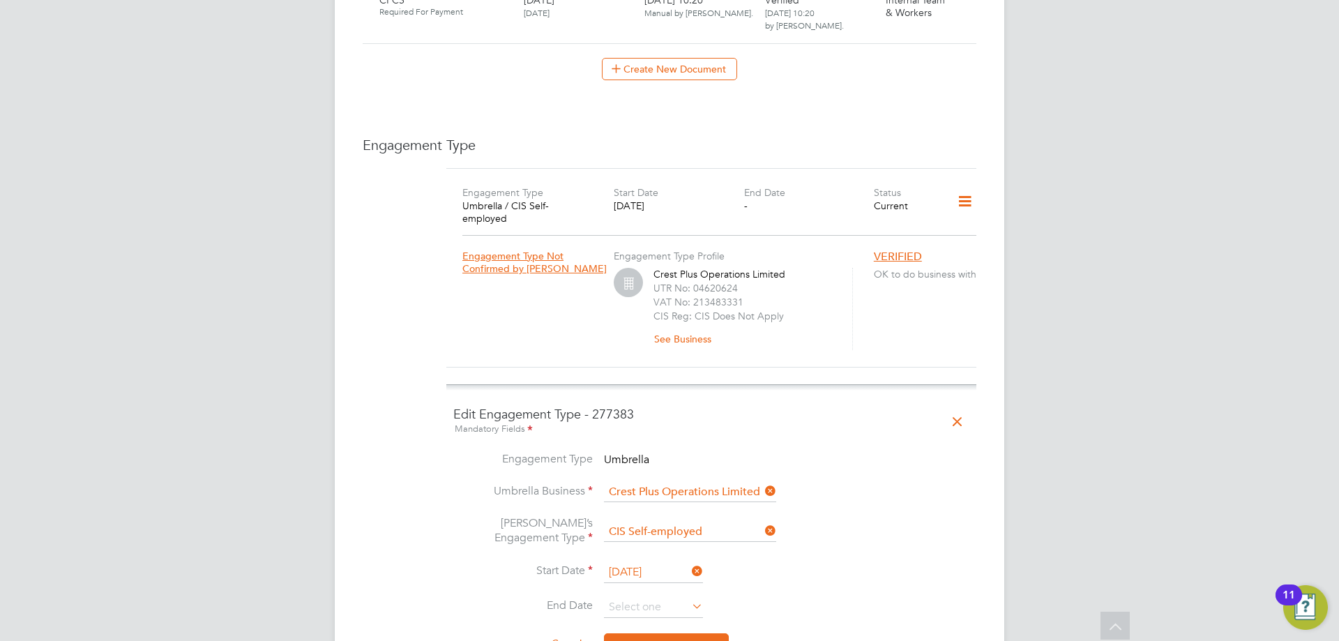
scroll to position [1255, 0]
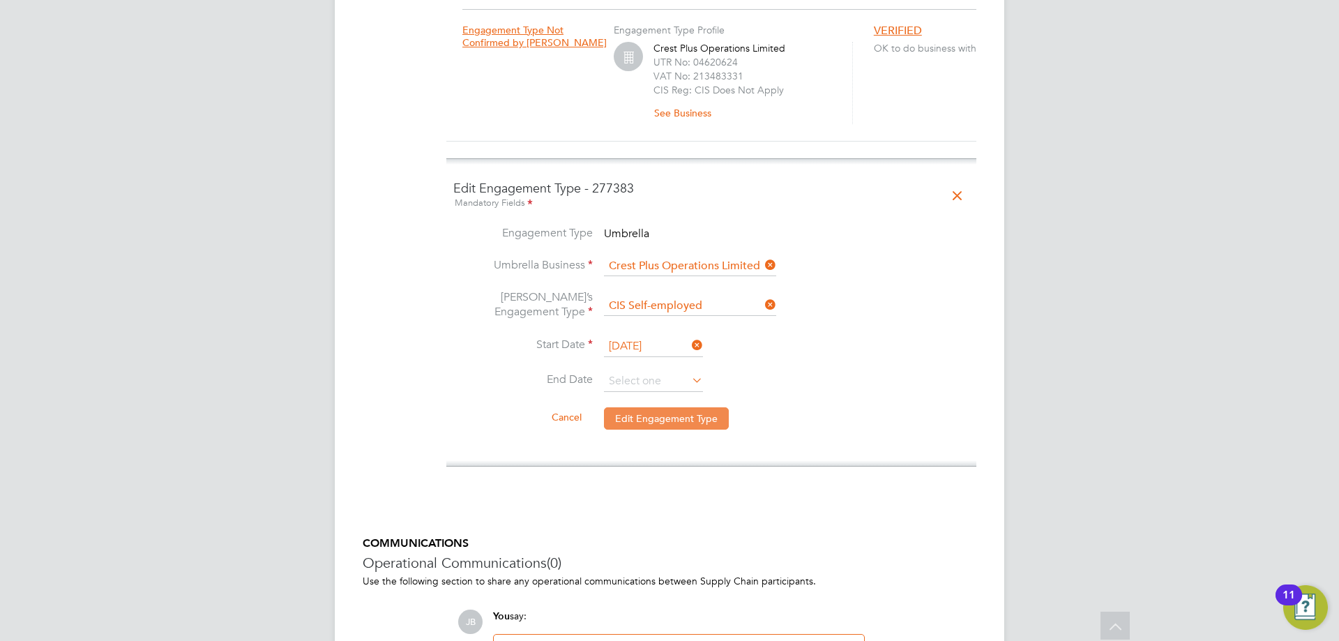
click at [650, 407] on button "Edit Engagement Type" at bounding box center [666, 418] width 125 height 22
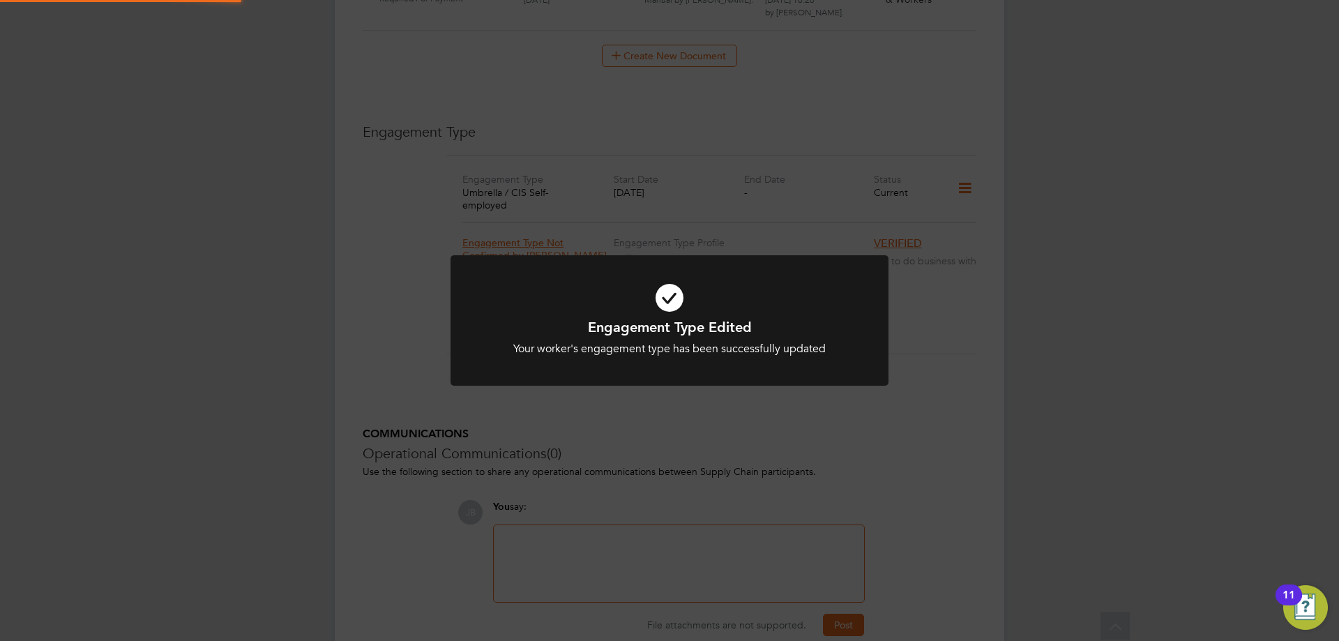
scroll to position [1042, 0]
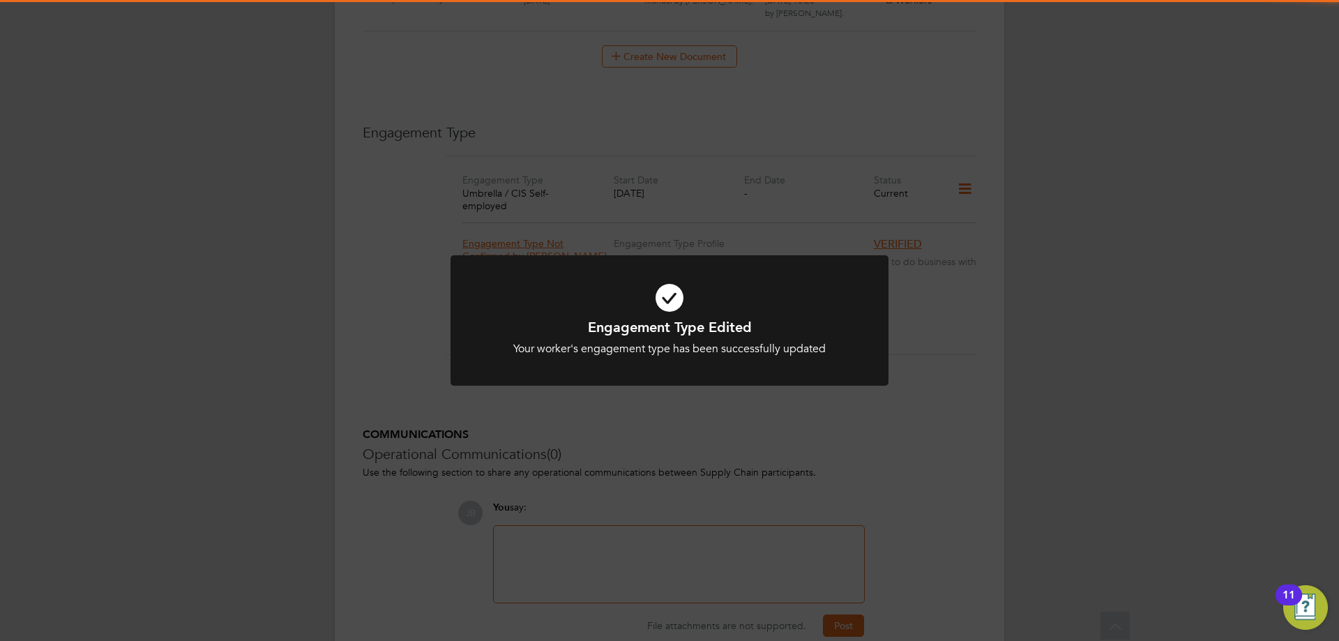
click at [673, 291] on icon at bounding box center [669, 298] width 363 height 54
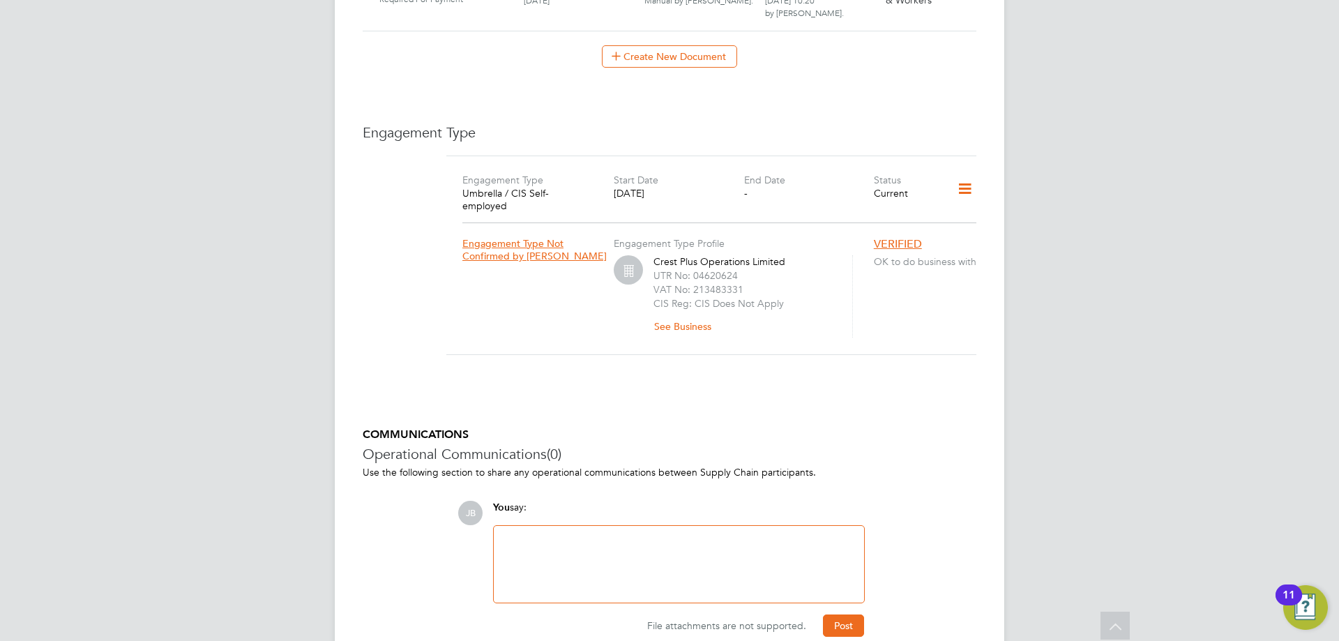
click at [837, 222] on div "Engagement Type Profile Crest Plus Operations Limited UTR No: 04620624 VAT No: …" at bounding box center [743, 279] width 259 height 115
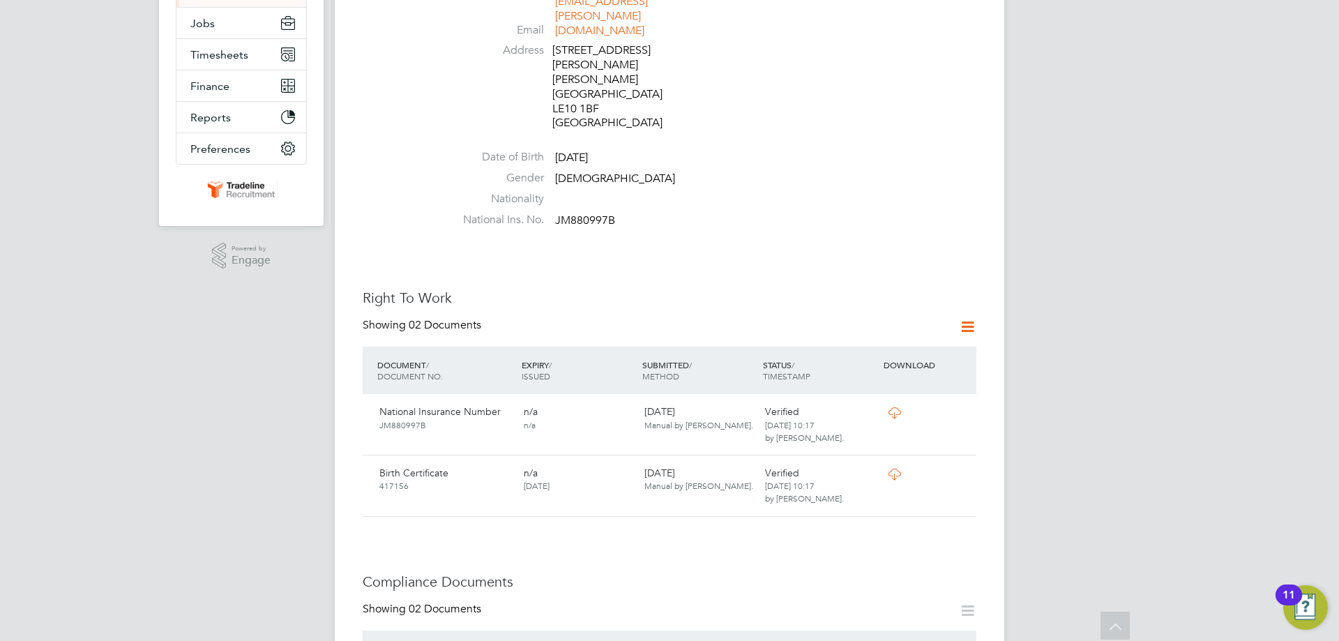
scroll to position [418, 0]
